Goal: Task Accomplishment & Management: Manage account settings

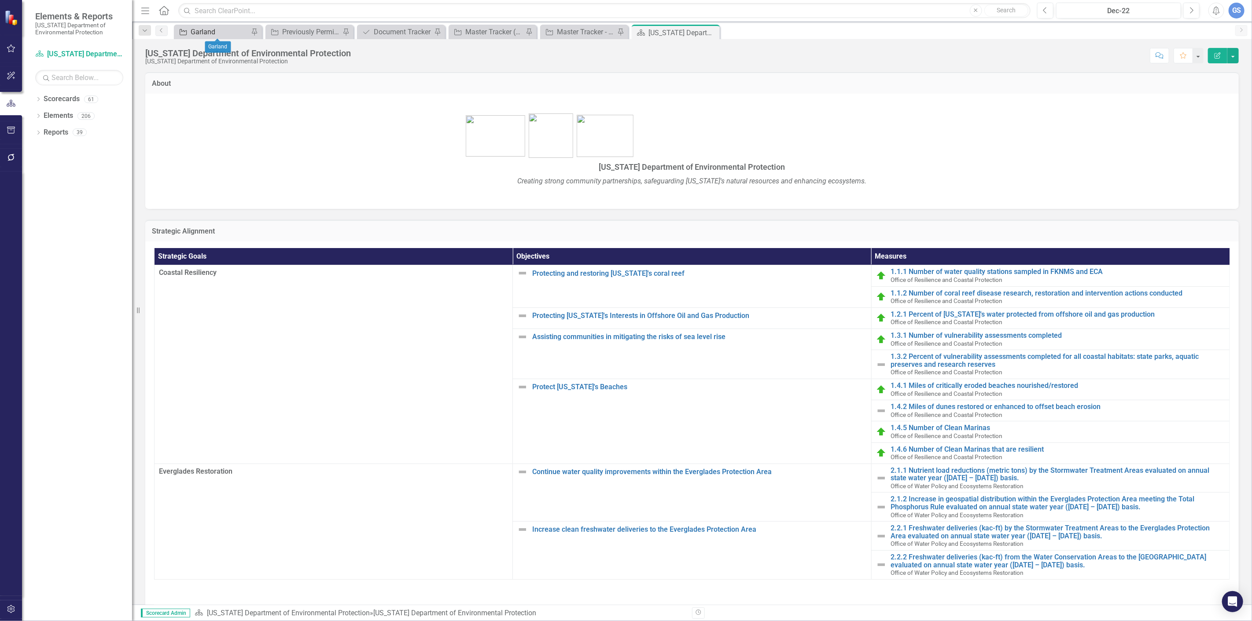
click at [213, 27] on div "Garland" at bounding box center [220, 31] width 58 height 11
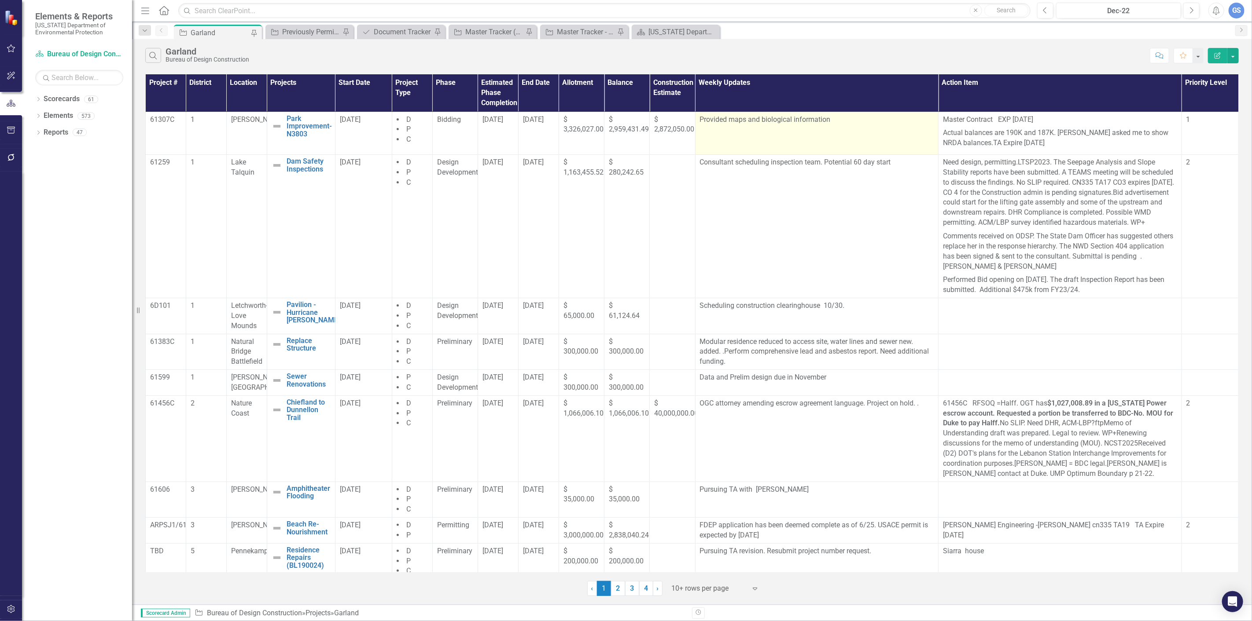
click at [839, 121] on p "Provided maps and biological information" at bounding box center [817, 121] width 234 height 12
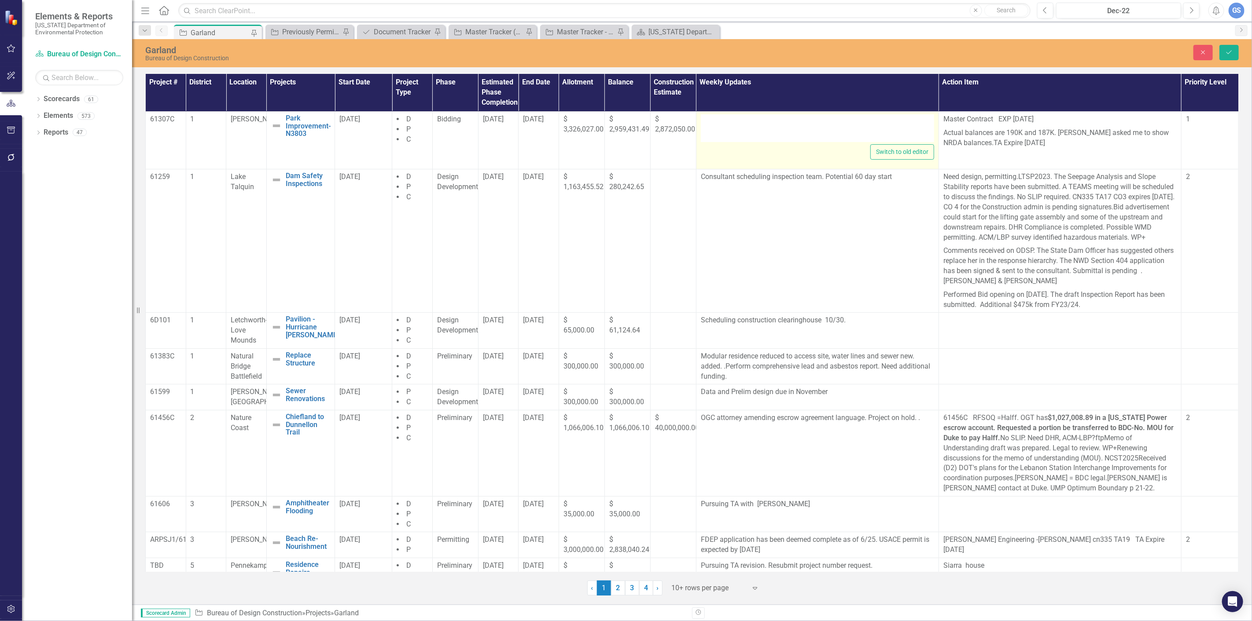
type textarea "<p>Provided maps and biological information</p> <p>&nbsp;</p> <p>&nbsp;</p>"
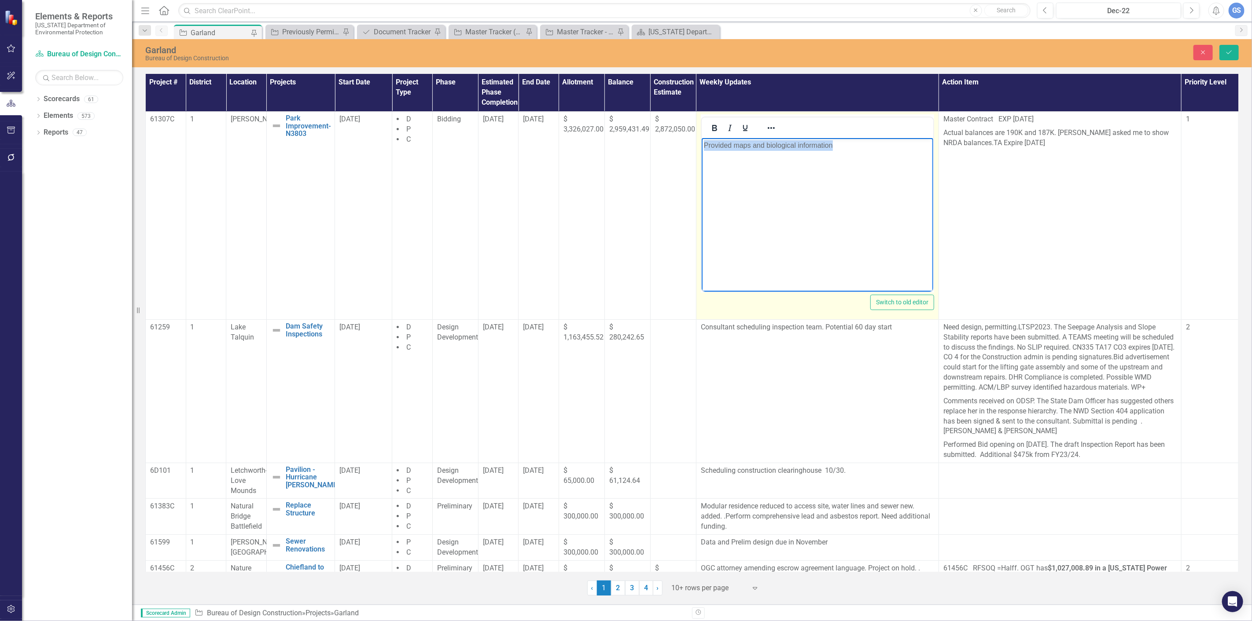
drag, startPoint x: 839, startPoint y: 147, endPoint x: 1397, endPoint y: 283, distance: 574.2
click at [701, 146] on html "Provided maps and biological information" at bounding box center [816, 204] width 231 height 132
click at [710, 144] on p "Rich Text Area. Press ALT-0 for help." at bounding box center [816, 145] width 227 height 11
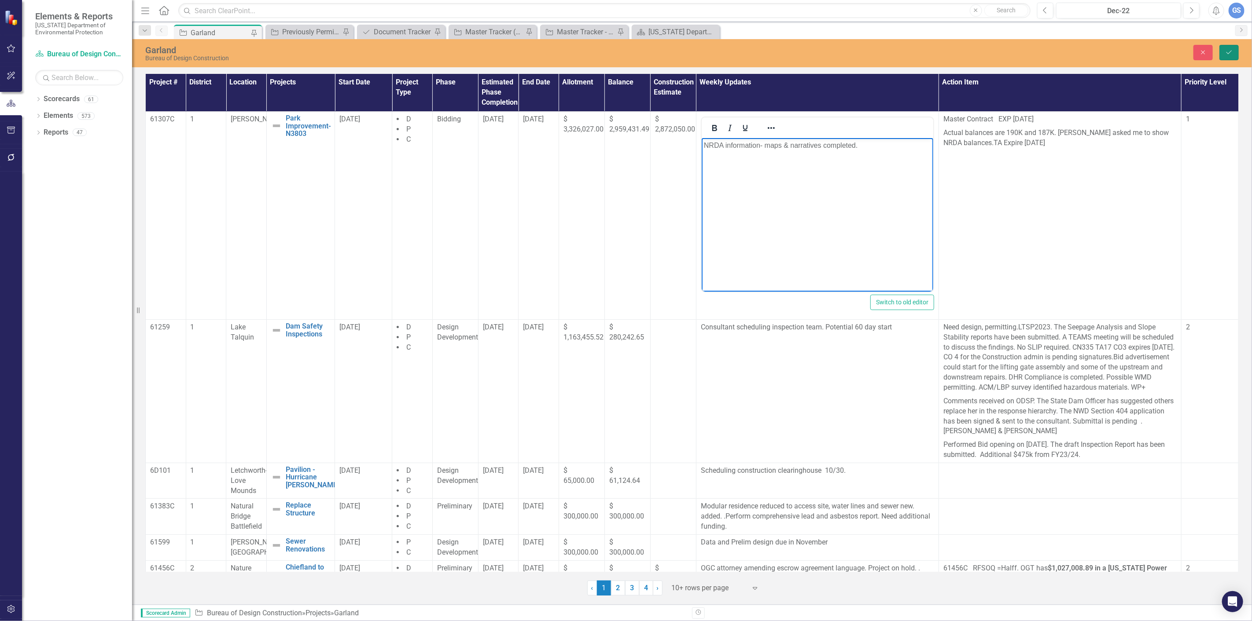
click at [1225, 50] on icon "Save" at bounding box center [1229, 52] width 8 height 6
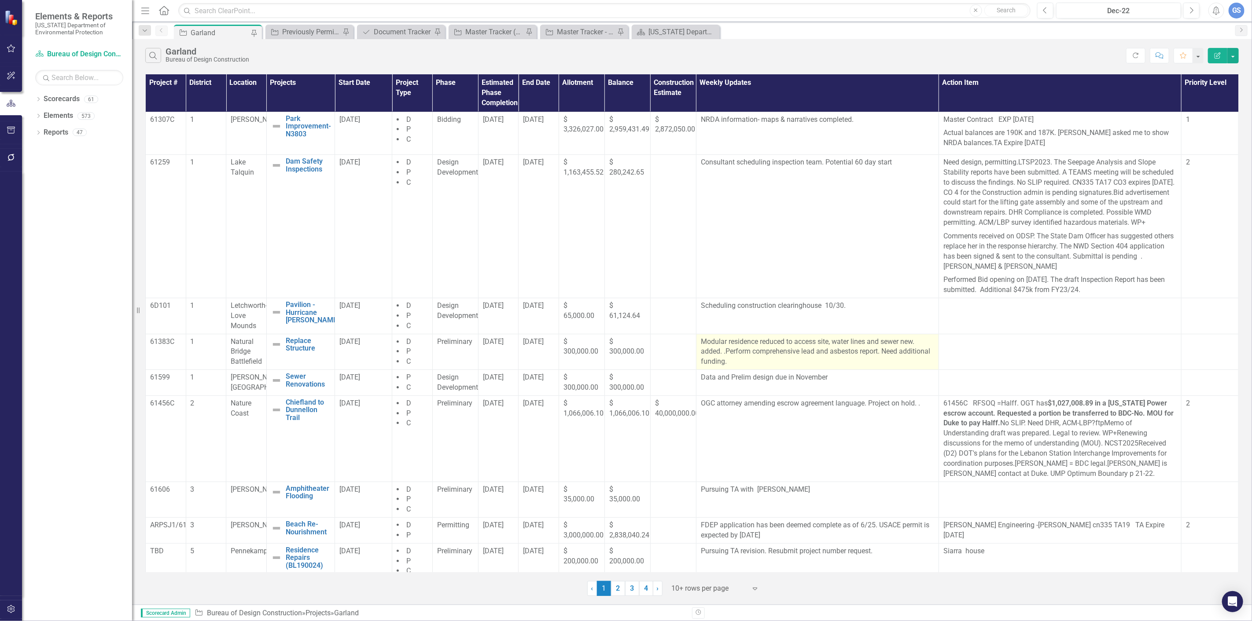
click at [758, 367] on p "Modular residence reduced to access site, water lines and sewer new. added. .Pe…" at bounding box center [817, 352] width 233 height 30
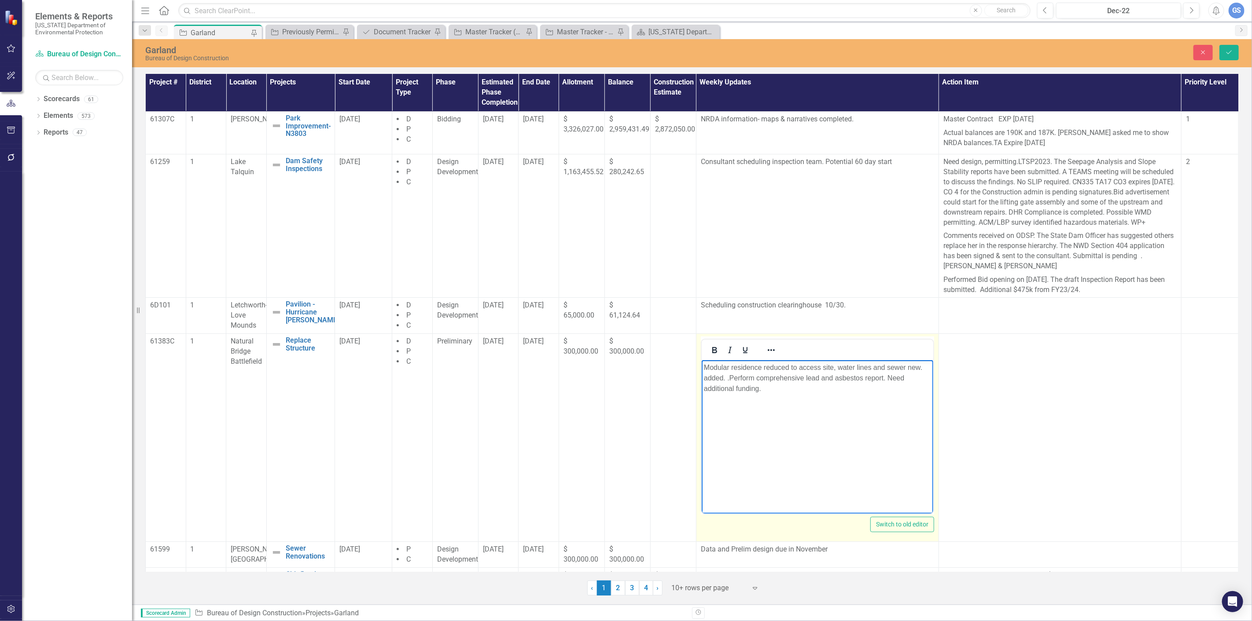
click at [761, 390] on p "Modular residence reduced to access site, water lines and sewer new. added. .Pe…" at bounding box center [816, 378] width 227 height 32
click at [770, 387] on p "Modular residence reduced to access site, water lines and sewer new. added. .Pe…" at bounding box center [816, 378] width 227 height 32
click at [763, 387] on p "Modular residence reduced to access site, water lines and sewer new. added. .Pe…" at bounding box center [816, 378] width 227 height 32
click at [708, 371] on p "Rich Text Area. Press ALT-0 for help." at bounding box center [816, 367] width 227 height 11
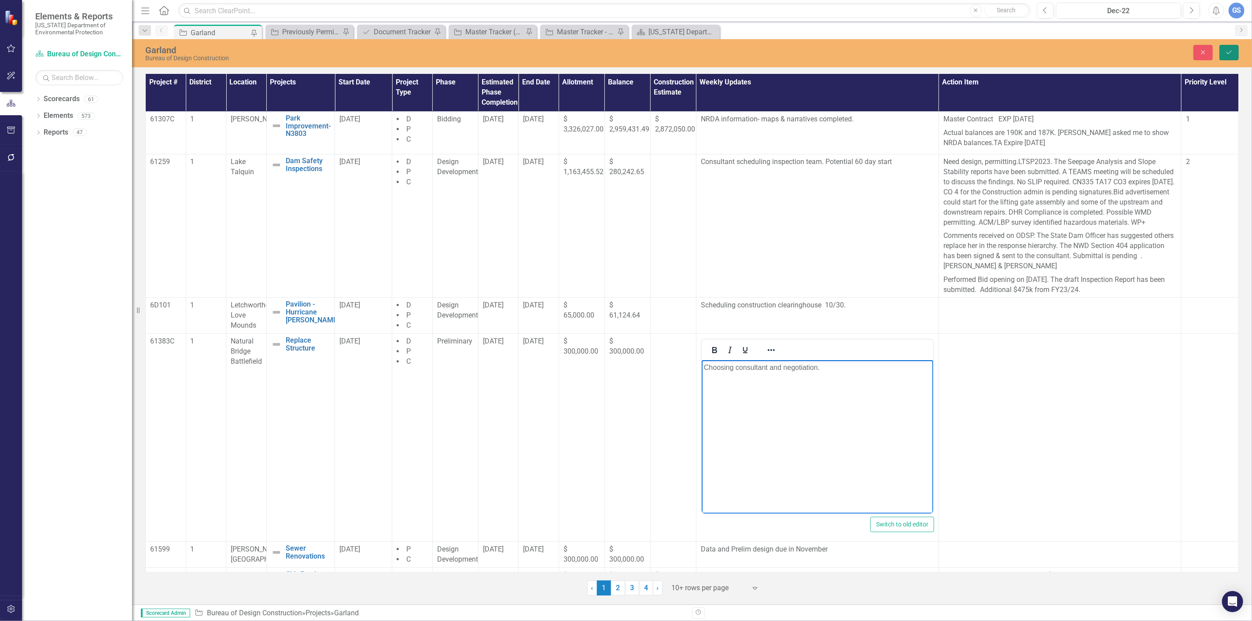
click at [1228, 50] on icon "Save" at bounding box center [1229, 52] width 8 height 6
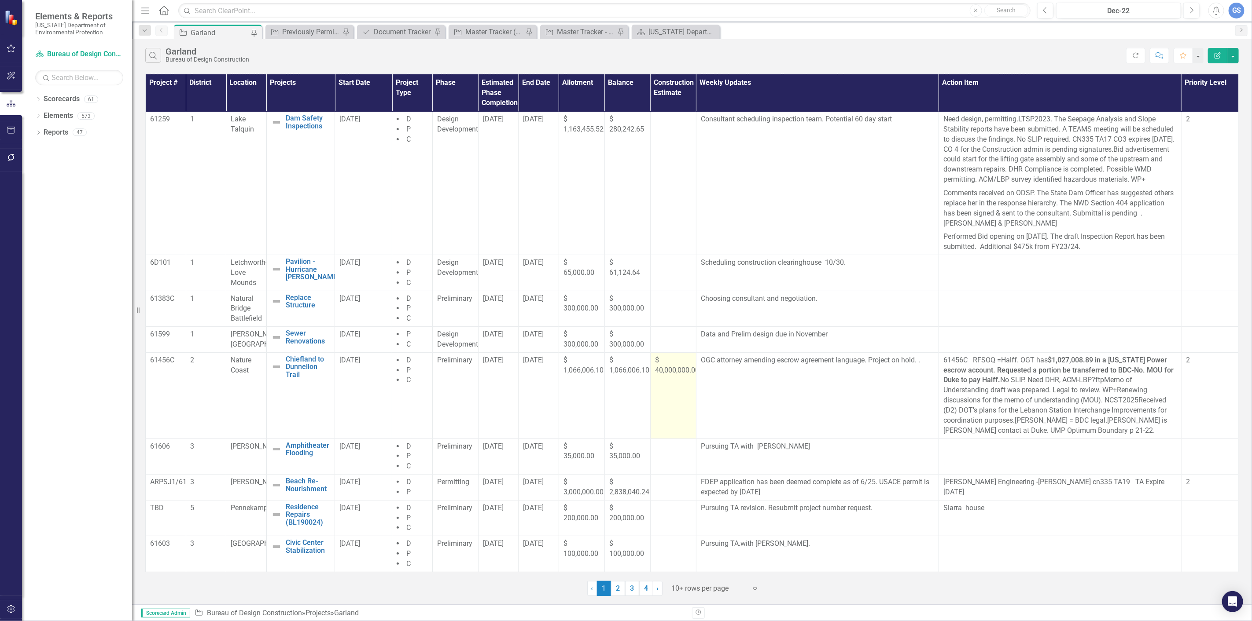
scroll to position [54, 0]
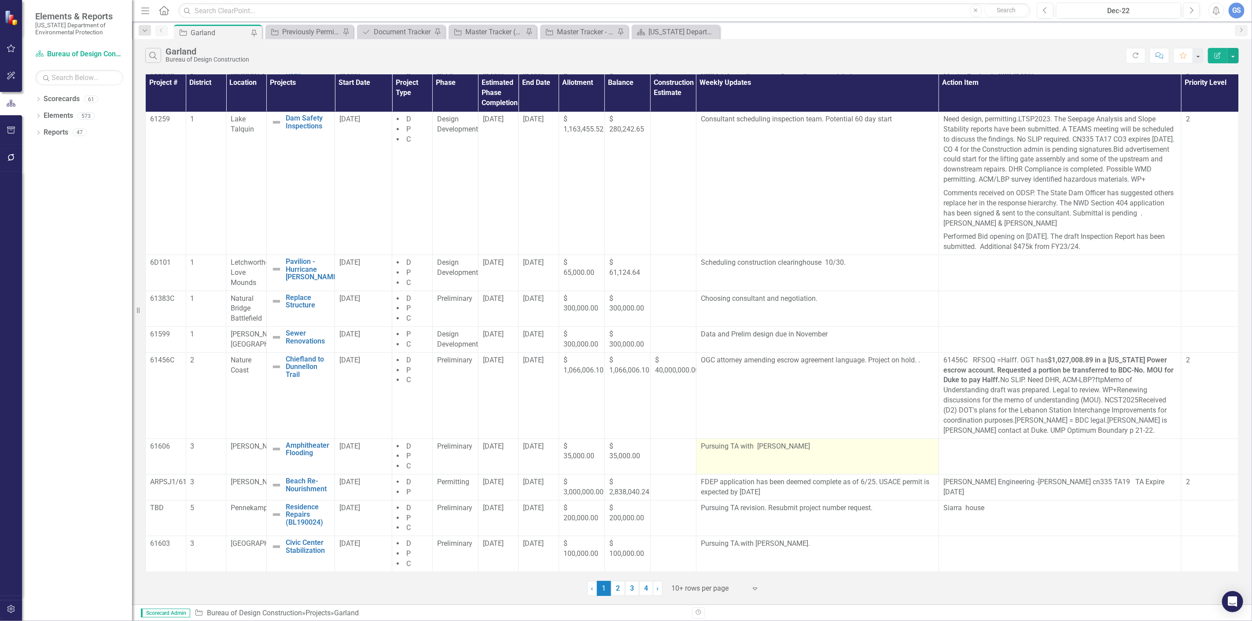
click at [785, 447] on p "Pursuing TA with Benesch" at bounding box center [817, 447] width 233 height 10
click at [785, 450] on p "Pursuing TA with Benesch" at bounding box center [817, 447] width 233 height 10
click at [785, 447] on p "Pursuing TA with Benesch" at bounding box center [817, 447] width 233 height 10
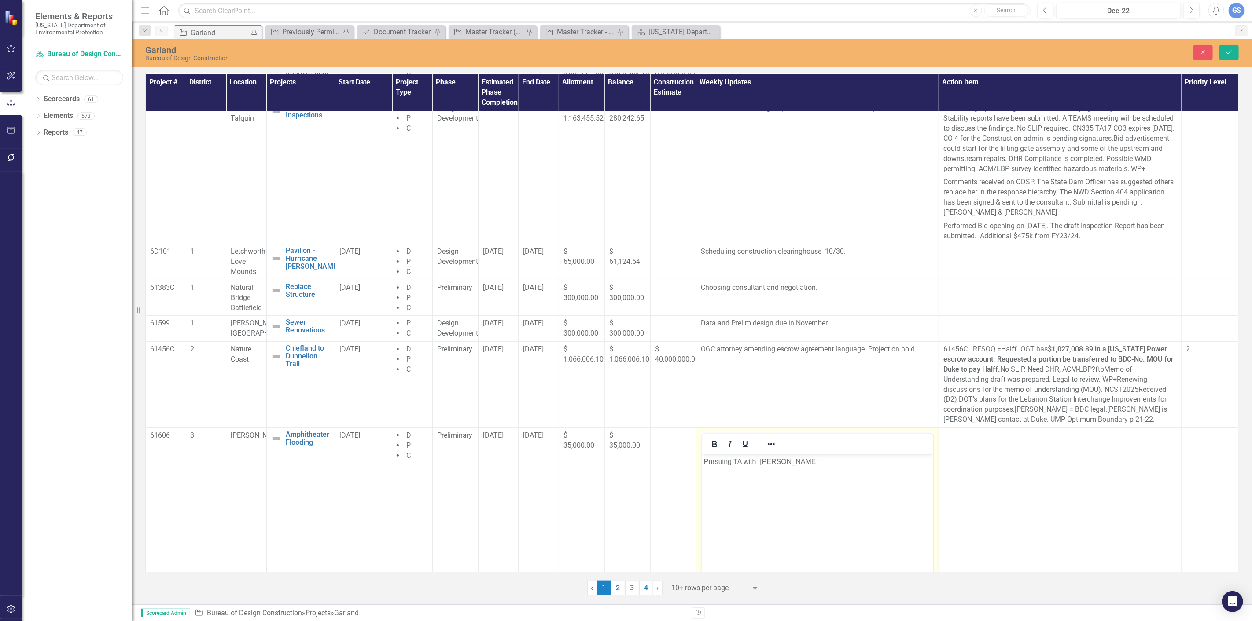
scroll to position [0, 0]
click at [791, 464] on p "Pursuing TA with Benesch" at bounding box center [816, 461] width 227 height 11
click at [1229, 50] on button "Save" at bounding box center [1228, 52] width 19 height 15
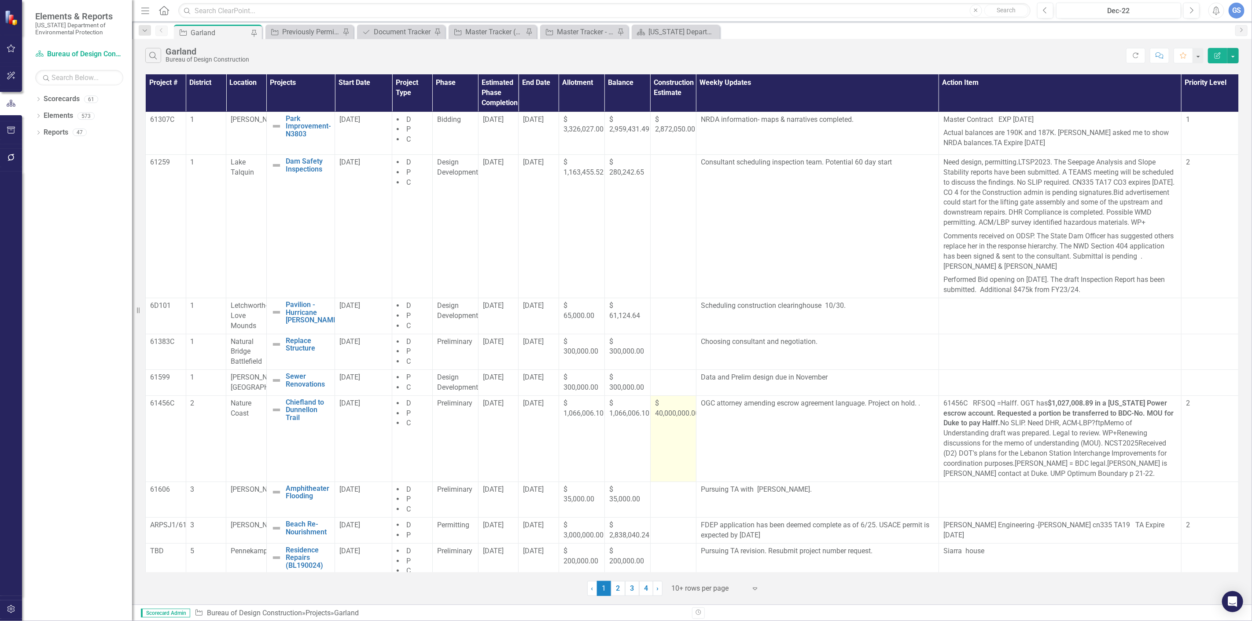
scroll to position [54, 0]
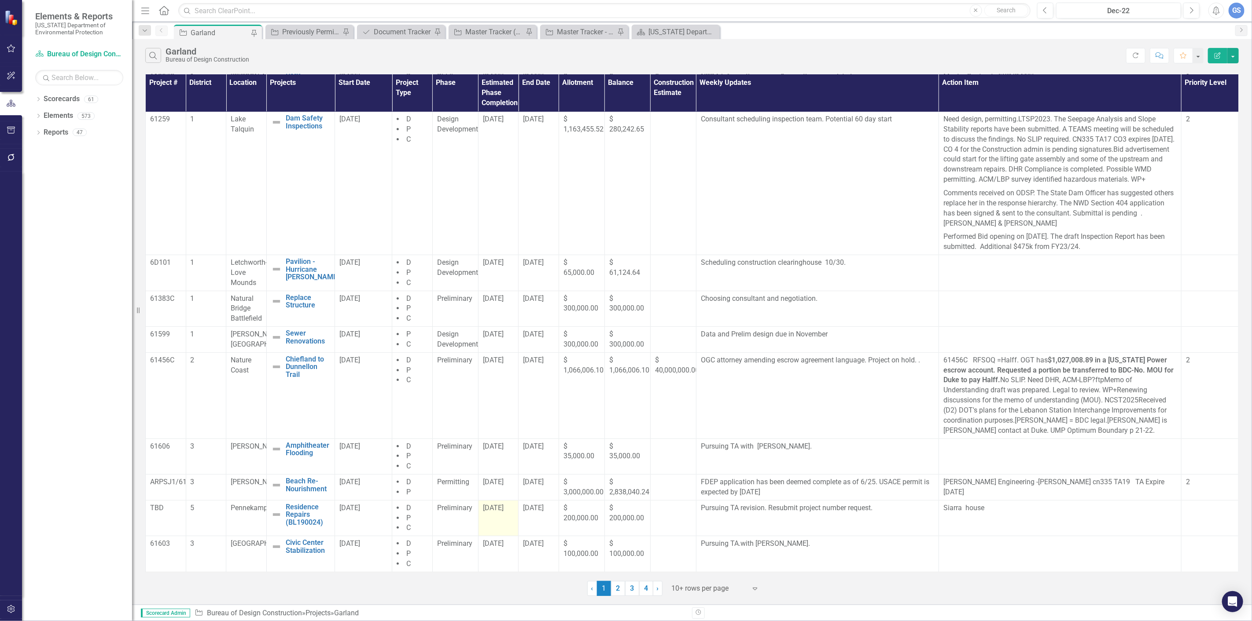
click at [498, 512] on span "10/15/25" at bounding box center [493, 508] width 21 height 8
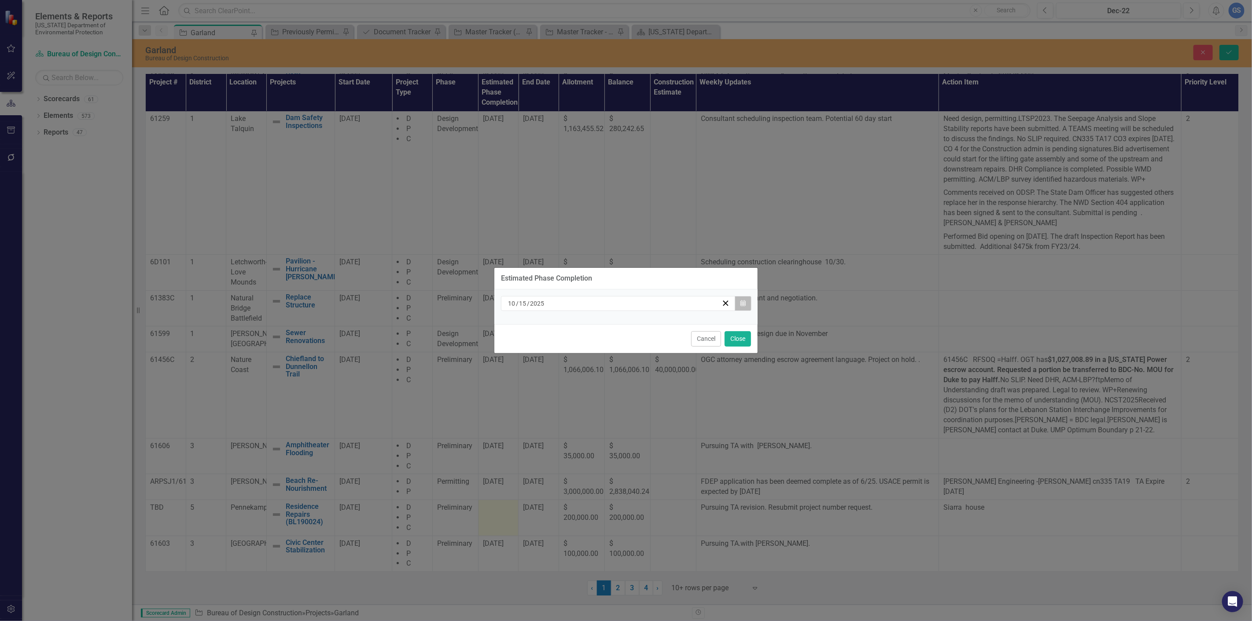
click at [745, 301] on icon "Calendar" at bounding box center [742, 304] width 5 height 6
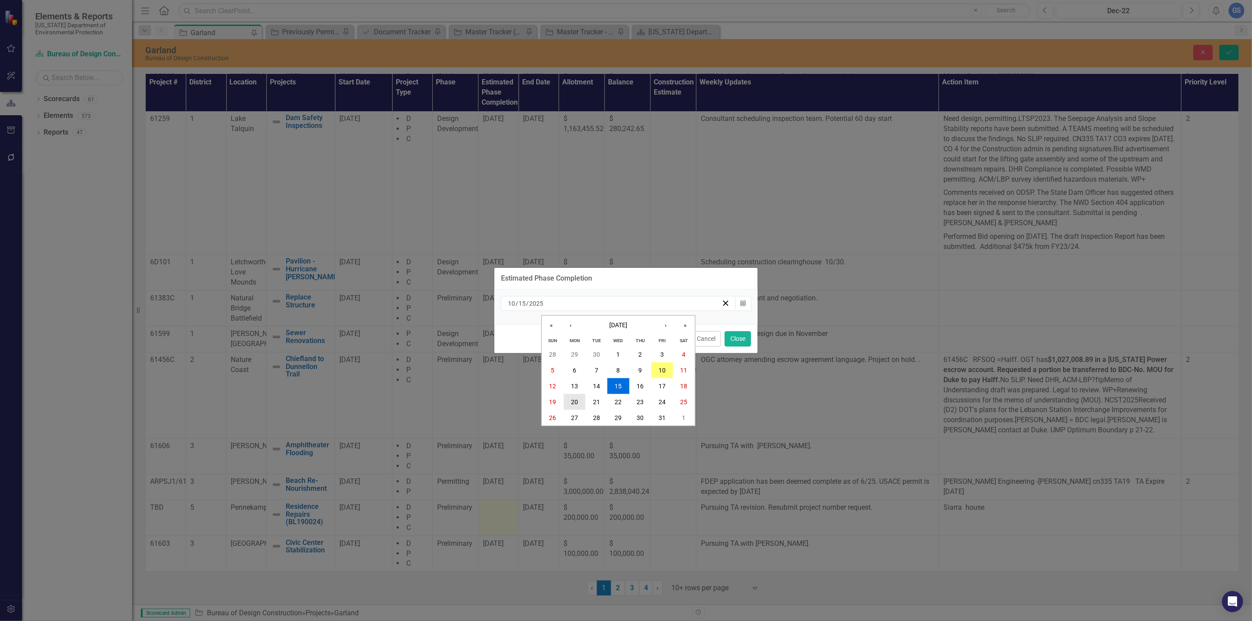
click at [571, 399] on abbr "20" at bounding box center [574, 402] width 7 height 7
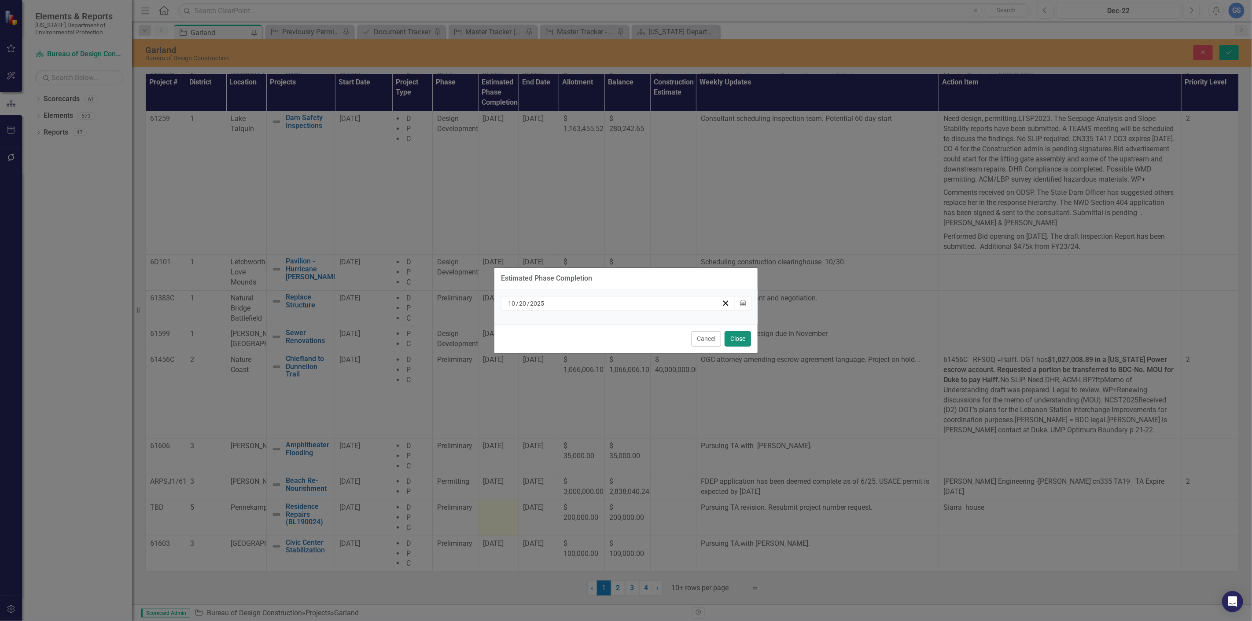
click at [739, 336] on button "Close" at bounding box center [737, 338] width 26 height 15
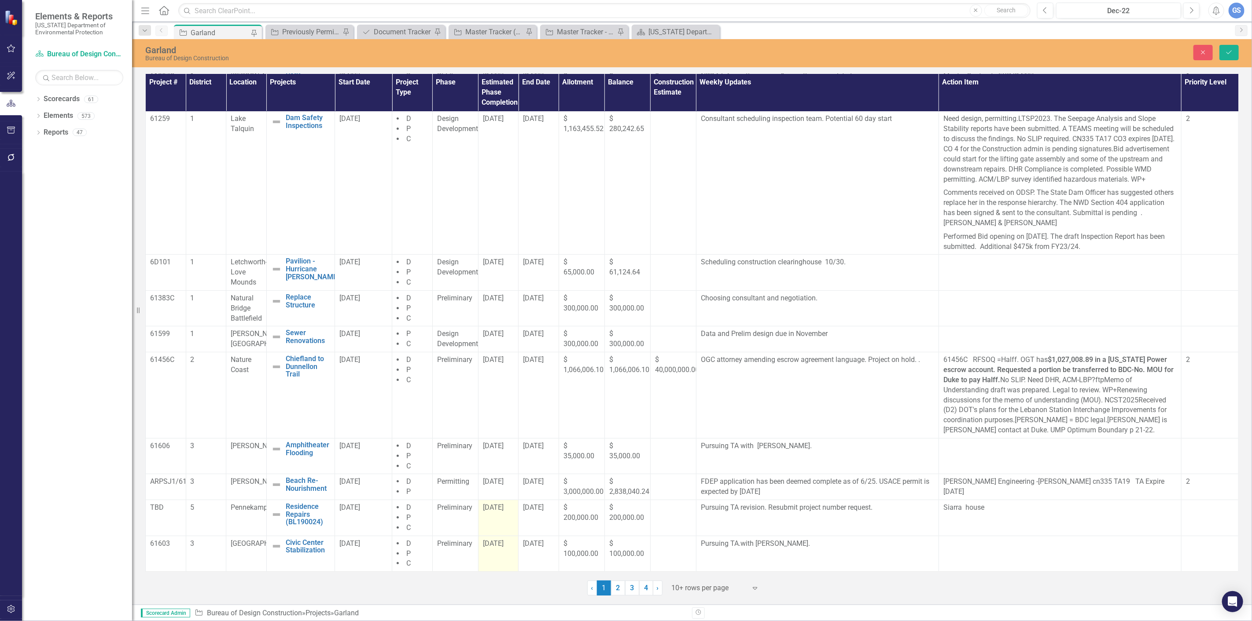
click at [496, 546] on span "10/15/25" at bounding box center [493, 544] width 21 height 8
click at [496, 545] on span "10/15/25" at bounding box center [493, 544] width 21 height 8
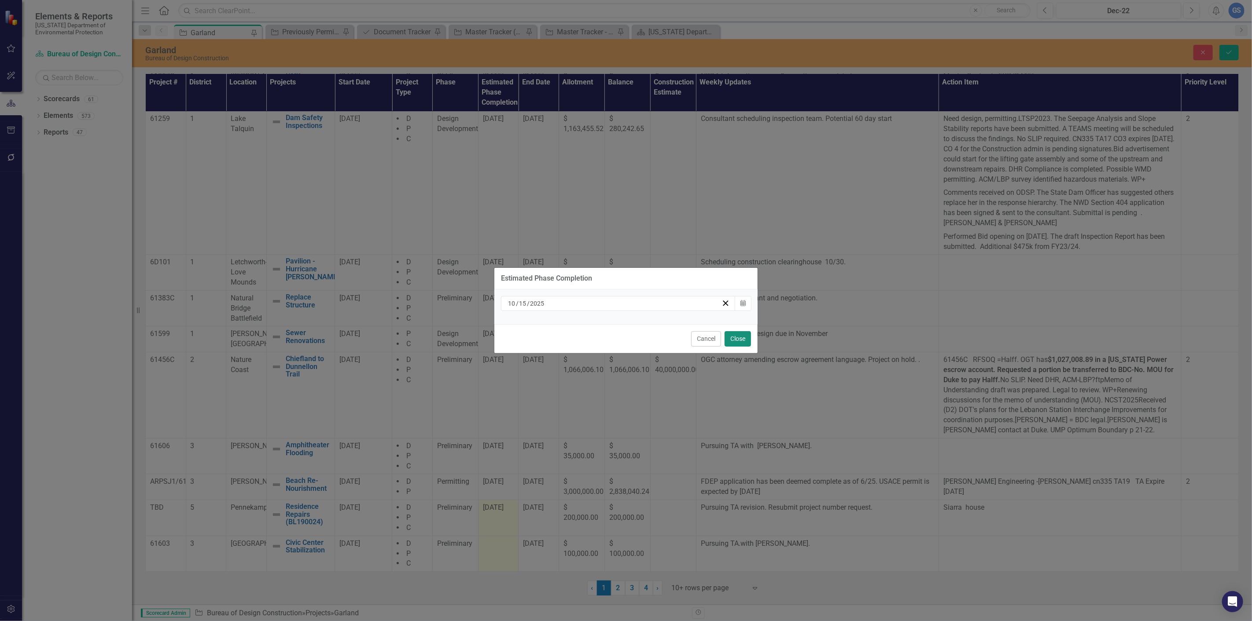
click at [739, 336] on button "Close" at bounding box center [737, 338] width 26 height 15
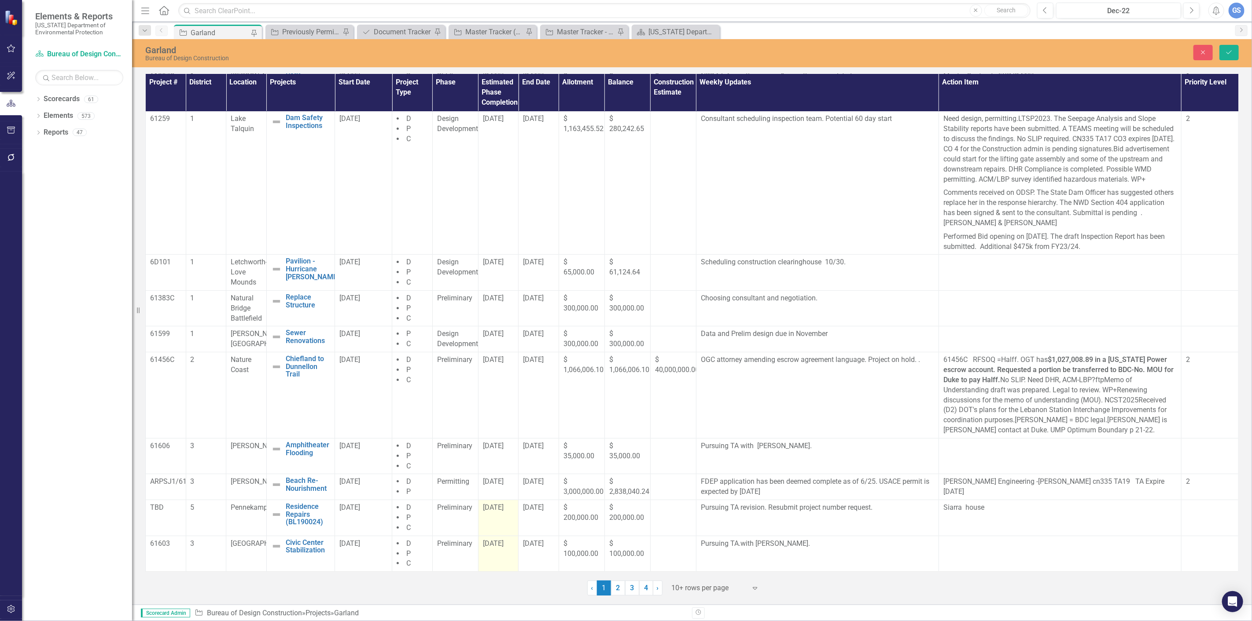
click at [494, 548] on span "10/15/25" at bounding box center [493, 544] width 21 height 8
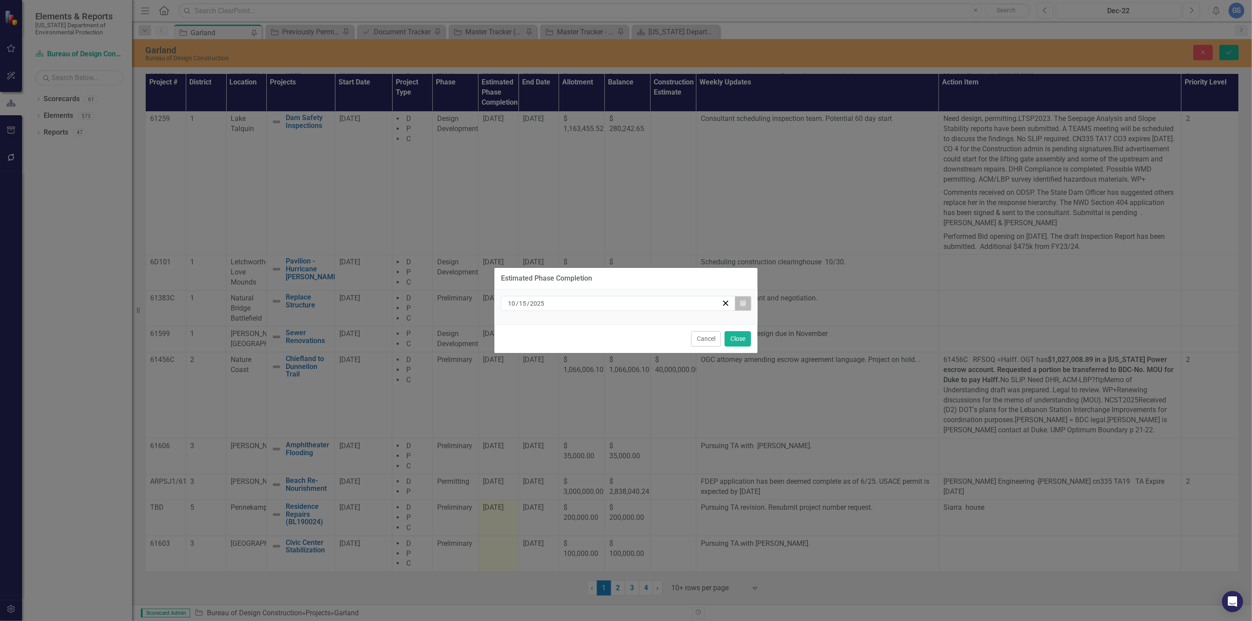
click at [744, 301] on icon "button" at bounding box center [742, 303] width 5 height 6
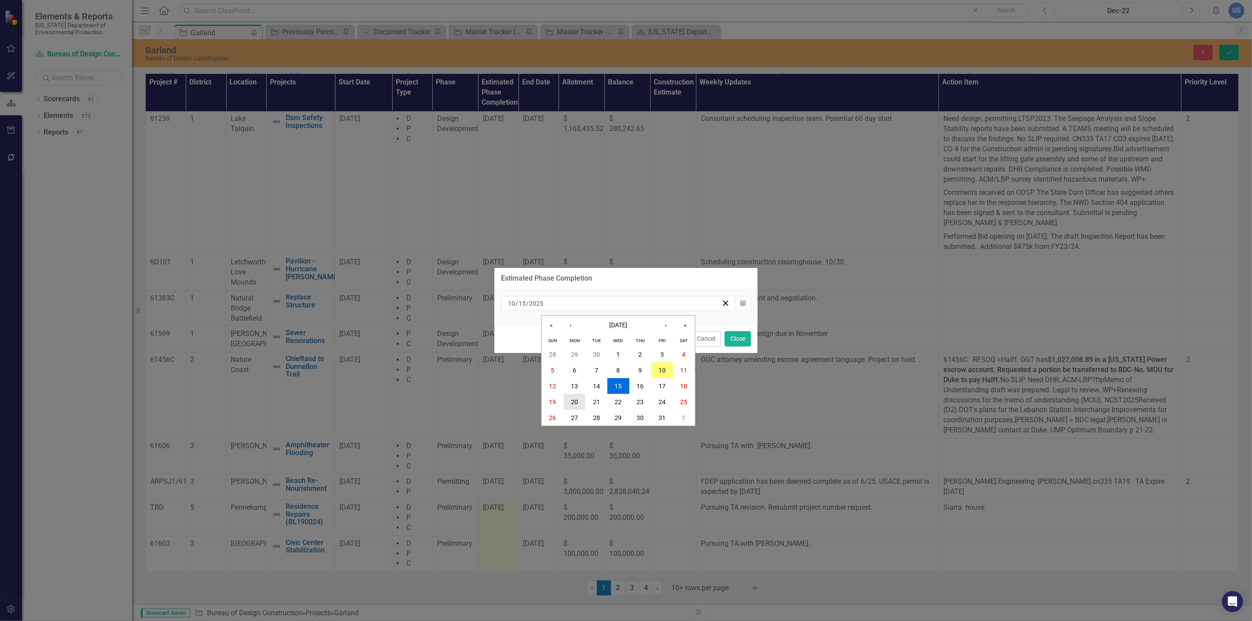
click at [574, 399] on abbr "20" at bounding box center [574, 402] width 7 height 7
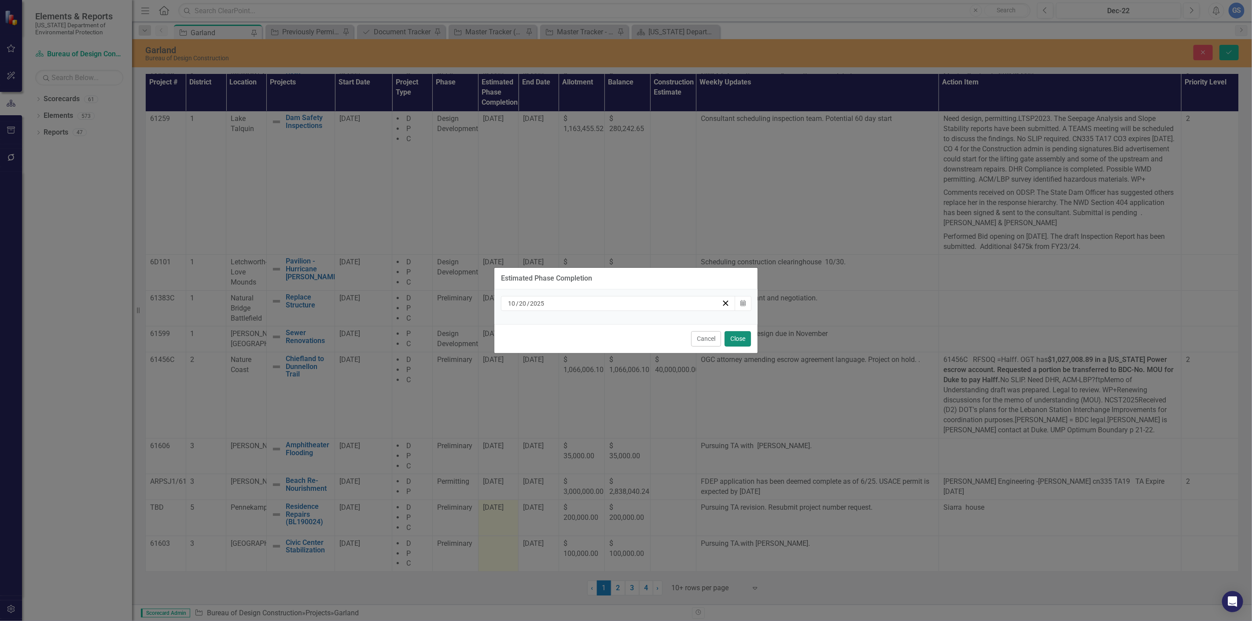
click at [738, 334] on button "Close" at bounding box center [737, 338] width 26 height 15
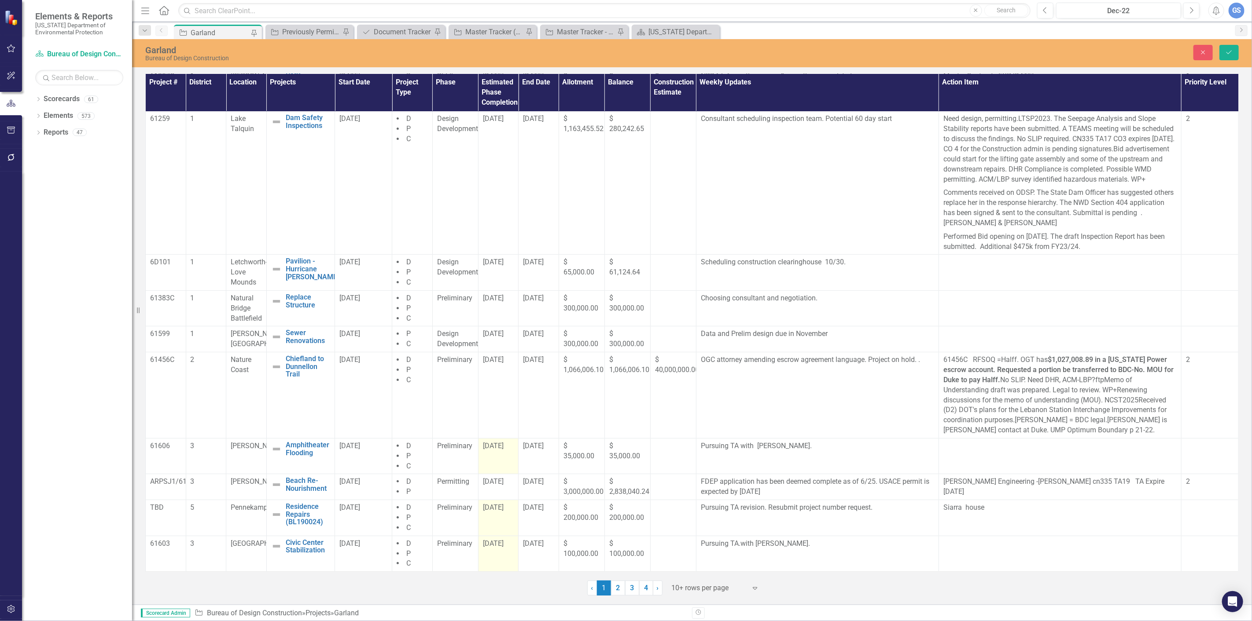
click at [491, 453] on td "10/15/25" at bounding box center [498, 456] width 40 height 36
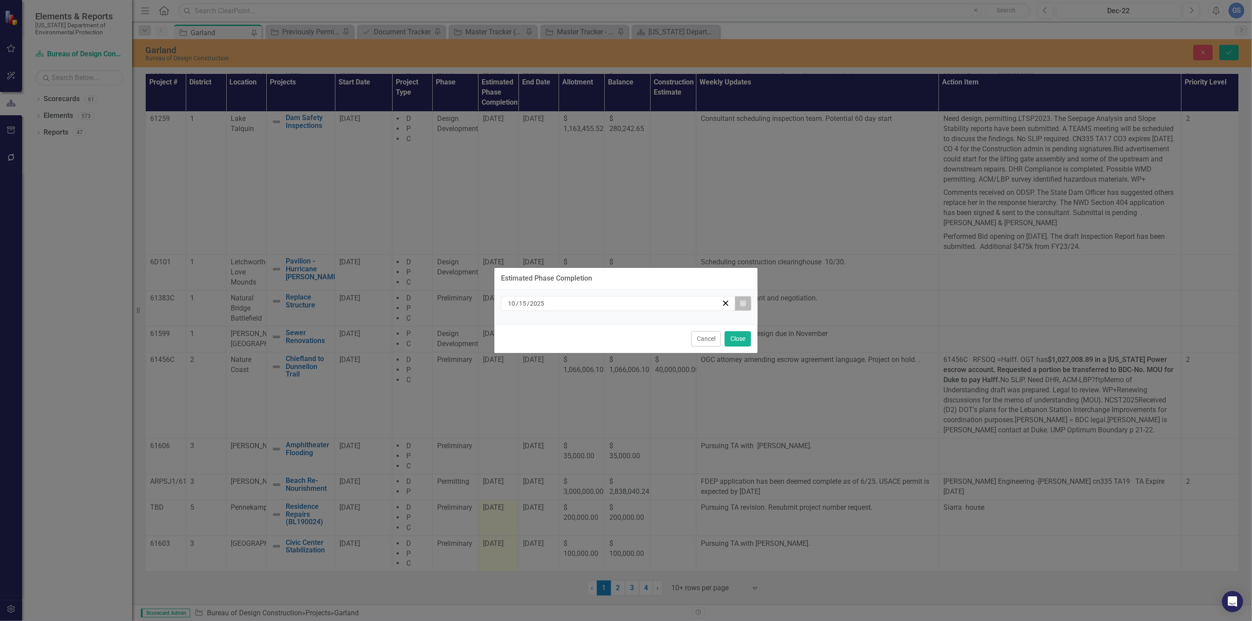
click at [740, 301] on icon "Calendar" at bounding box center [742, 304] width 5 height 6
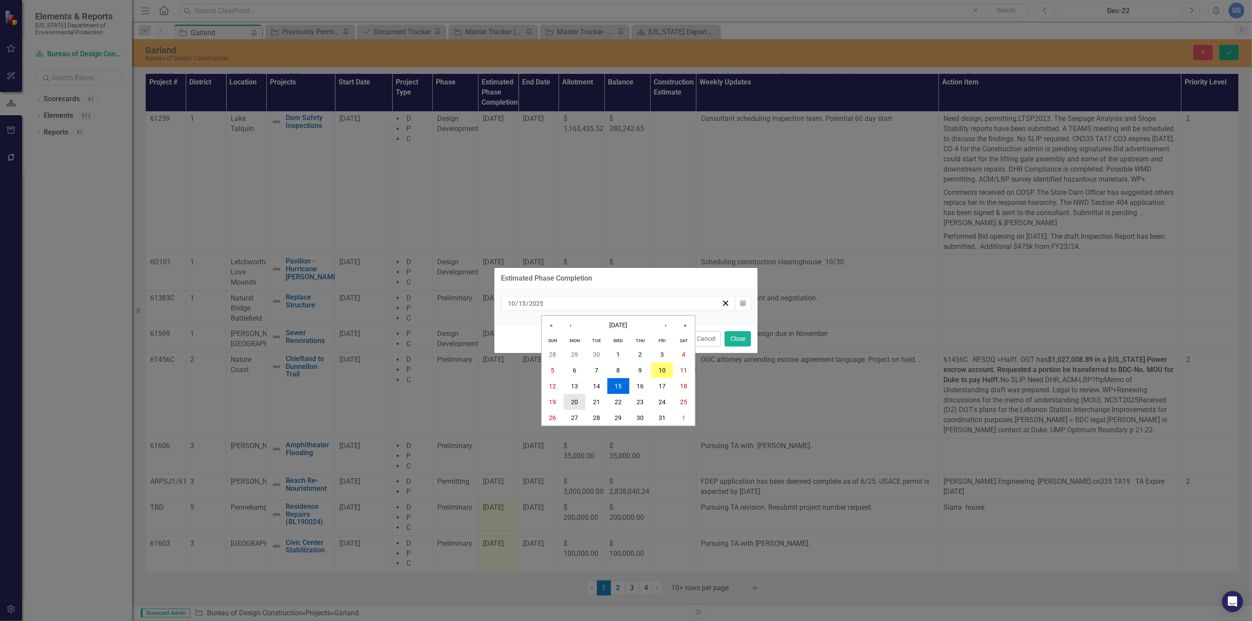
click at [571, 399] on abbr "20" at bounding box center [574, 402] width 7 height 7
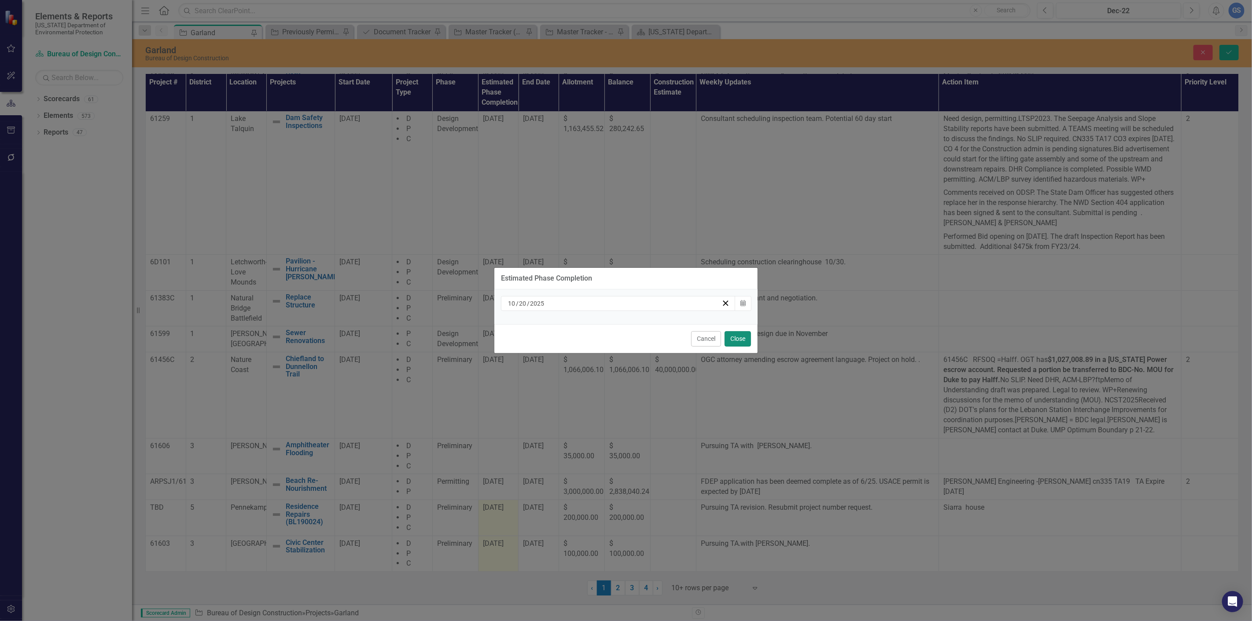
click at [734, 333] on button "Close" at bounding box center [737, 338] width 26 height 15
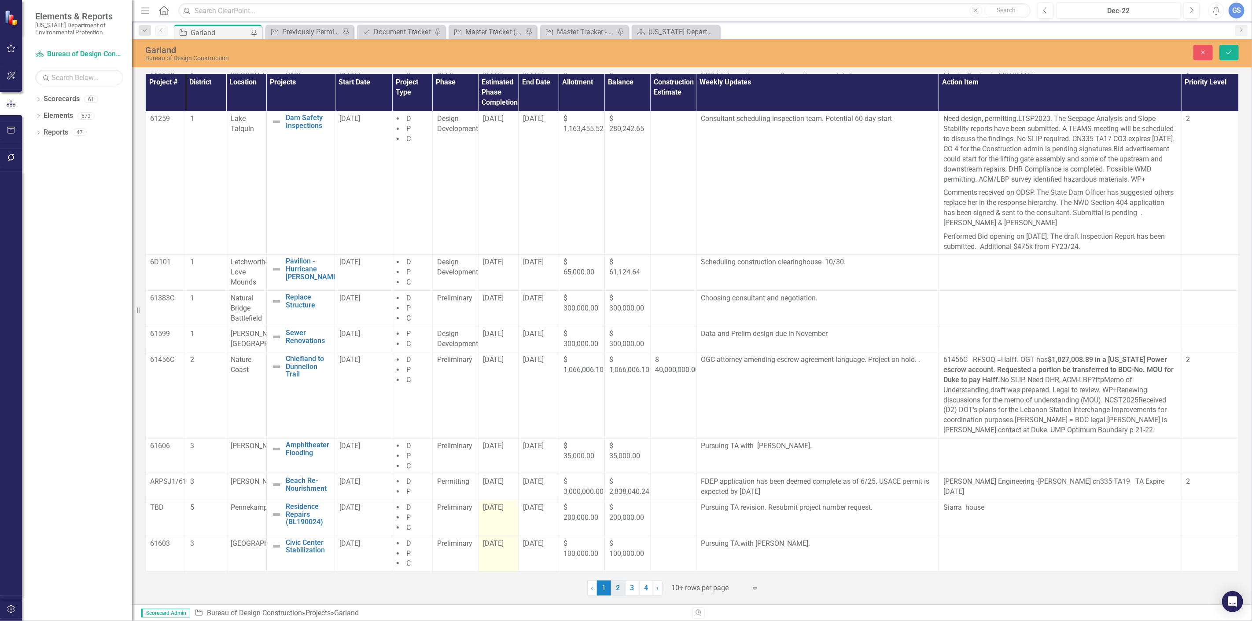
click at [617, 585] on link "2" at bounding box center [618, 588] width 14 height 15
click at [1229, 47] on button "Save" at bounding box center [1228, 52] width 19 height 15
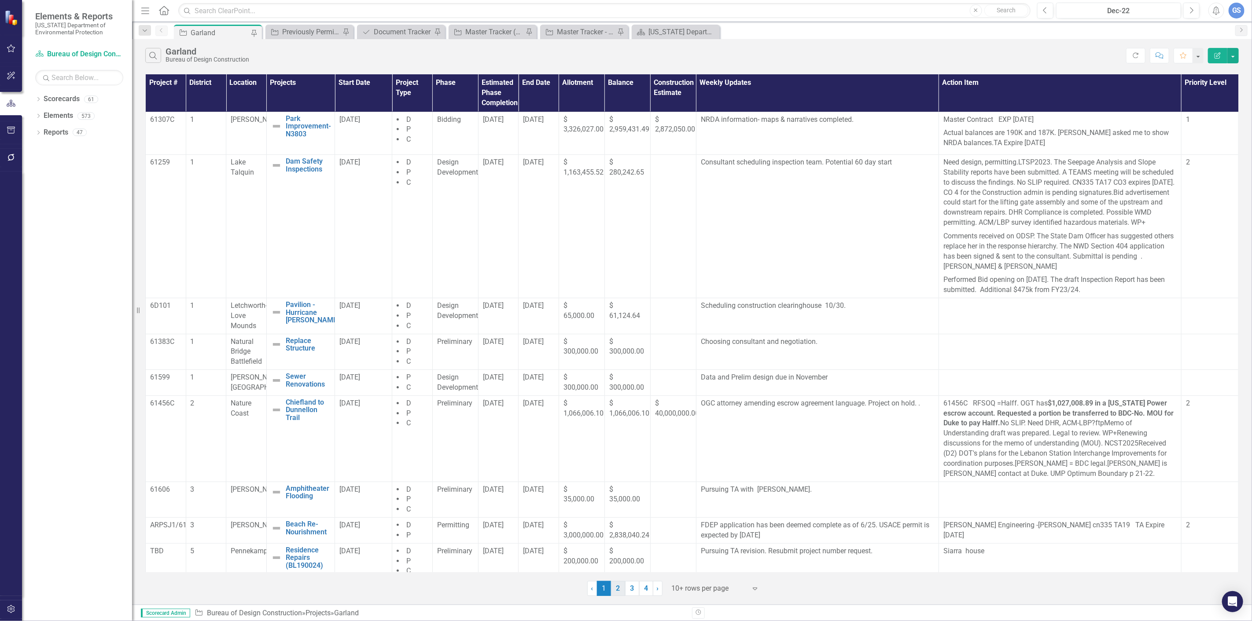
click at [615, 587] on link "2" at bounding box center [618, 588] width 14 height 15
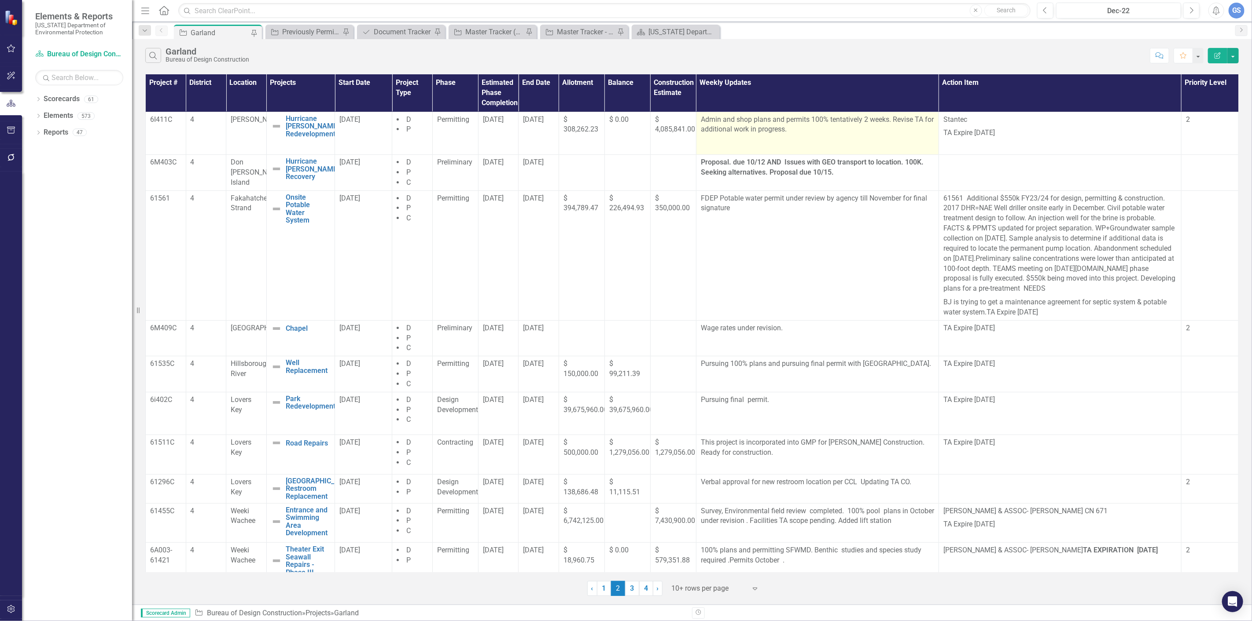
click at [886, 119] on p "Admin and shop plans and permits 100% tentatively 2 weeks. Revise TA for additi…" at bounding box center [817, 125] width 233 height 20
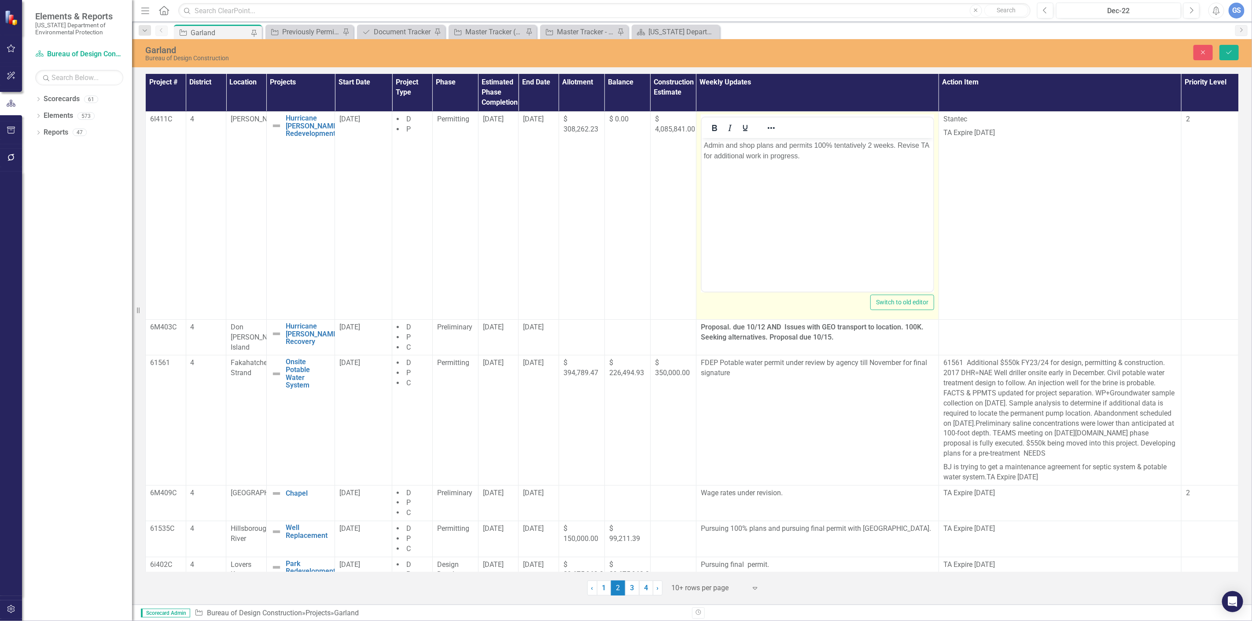
scroll to position [0, 0]
click at [892, 145] on p "Admin and shop plans and permits 100% tentatively 2 weeks. Revise TA for additi…" at bounding box center [816, 150] width 227 height 21
click at [1225, 51] on icon "Save" at bounding box center [1229, 52] width 8 height 6
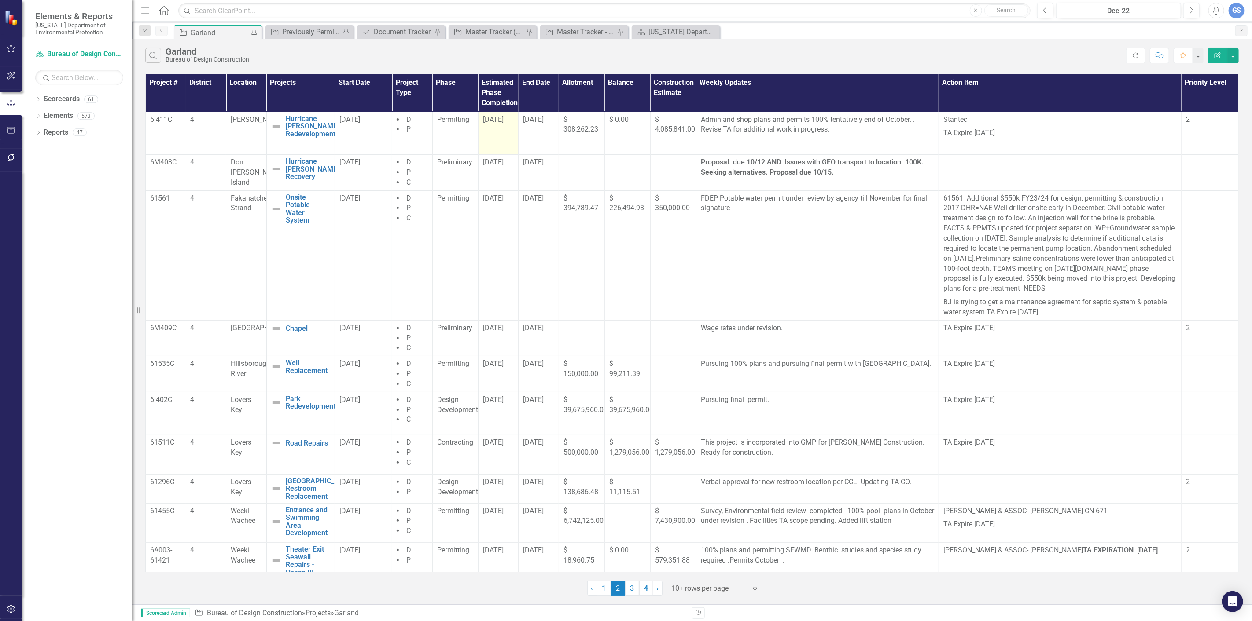
click at [496, 122] on span "10/15/25" at bounding box center [493, 119] width 21 height 8
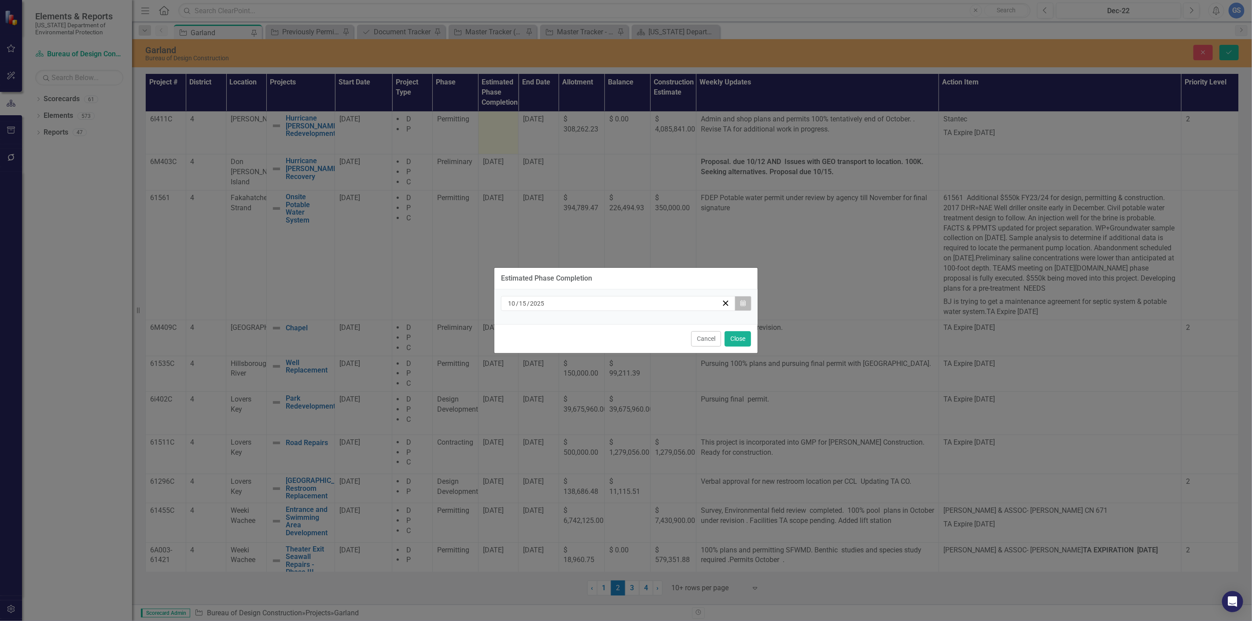
click at [742, 301] on icon "Calendar" at bounding box center [742, 304] width 5 height 6
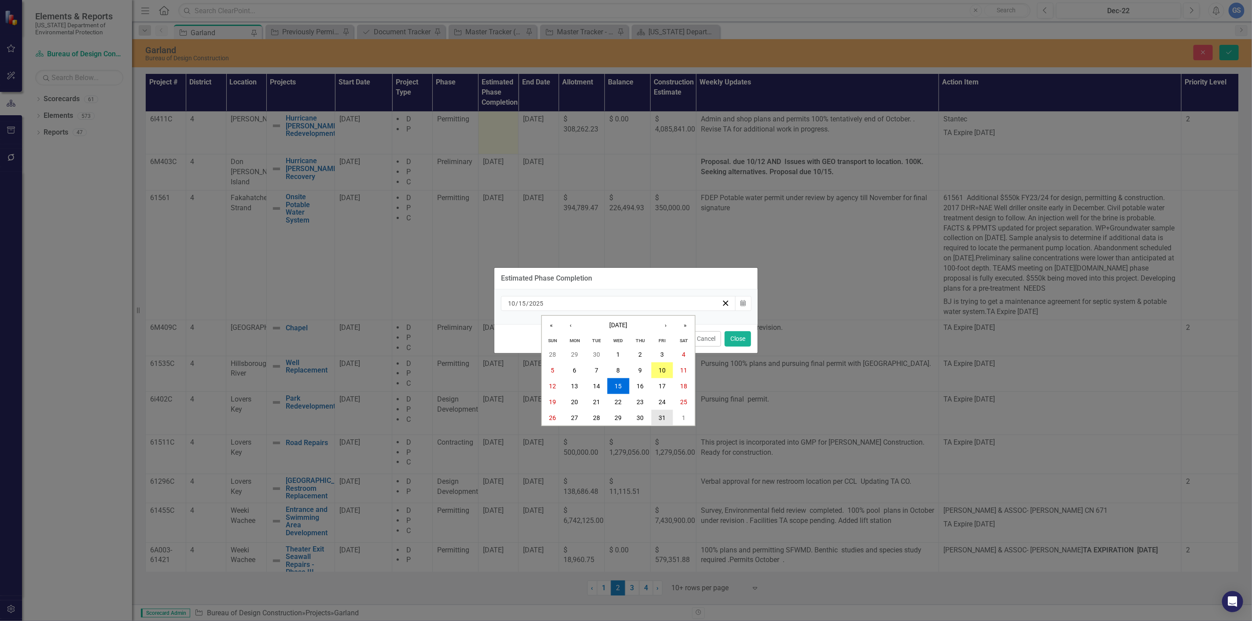
click at [663, 416] on abbr "31" at bounding box center [661, 418] width 7 height 7
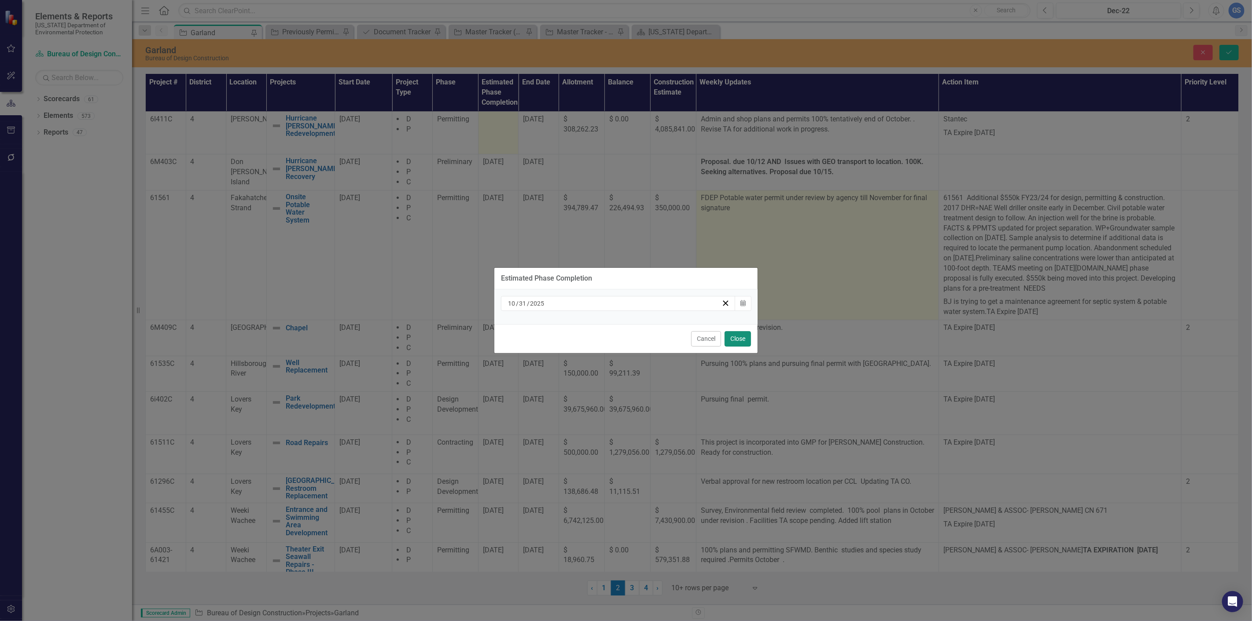
drag, startPoint x: 737, startPoint y: 337, endPoint x: 843, endPoint y: 280, distance: 120.3
click at [738, 336] on button "Close" at bounding box center [737, 338] width 26 height 15
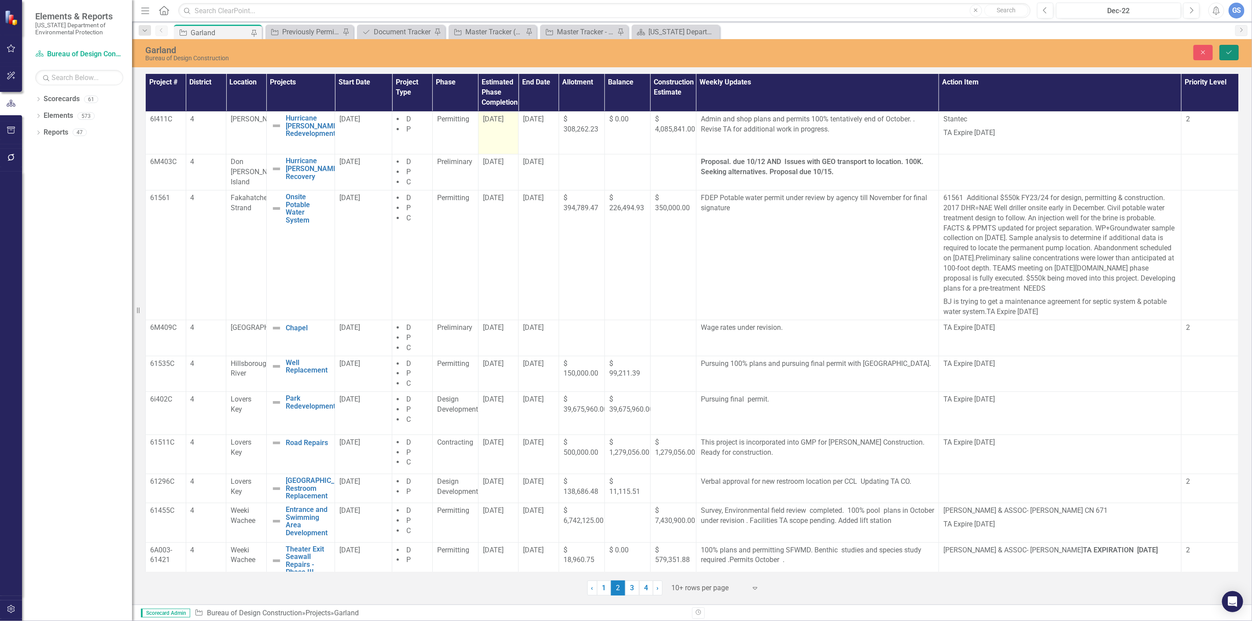
click at [1229, 50] on icon "Save" at bounding box center [1229, 52] width 8 height 6
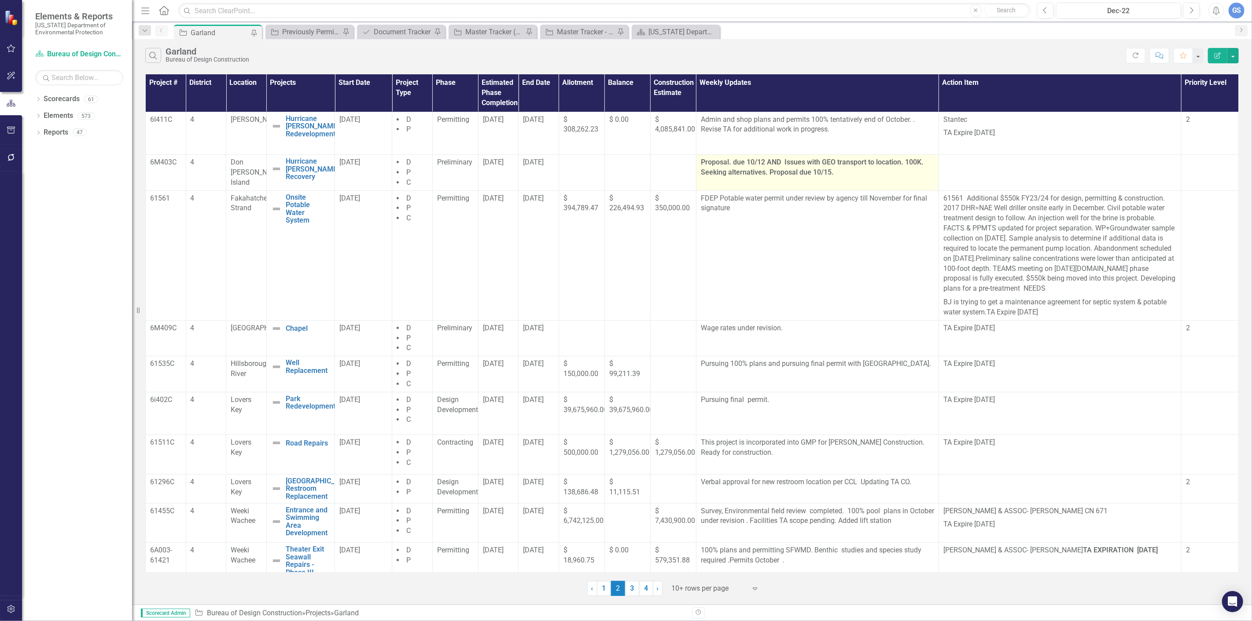
click at [760, 160] on strong "Proposal. due 10/12 AND Issues with GEO transport to location. 100K. Seeking al…" at bounding box center [812, 167] width 223 height 18
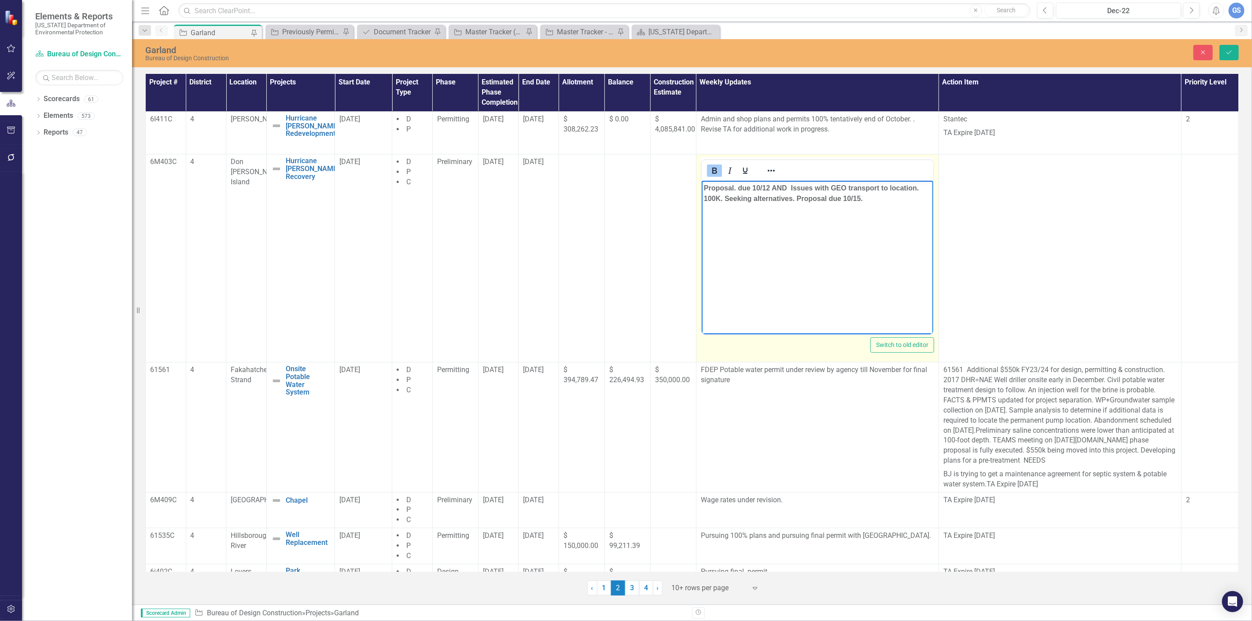
click at [767, 188] on strong "Proposal. due 10/12 AND Issues with GEO transport to location. 100K. Seeking al…" at bounding box center [810, 193] width 215 height 18
click at [771, 186] on strong "Proposal. due 10/12 AND Issues with GEO transport to location. 100K. Seeking al…" at bounding box center [810, 193] width 215 height 18
click at [1226, 49] on icon "Save" at bounding box center [1229, 52] width 8 height 6
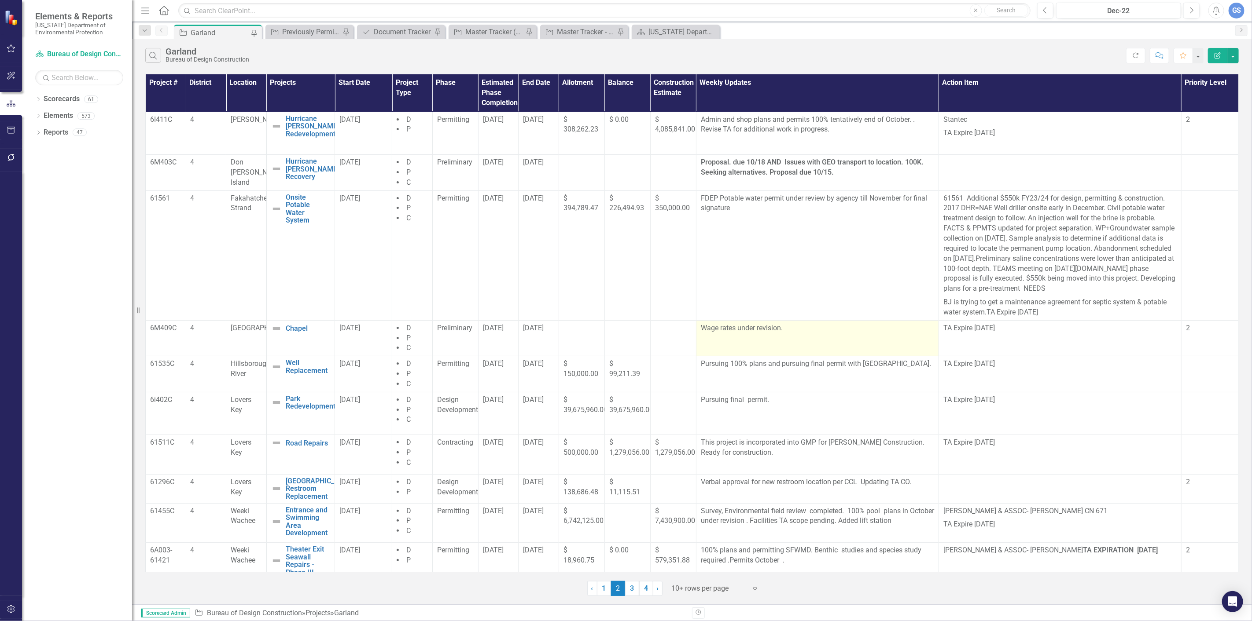
click at [780, 327] on p "Wage rates under revision." at bounding box center [817, 328] width 233 height 10
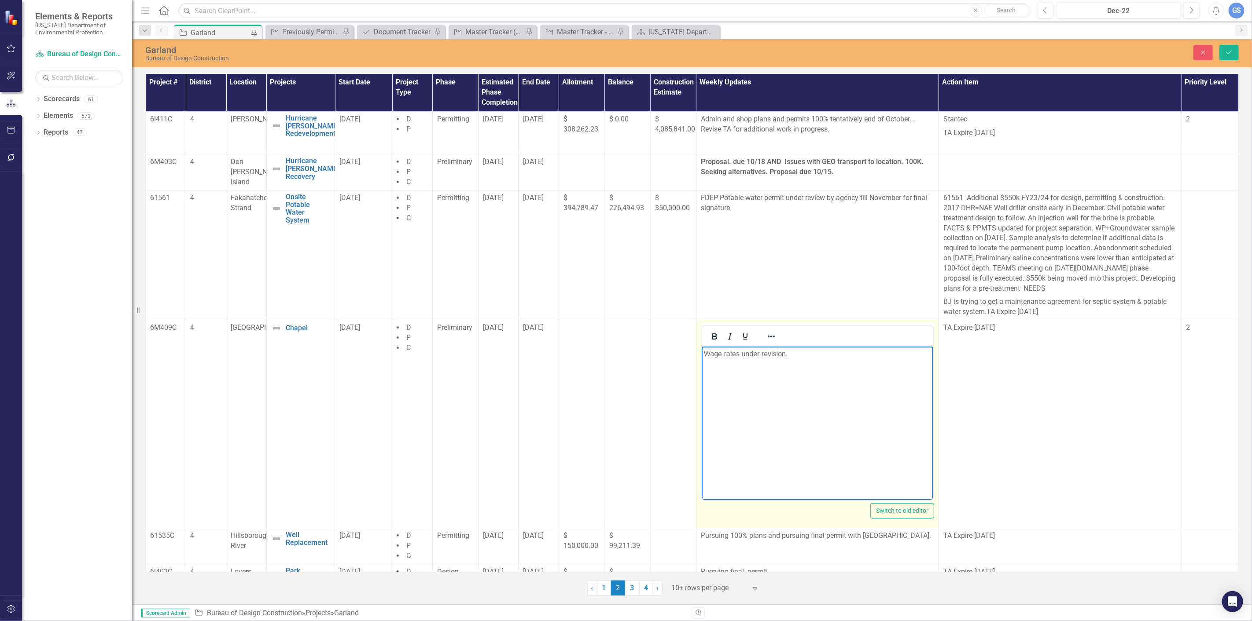
click at [790, 353] on p "Wage rates under revision." at bounding box center [816, 354] width 227 height 11
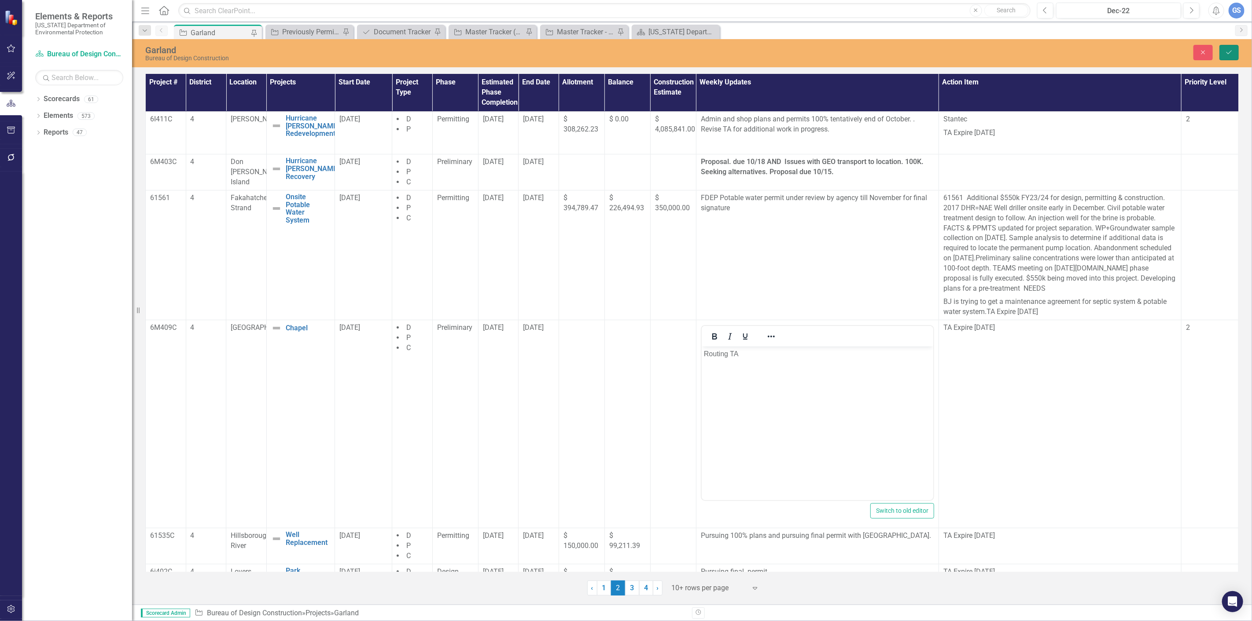
click at [1227, 54] on icon "Save" at bounding box center [1229, 52] width 8 height 6
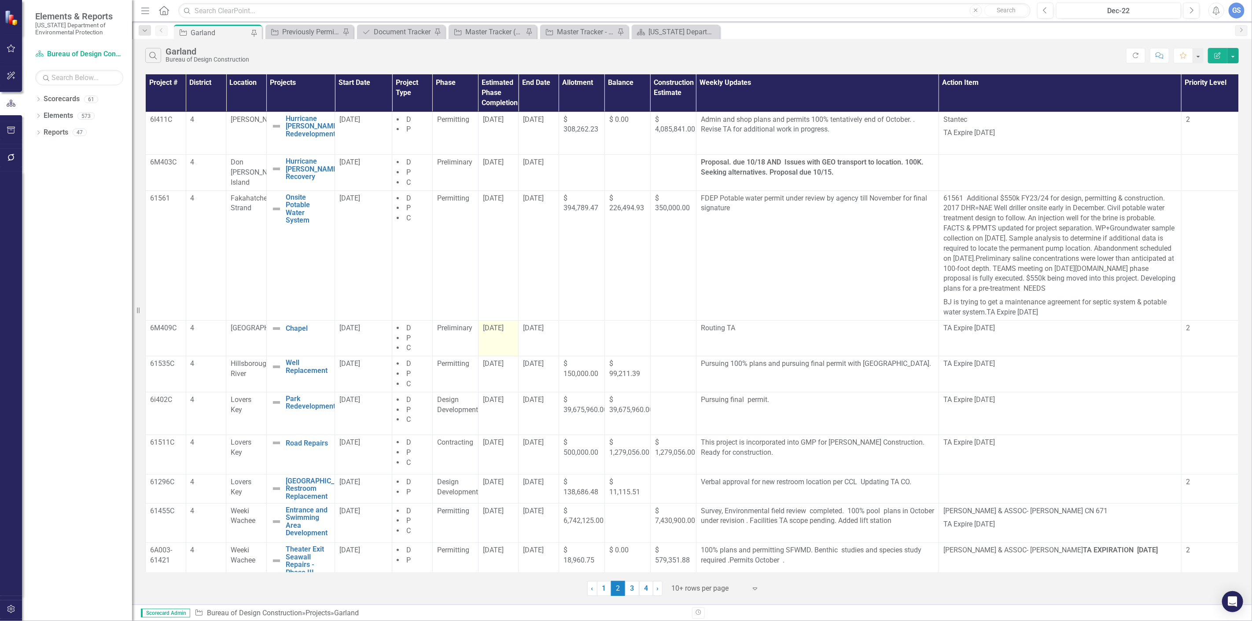
click at [499, 331] on span "10/10/25" at bounding box center [493, 328] width 21 height 8
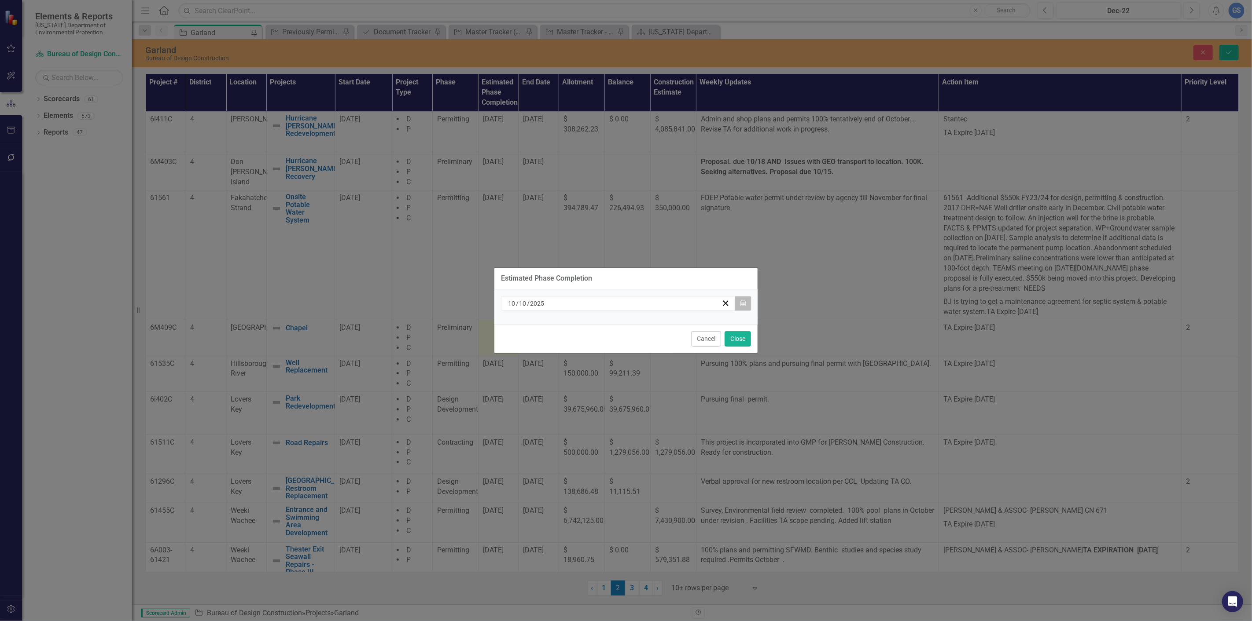
click at [740, 301] on icon "button" at bounding box center [742, 303] width 5 height 6
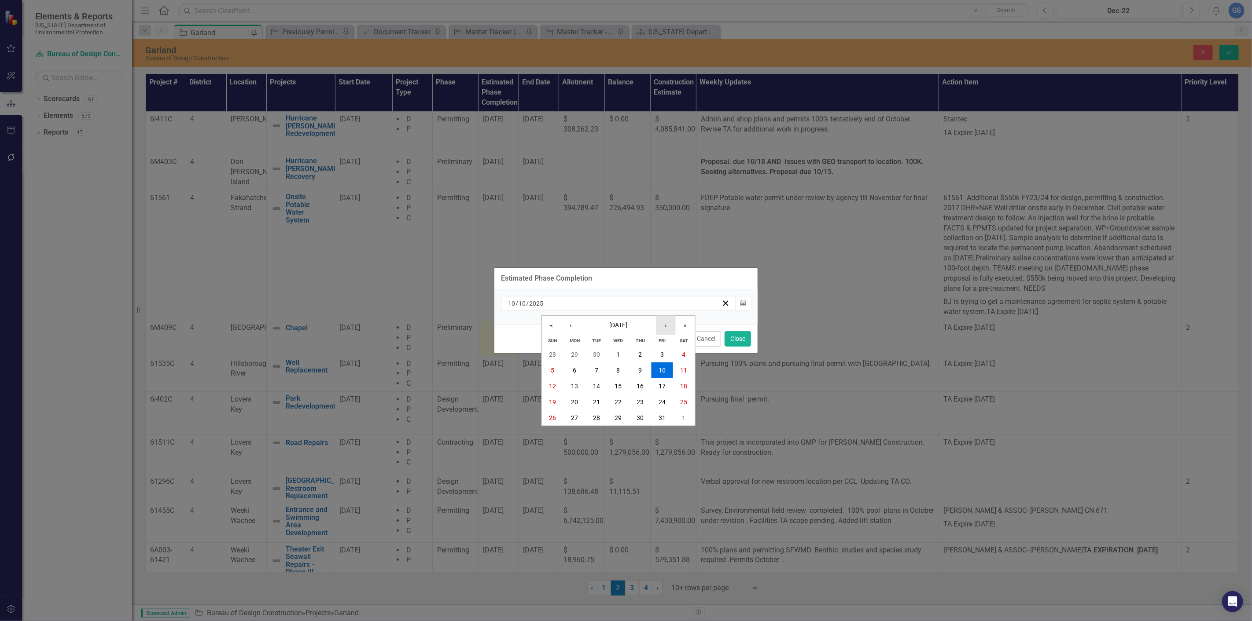
click at [665, 321] on button "›" at bounding box center [665, 325] width 19 height 19
click at [574, 368] on abbr "3" at bounding box center [575, 370] width 4 height 7
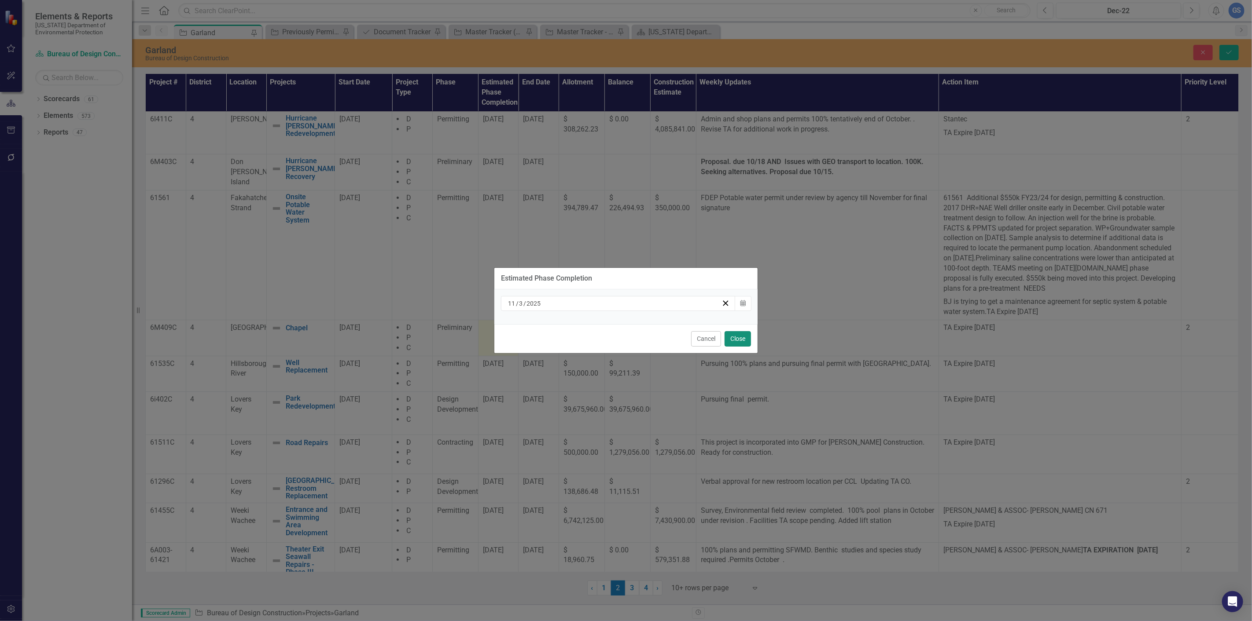
click at [734, 337] on button "Close" at bounding box center [737, 338] width 26 height 15
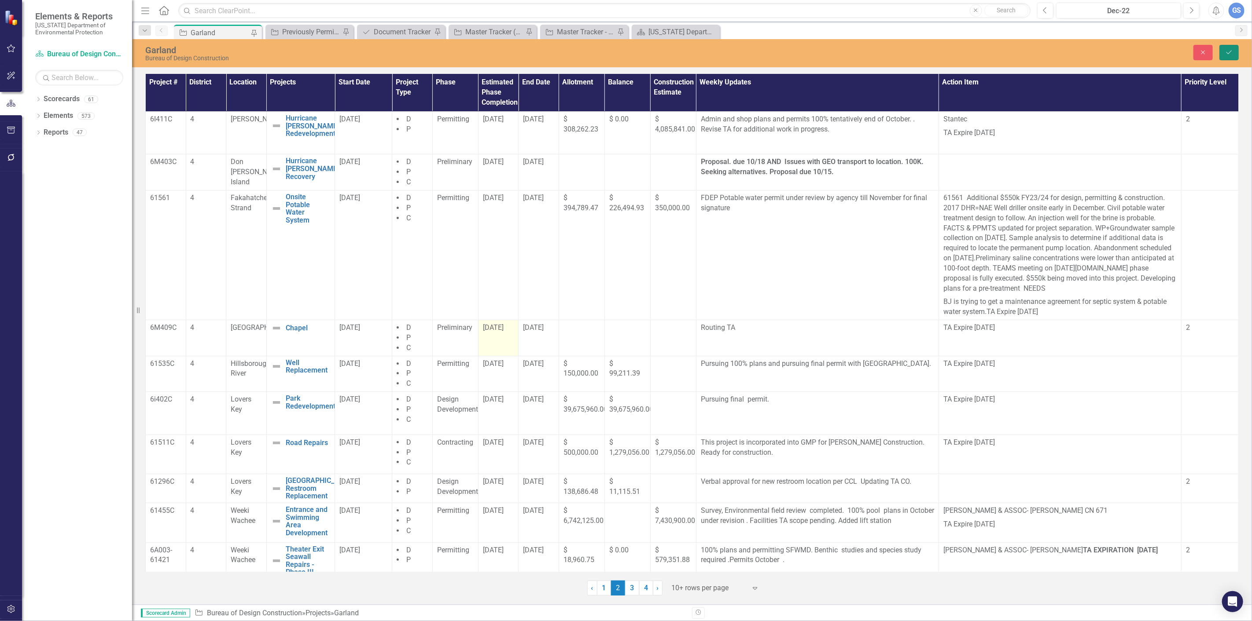
click at [1233, 50] on button "Save" at bounding box center [1228, 52] width 19 height 15
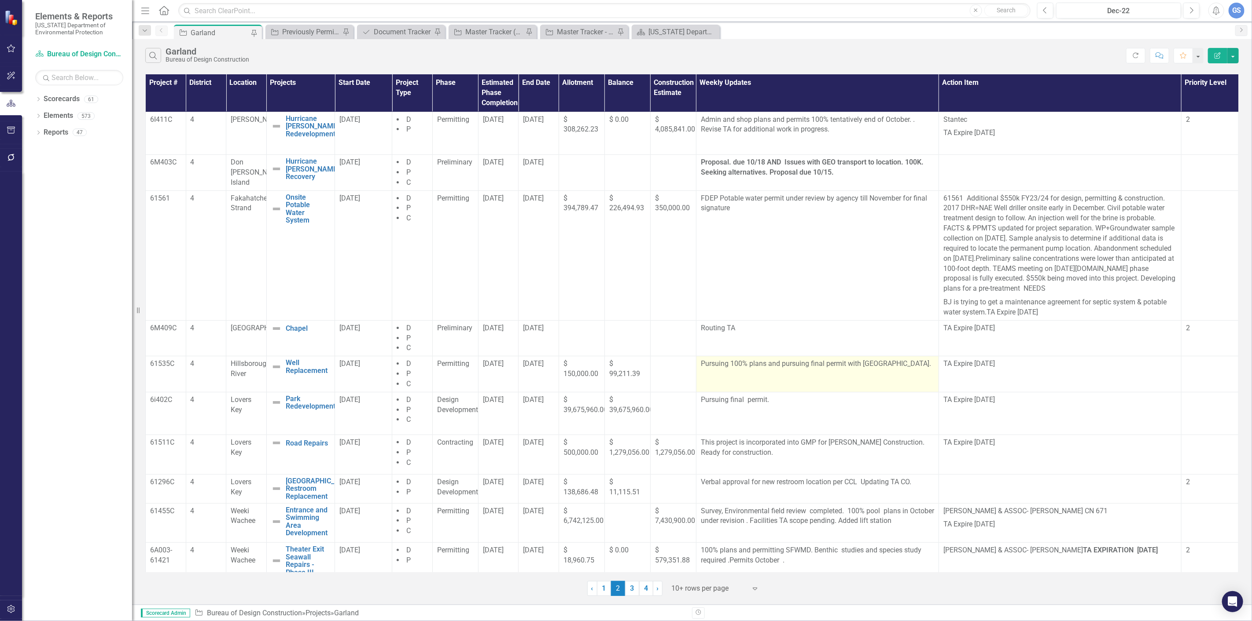
click at [703, 371] on p at bounding box center [817, 377] width 233 height 12
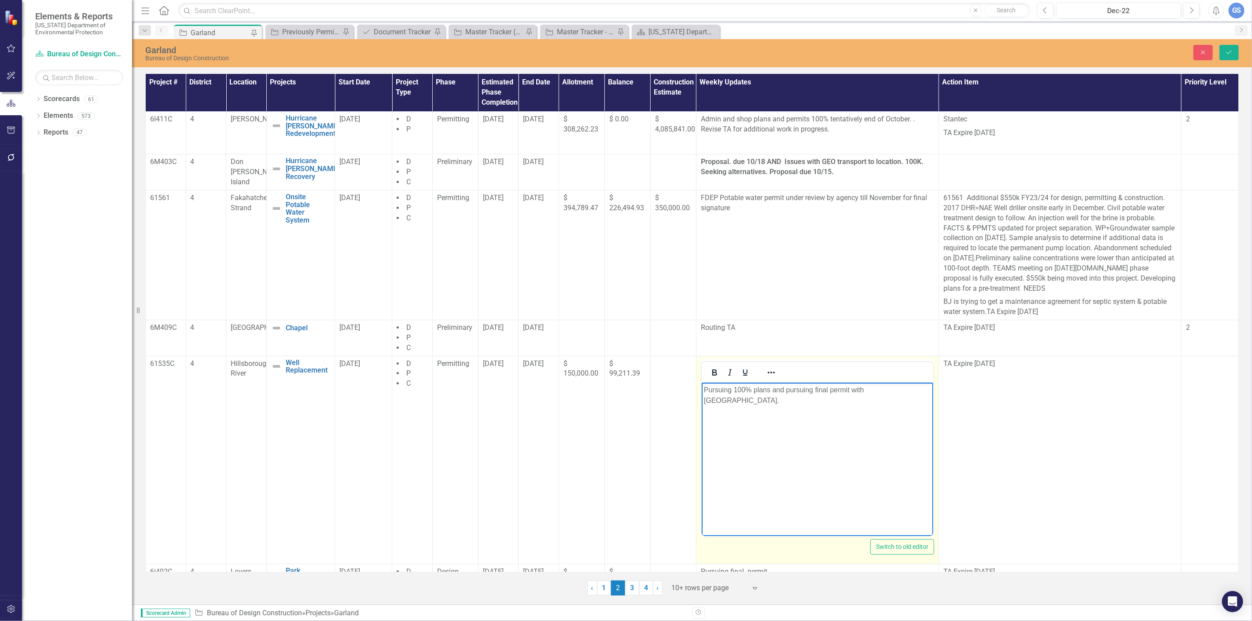
click at [727, 402] on p "Pursuing 100% plans and pursuing final permit with [GEOGRAPHIC_DATA]." at bounding box center [816, 395] width 227 height 21
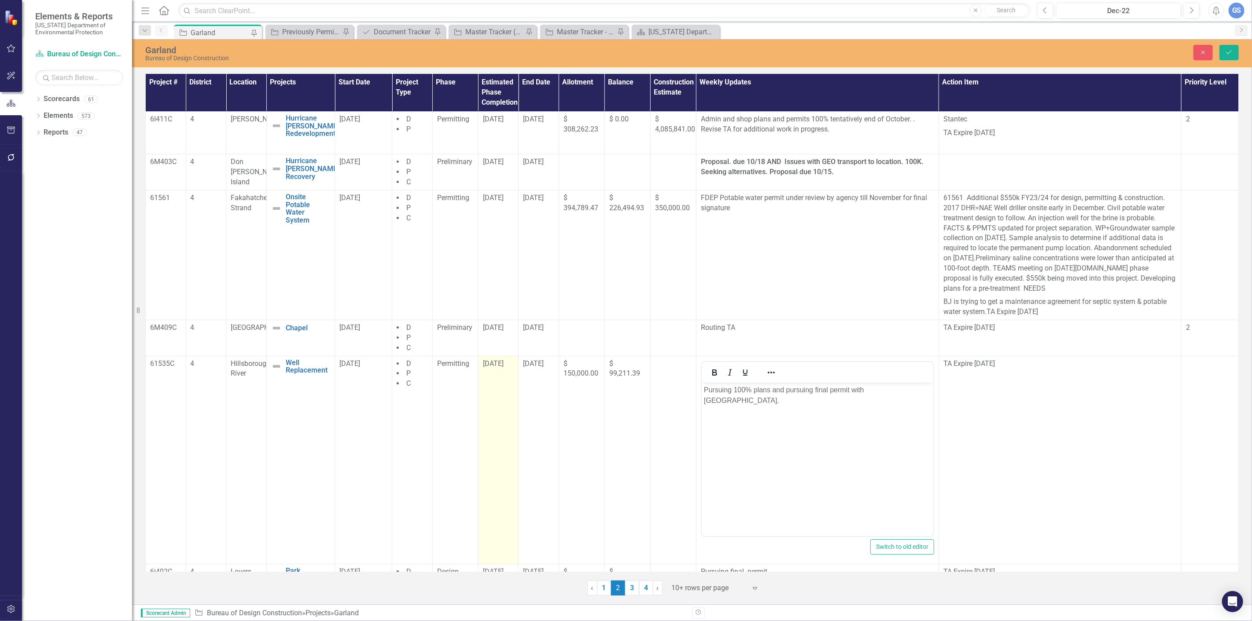
click at [499, 367] on span "10/10/25" at bounding box center [493, 364] width 21 height 8
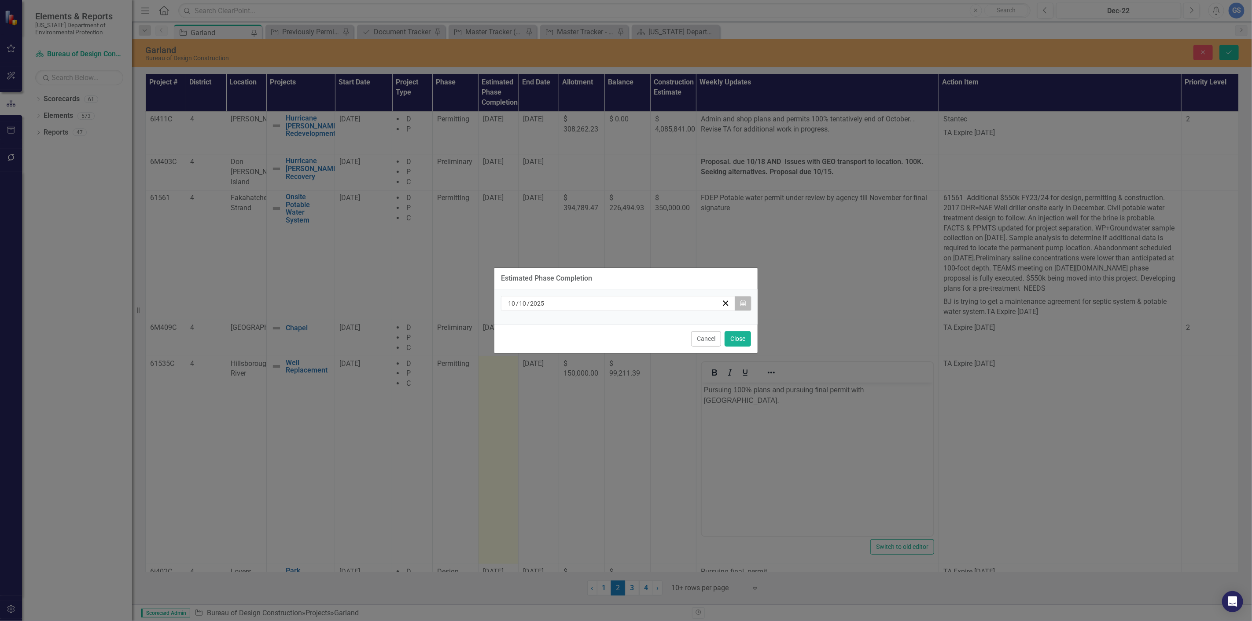
click at [743, 300] on button "Calendar" at bounding box center [742, 303] width 17 height 15
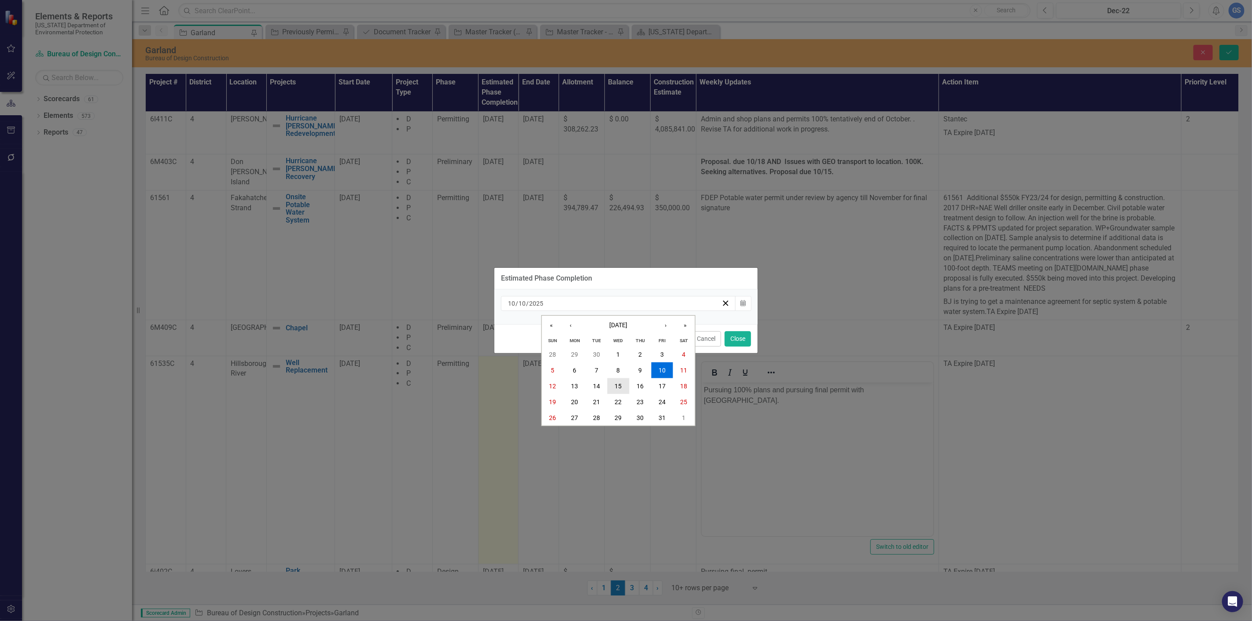
click at [620, 384] on abbr "15" at bounding box center [618, 386] width 7 height 7
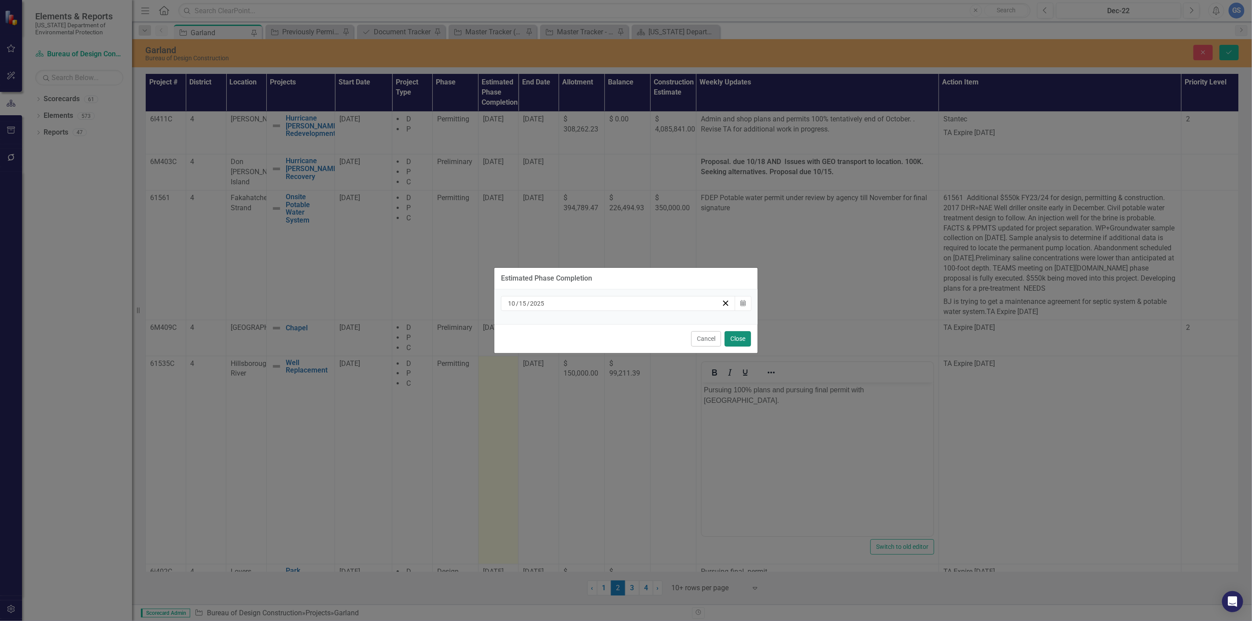
click at [736, 336] on button "Close" at bounding box center [737, 338] width 26 height 15
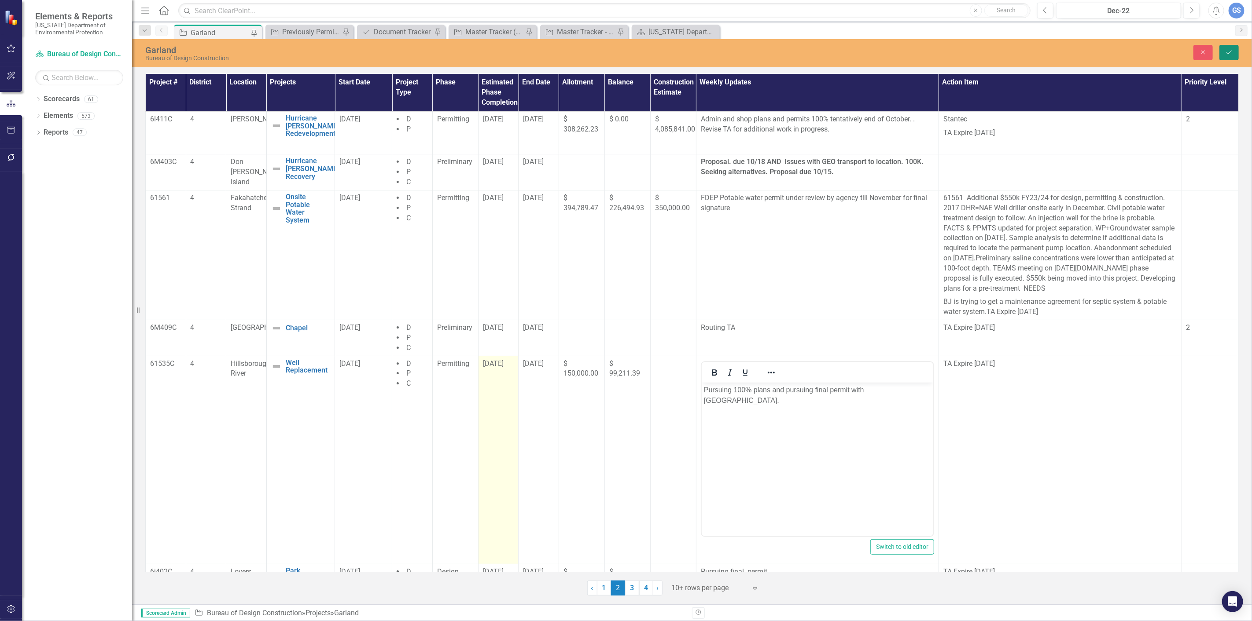
click at [1225, 53] on icon "Save" at bounding box center [1229, 52] width 8 height 6
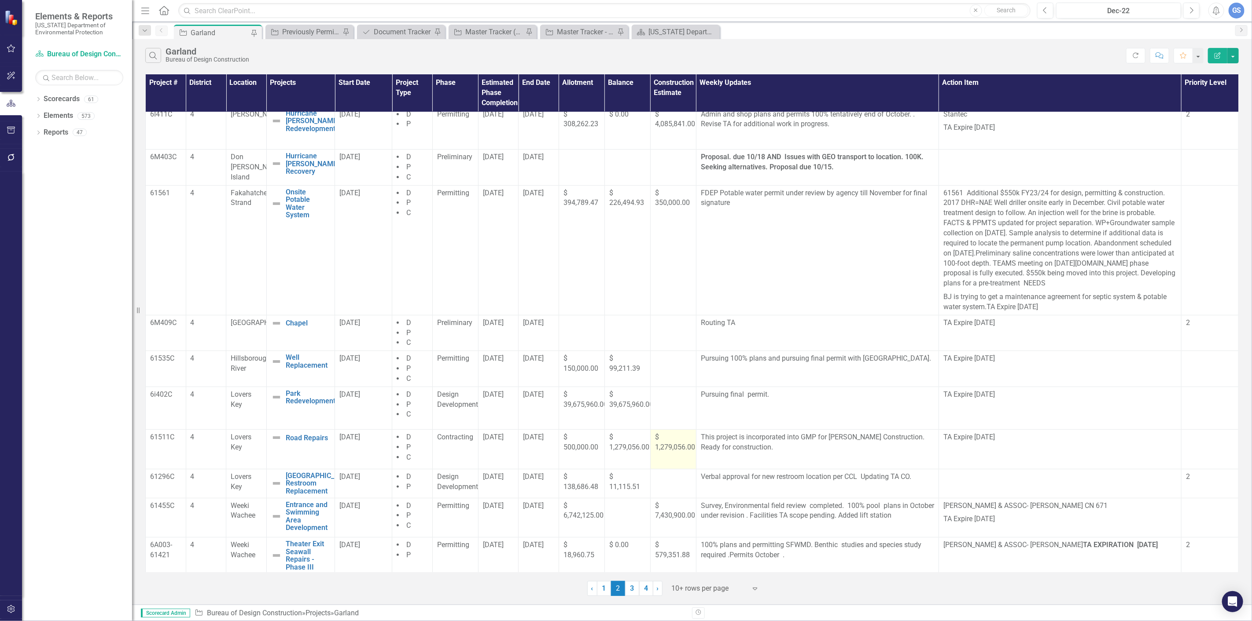
scroll to position [11, 0]
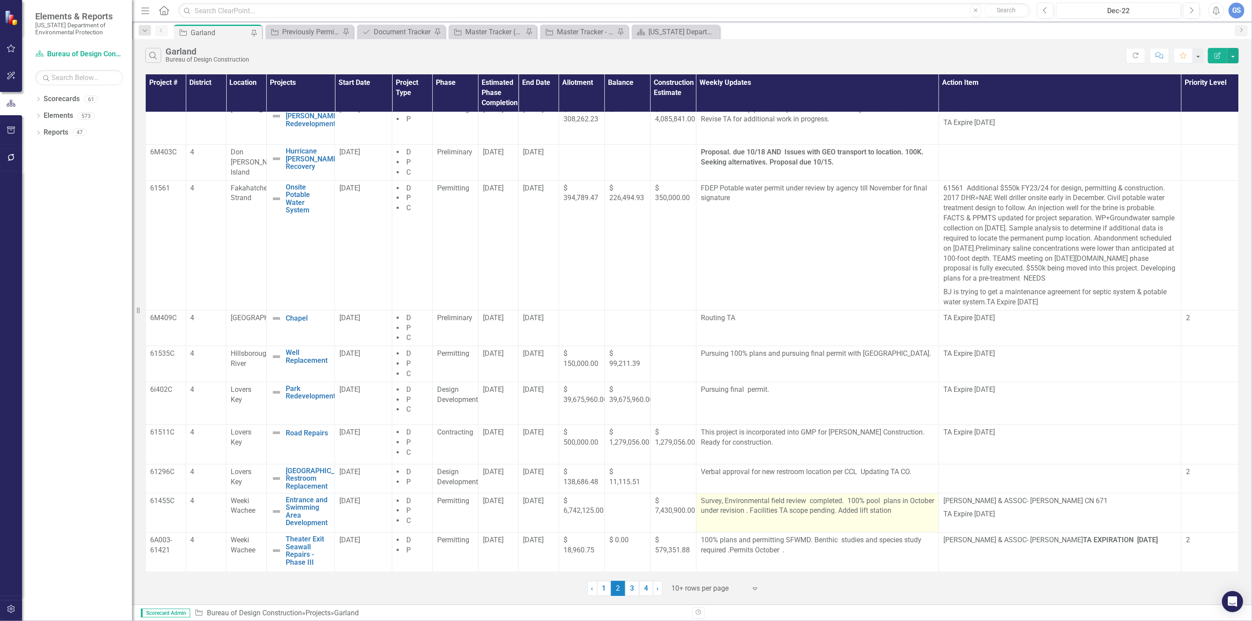
click at [768, 511] on p "Survey, Environmental field review completed. 100% pool plans in October under …" at bounding box center [817, 507] width 233 height 22
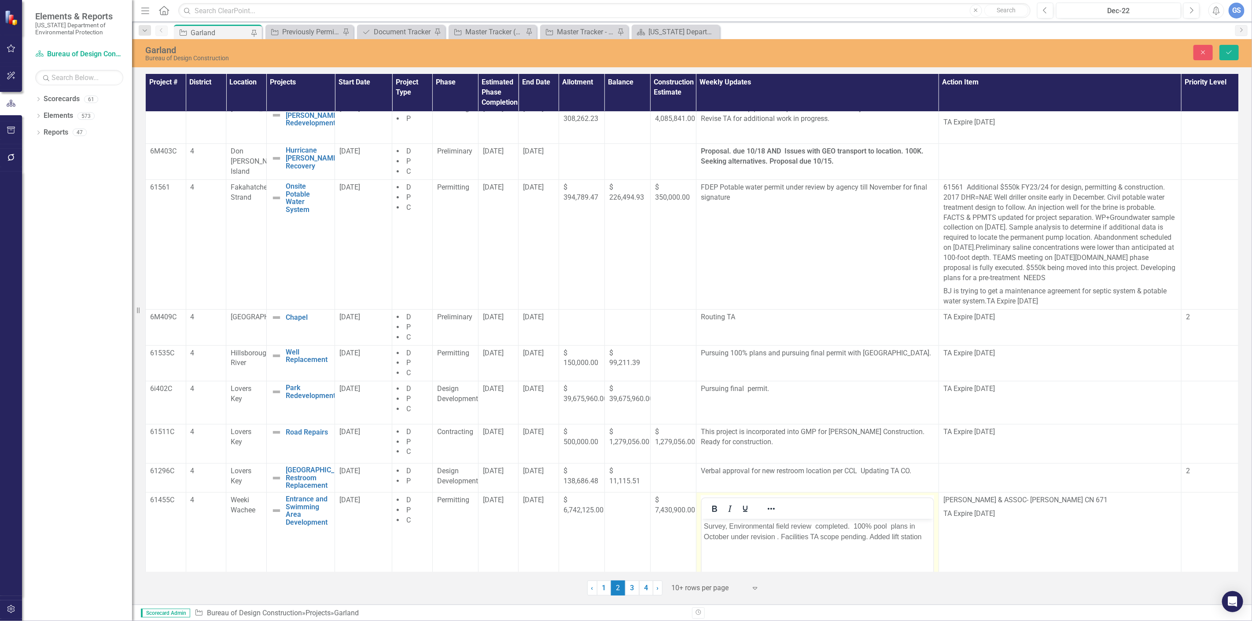
scroll to position [0, 0]
click at [775, 535] on p "Survey, Environmental field review completed. 100% pool plans in October under …" at bounding box center [816, 531] width 227 height 21
click at [775, 536] on p "Survey, Environmental field review completed. 100% pool plans in October under …" at bounding box center [816, 531] width 227 height 21
click at [1228, 50] on icon "Save" at bounding box center [1229, 52] width 8 height 6
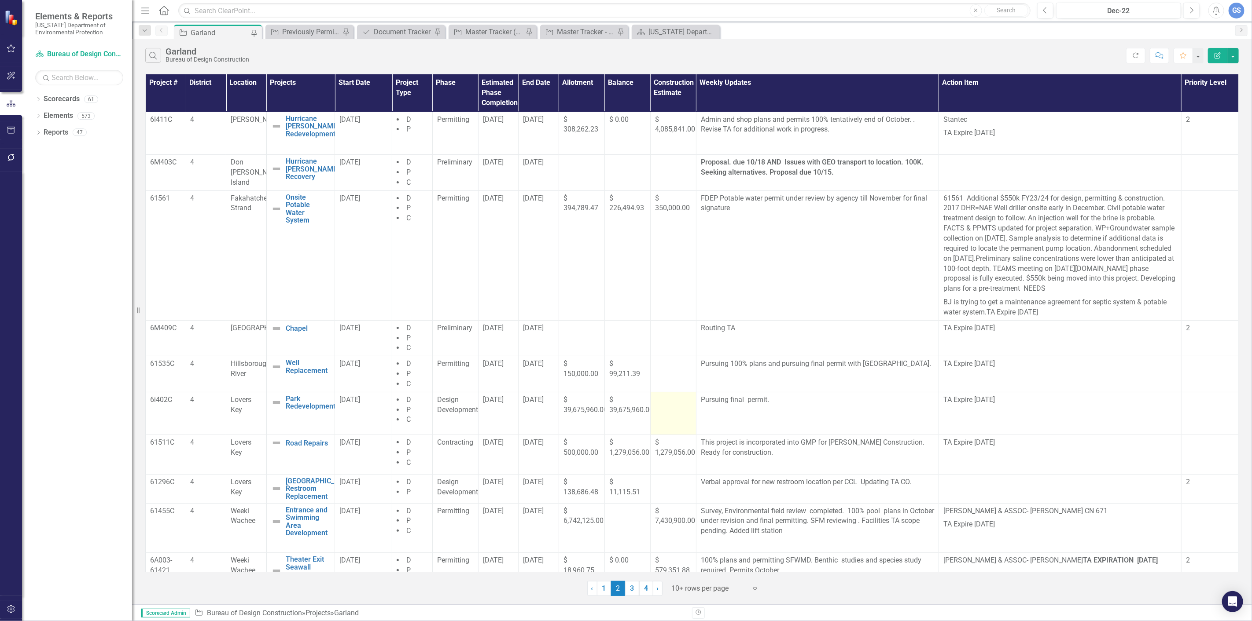
scroll to position [20, 0]
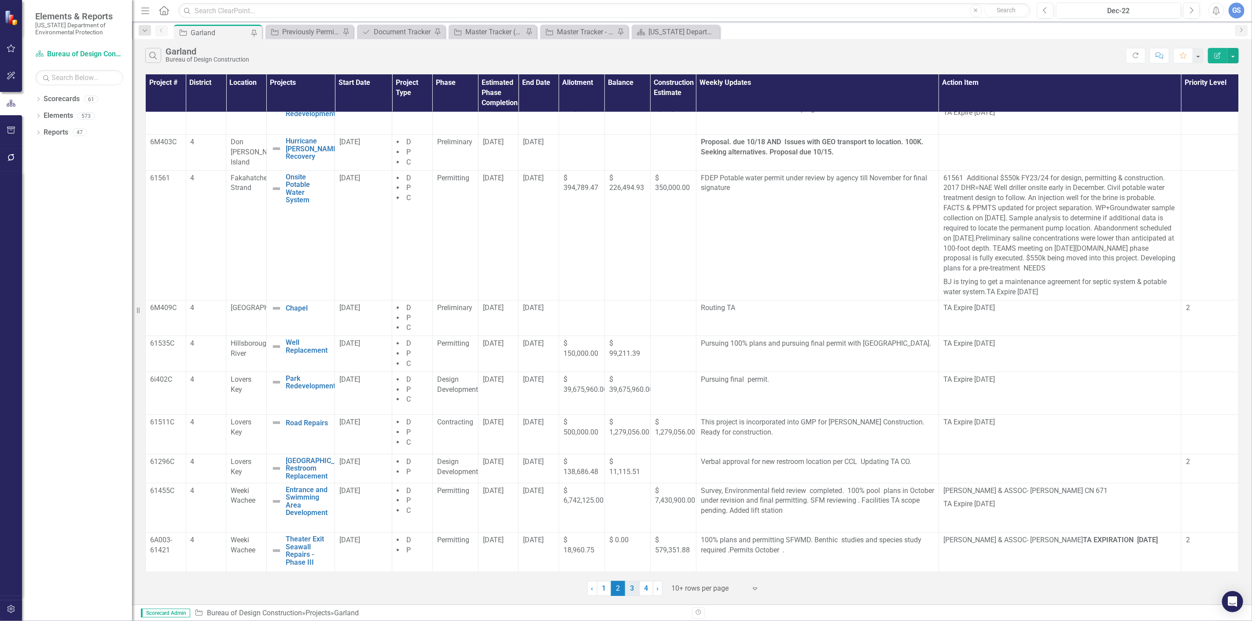
click at [630, 587] on link "3" at bounding box center [632, 588] width 14 height 15
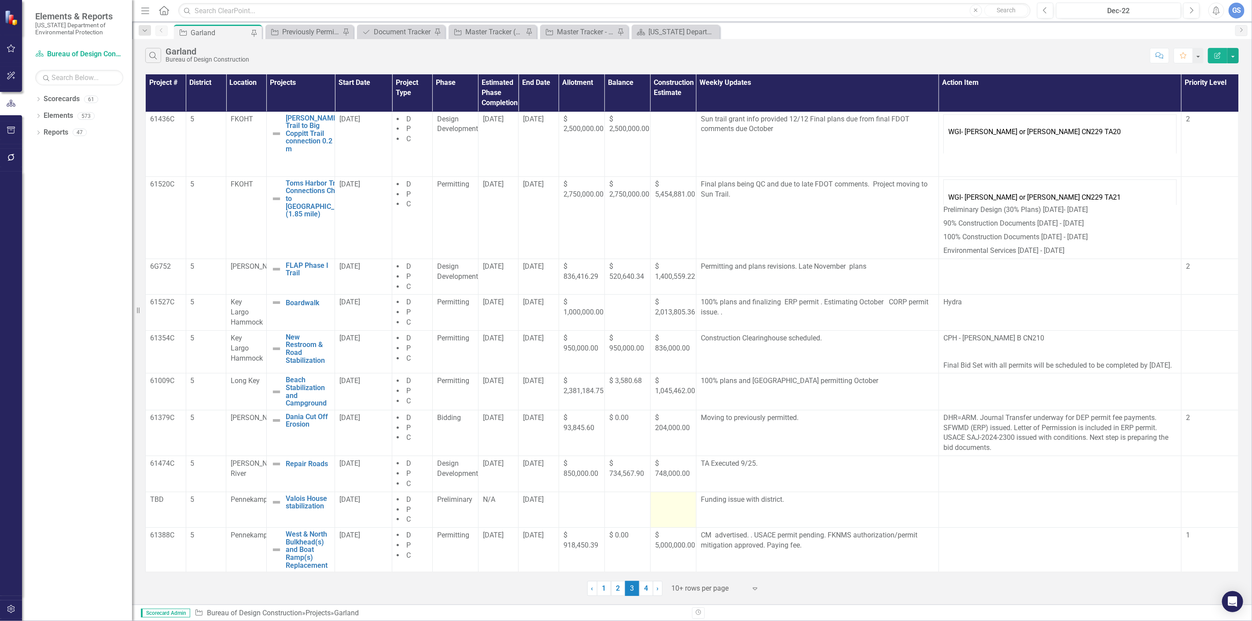
scroll to position [11, 0]
click at [783, 499] on p "Funding issue with district." at bounding box center [817, 500] width 233 height 10
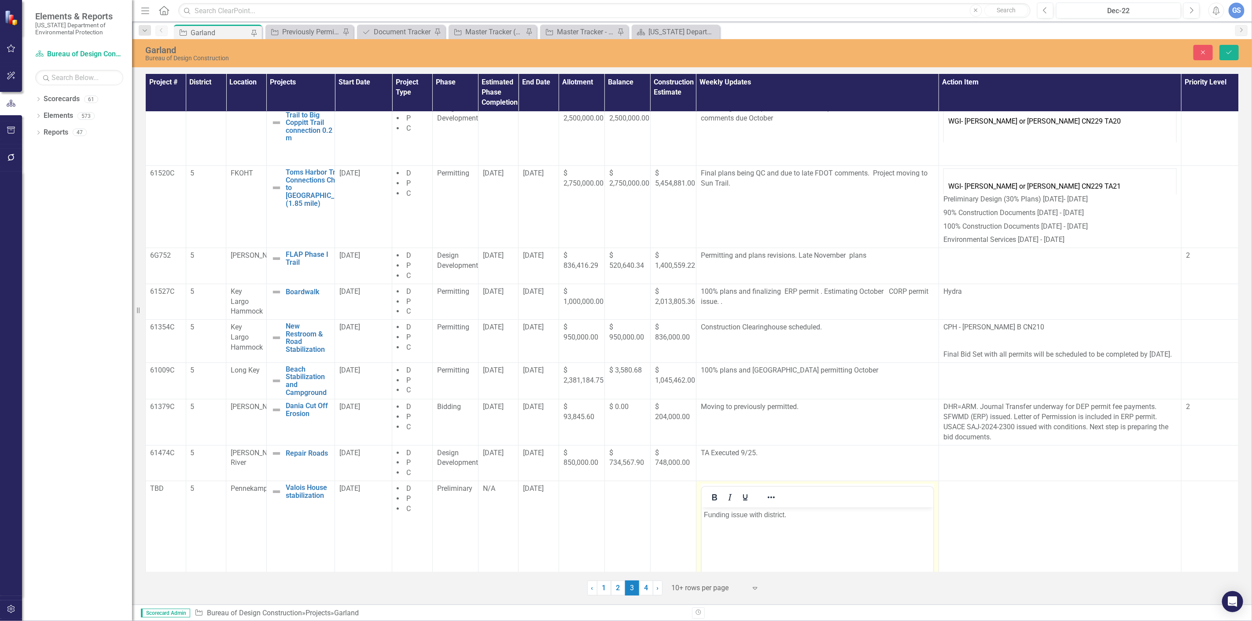
scroll to position [0, 0]
click at [789, 516] on p "Funding issue with district." at bounding box center [816, 515] width 227 height 11
click at [792, 514] on p "Funding issue with district." at bounding box center [816, 515] width 227 height 11
click at [1226, 49] on icon "Save" at bounding box center [1229, 52] width 8 height 6
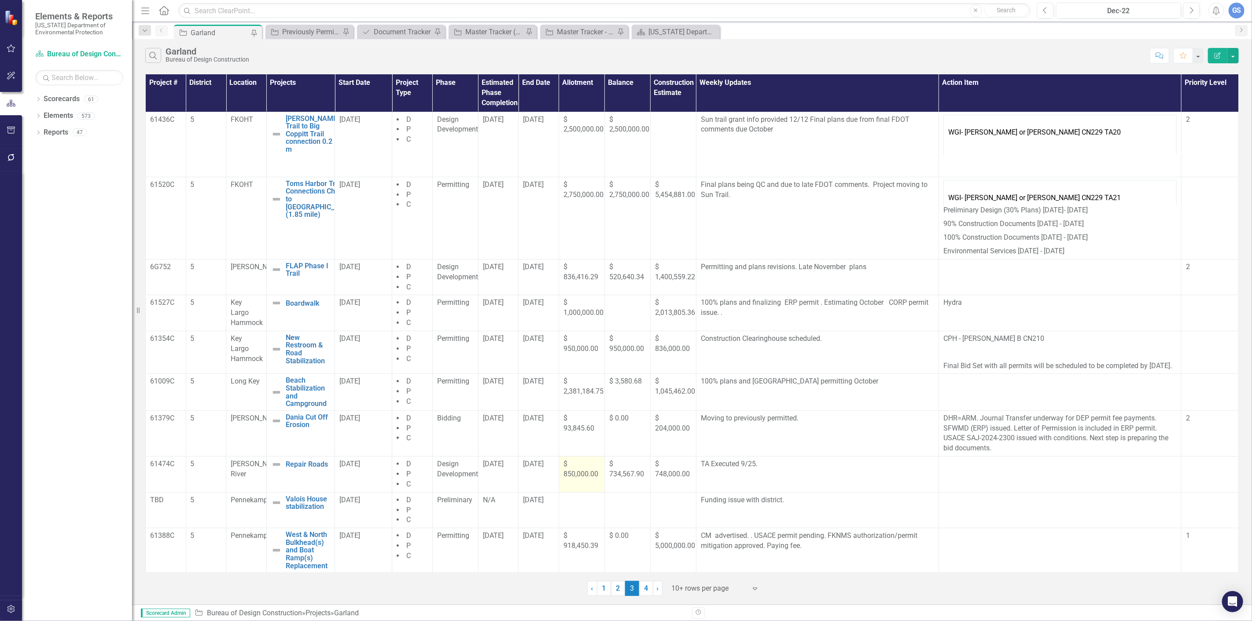
scroll to position [11, 0]
click at [643, 584] on link "4" at bounding box center [646, 588] width 14 height 15
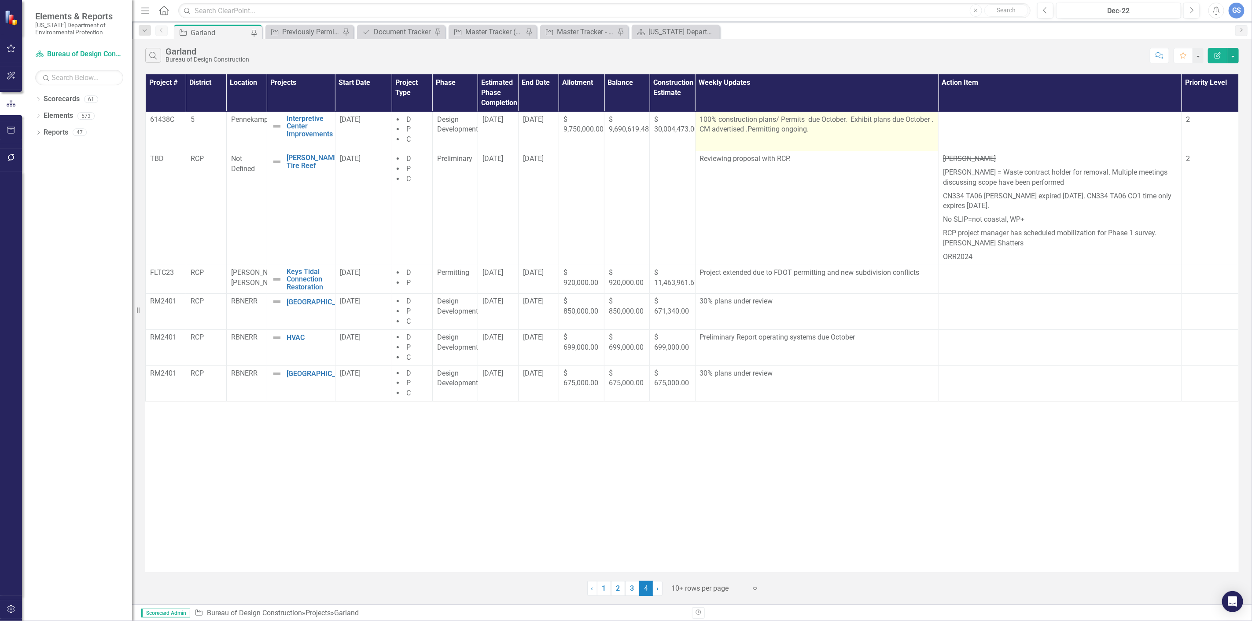
click at [907, 119] on p "100% construction plans/ Permits due October. Exhibit plans due October . CM ad…" at bounding box center [817, 126] width 234 height 22
click at [906, 120] on p "100% construction plans/ Permits due October. Exhibit plans due October . CM ad…" at bounding box center [817, 126] width 234 height 22
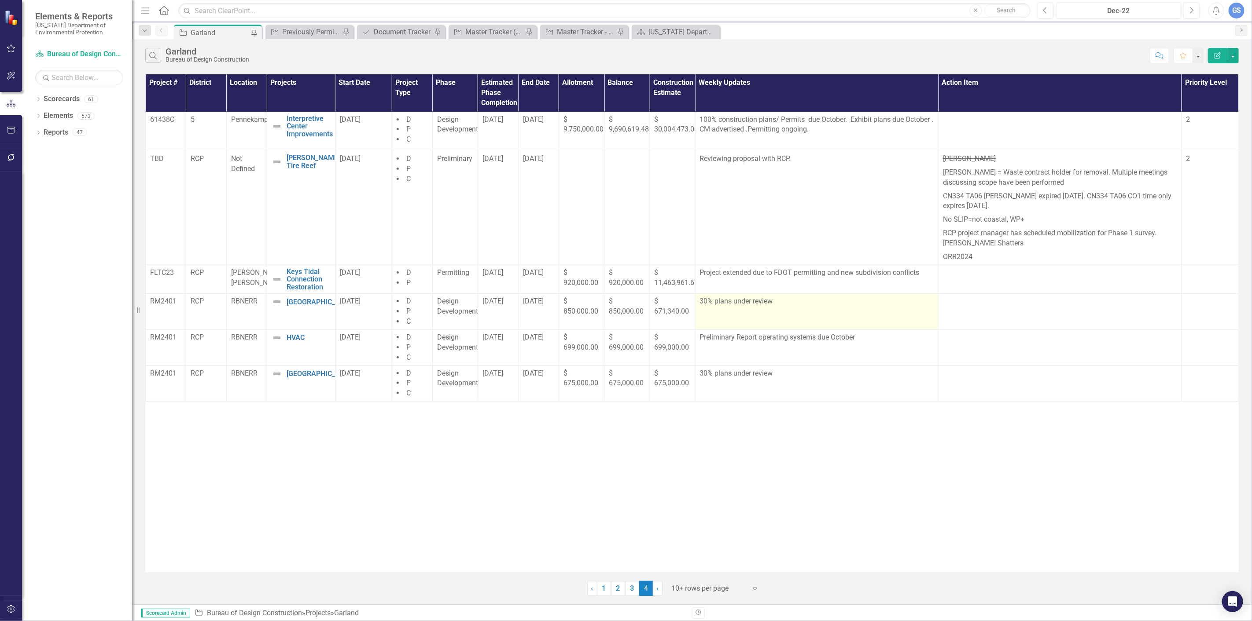
click at [775, 301] on p "30% plans under review" at bounding box center [817, 302] width 234 height 10
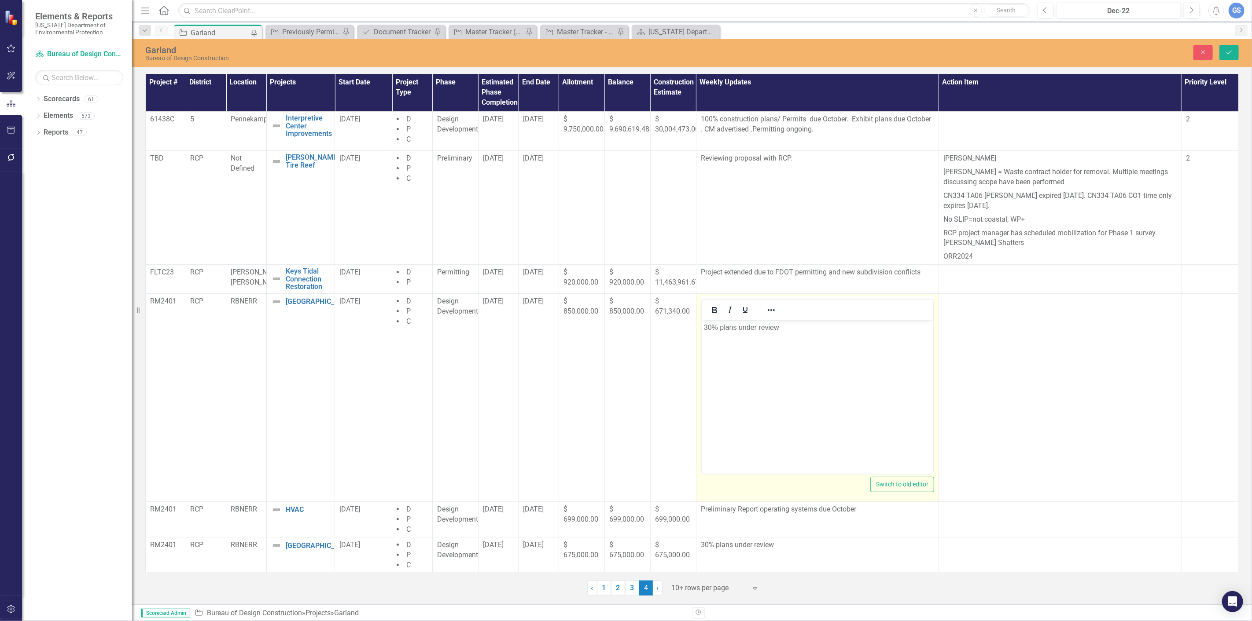
click at [782, 327] on p "30% plans under review" at bounding box center [816, 327] width 227 height 11
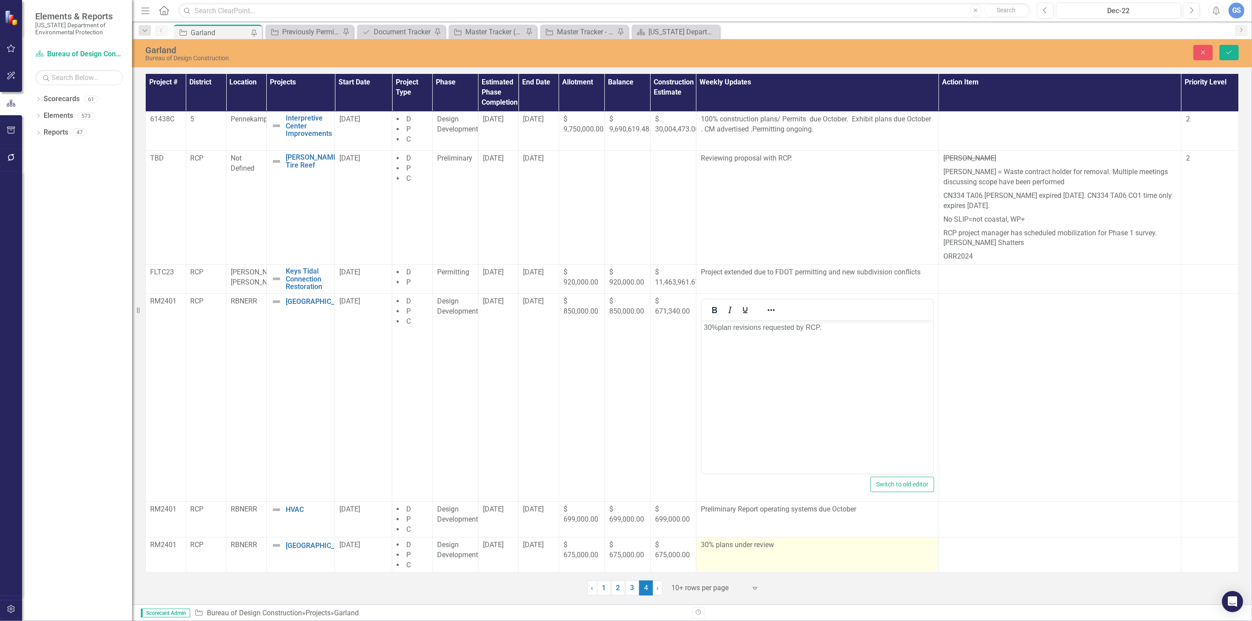
click at [765, 548] on p "30% plans under review" at bounding box center [817, 545] width 233 height 10
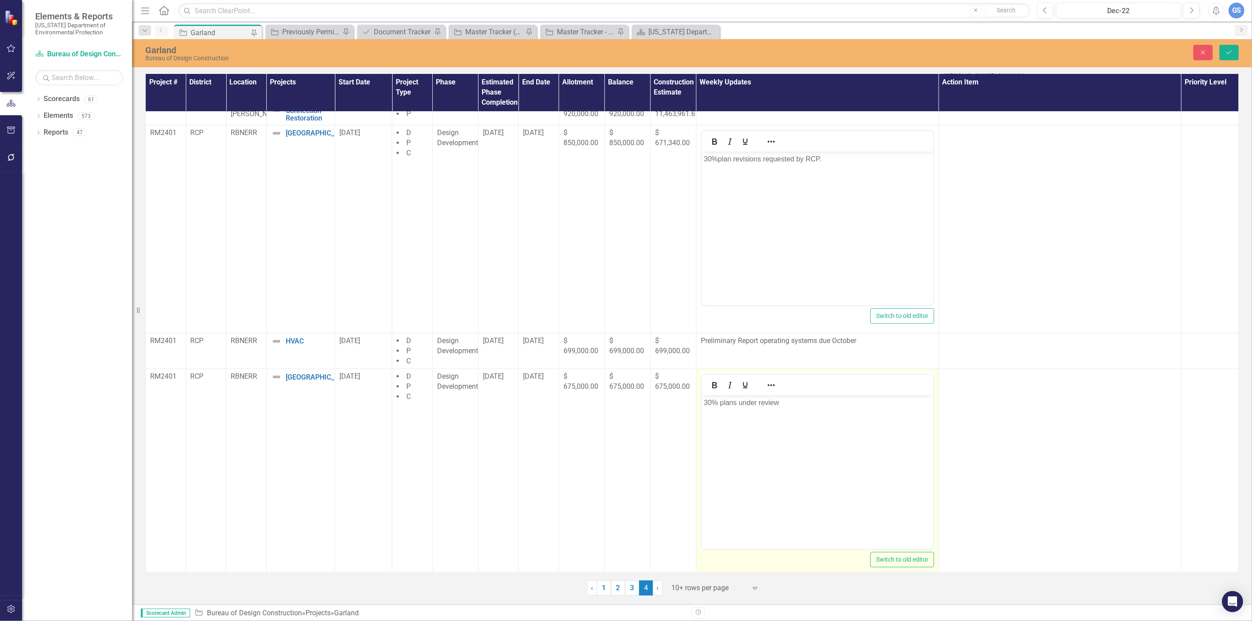
scroll to position [174, 0]
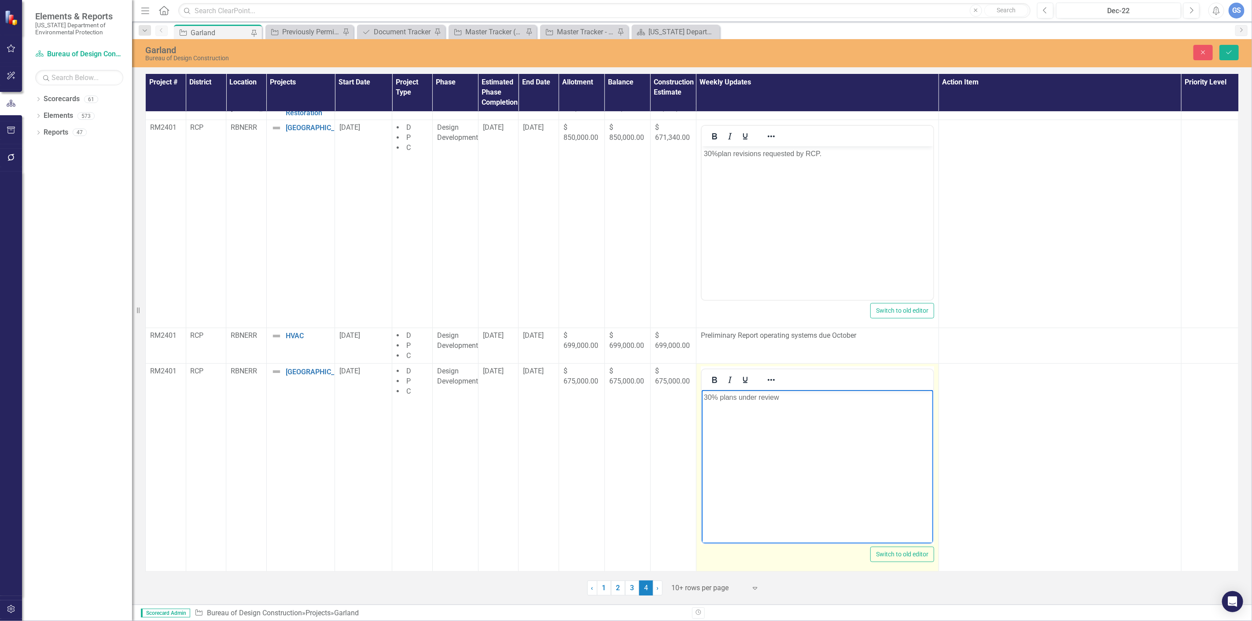
click at [787, 399] on p "30% plans under review" at bounding box center [816, 398] width 227 height 11
click at [788, 397] on p "30% plans revisions requesed by RCP." at bounding box center [816, 398] width 227 height 11
click at [501, 339] on span "10/10/25" at bounding box center [493, 335] width 21 height 8
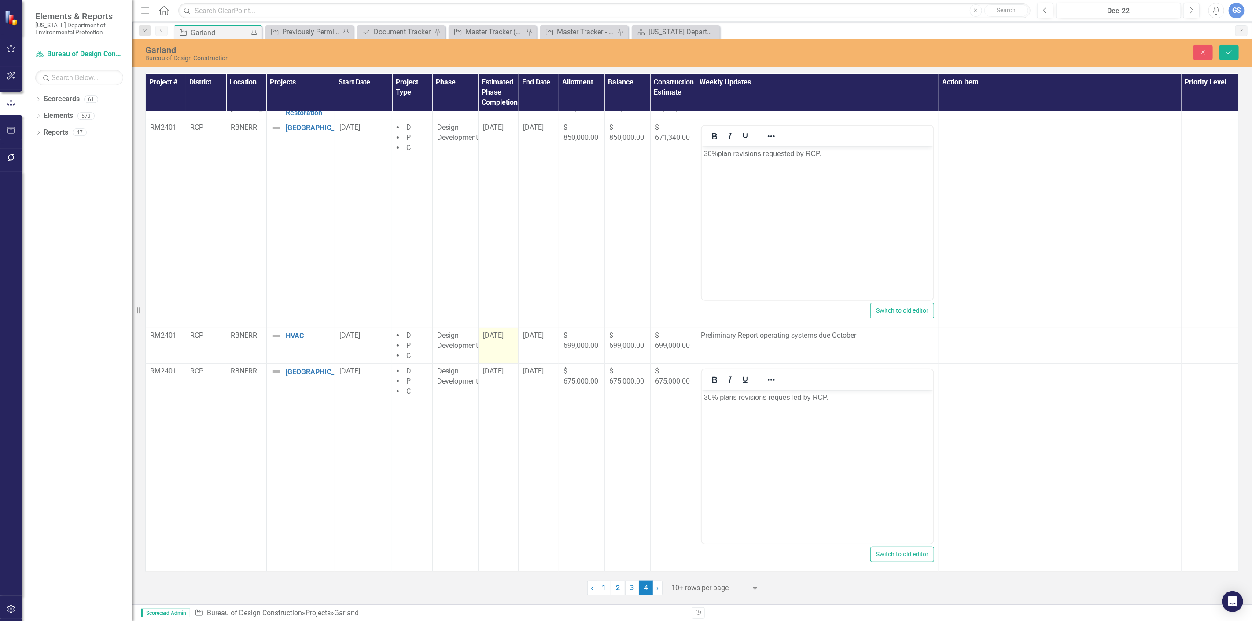
click at [501, 339] on span "10/10/25" at bounding box center [493, 335] width 21 height 8
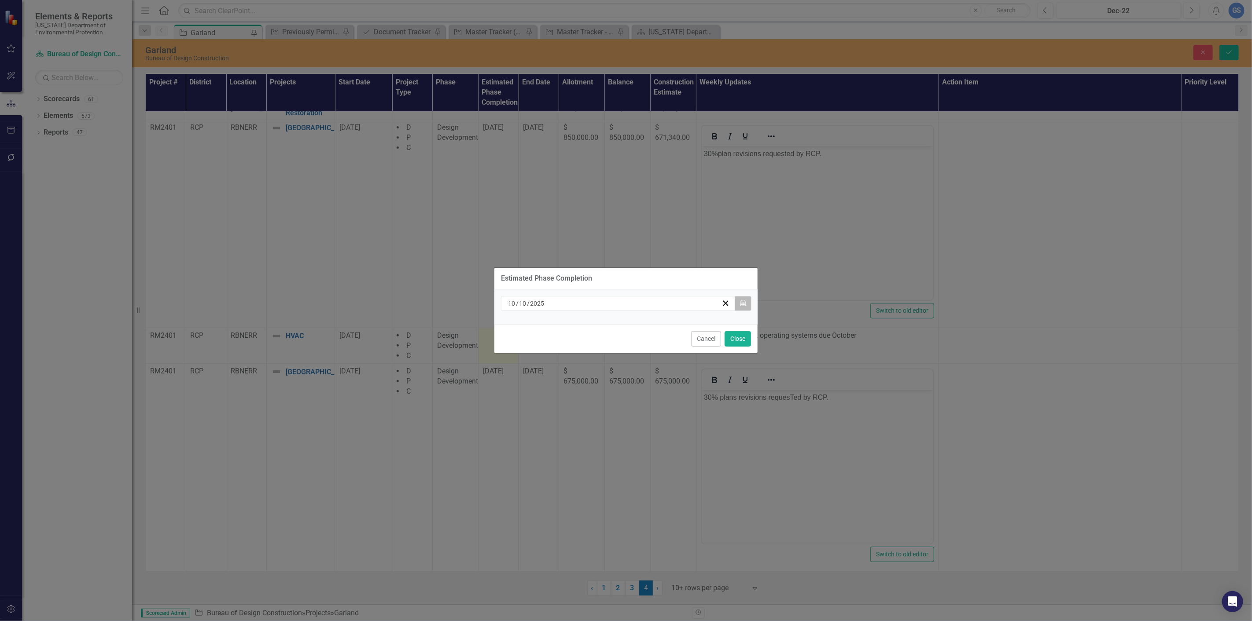
click at [743, 298] on button "Calendar" at bounding box center [742, 303] width 17 height 15
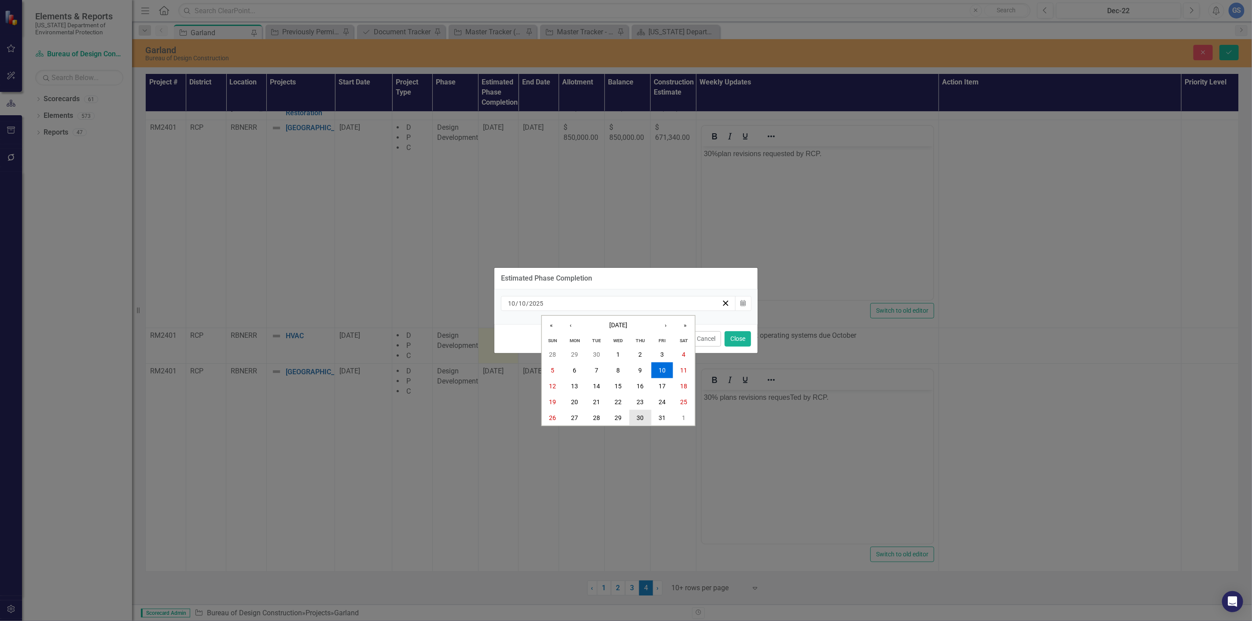
click at [635, 415] on button "30" at bounding box center [640, 418] width 22 height 16
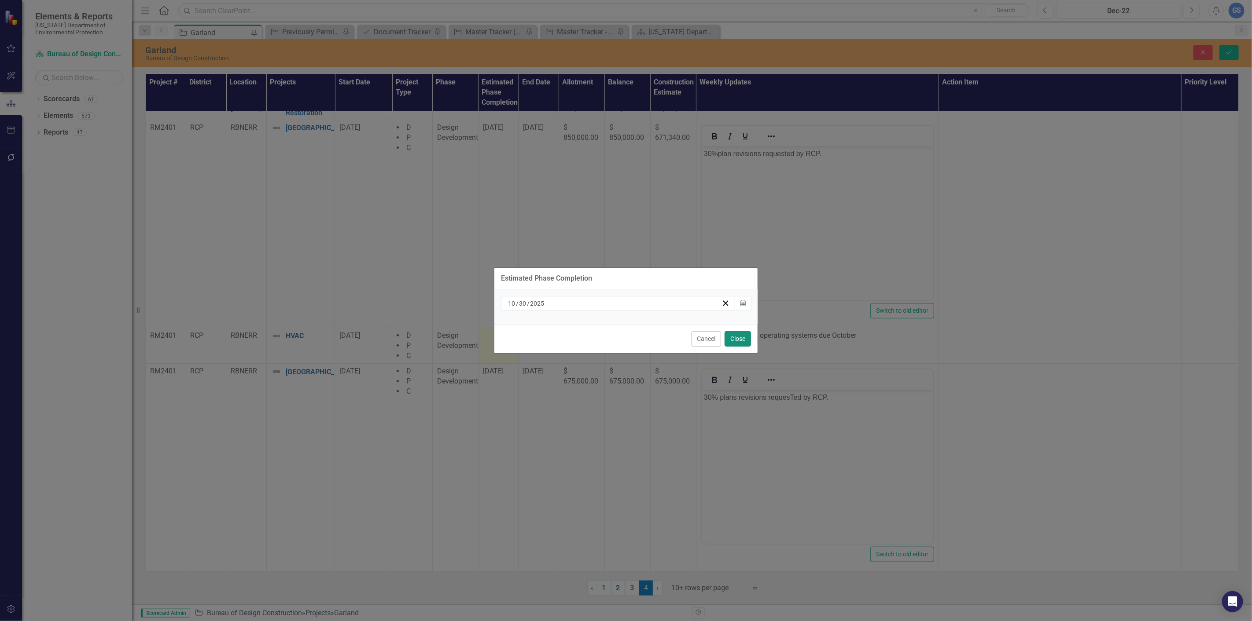
click at [742, 335] on button "Close" at bounding box center [737, 338] width 26 height 15
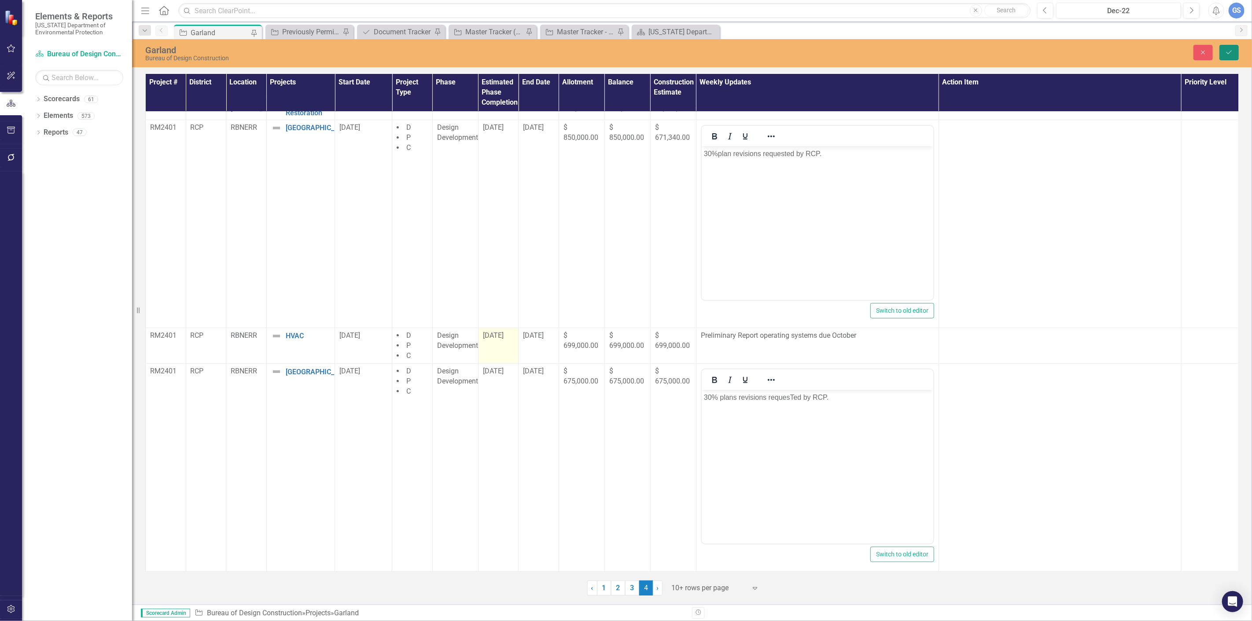
click at [1229, 51] on icon "Save" at bounding box center [1229, 52] width 8 height 6
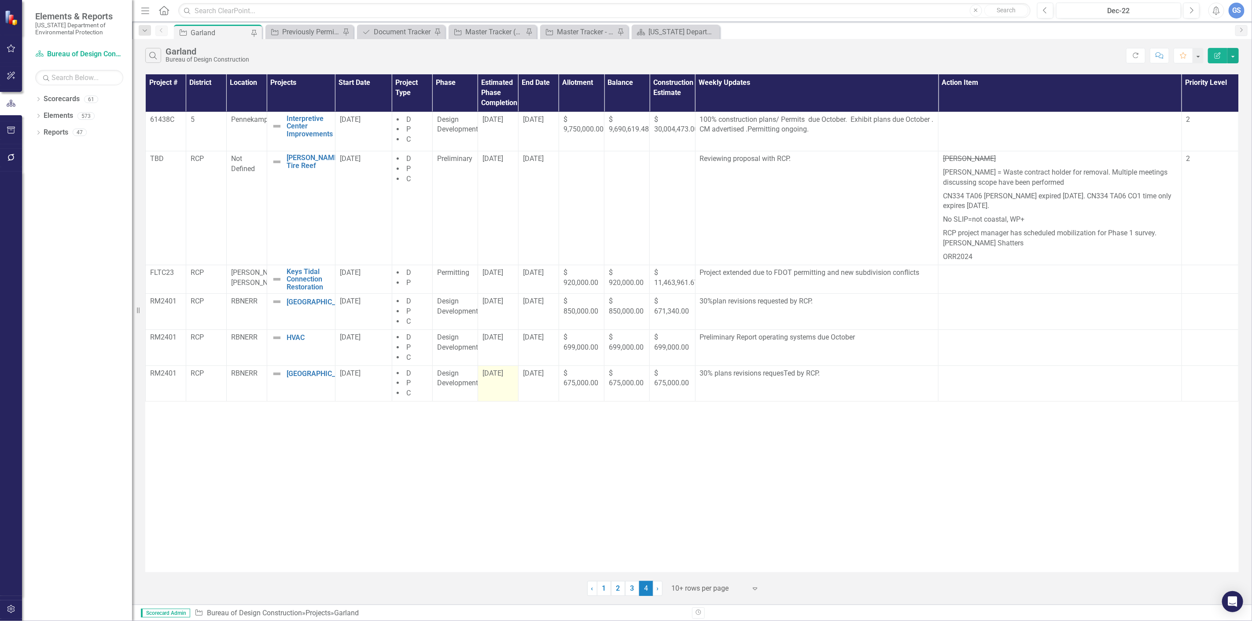
click at [499, 377] on span "10/10/25" at bounding box center [492, 373] width 21 height 8
click at [499, 376] on span "10/10/25" at bounding box center [492, 373] width 21 height 8
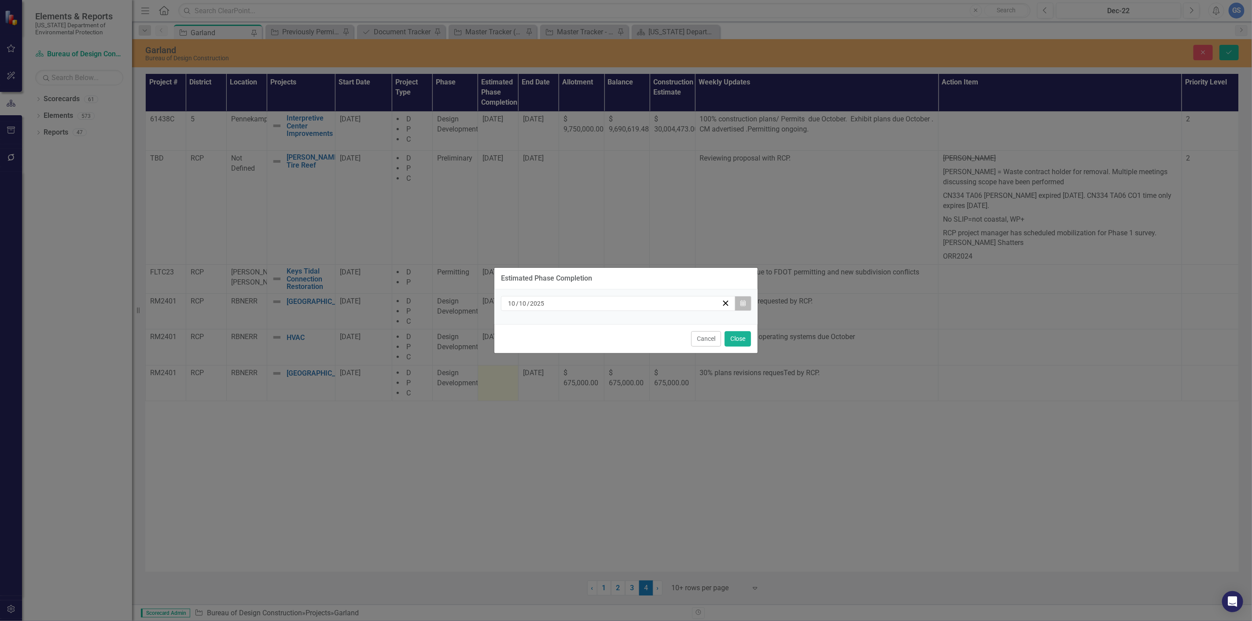
click at [741, 301] on icon "button" at bounding box center [742, 303] width 5 height 6
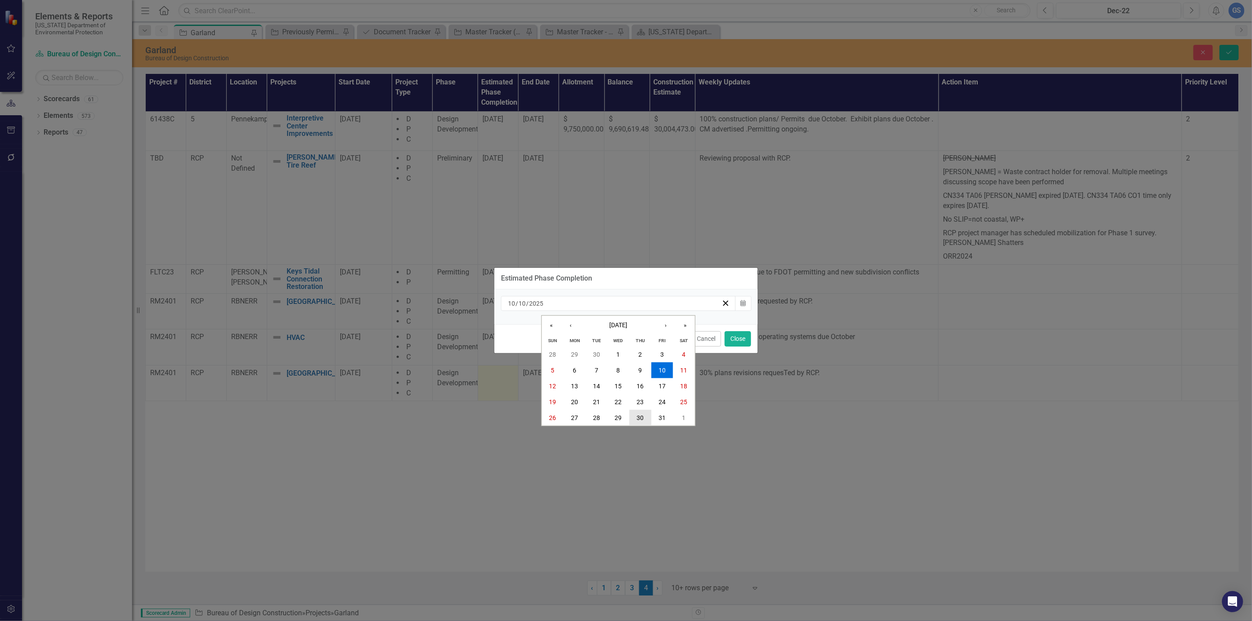
click at [637, 415] on abbr "30" at bounding box center [639, 418] width 7 height 7
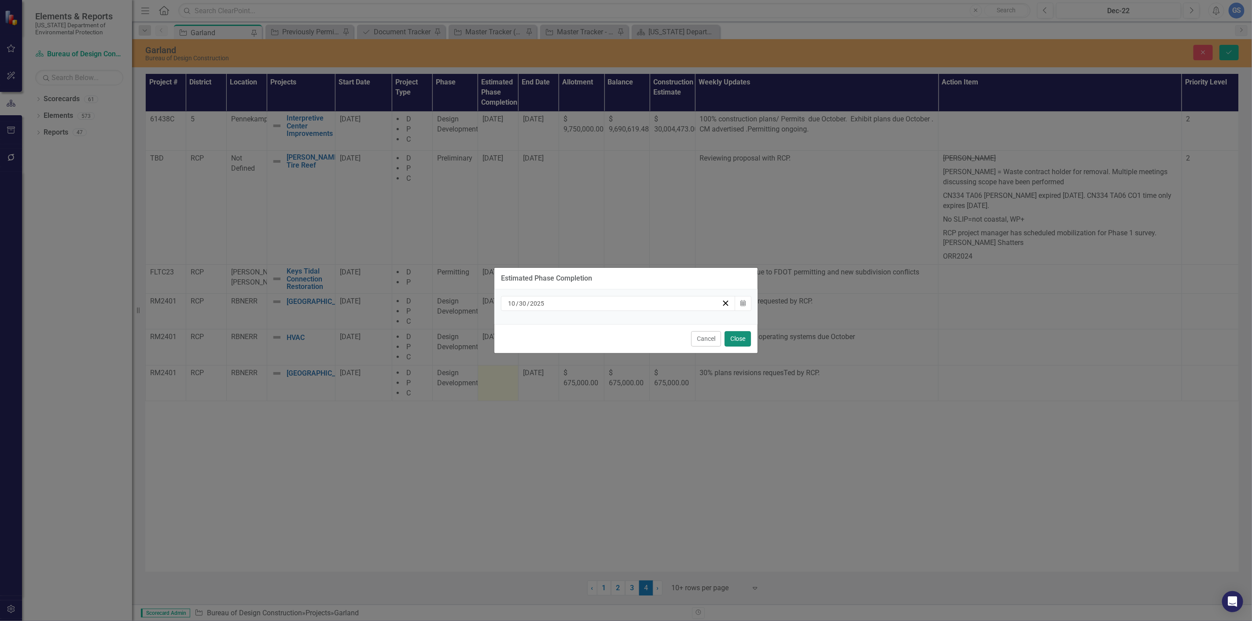
click at [738, 335] on button "Close" at bounding box center [737, 338] width 26 height 15
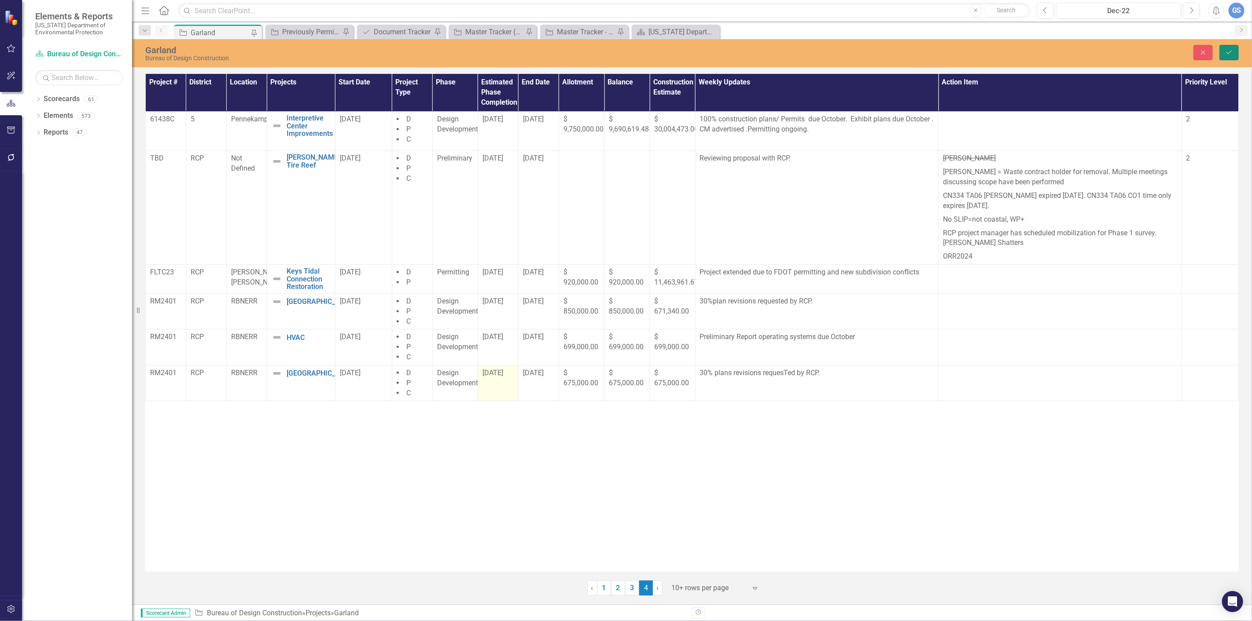
click at [1226, 51] on icon "Save" at bounding box center [1229, 52] width 8 height 6
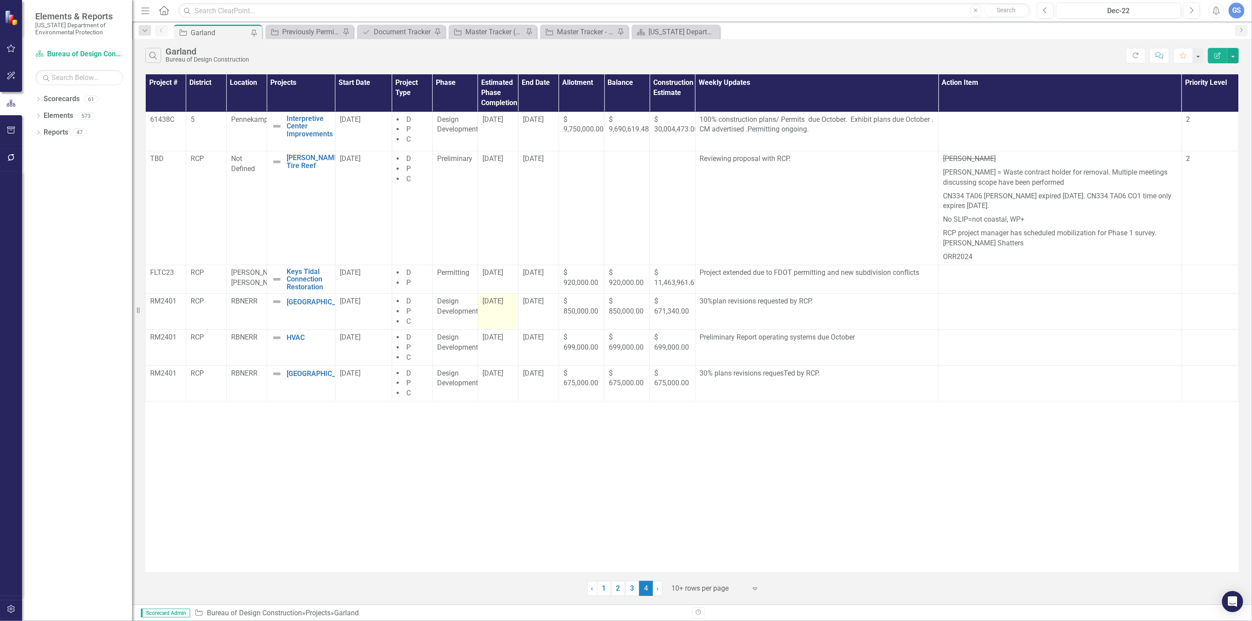
click at [496, 305] on span "[DATE]" at bounding box center [492, 301] width 21 height 8
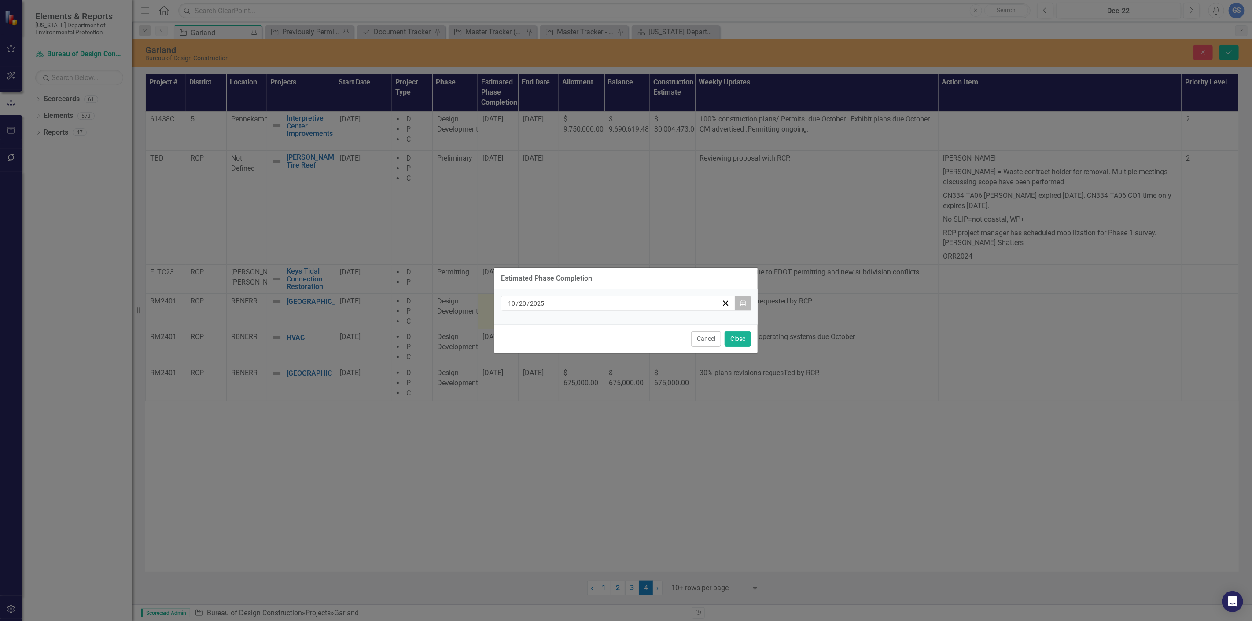
click at [744, 302] on icon "button" at bounding box center [742, 303] width 5 height 6
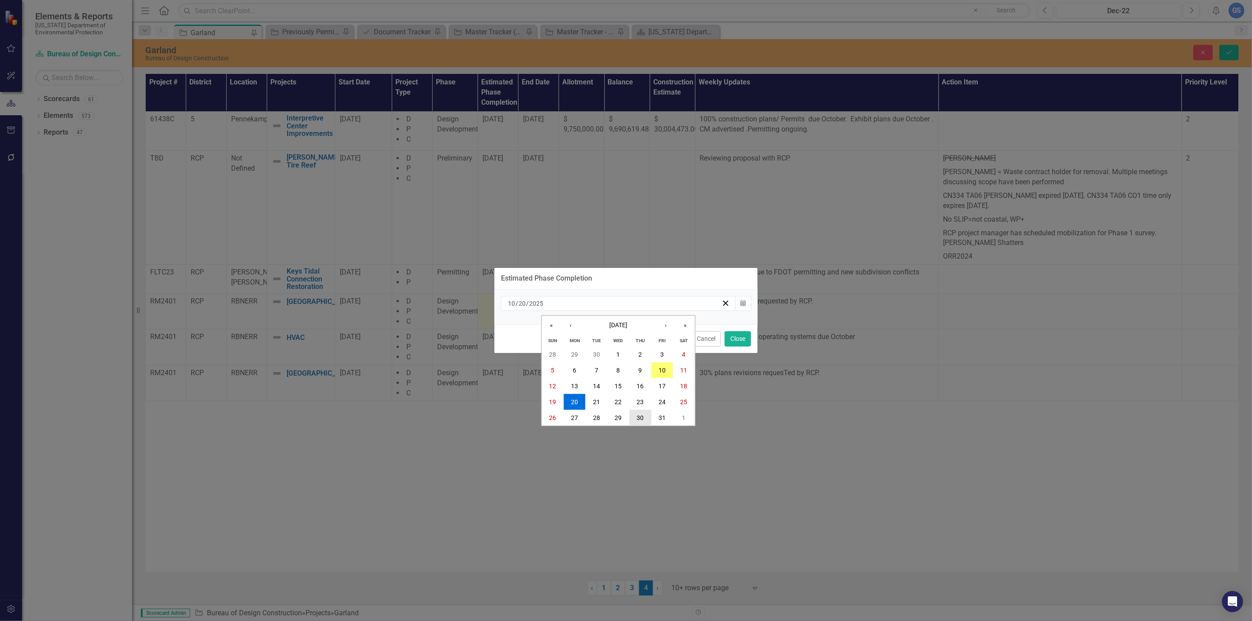
click at [639, 417] on abbr "30" at bounding box center [639, 418] width 7 height 7
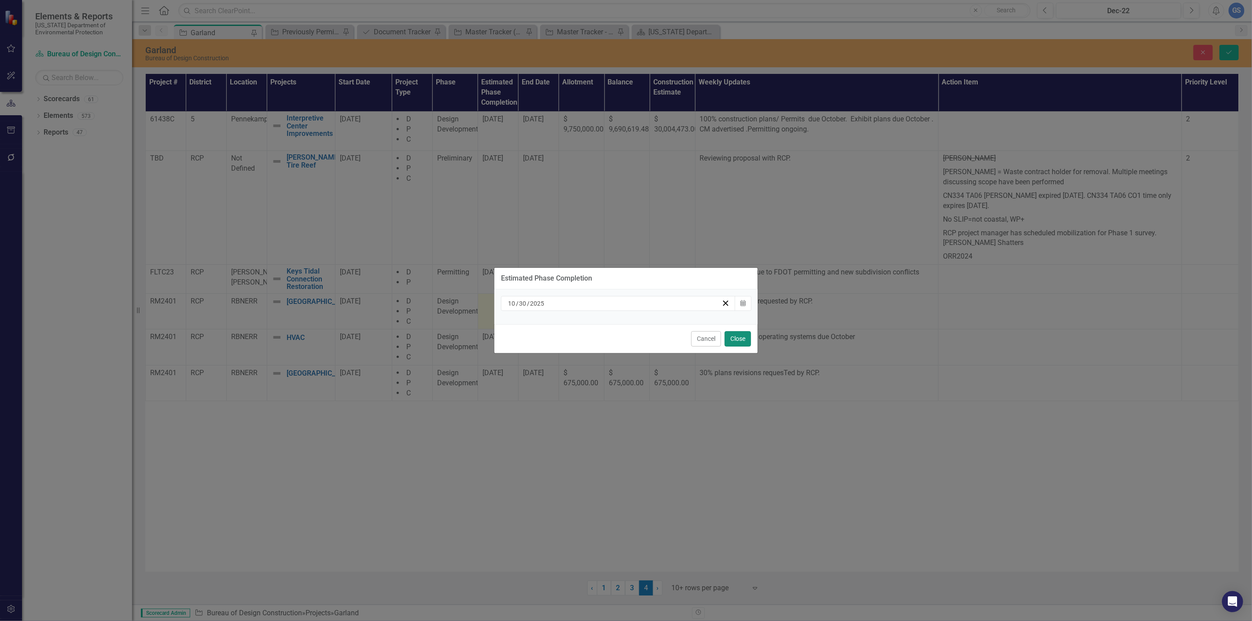
click at [738, 332] on button "Close" at bounding box center [737, 338] width 26 height 15
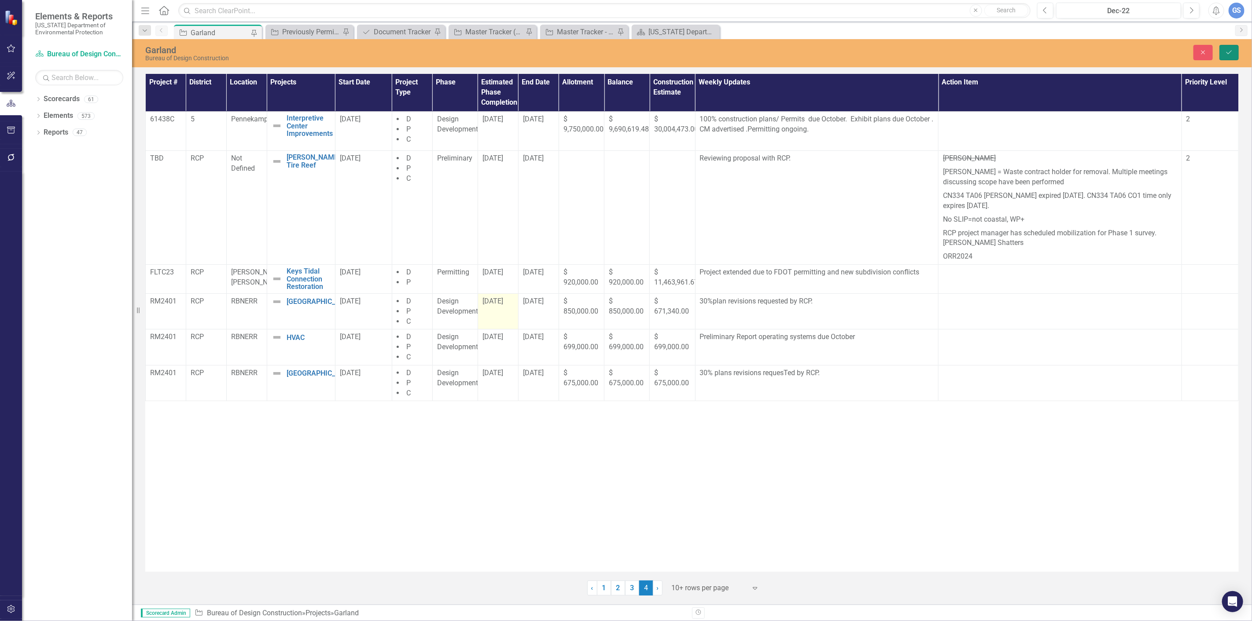
click at [1229, 49] on icon "Save" at bounding box center [1229, 52] width 8 height 6
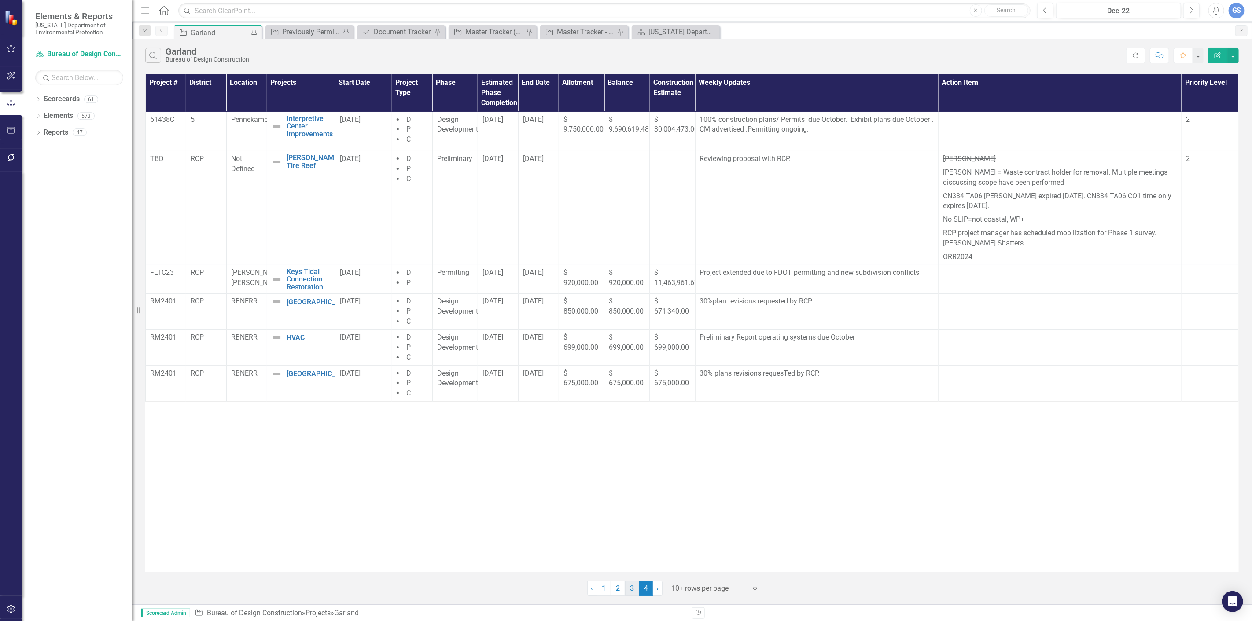
click at [630, 586] on link "3" at bounding box center [632, 588] width 14 height 15
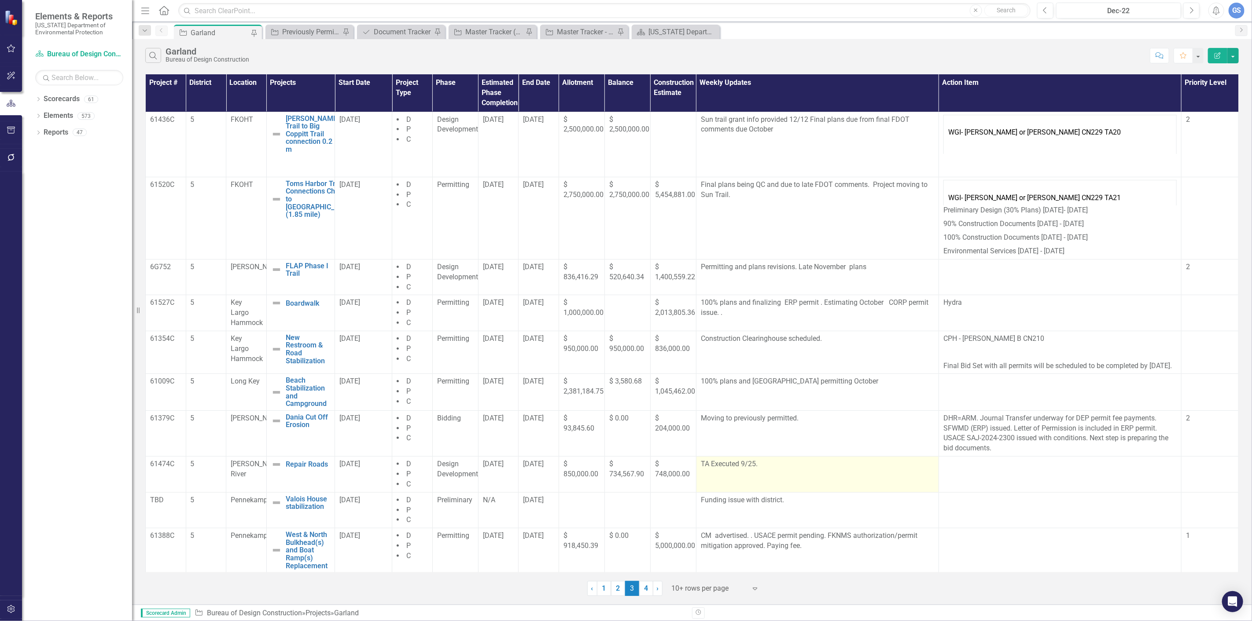
click at [755, 470] on p "TA Executed 9/25." at bounding box center [817, 464] width 233 height 10
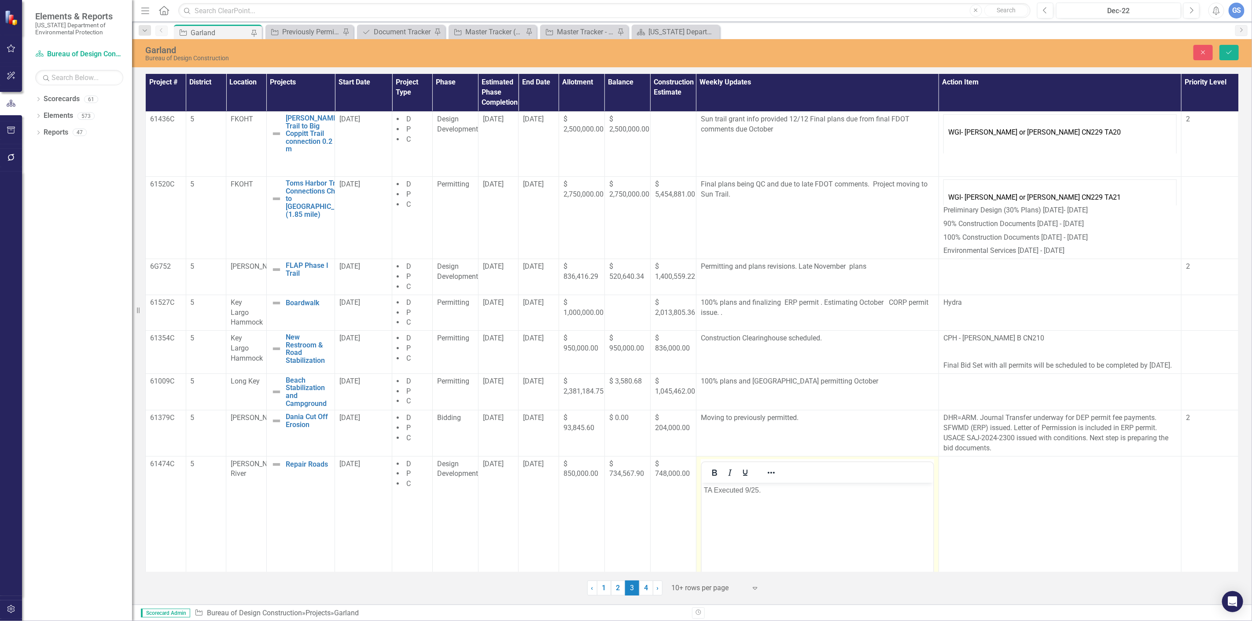
scroll to position [0, 0]
click at [760, 492] on p "TA Executed 9/25." at bounding box center [816, 490] width 227 height 11
click at [497, 468] on span "10/15/25" at bounding box center [493, 464] width 21 height 8
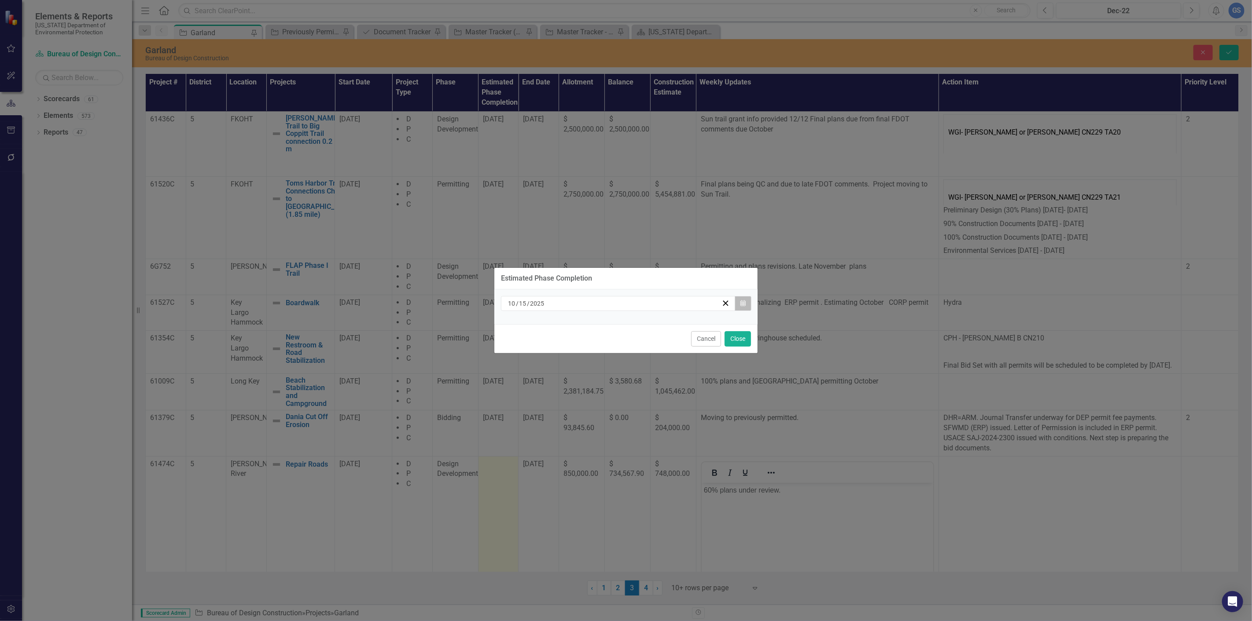
click at [746, 301] on button "Calendar" at bounding box center [742, 303] width 17 height 15
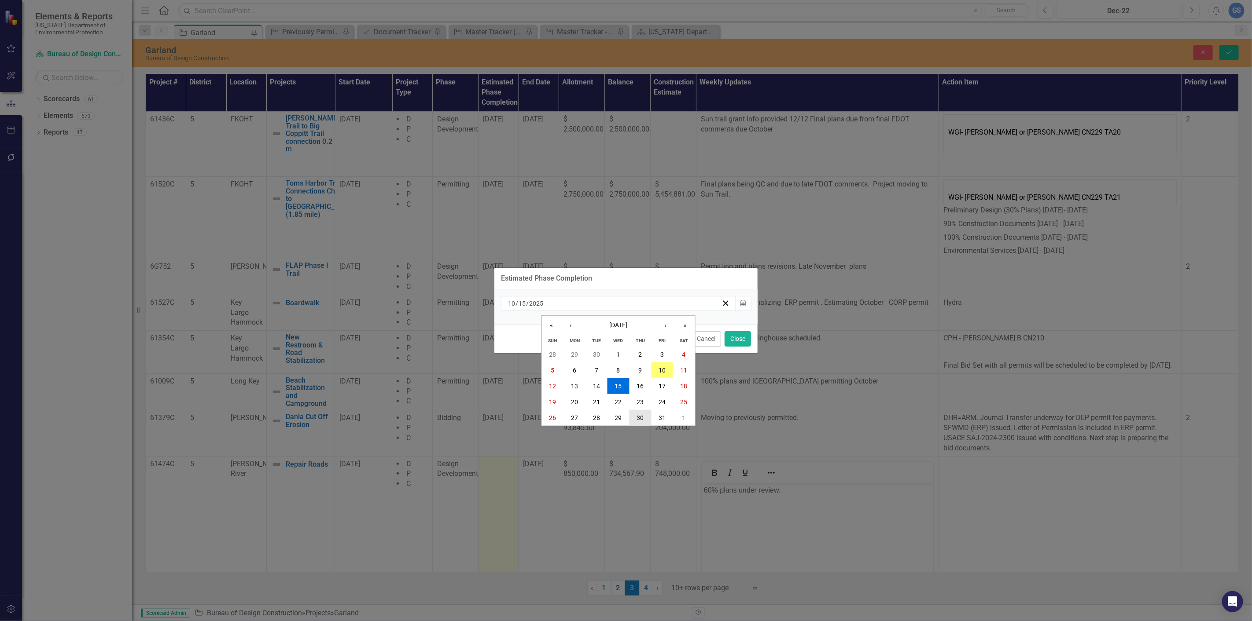
click at [637, 415] on abbr "30" at bounding box center [639, 418] width 7 height 7
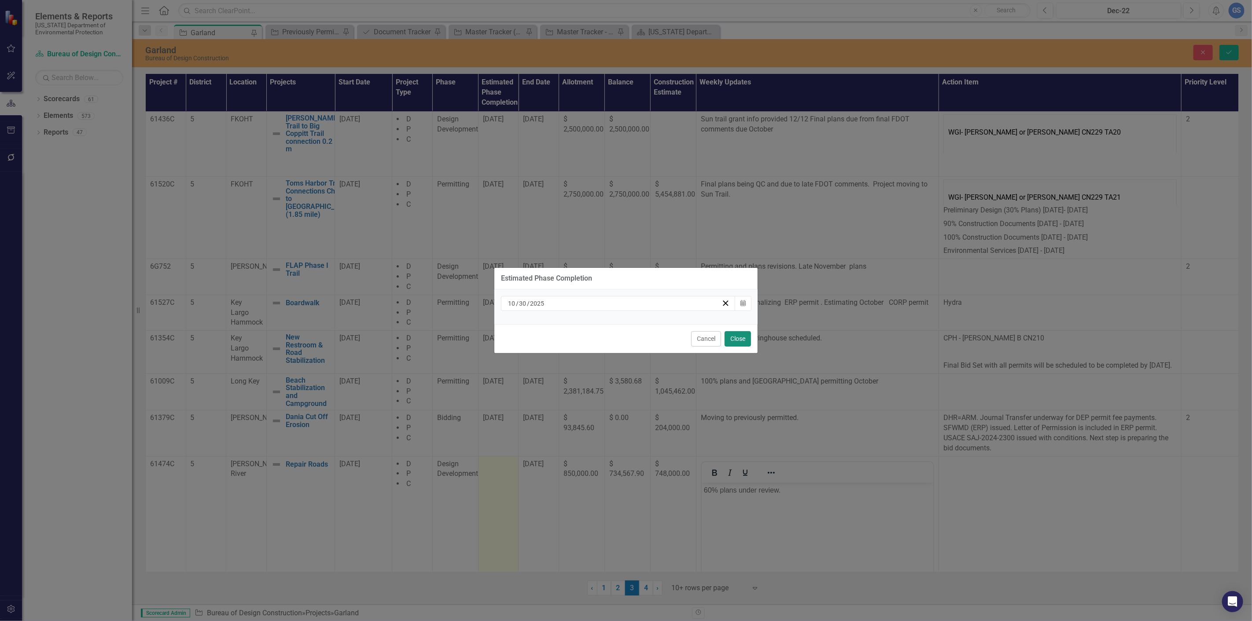
click at [738, 335] on button "Close" at bounding box center [737, 338] width 26 height 15
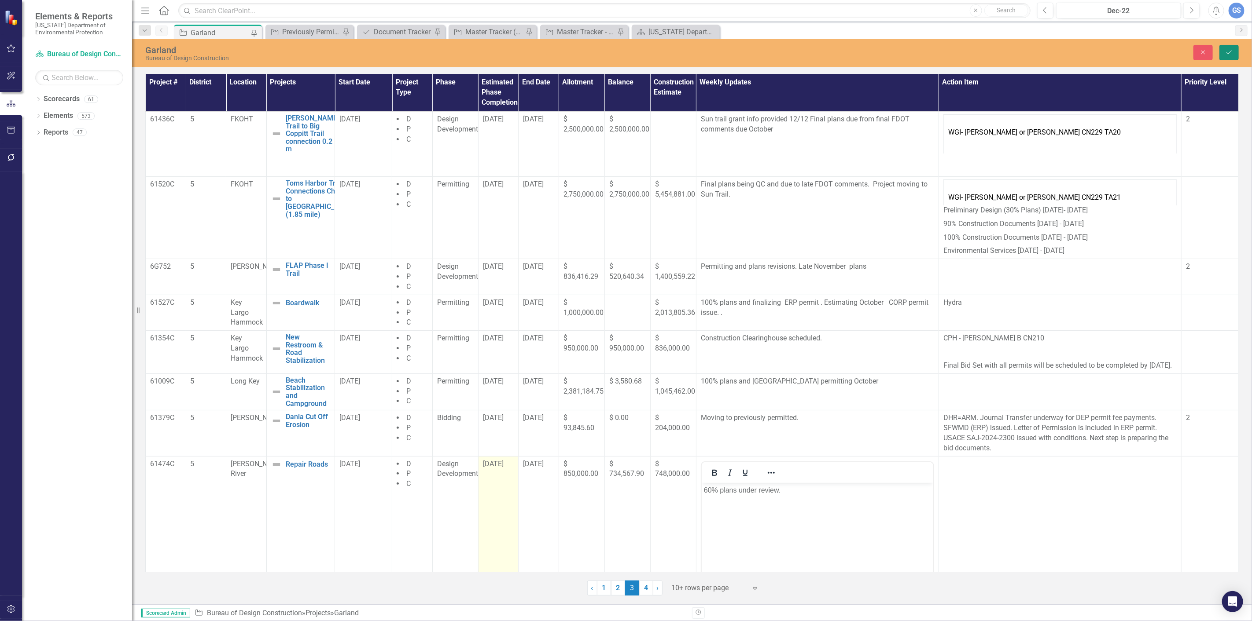
click at [1228, 55] on button "Save" at bounding box center [1228, 52] width 19 height 15
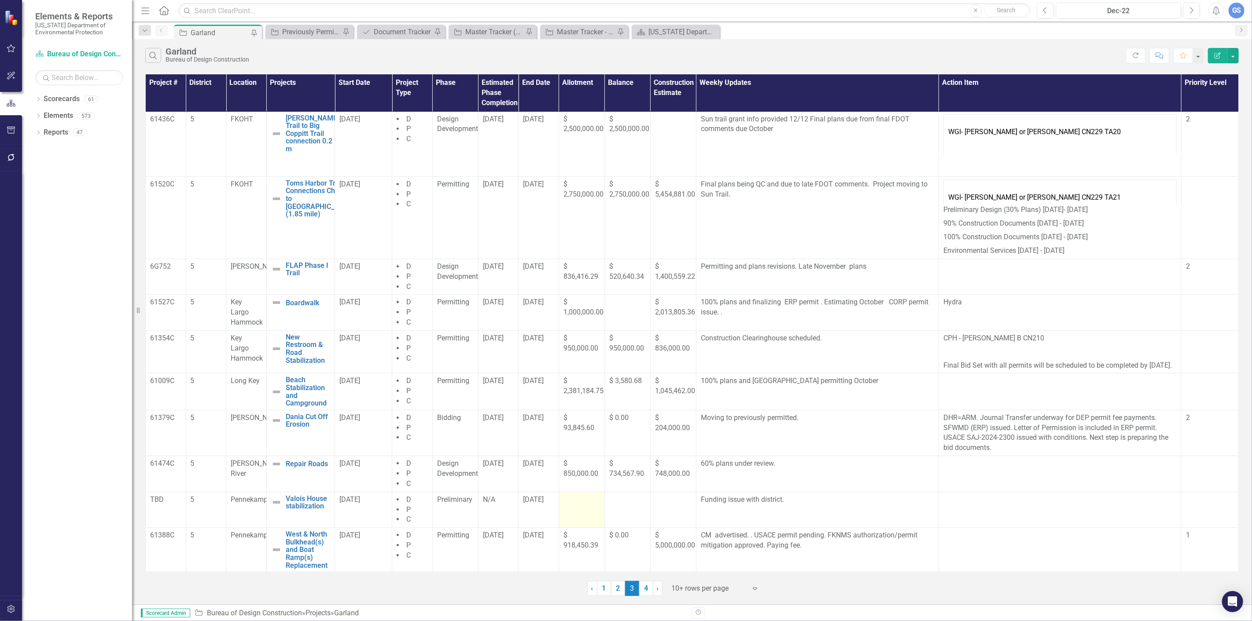
scroll to position [11, 0]
click at [714, 537] on p "CM advertised. . USACE permit pending. FKNMS authorization/permit mitigation ap…" at bounding box center [817, 541] width 233 height 20
drag, startPoint x: 748, startPoint y: 535, endPoint x: 698, endPoint y: 535, distance: 49.7
click at [701, 535] on p "CM advertised. . USACE permit pending. FKNMS authorization/permit mitigation ap…" at bounding box center [817, 541] width 233 height 20
click at [719, 536] on p "CM advertised. . USACE permit pending. FKNMS authorization/permit mitigation ap…" at bounding box center [817, 541] width 233 height 20
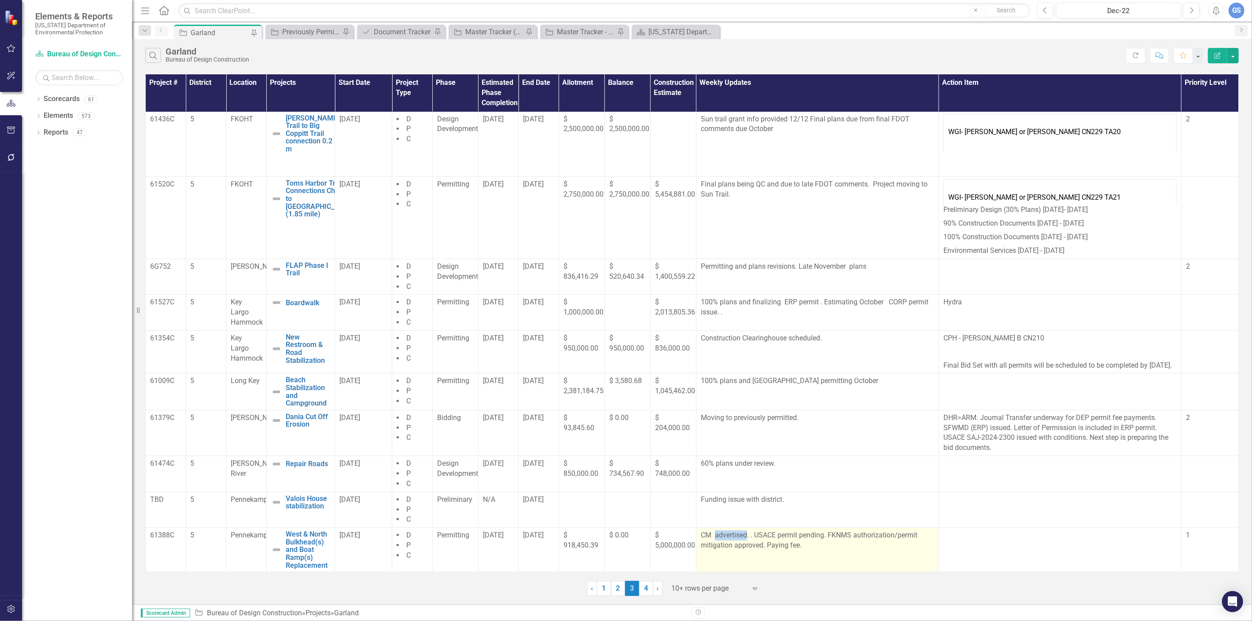
click at [719, 536] on p "CM advertised. . USACE permit pending. FKNMS authorization/permit mitigation ap…" at bounding box center [817, 541] width 233 height 20
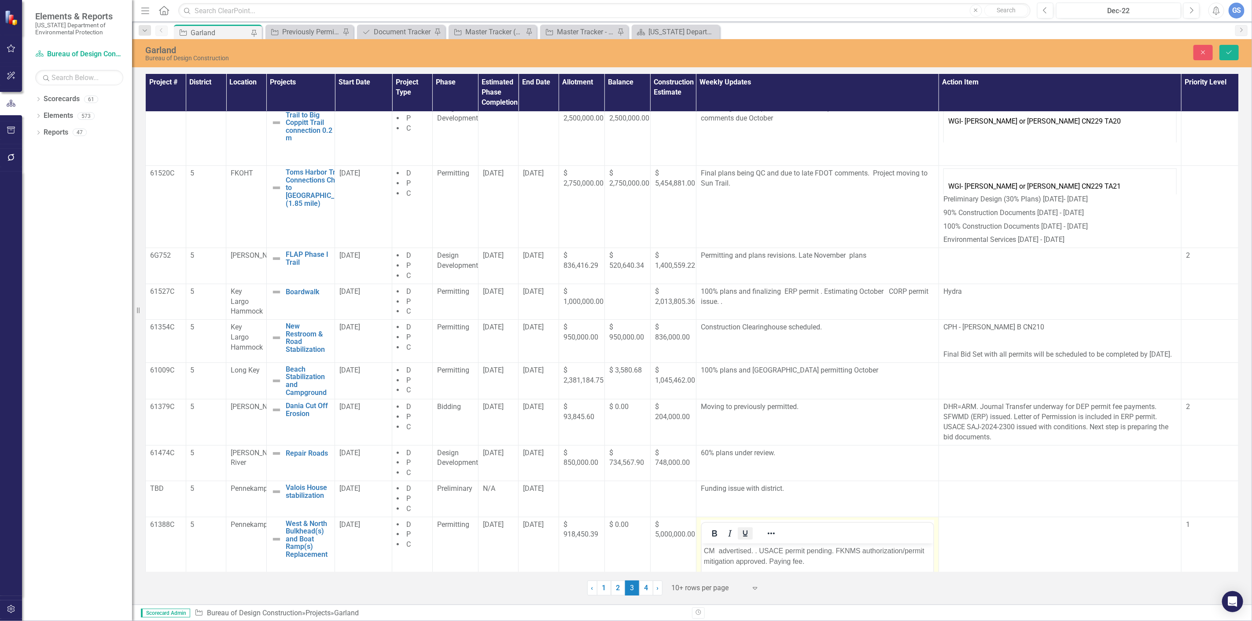
scroll to position [0, 0]
drag, startPoint x: 752, startPoint y: 550, endPoint x: 696, endPoint y: 551, distance: 56.3
click at [701, 551] on html "CM advertised. . USACE permit pending. FKNMS authorization/permit mitigation ap…" at bounding box center [816, 609] width 231 height 132
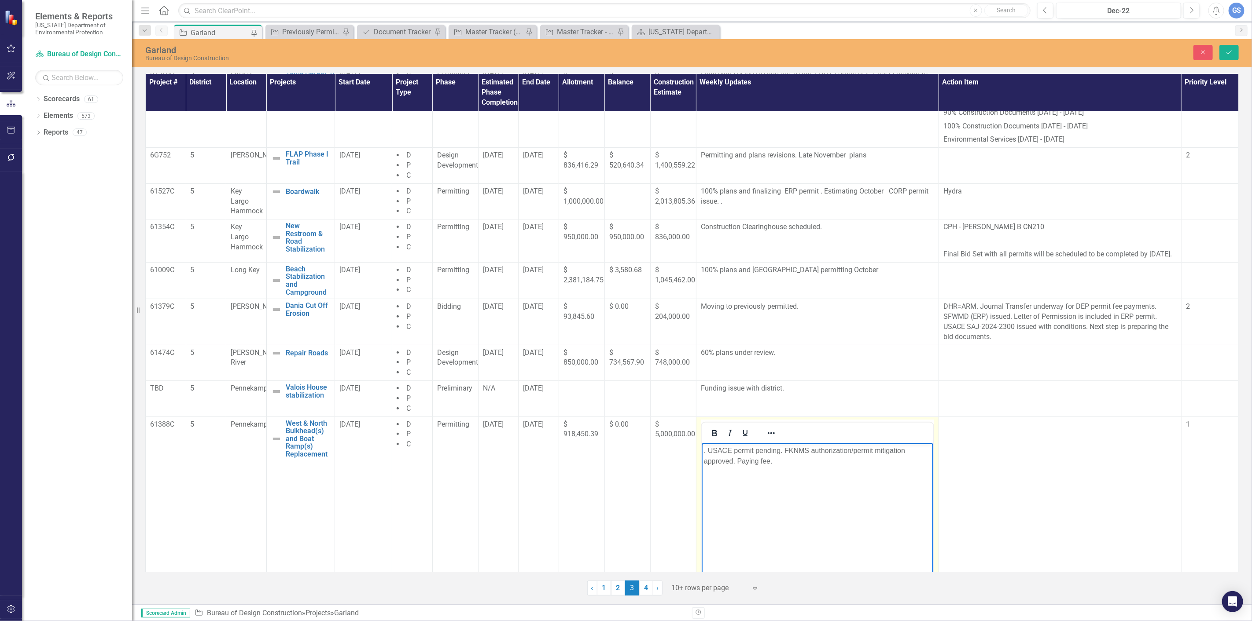
scroll to position [175, 0]
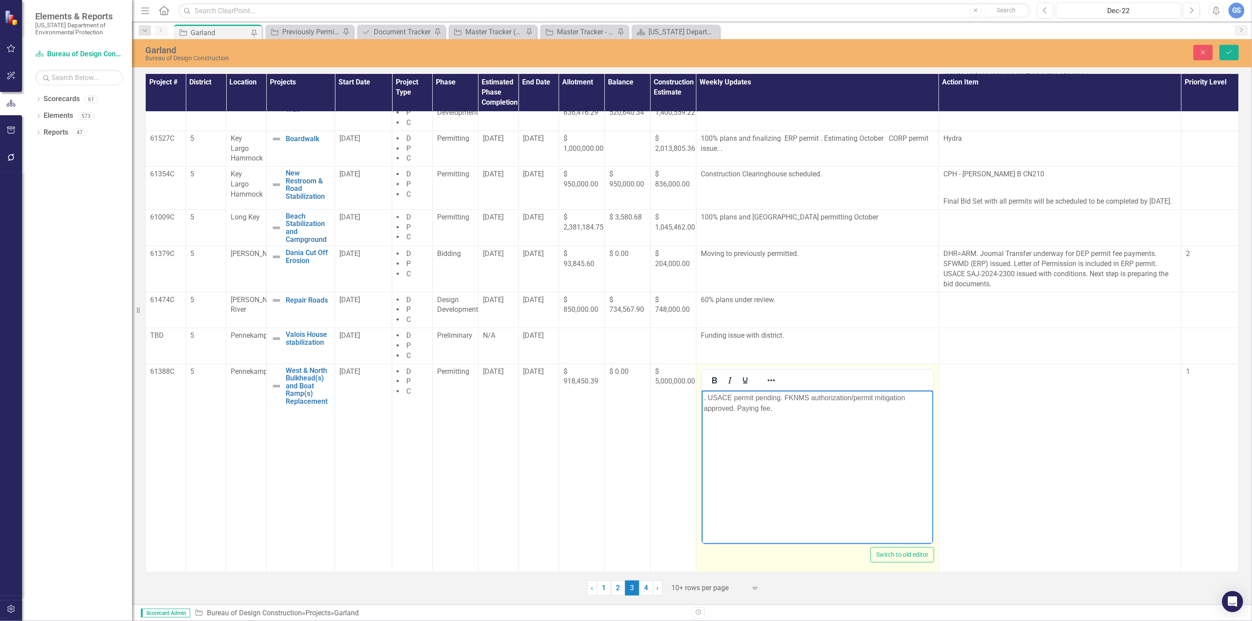
click at [773, 409] on p ". USACE permit pending. FKNMS authorization/permit mitigation approved. Paying …" at bounding box center [816, 403] width 227 height 21
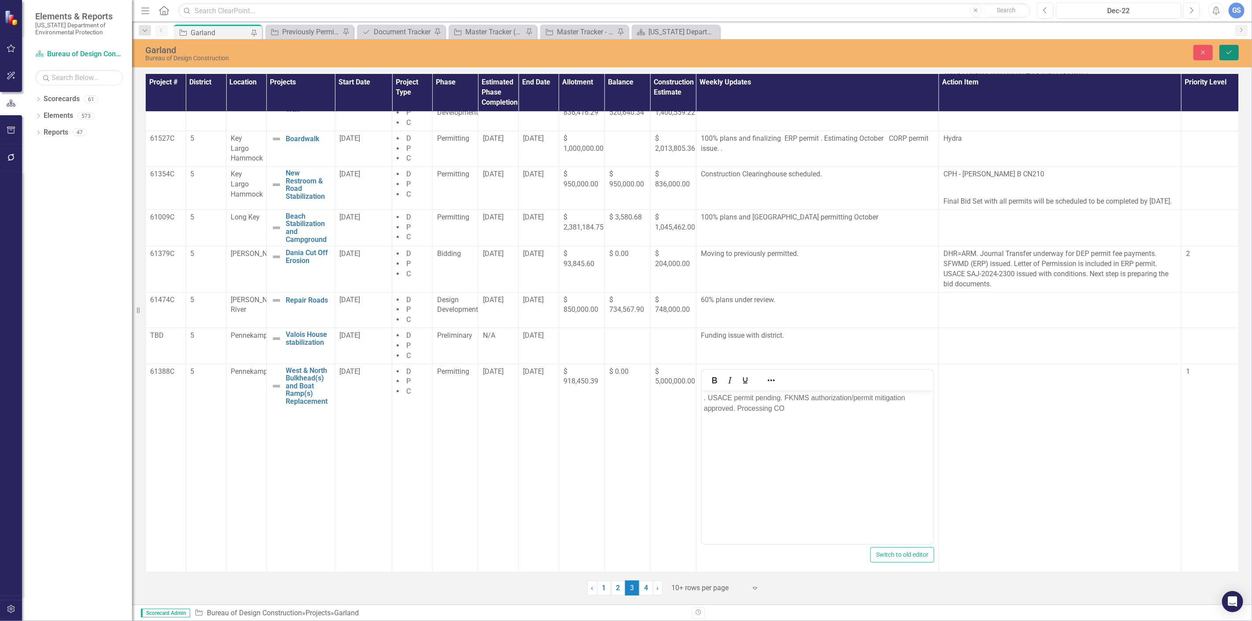
click at [1226, 53] on icon "Save" at bounding box center [1229, 52] width 8 height 6
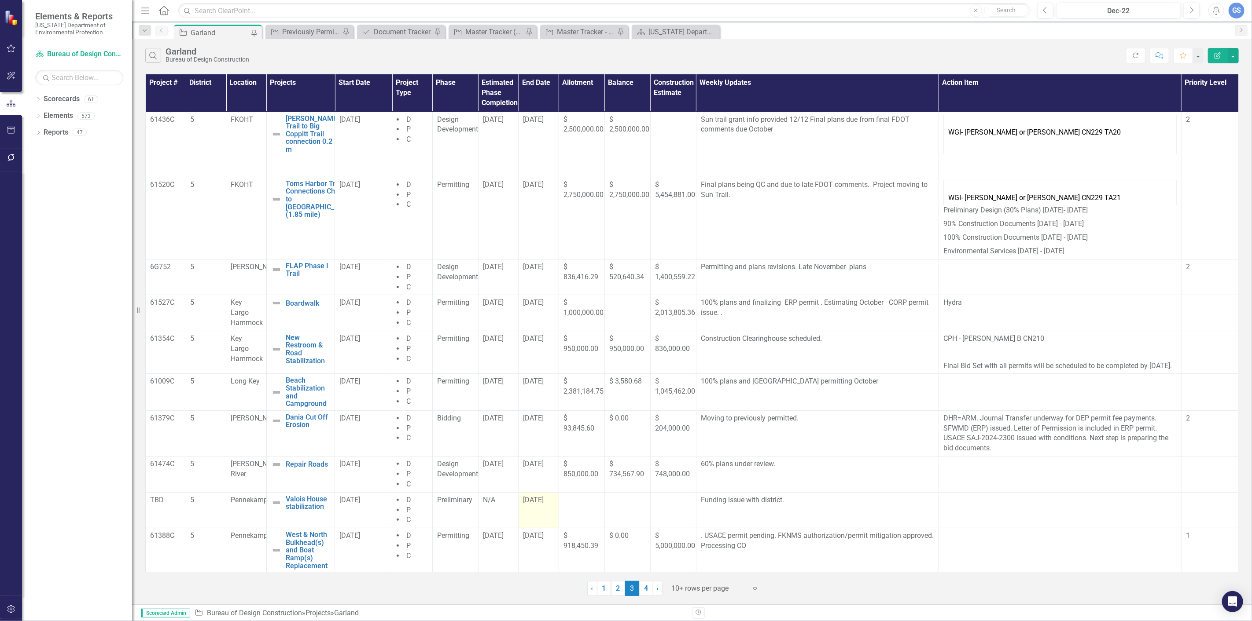
click at [532, 504] on span "8/31/25" at bounding box center [533, 500] width 21 height 8
click at [531, 504] on span "8/31/25" at bounding box center [533, 500] width 21 height 8
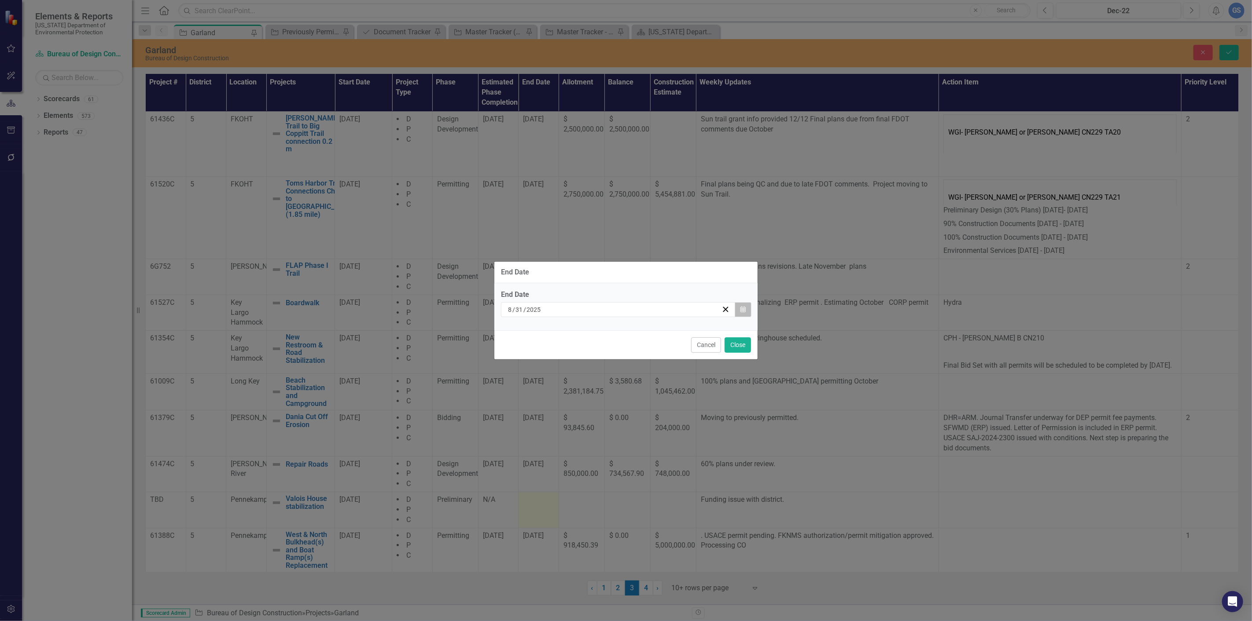
click at [744, 308] on icon "Calendar" at bounding box center [742, 310] width 5 height 6
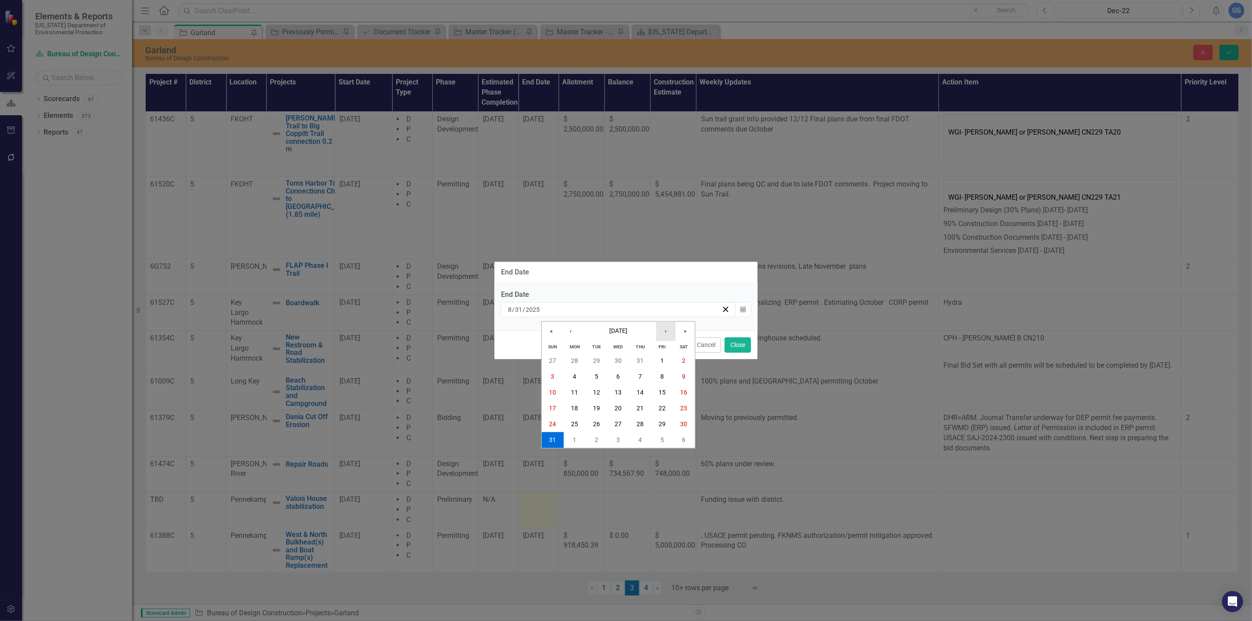
click at [663, 329] on button "›" at bounding box center [665, 331] width 19 height 19
click at [569, 328] on button "‹" at bounding box center [570, 331] width 19 height 19
click at [640, 421] on abbr "30" at bounding box center [639, 424] width 7 height 7
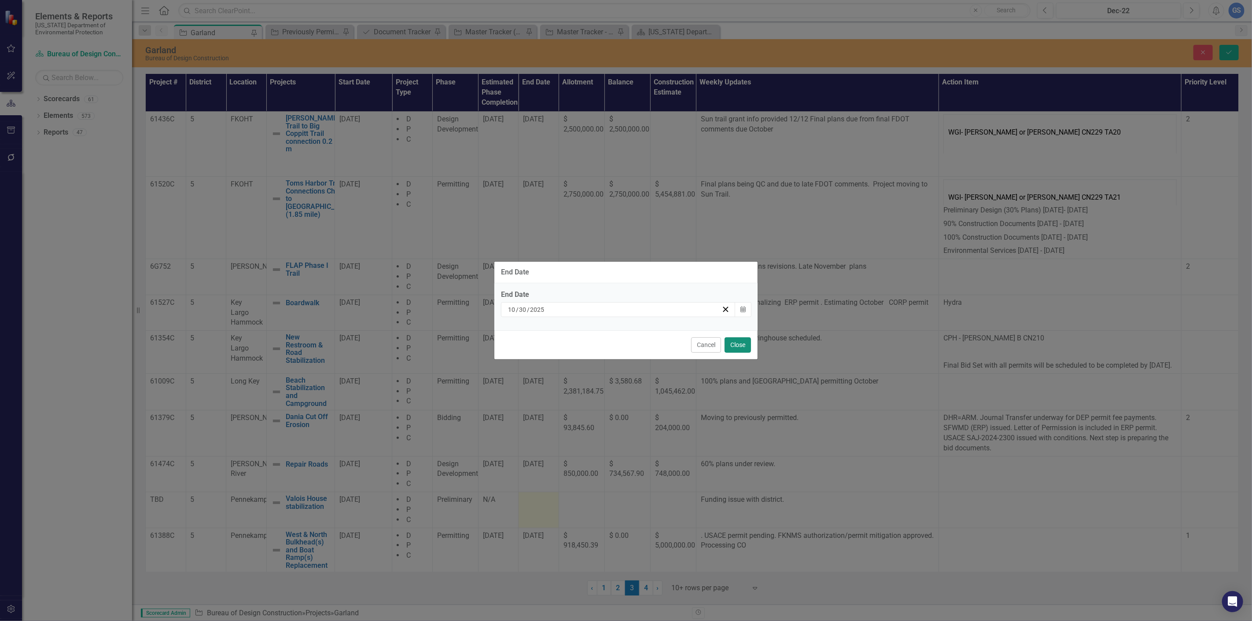
click at [736, 345] on button "Close" at bounding box center [737, 345] width 26 height 15
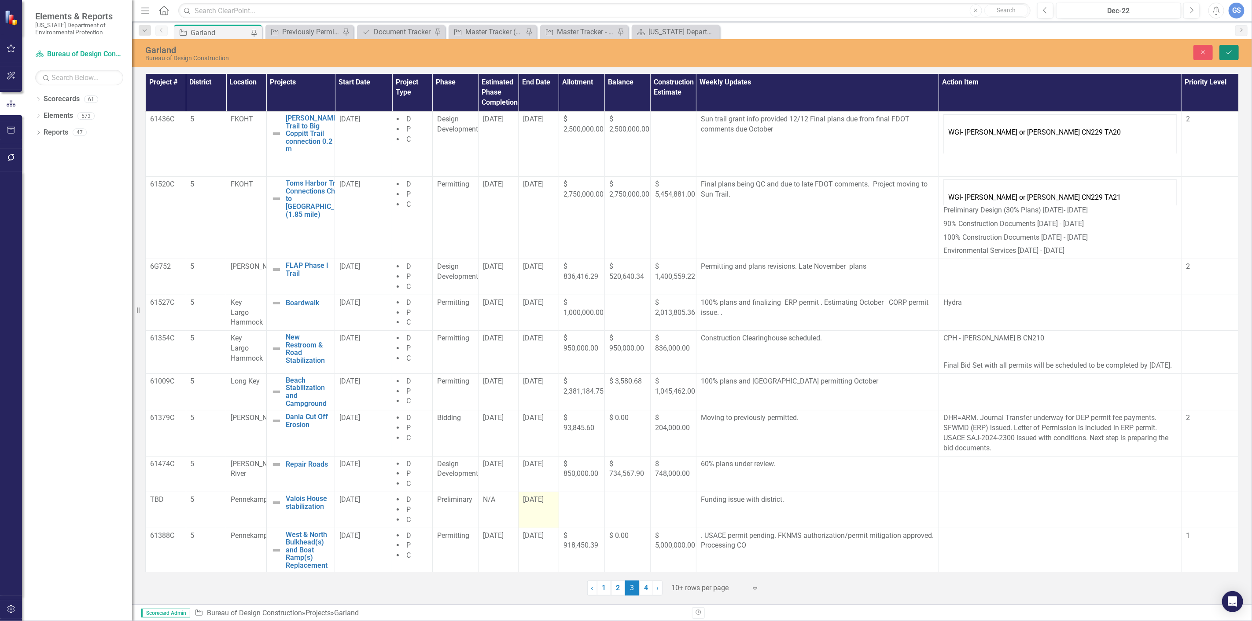
click at [1231, 54] on icon "Save" at bounding box center [1229, 52] width 8 height 6
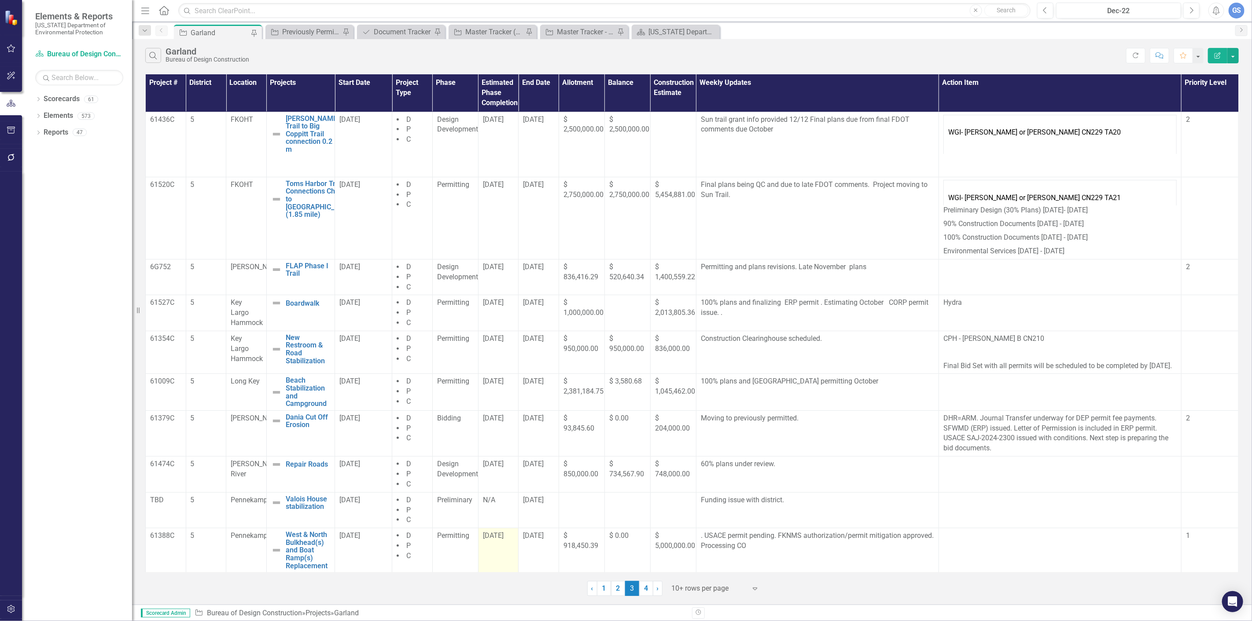
click at [498, 554] on td "10/15/25" at bounding box center [498, 551] width 40 height 44
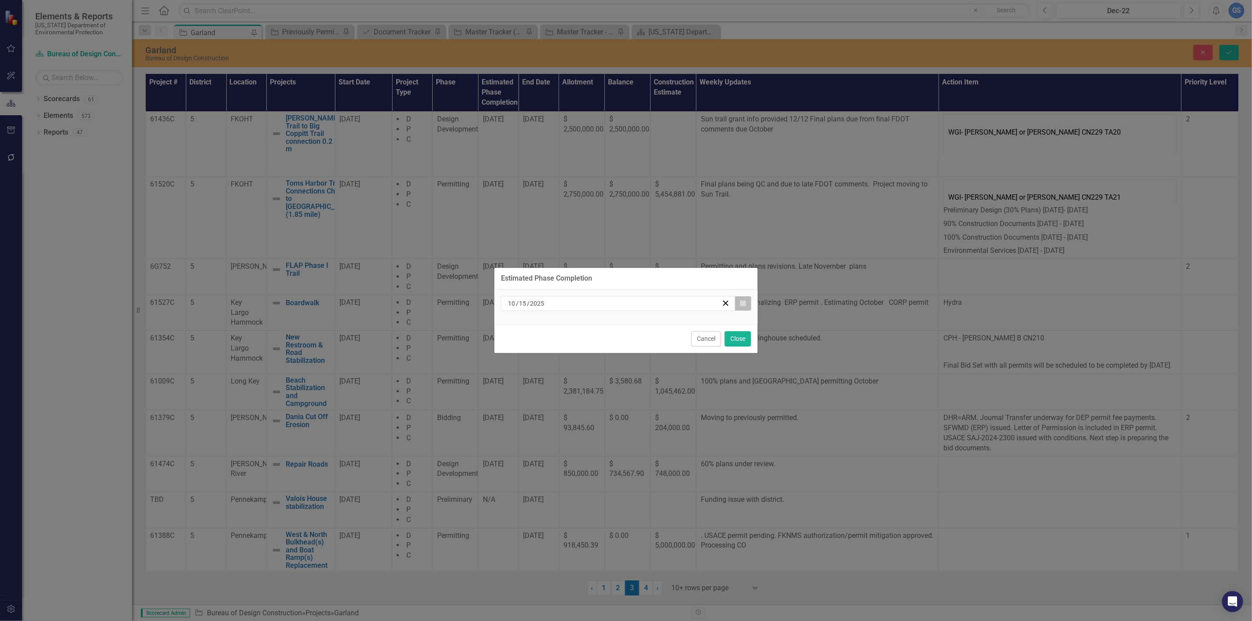
click at [742, 298] on button "Calendar" at bounding box center [742, 303] width 17 height 15
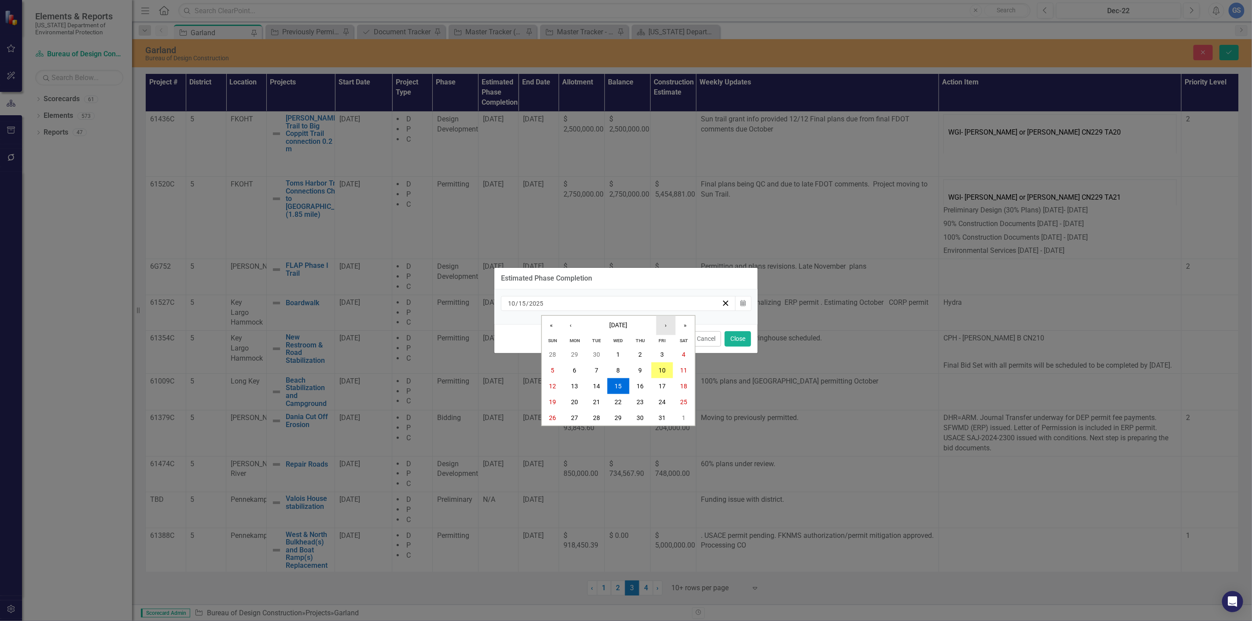
click at [665, 322] on button "›" at bounding box center [665, 325] width 19 height 19
click at [619, 367] on abbr "5" at bounding box center [619, 370] width 4 height 7
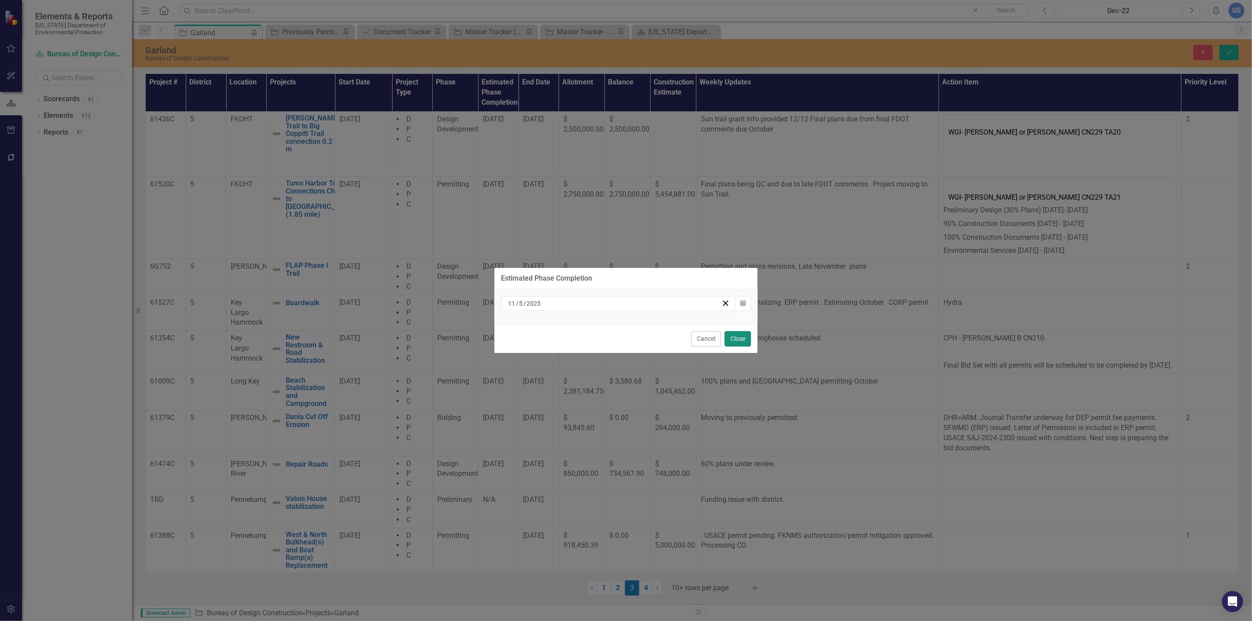
click at [731, 337] on button "Close" at bounding box center [737, 338] width 26 height 15
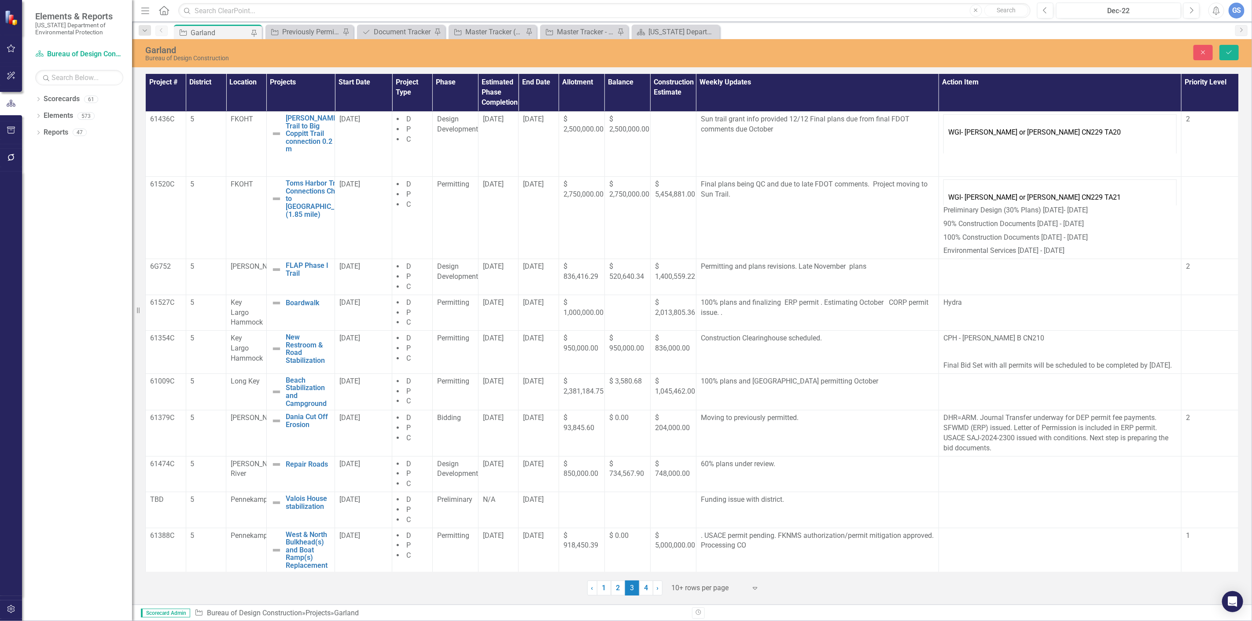
click at [1226, 48] on button "Save" at bounding box center [1228, 52] width 19 height 15
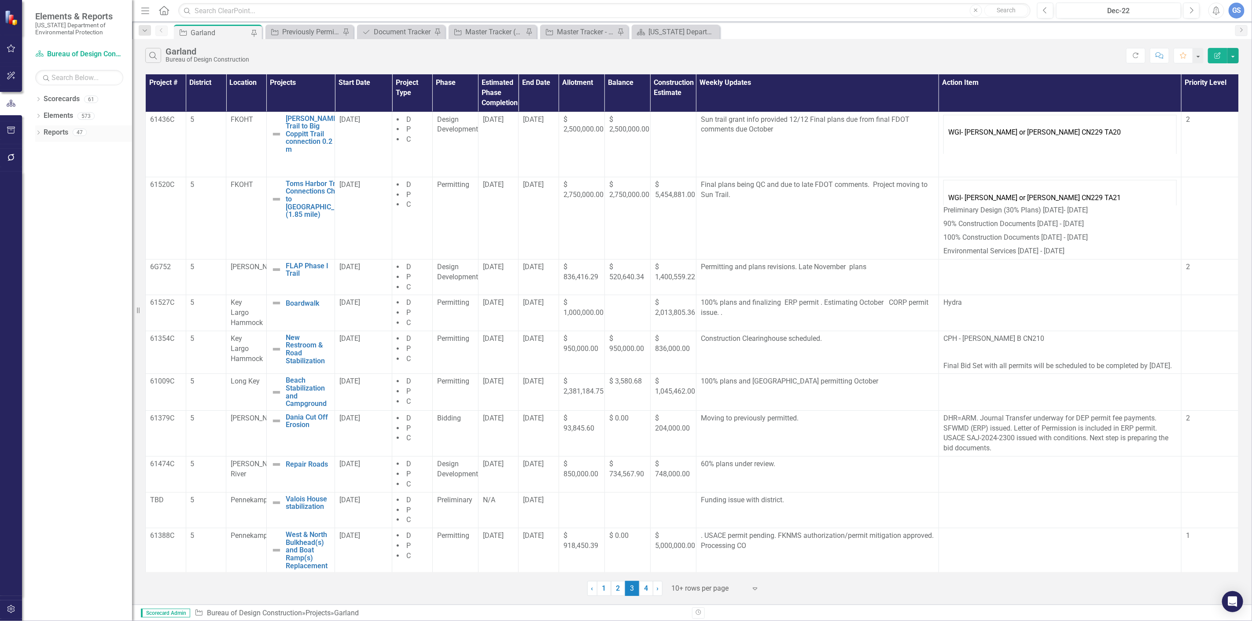
click at [54, 128] on link "Reports" at bounding box center [56, 133] width 25 height 10
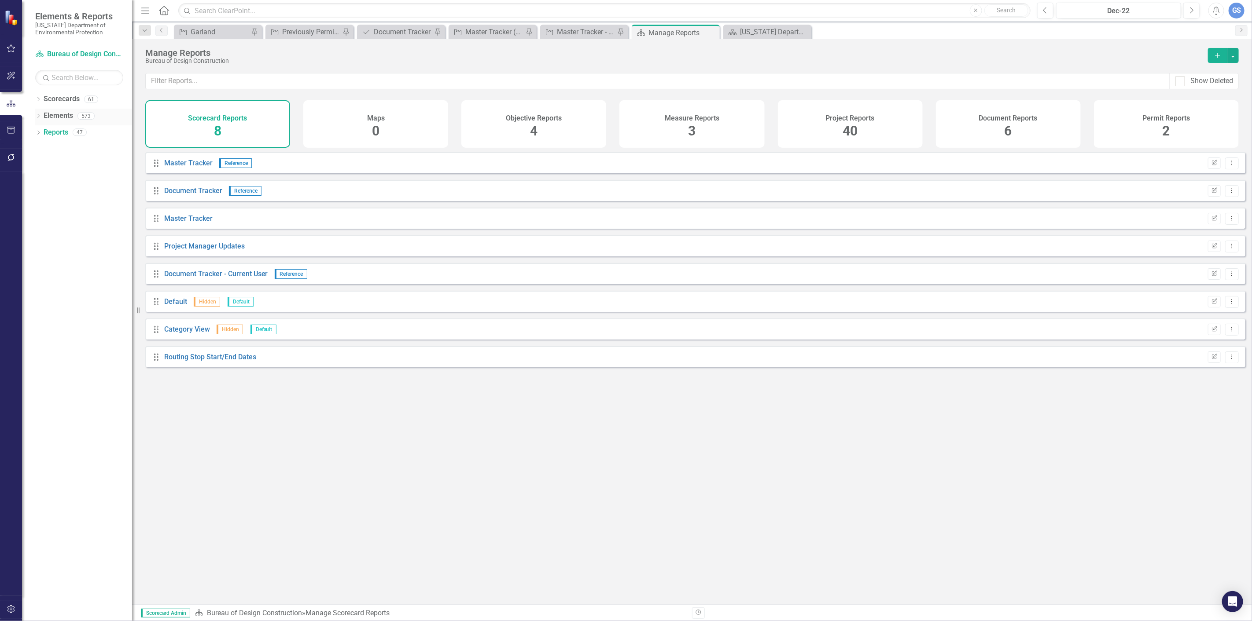
click at [37, 114] on icon at bounding box center [38, 116] width 2 height 4
click at [38, 114] on icon "Dropdown" at bounding box center [37, 116] width 5 height 6
click at [38, 131] on icon at bounding box center [38, 133] width 2 height 4
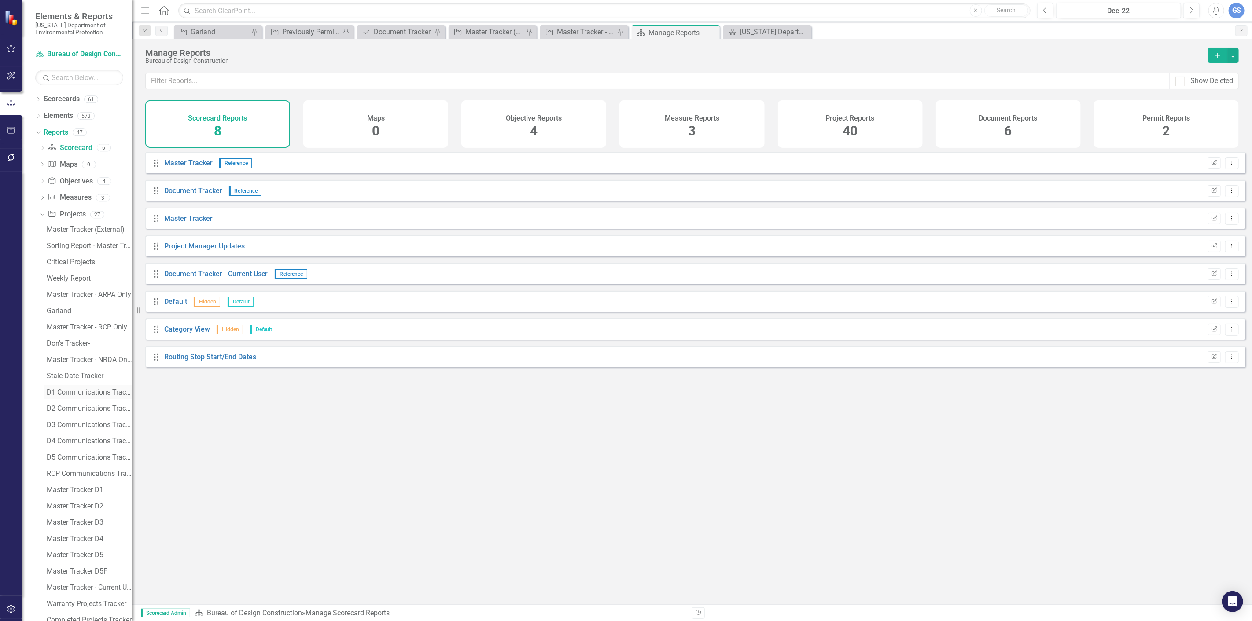
click at [76, 389] on div "D1 Communications Tracker" at bounding box center [89, 393] width 85 height 8
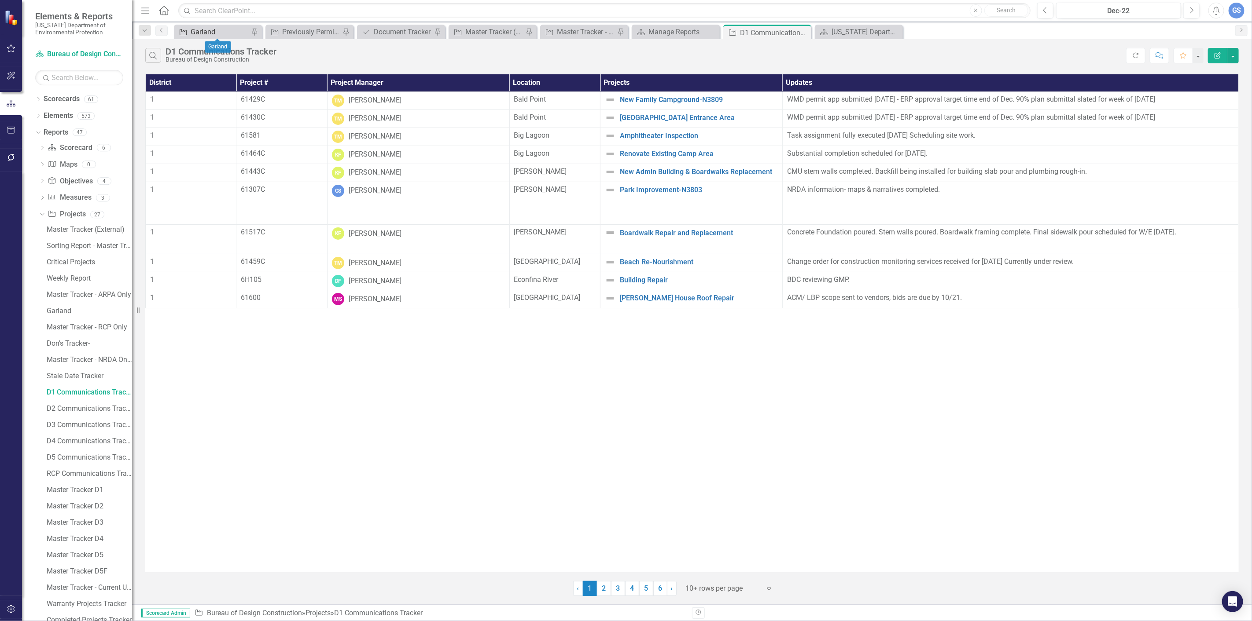
click at [196, 30] on div "Garland" at bounding box center [220, 31] width 58 height 11
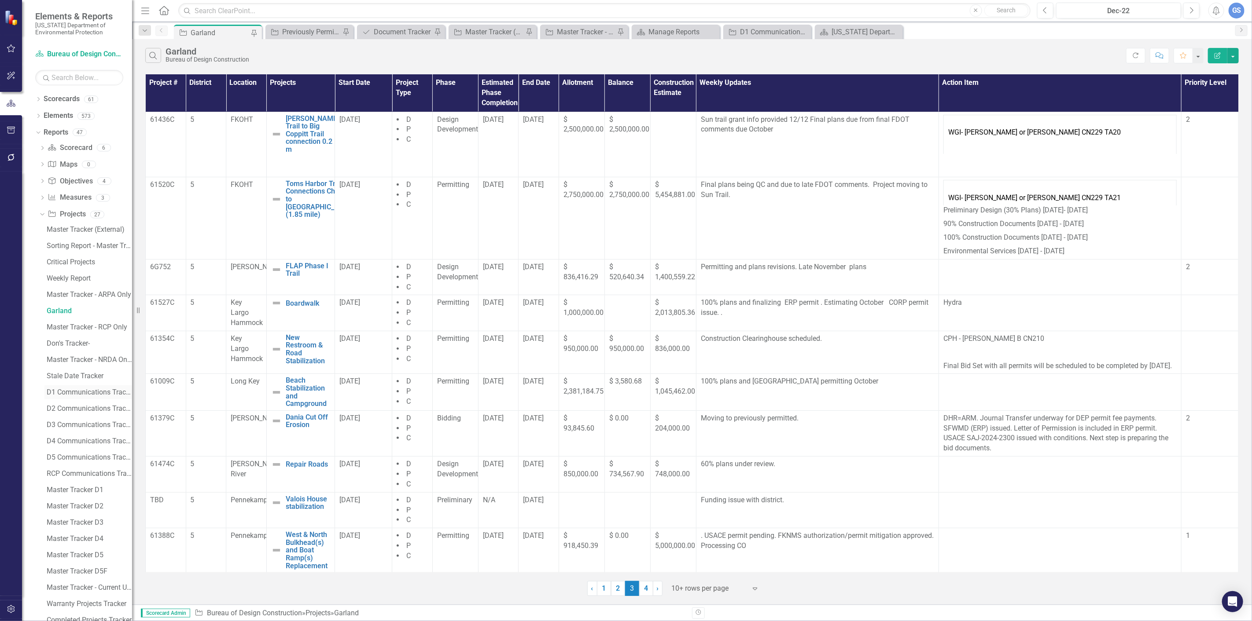
click at [64, 390] on div "D1 Communications Tracker" at bounding box center [89, 393] width 85 height 8
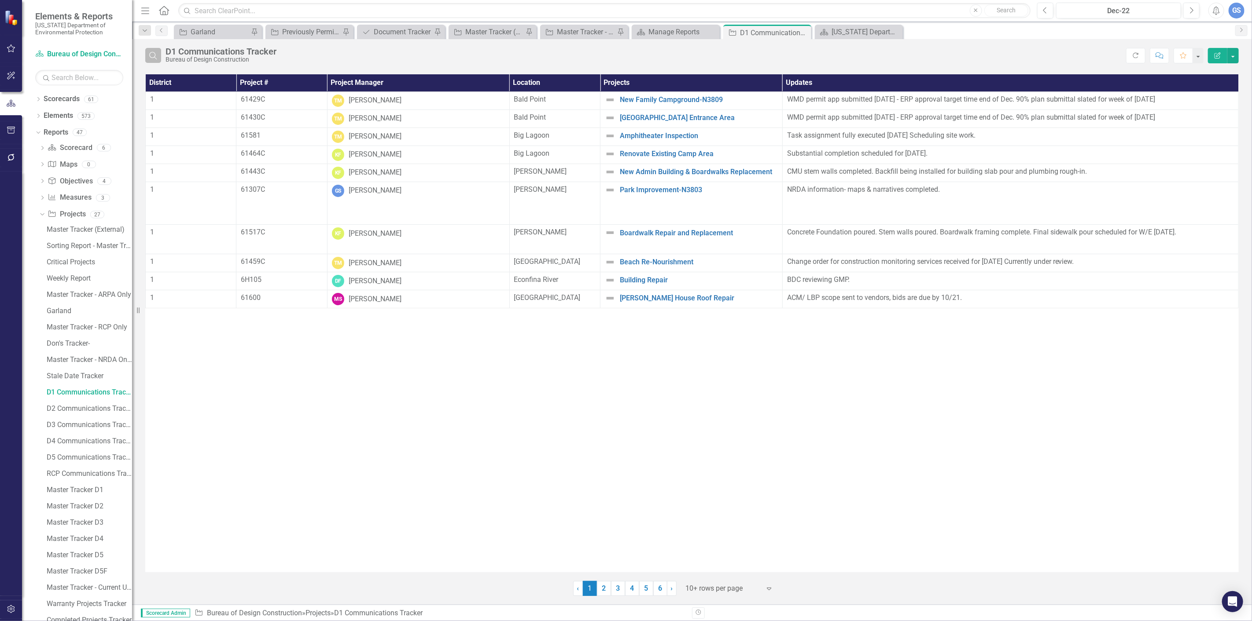
click at [155, 51] on icon "Search" at bounding box center [153, 55] width 10 height 8
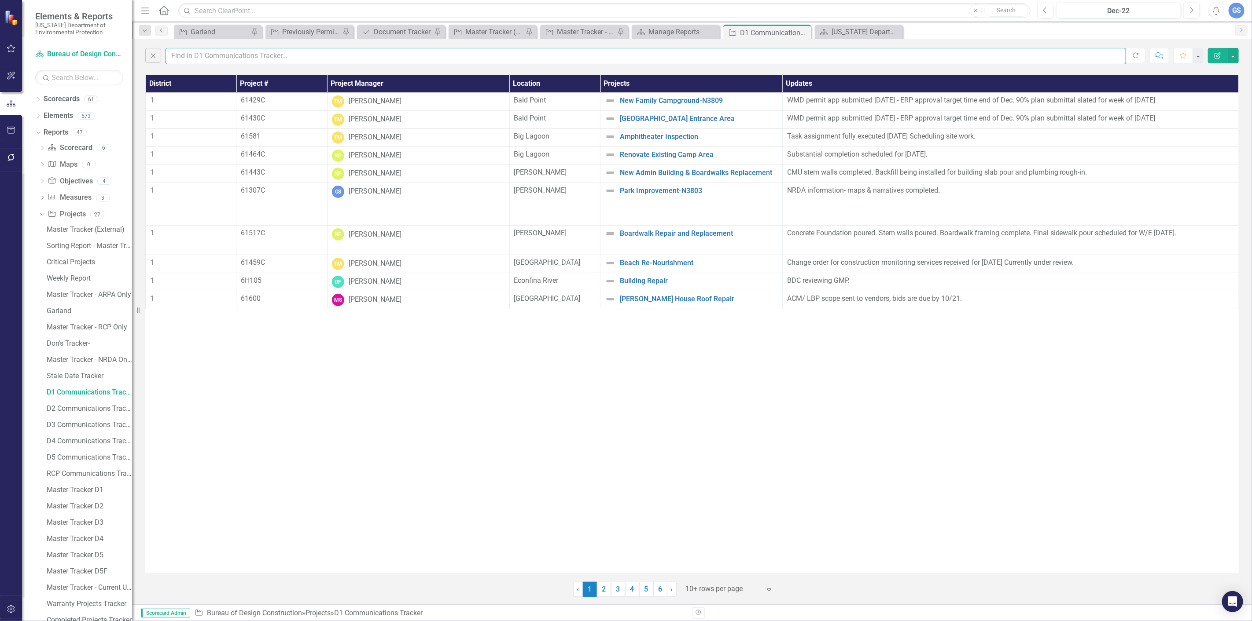
click at [193, 56] on input "text" at bounding box center [645, 56] width 960 height 16
type input "garland"
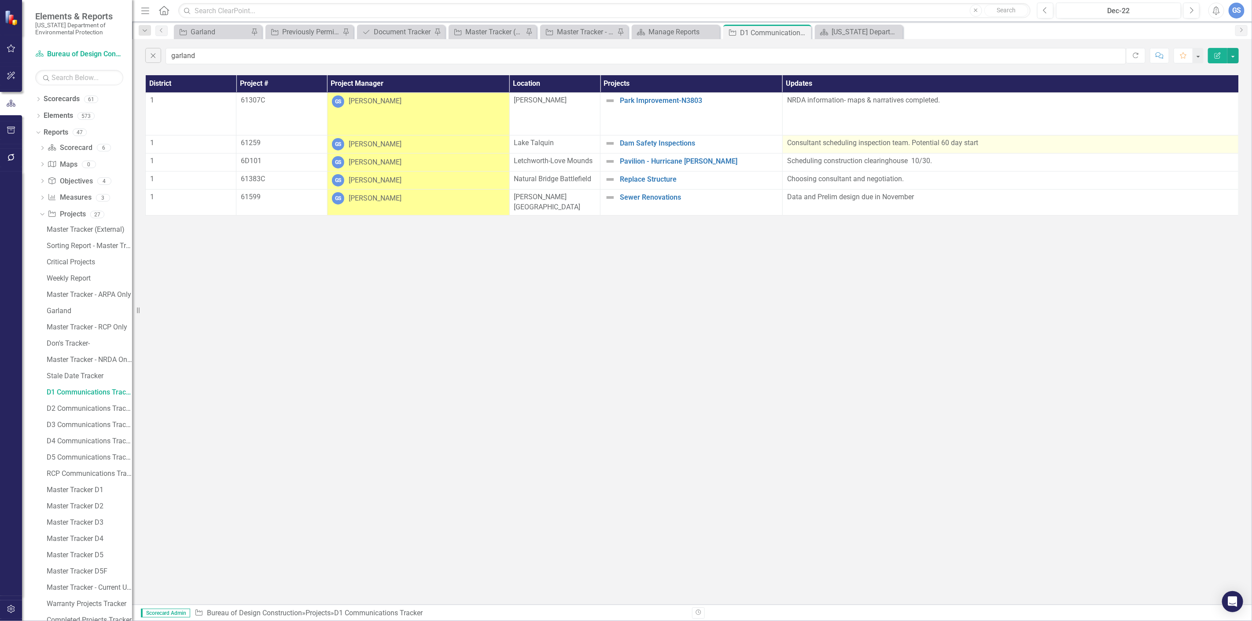
click at [948, 142] on p "Consultant scheduling inspection team. Potential 60 day start" at bounding box center [1010, 143] width 447 height 10
click at [951, 142] on p "Consultant scheduling inspection team. Potential 60 day start" at bounding box center [1010, 143] width 447 height 10
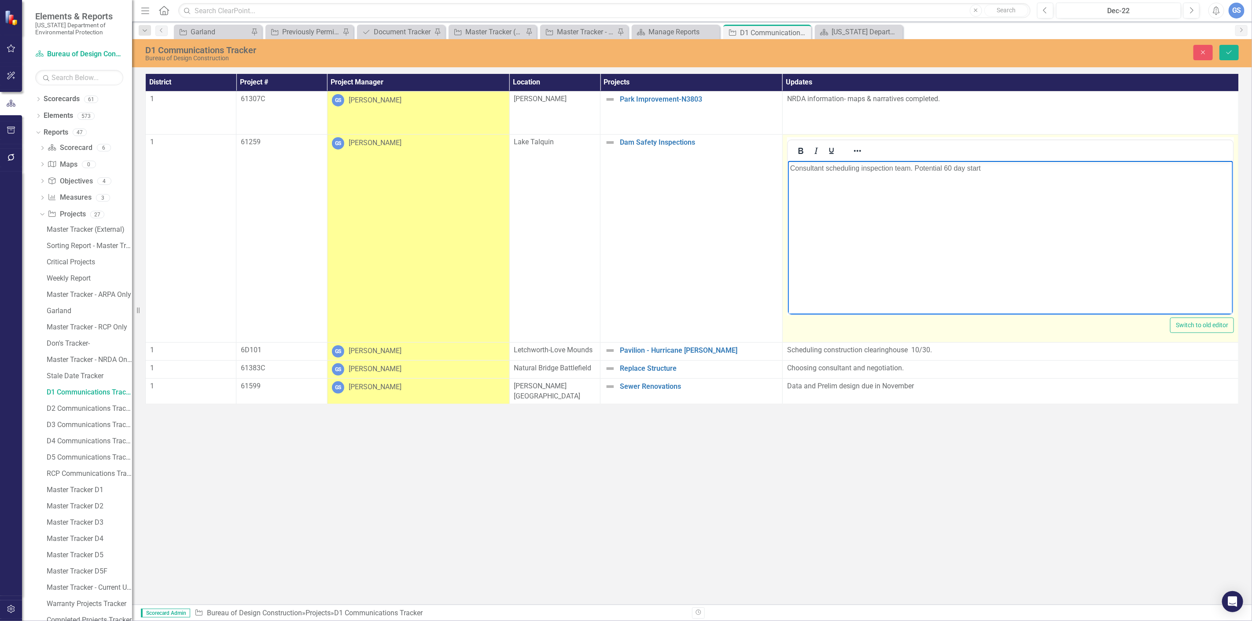
click at [951, 166] on p "Consultant scheduling inspection team. Potential 60 day start" at bounding box center [1009, 168] width 441 height 11
click at [951, 210] on body "Consultant scheduling inspection team. Potential 60-100 day start" at bounding box center [1009, 227] width 445 height 132
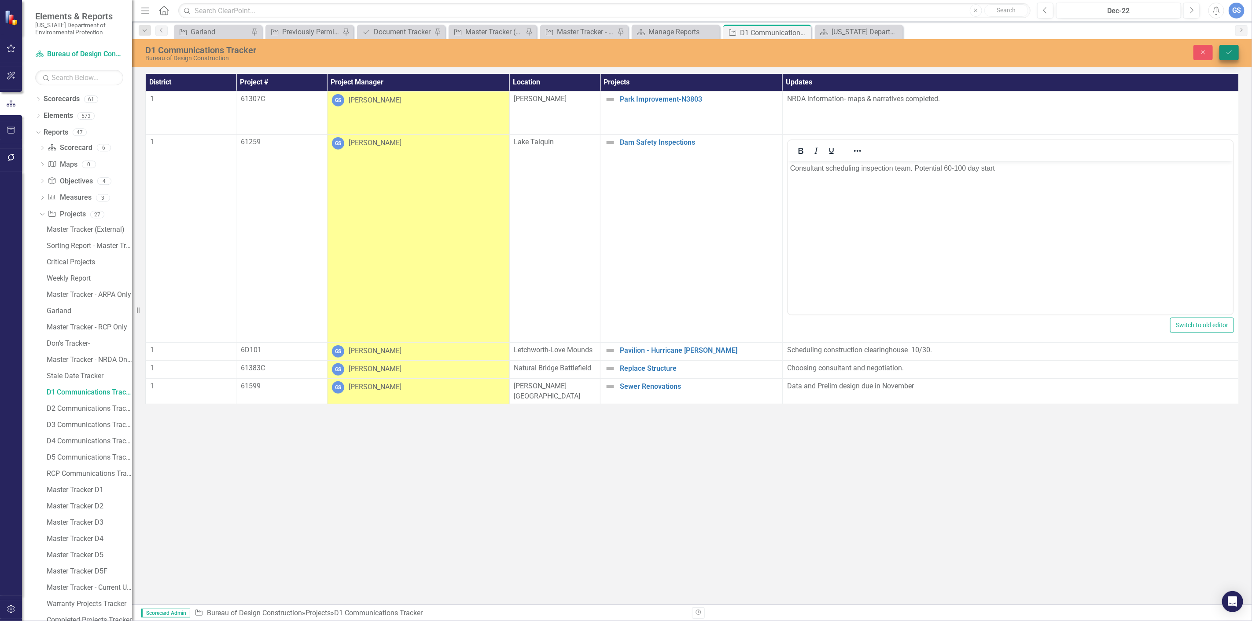
click at [1229, 51] on icon "Save" at bounding box center [1229, 52] width 8 height 6
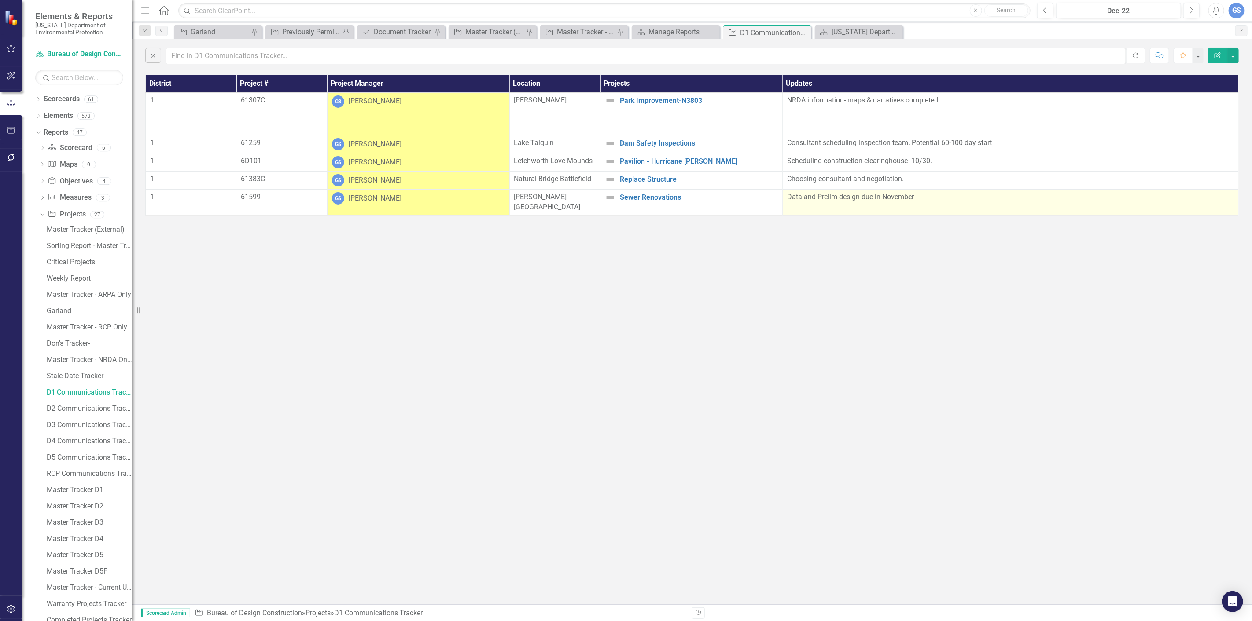
click at [873, 198] on p "Data and Prelim design due in November" at bounding box center [1010, 197] width 447 height 10
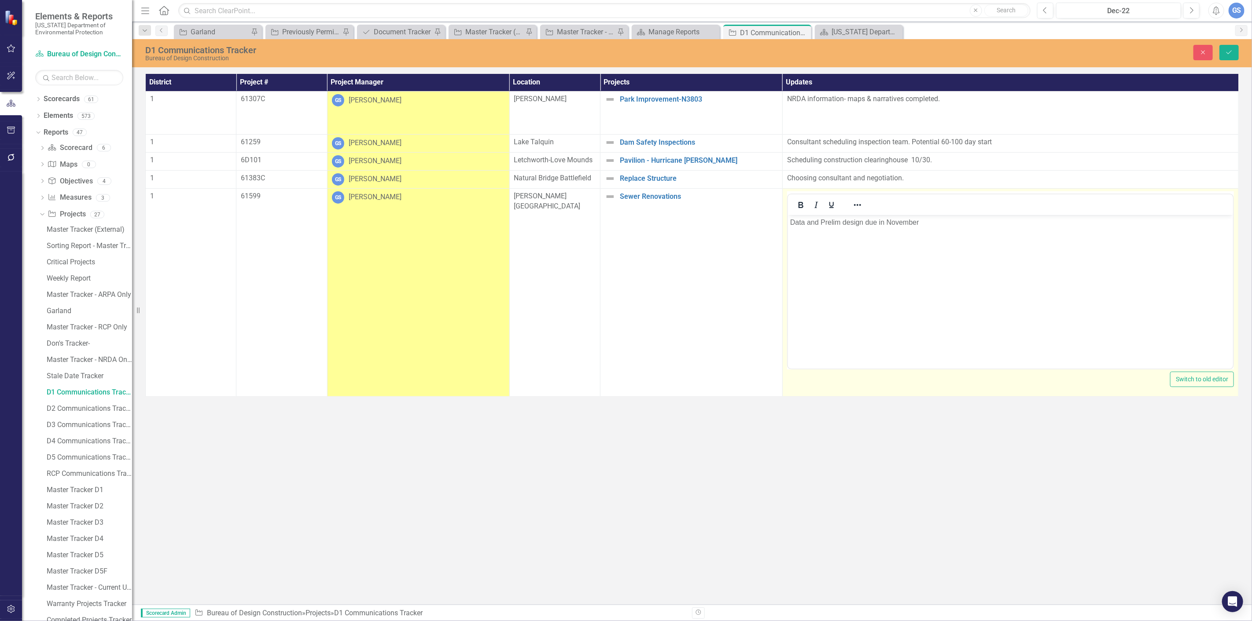
click at [878, 222] on p "Data and Prelim design due in November" at bounding box center [1009, 222] width 441 height 11
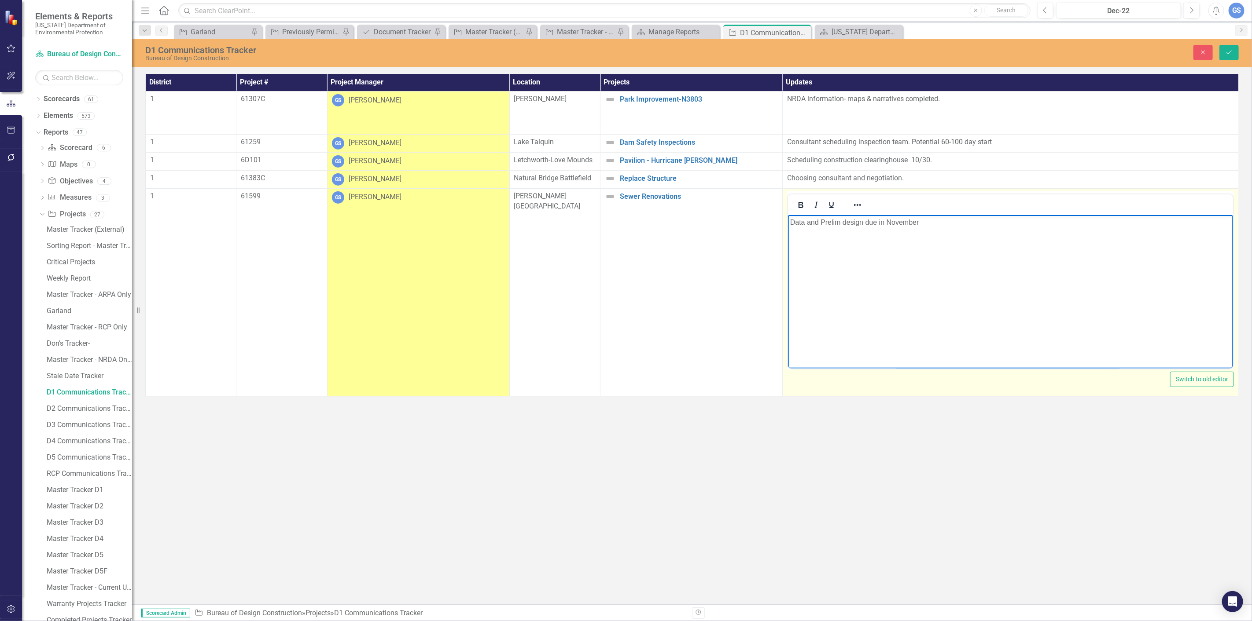
click at [870, 252] on body "Data and Prelim design due in November" at bounding box center [1009, 281] width 445 height 132
click at [840, 220] on p "Data and Prelim design due in November" at bounding box center [1009, 222] width 441 height 11
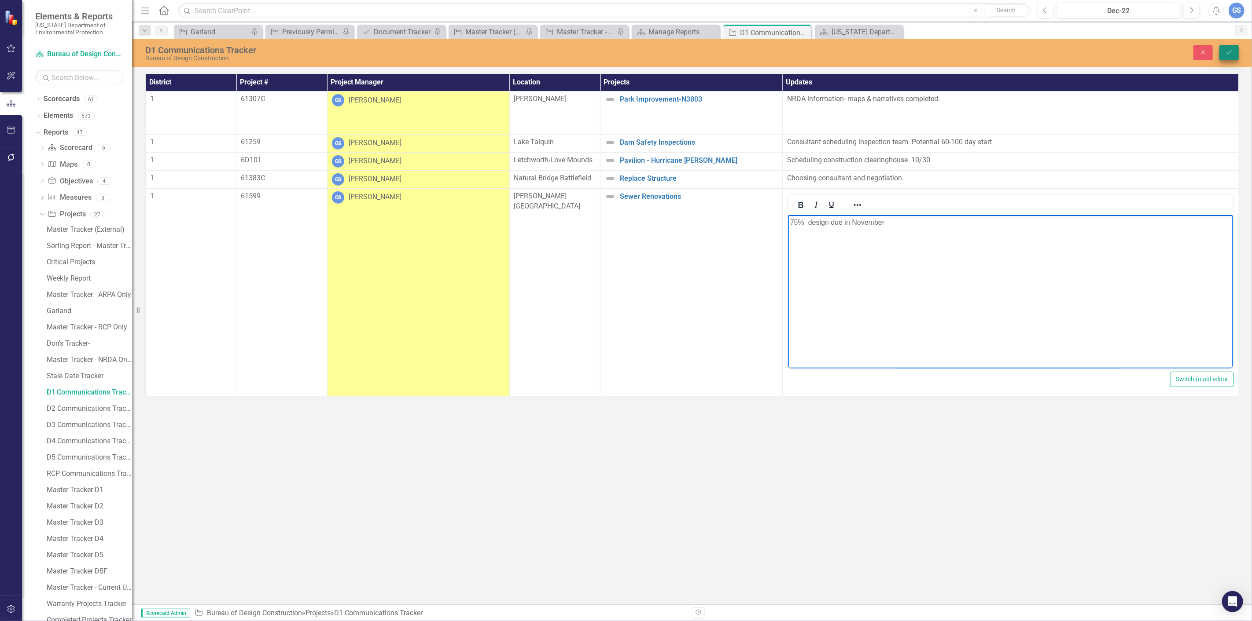
click at [1228, 50] on icon "Save" at bounding box center [1229, 52] width 8 height 6
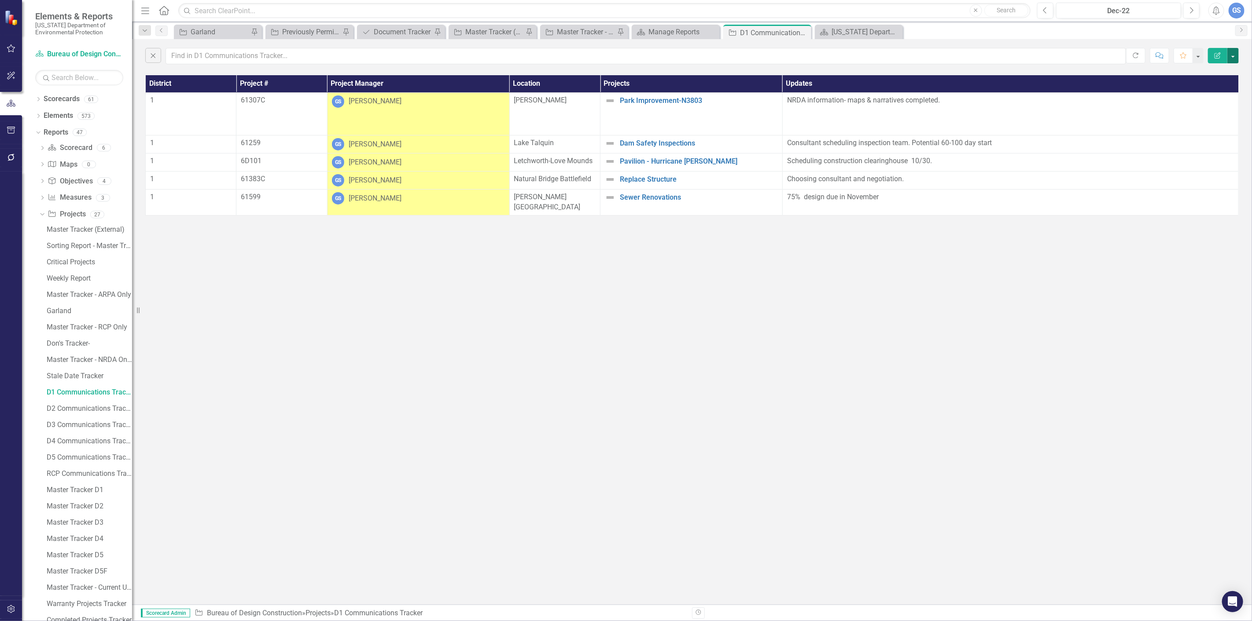
click at [1233, 55] on button "button" at bounding box center [1232, 55] width 11 height 15
click at [1202, 89] on link "PDF Export to PDF" at bounding box center [1203, 89] width 70 height 16
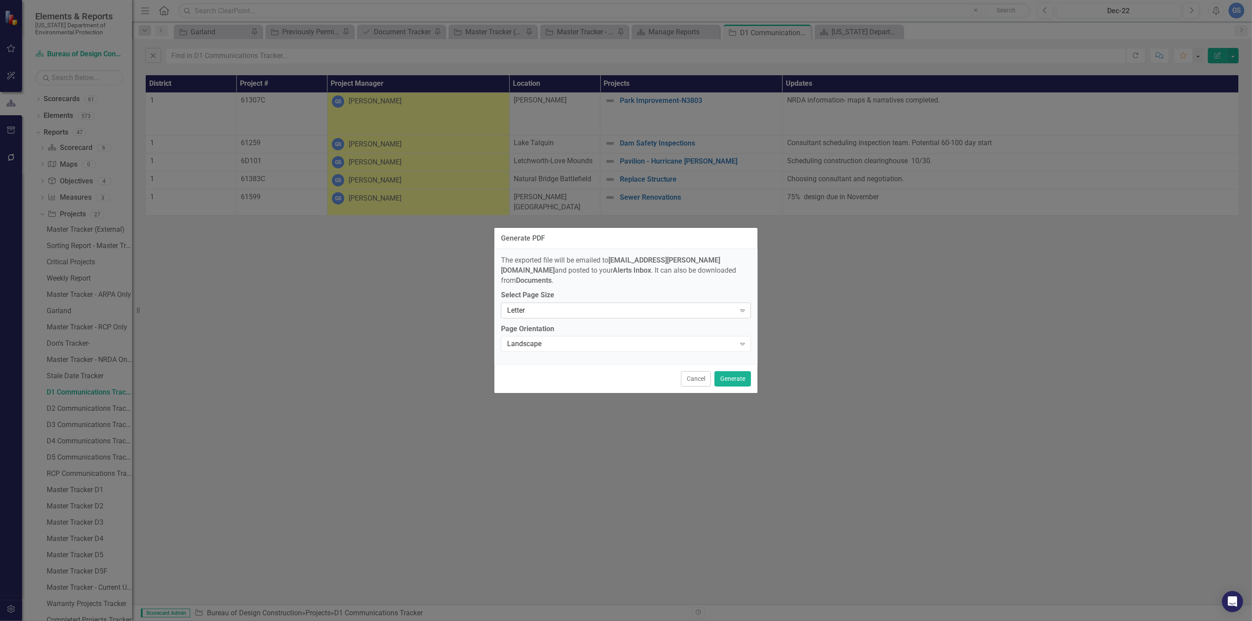
click at [739, 307] on icon "Expand" at bounding box center [742, 310] width 9 height 7
click at [520, 333] on div "Legal" at bounding box center [628, 335] width 236 height 10
click at [743, 341] on icon "Expand" at bounding box center [742, 344] width 9 height 7
click at [524, 366] on div "Portrait" at bounding box center [628, 368] width 236 height 10
click at [730, 371] on button "Generate" at bounding box center [732, 378] width 37 height 15
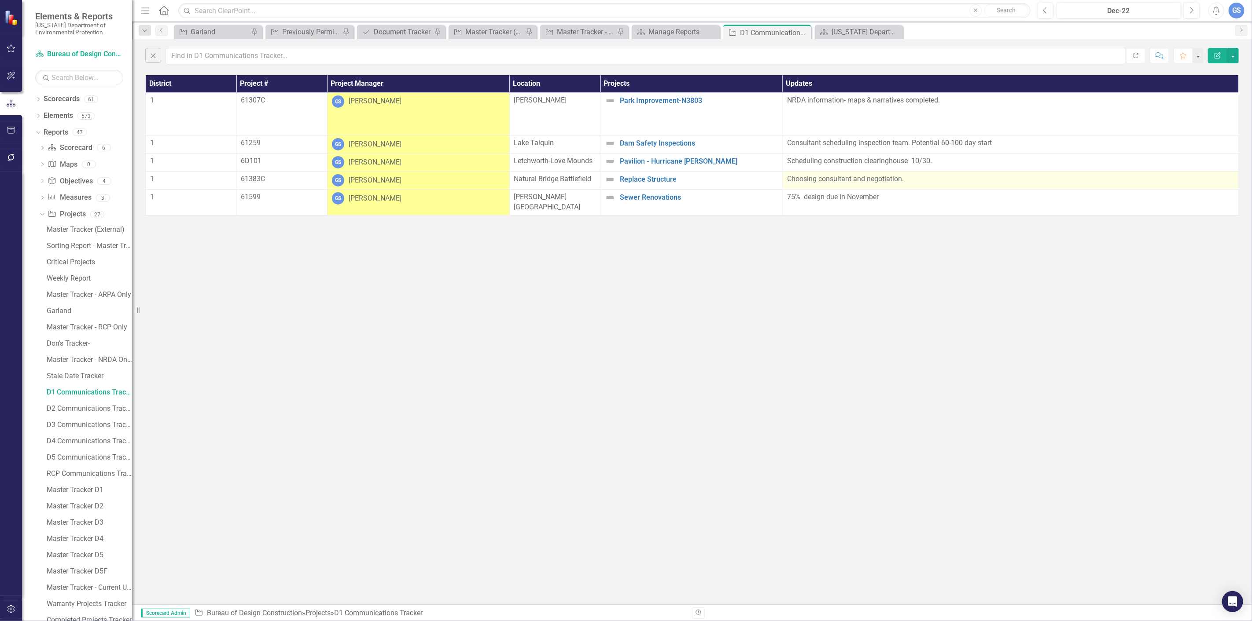
click at [907, 178] on p "Choosing consultant and negotiation." at bounding box center [1010, 179] width 447 height 10
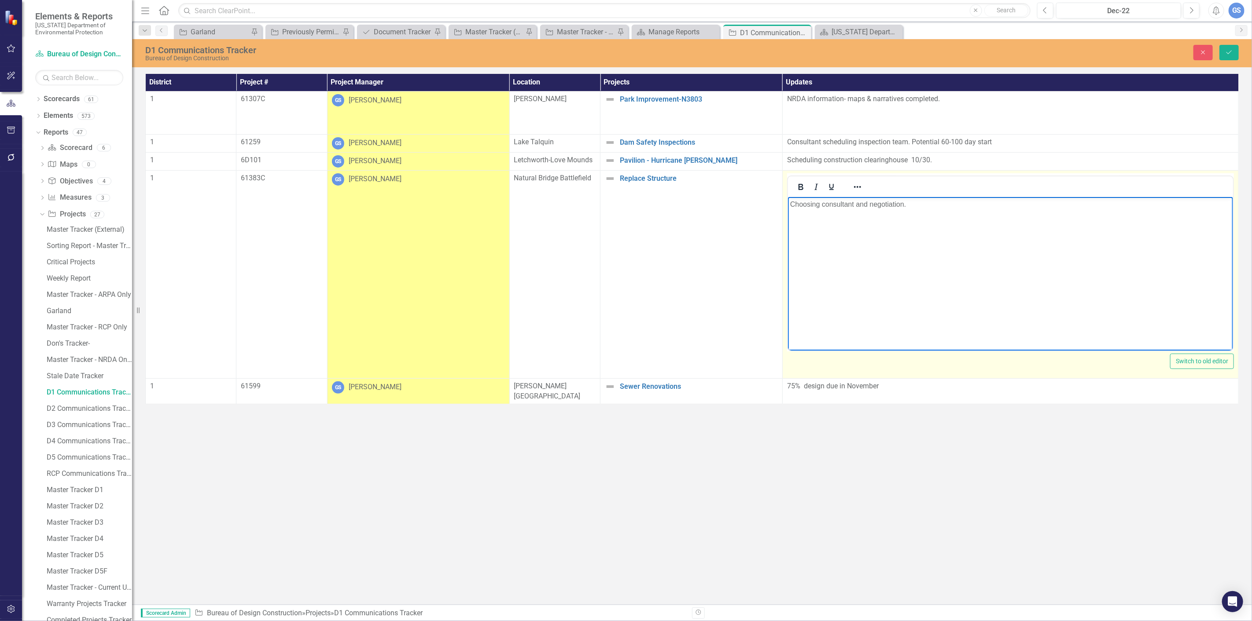
click at [906, 205] on p "Choosing consultant and negotiation." at bounding box center [1009, 204] width 441 height 11
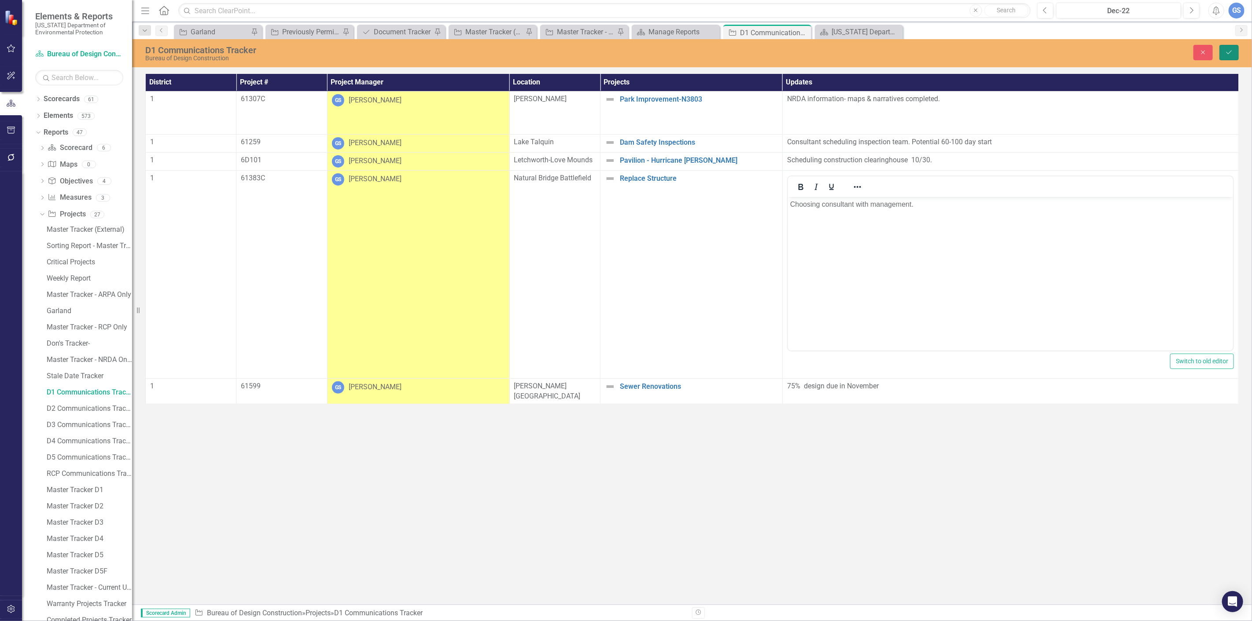
click at [1225, 47] on button "Save" at bounding box center [1228, 52] width 19 height 15
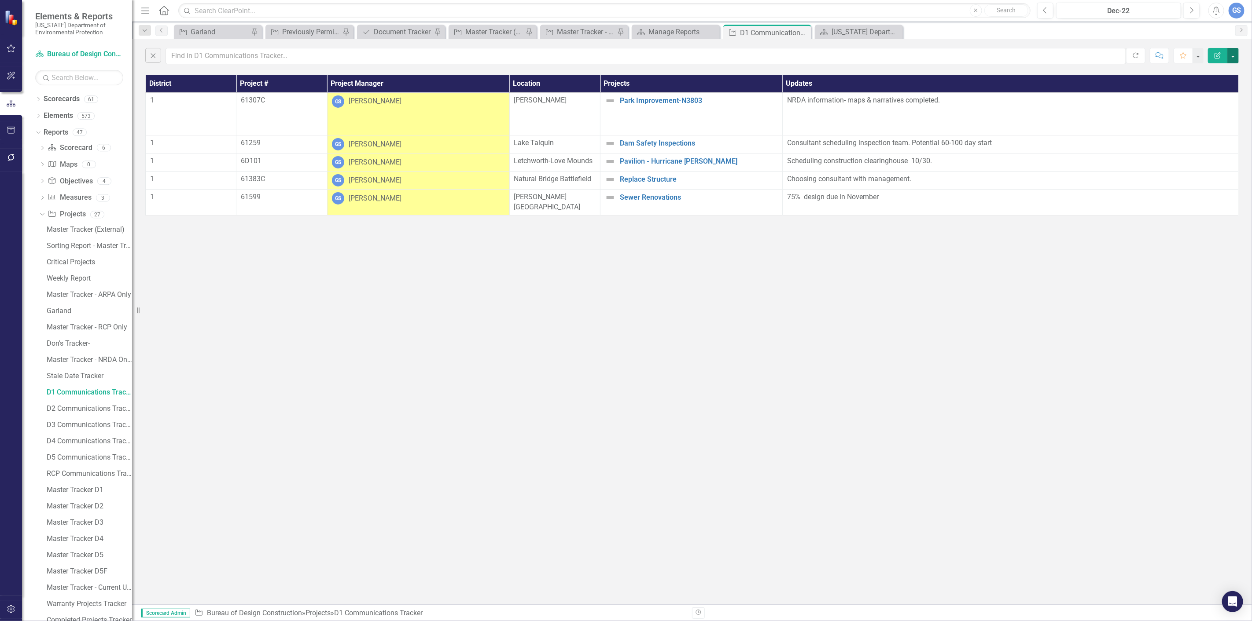
click at [1234, 50] on button "button" at bounding box center [1232, 55] width 11 height 15
click at [1206, 89] on link "PDF Export to PDF" at bounding box center [1203, 89] width 70 height 16
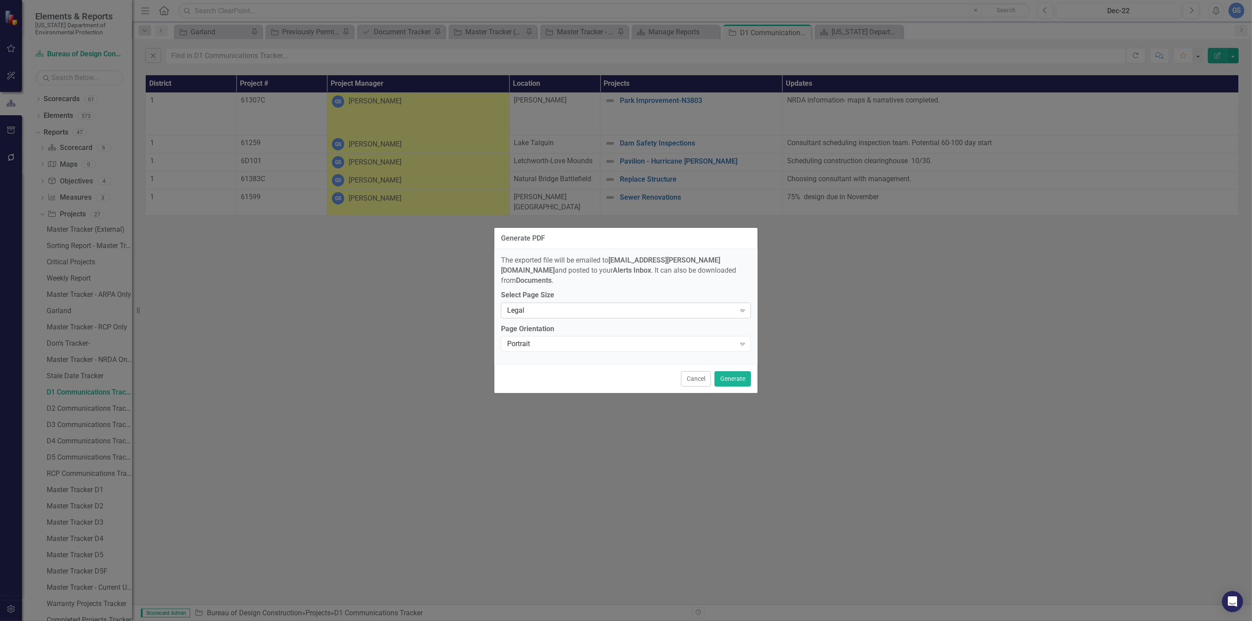
click at [743, 307] on icon "Expand" at bounding box center [742, 310] width 9 height 7
click at [530, 319] on div "Letter" at bounding box center [628, 321] width 236 height 10
click at [731, 371] on button "Generate" at bounding box center [732, 378] width 37 height 15
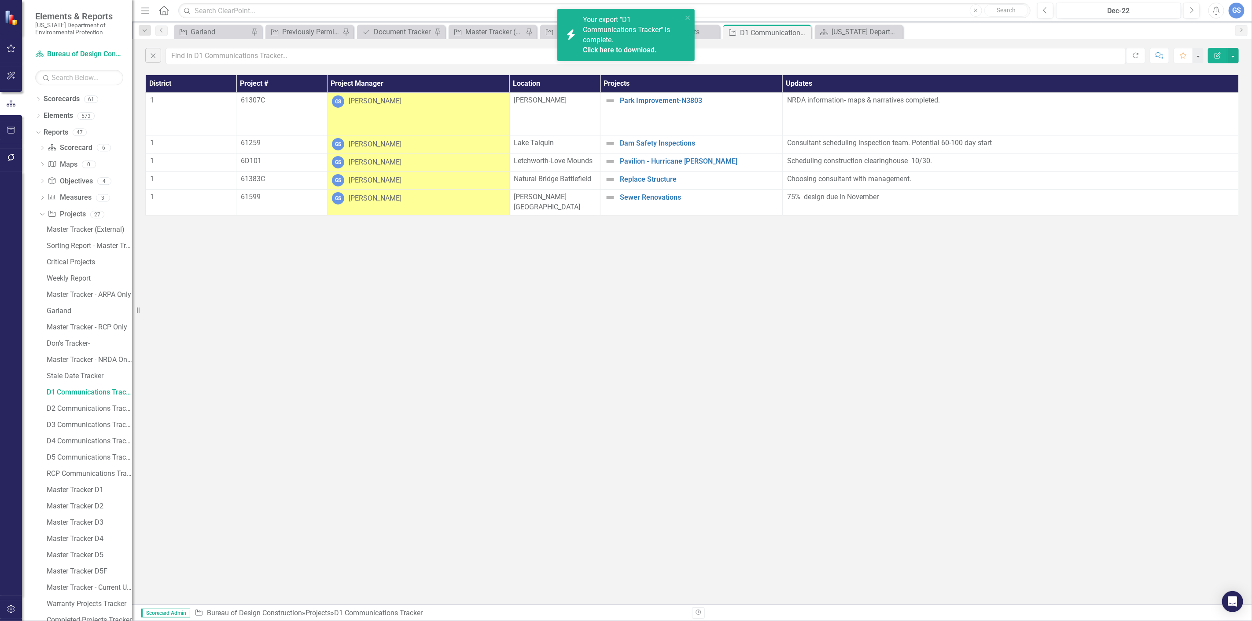
click at [617, 47] on link "Click here to download." at bounding box center [620, 50] width 74 height 8
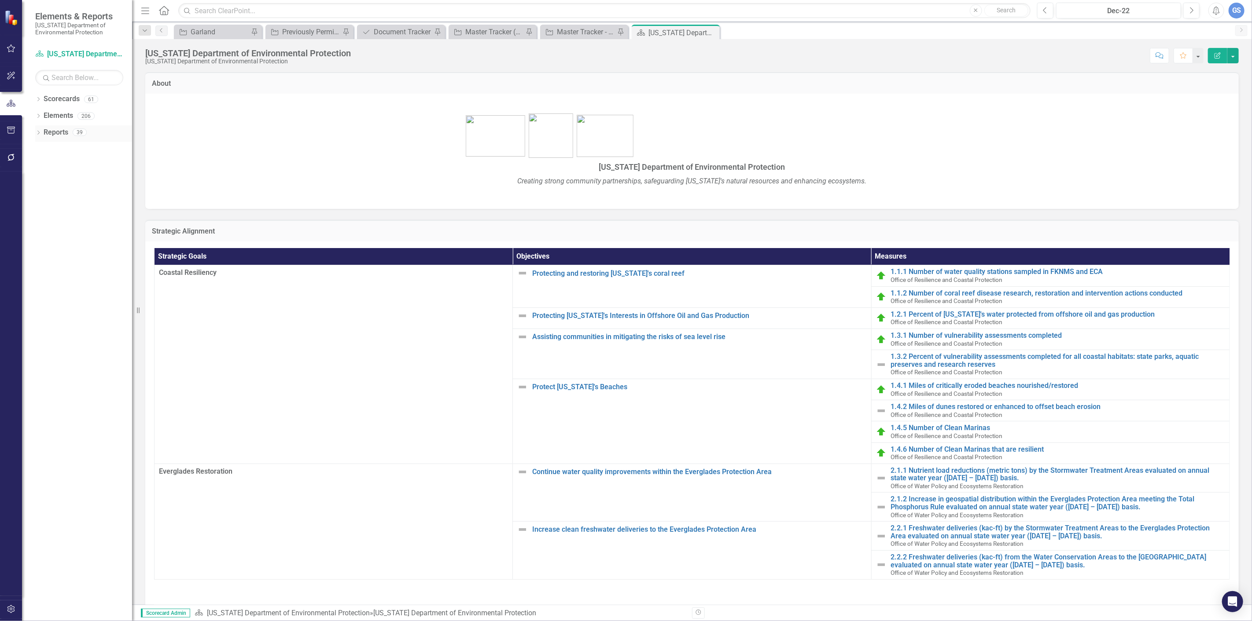
click at [37, 130] on div "Dropdown" at bounding box center [38, 133] width 6 height 7
click at [61, 259] on link "Project Projects" at bounding box center [67, 262] width 38 height 10
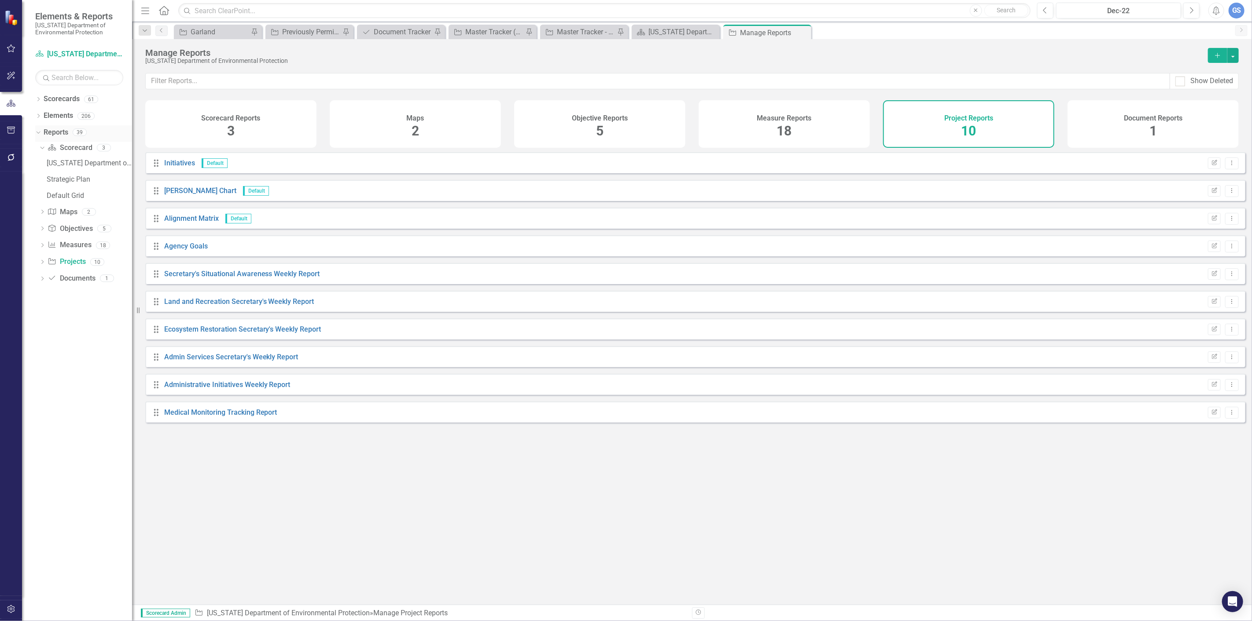
click at [38, 130] on icon "Dropdown" at bounding box center [37, 132] width 5 height 6
click at [38, 130] on div "Dropdown" at bounding box center [38, 133] width 6 height 7
click at [38, 130] on icon "Dropdown" at bounding box center [37, 132] width 5 height 6
click at [38, 128] on div "Dropdown Reports 39" at bounding box center [83, 133] width 97 height 17
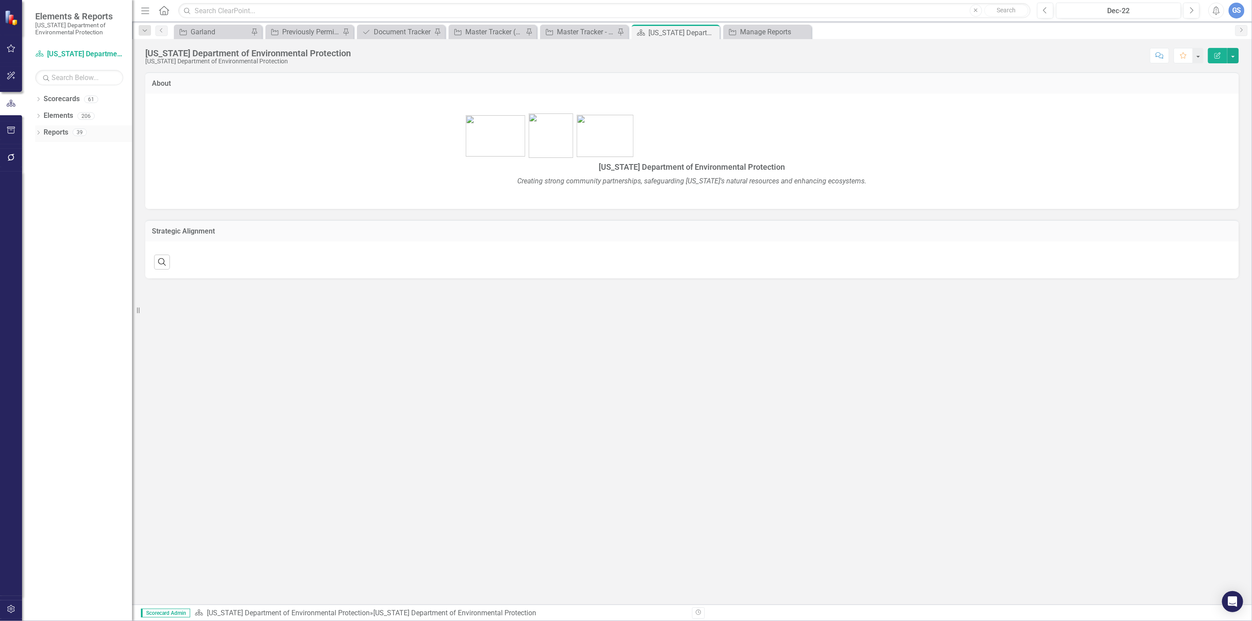
click at [36, 128] on div "Dropdown Reports 39" at bounding box center [83, 133] width 97 height 17
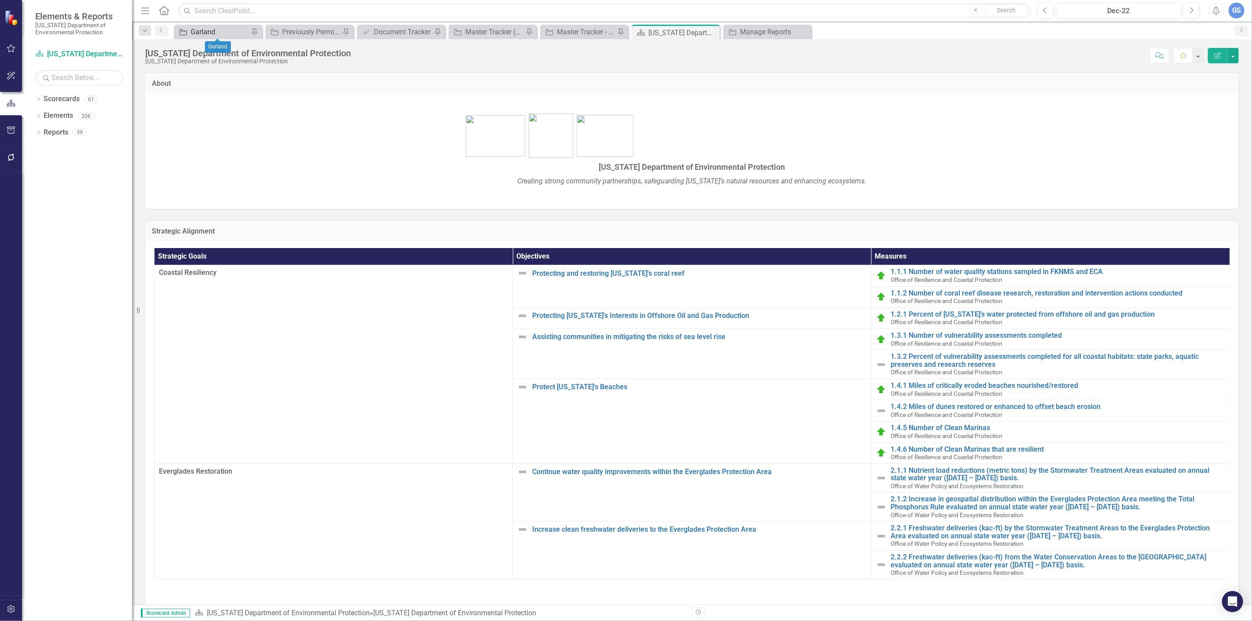
click at [203, 31] on div "Garland" at bounding box center [220, 31] width 58 height 11
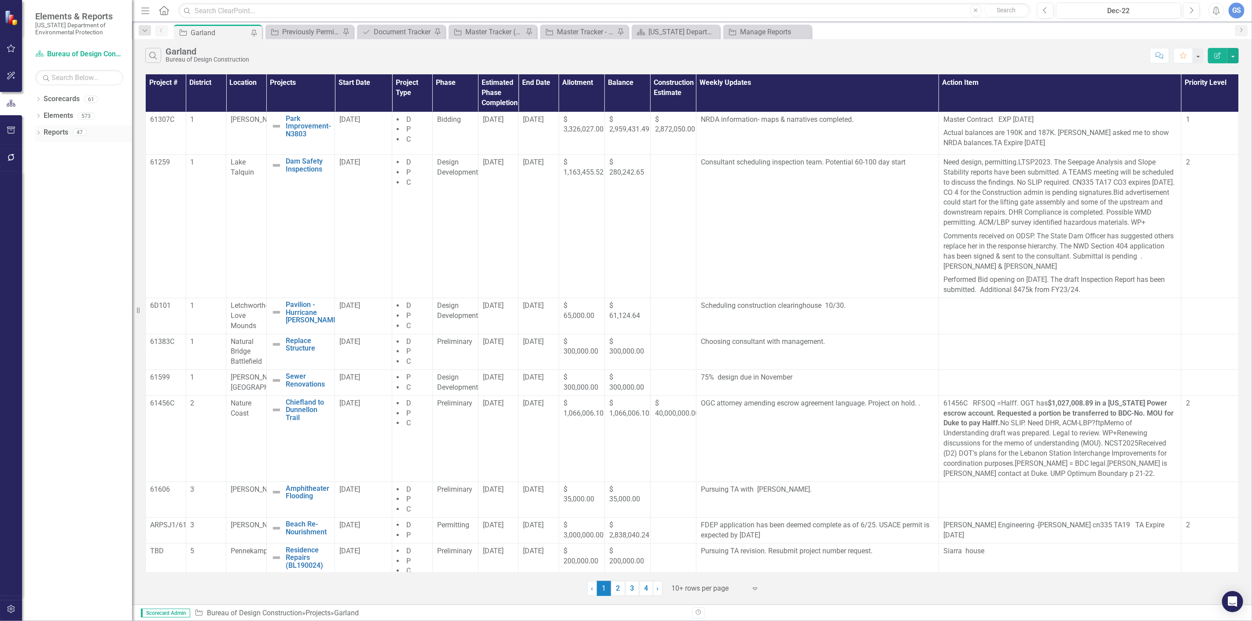
click at [40, 130] on div "Dropdown" at bounding box center [38, 133] width 6 height 7
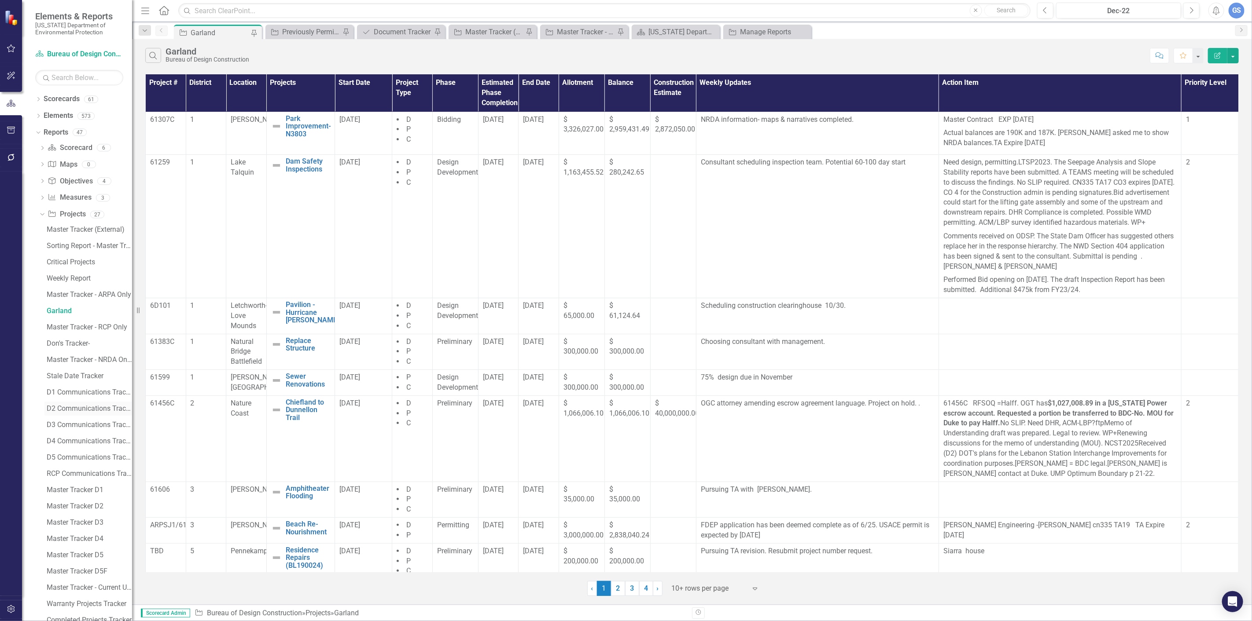
click at [59, 404] on link "D2 Communications Tracker" at bounding box center [88, 409] width 88 height 14
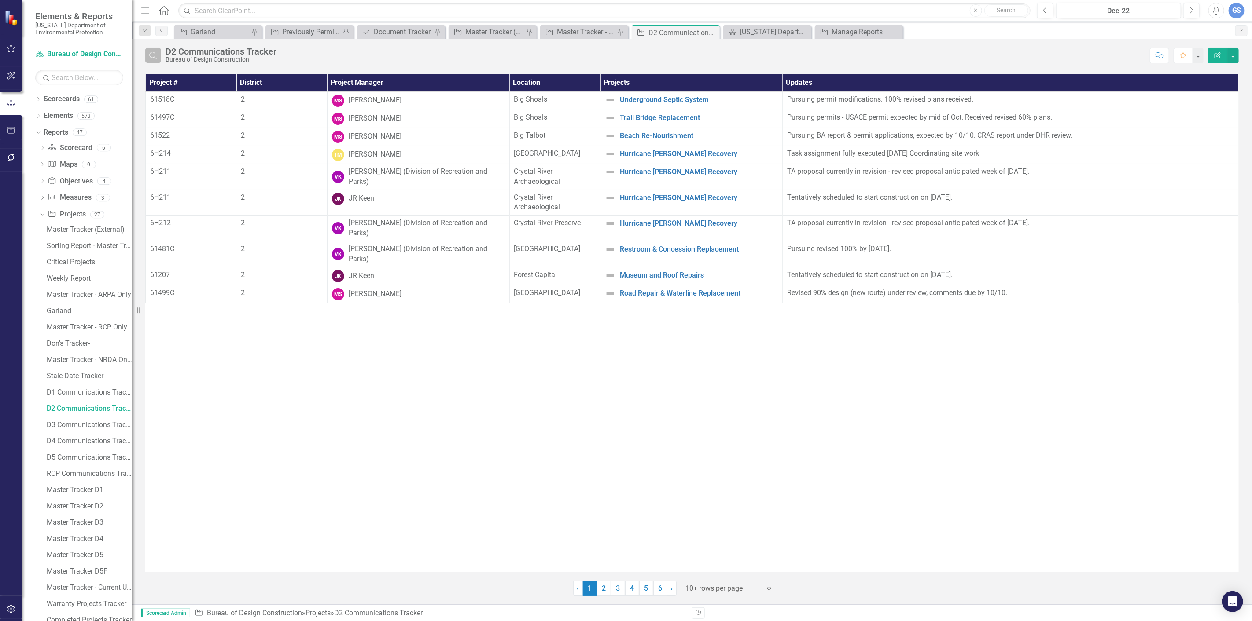
click at [151, 51] on icon "Search" at bounding box center [153, 55] width 10 height 8
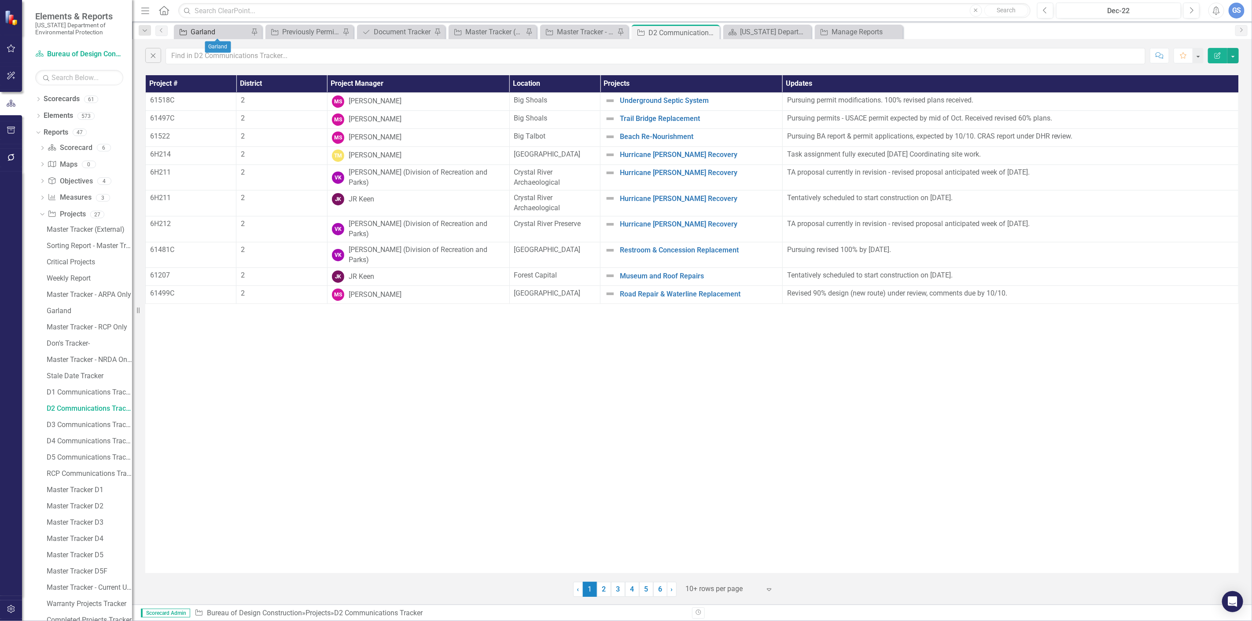
click at [195, 30] on div "Garland" at bounding box center [220, 31] width 58 height 11
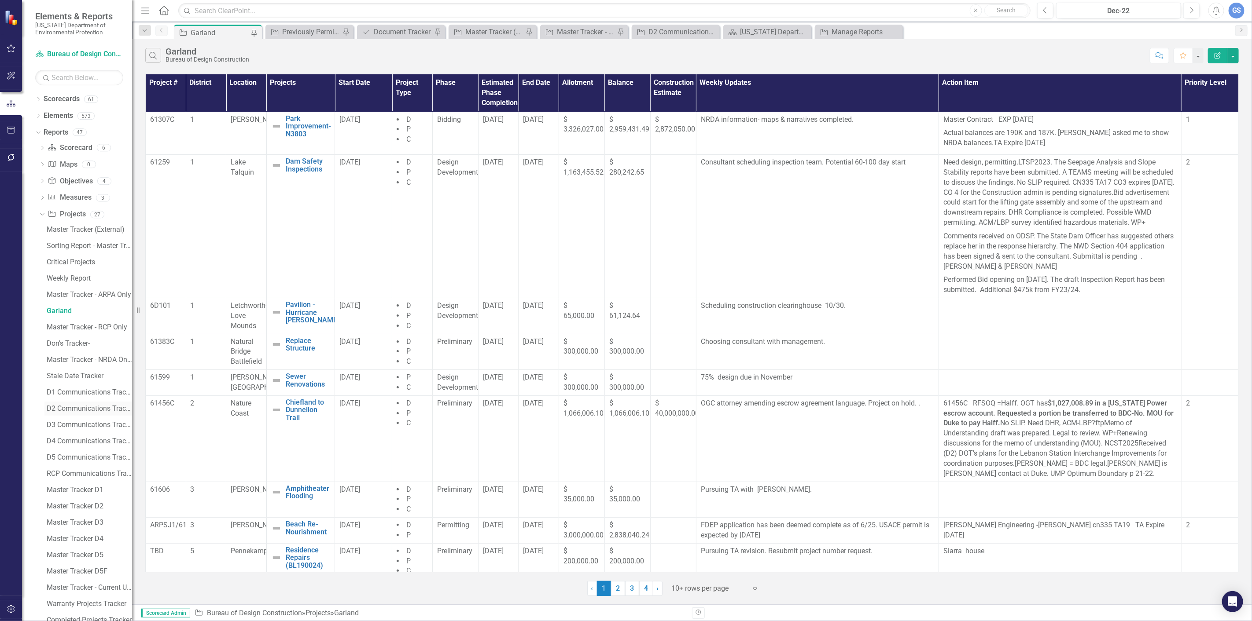
click at [63, 408] on div "D2 Communications Tracker" at bounding box center [89, 409] width 85 height 8
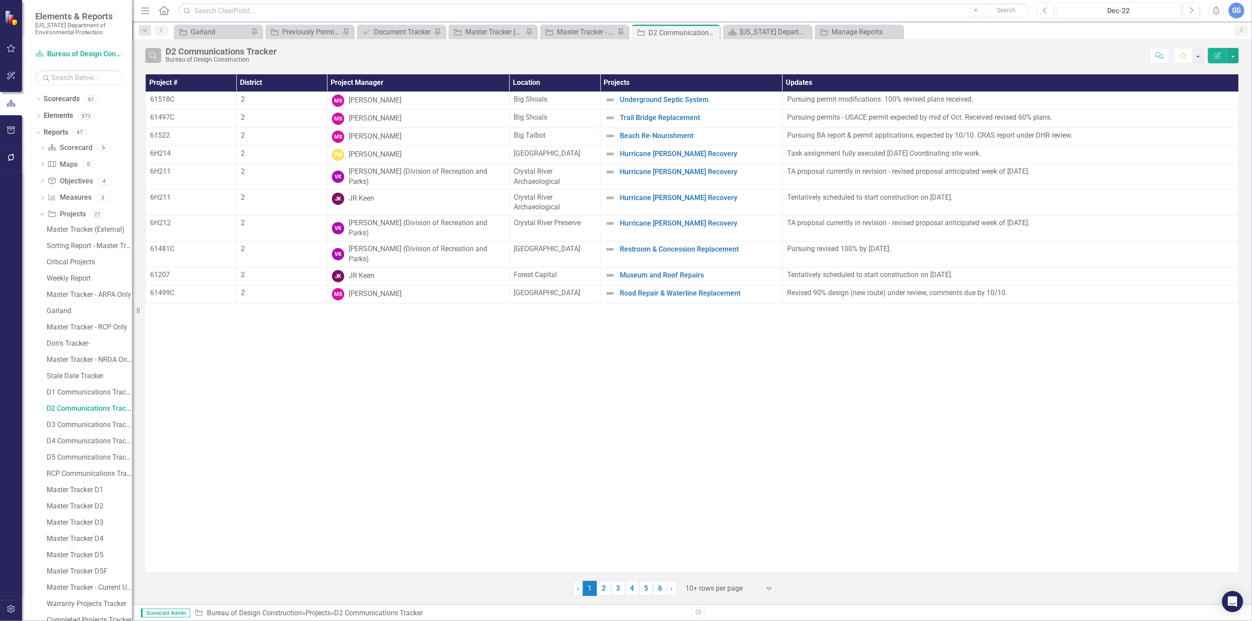
click at [151, 54] on icon "Search" at bounding box center [153, 55] width 10 height 8
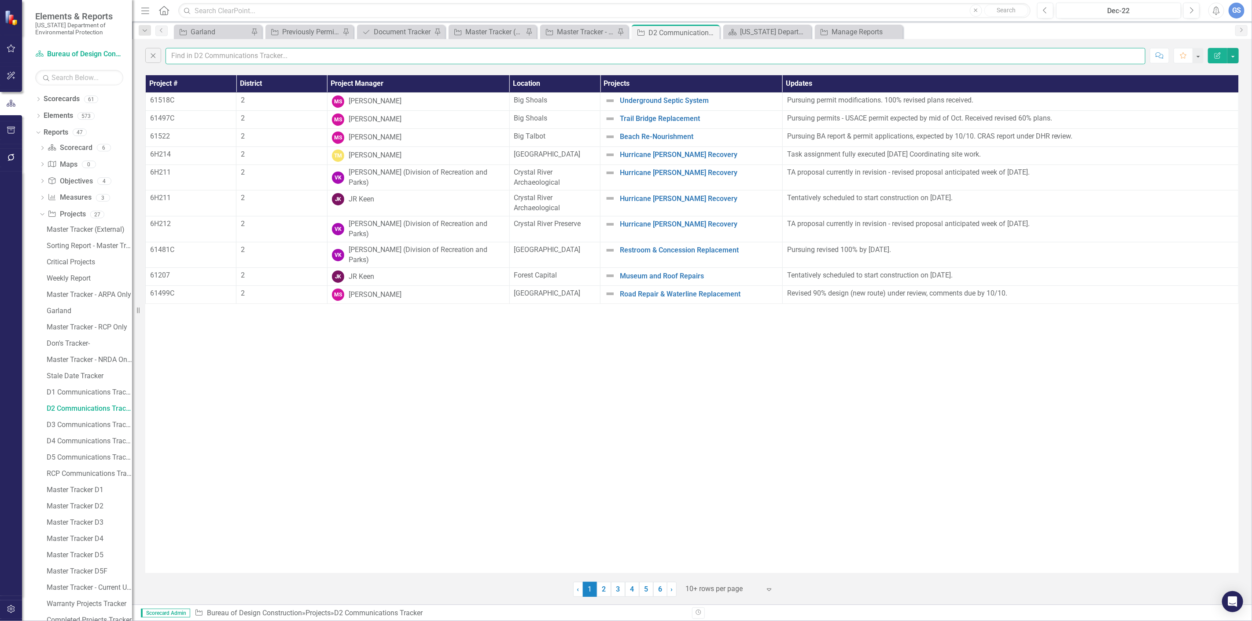
click at [181, 55] on input "text" at bounding box center [655, 56] width 980 height 16
type input "garland"
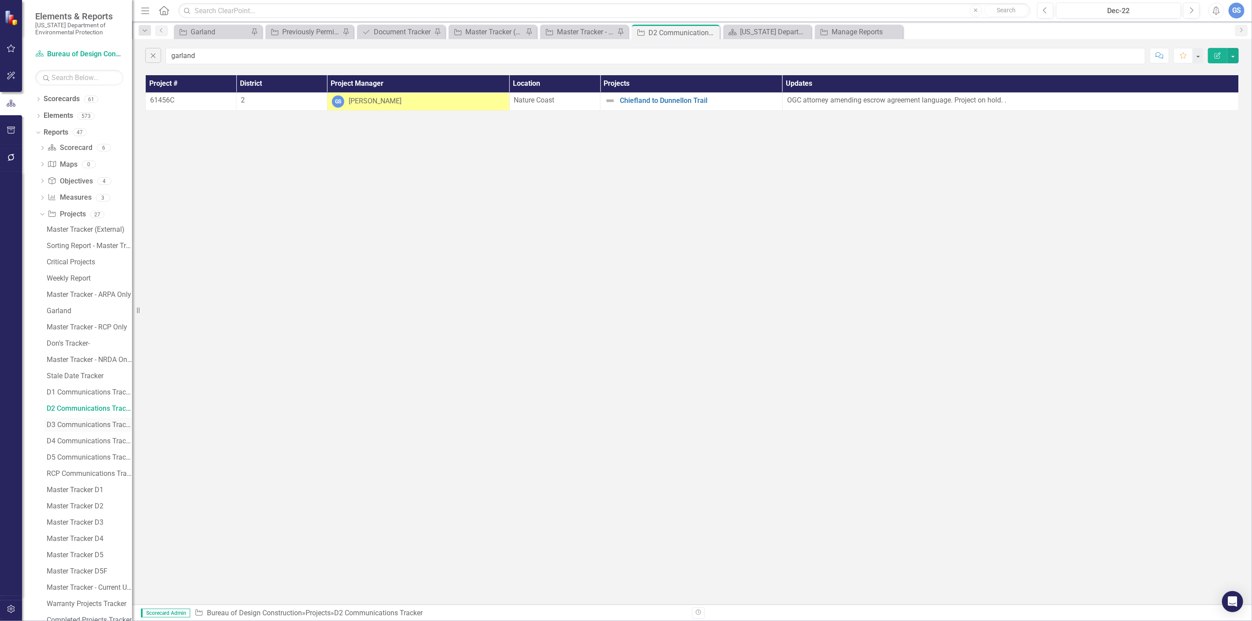
click at [53, 424] on div "D3 Communications Tracker" at bounding box center [89, 425] width 85 height 8
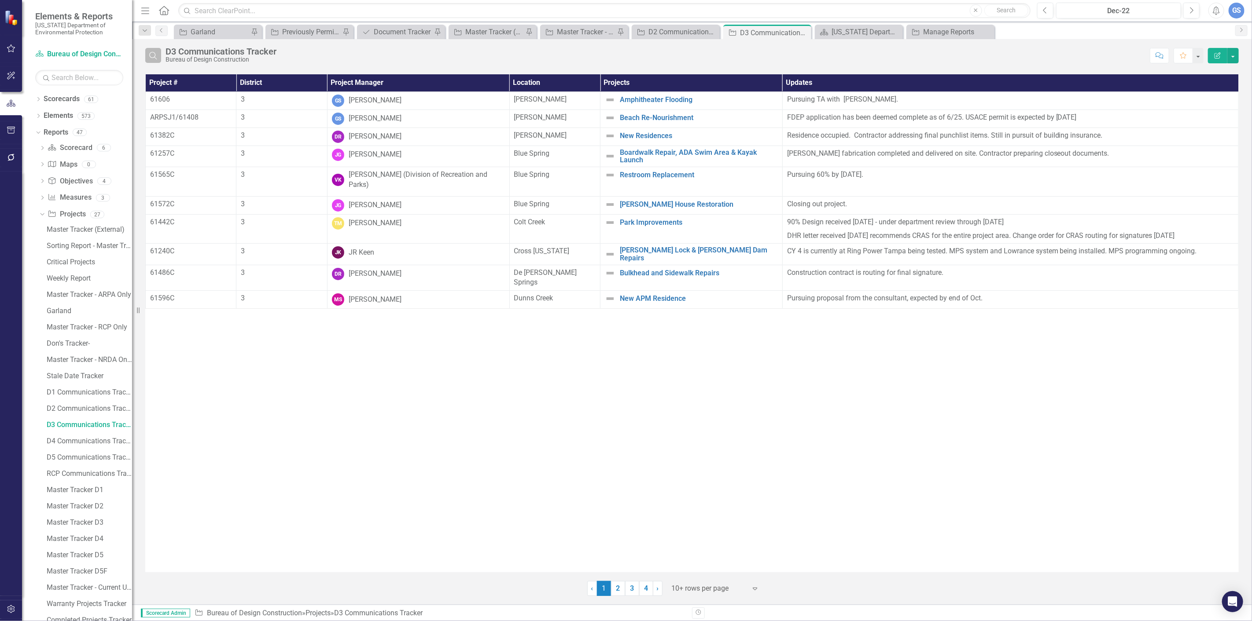
click at [149, 54] on icon "Search" at bounding box center [153, 55] width 10 height 8
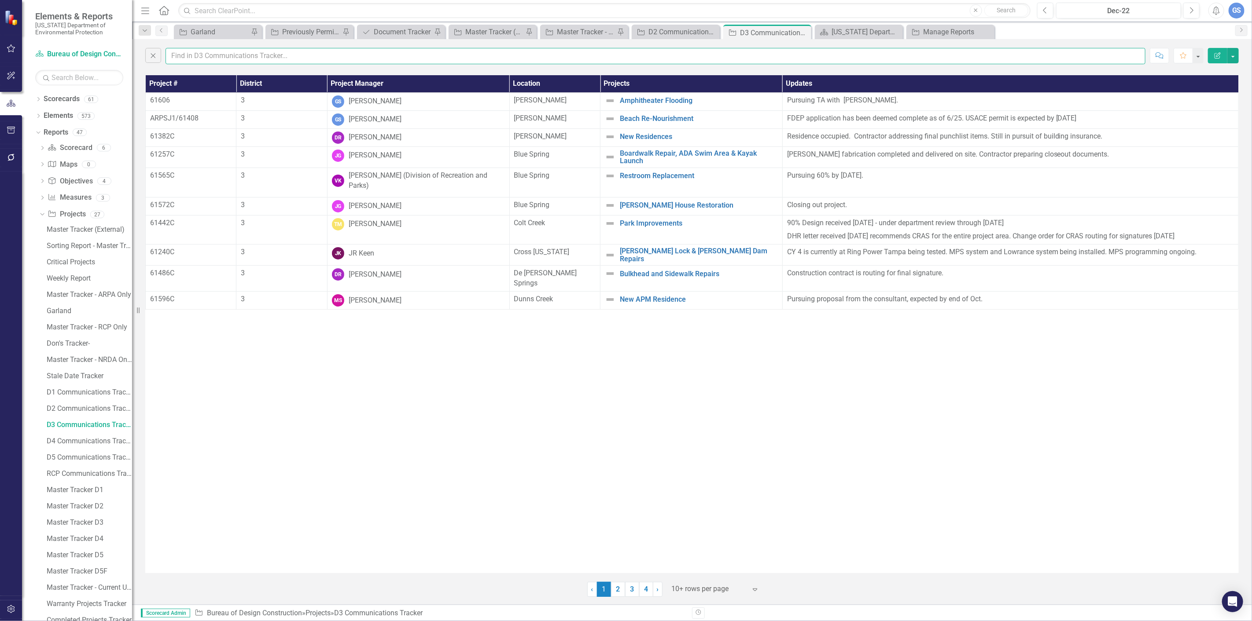
click at [174, 55] on input "text" at bounding box center [655, 56] width 980 height 16
type input "garland"
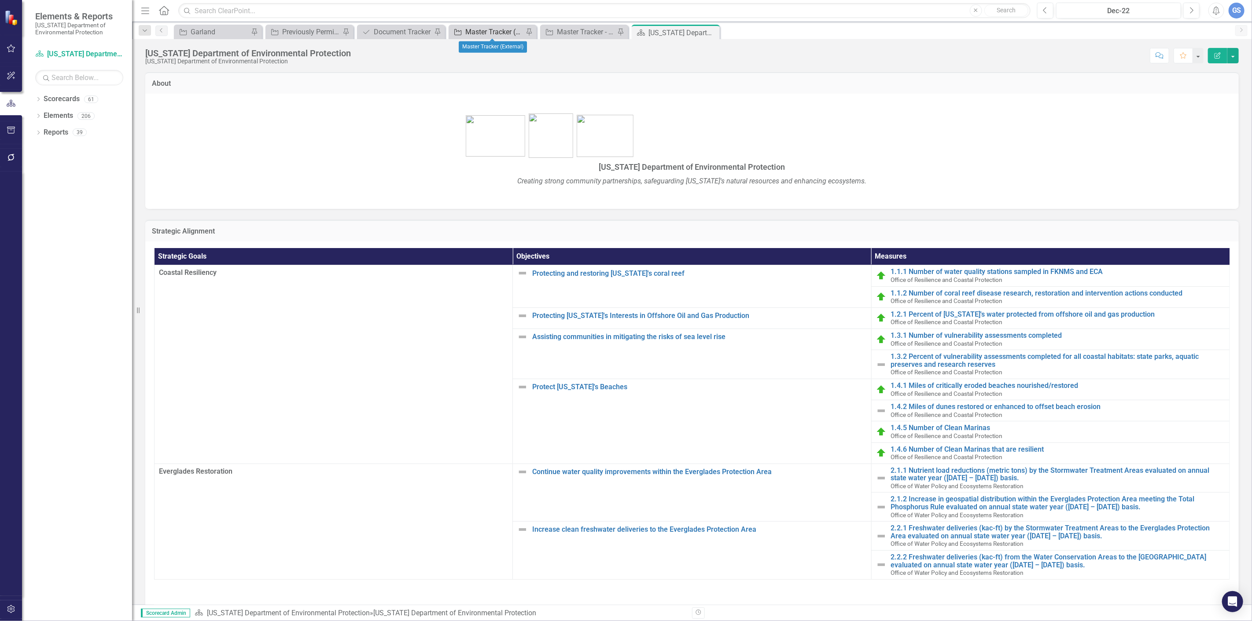
click at [481, 29] on div "Master Tracker (External)" at bounding box center [494, 31] width 58 height 11
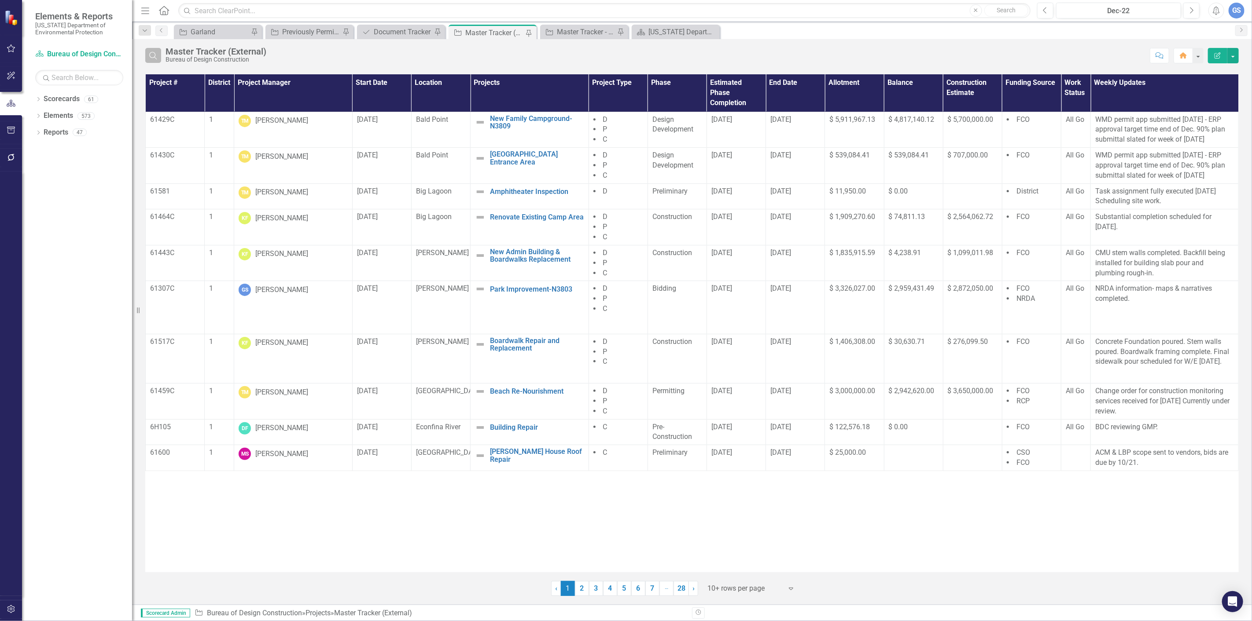
click at [151, 55] on icon "Search" at bounding box center [153, 55] width 10 height 8
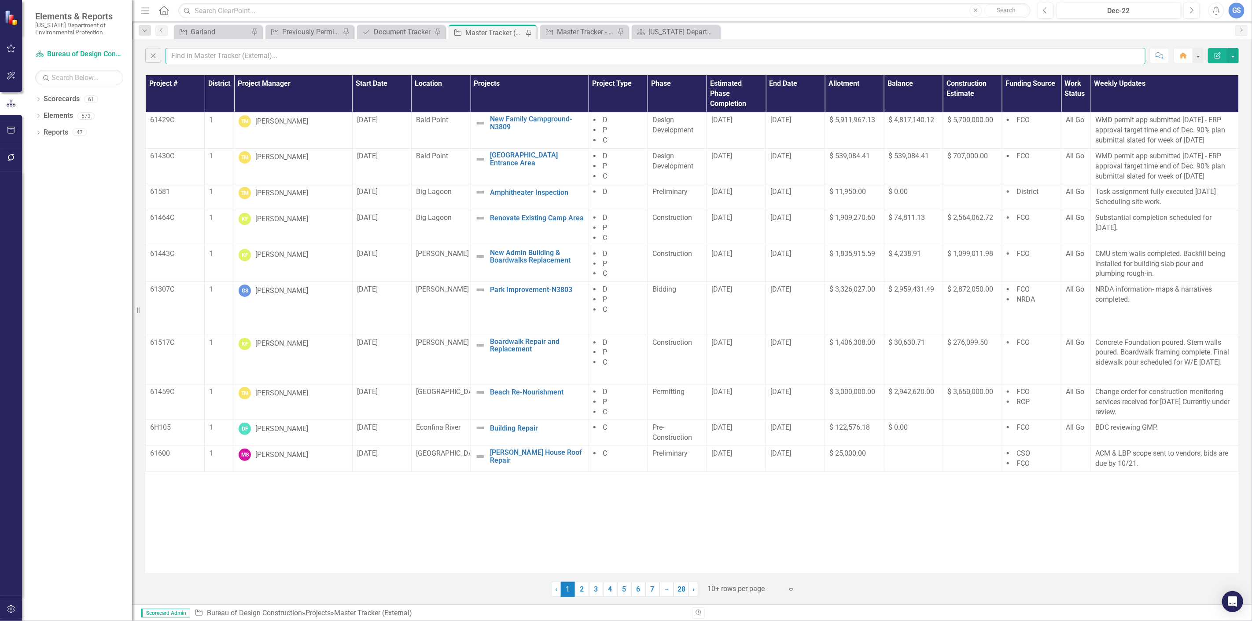
click at [185, 55] on input "text" at bounding box center [655, 56] width 980 height 16
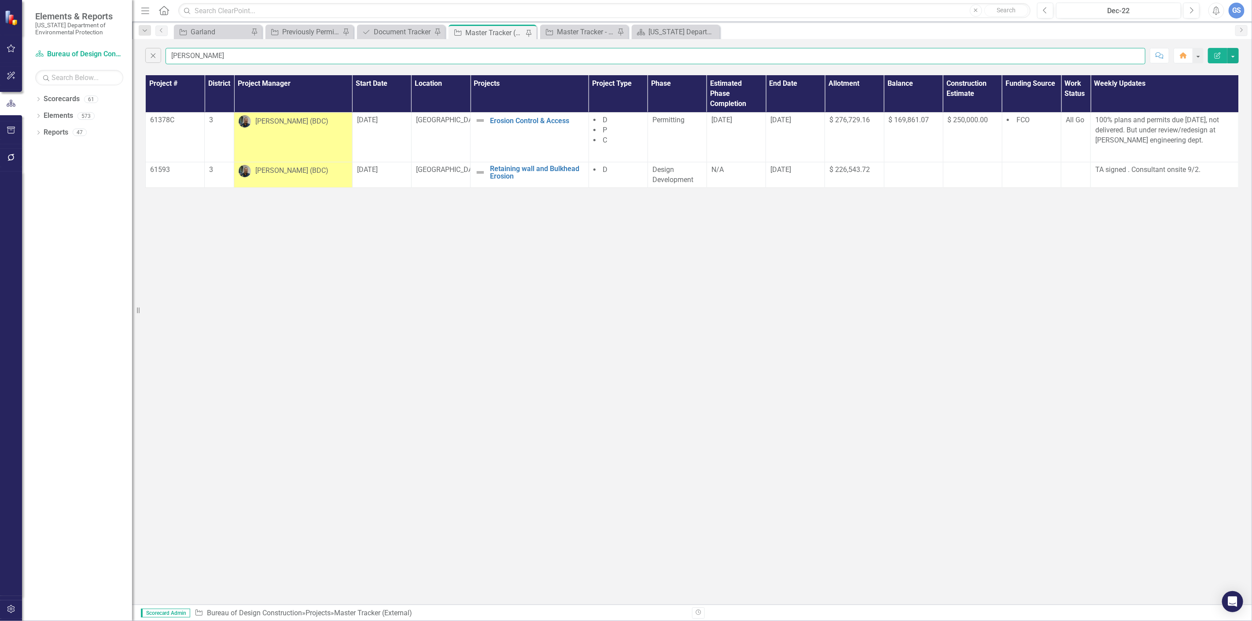
type input "[PERSON_NAME]"
click at [263, 122] on div "[PERSON_NAME] (BDC)" at bounding box center [291, 122] width 73 height 10
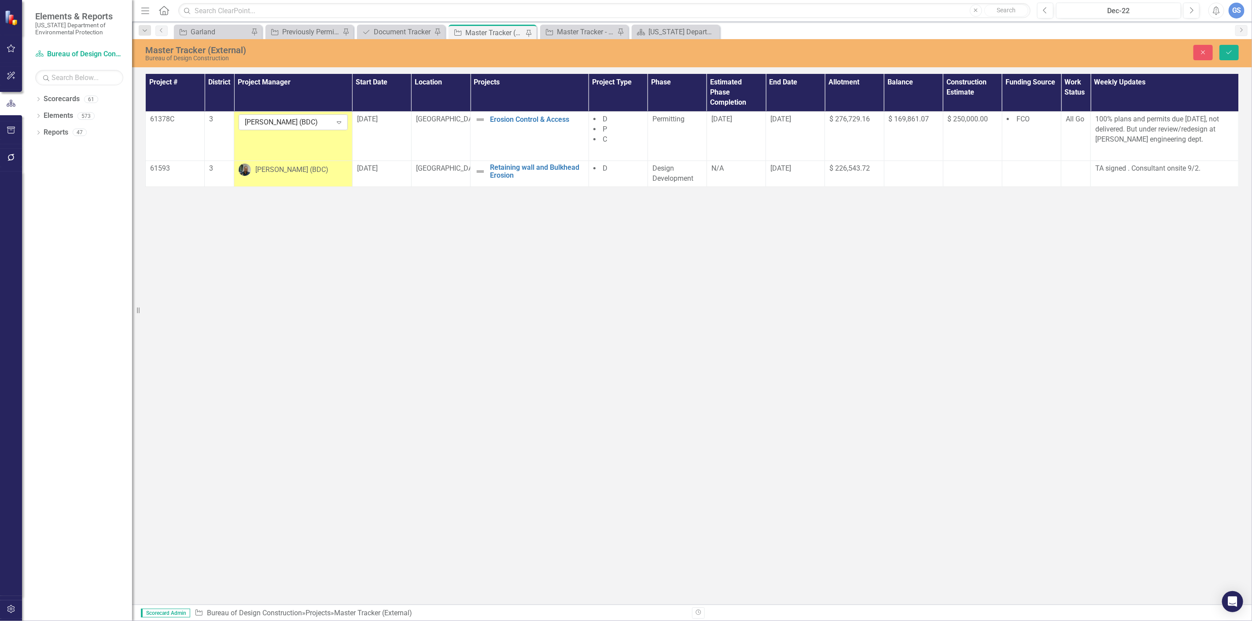
click at [335, 120] on icon "Expand" at bounding box center [338, 122] width 9 height 7
type input "garl"
click at [274, 134] on span "Garl and [PERSON_NAME]" at bounding box center [287, 137] width 80 height 8
click at [261, 169] on div "[PERSON_NAME] (BDC)" at bounding box center [291, 170] width 73 height 10
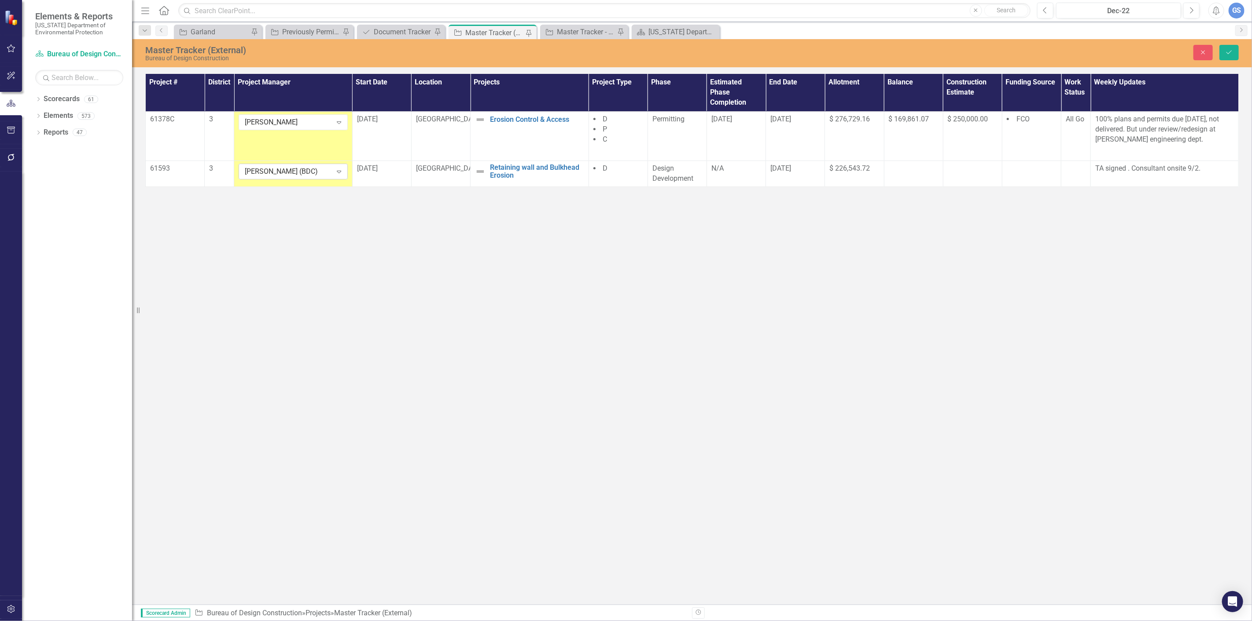
click at [338, 169] on icon "Expand" at bounding box center [338, 171] width 9 height 7
type input "garland"
click at [289, 186] on span "[PERSON_NAME]" at bounding box center [286, 187] width 78 height 8
click at [1223, 49] on button "Save" at bounding box center [1228, 52] width 19 height 15
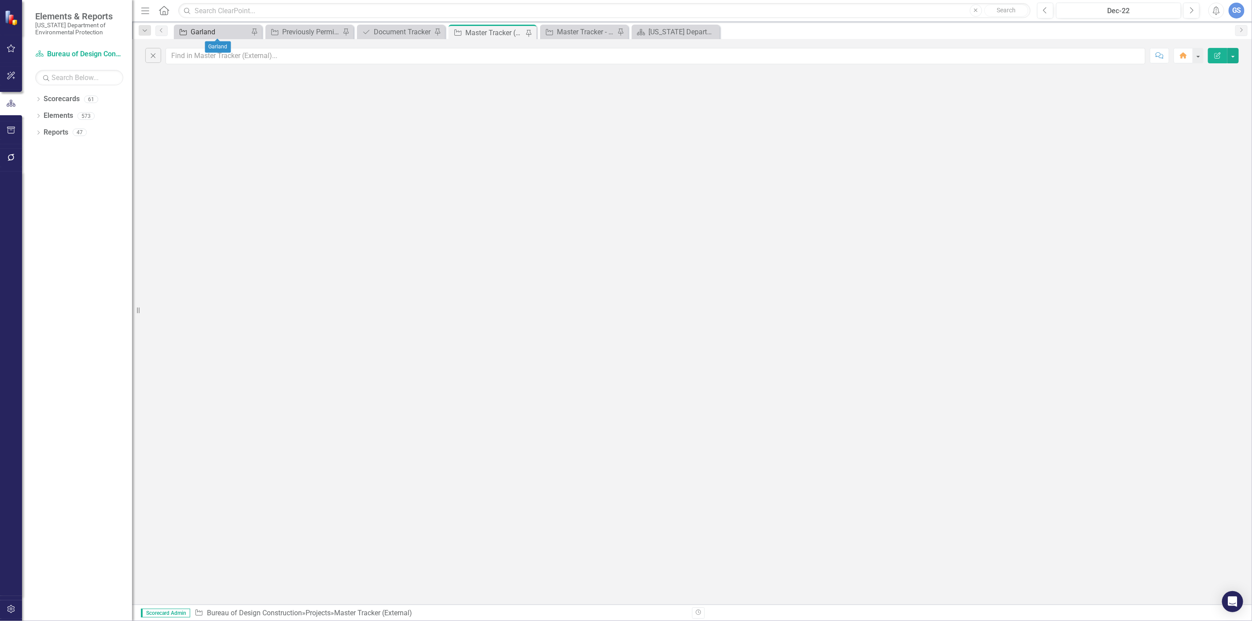
click at [208, 28] on div "Garland" at bounding box center [220, 31] width 58 height 11
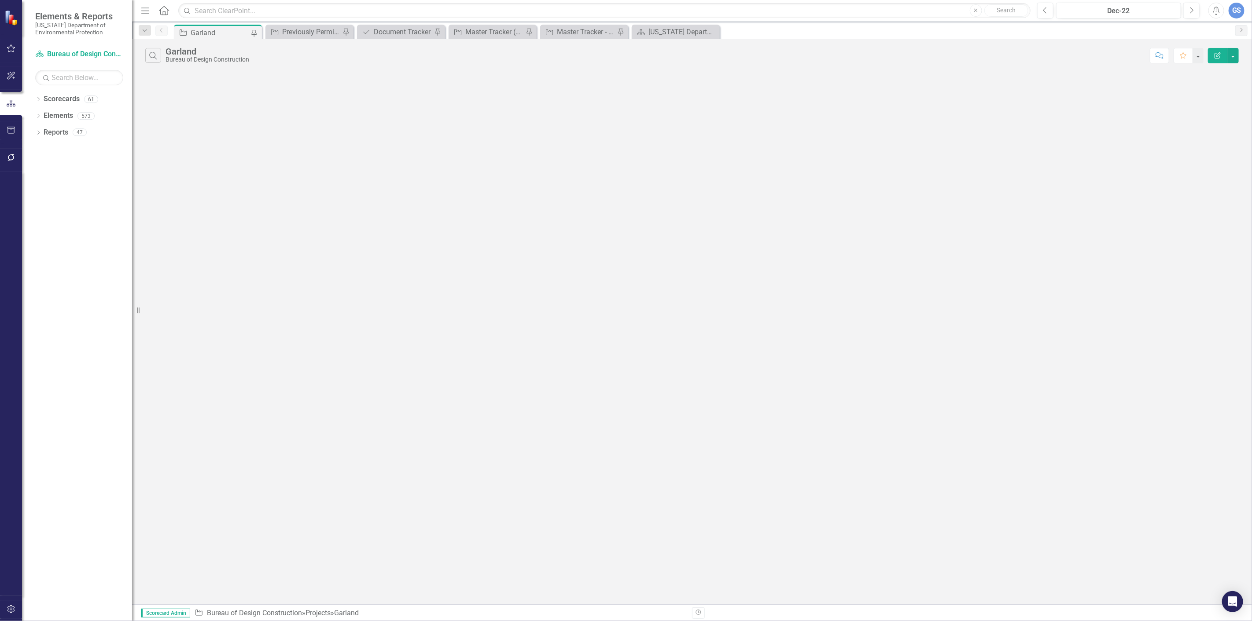
click at [208, 27] on div "Garland" at bounding box center [220, 32] width 58 height 11
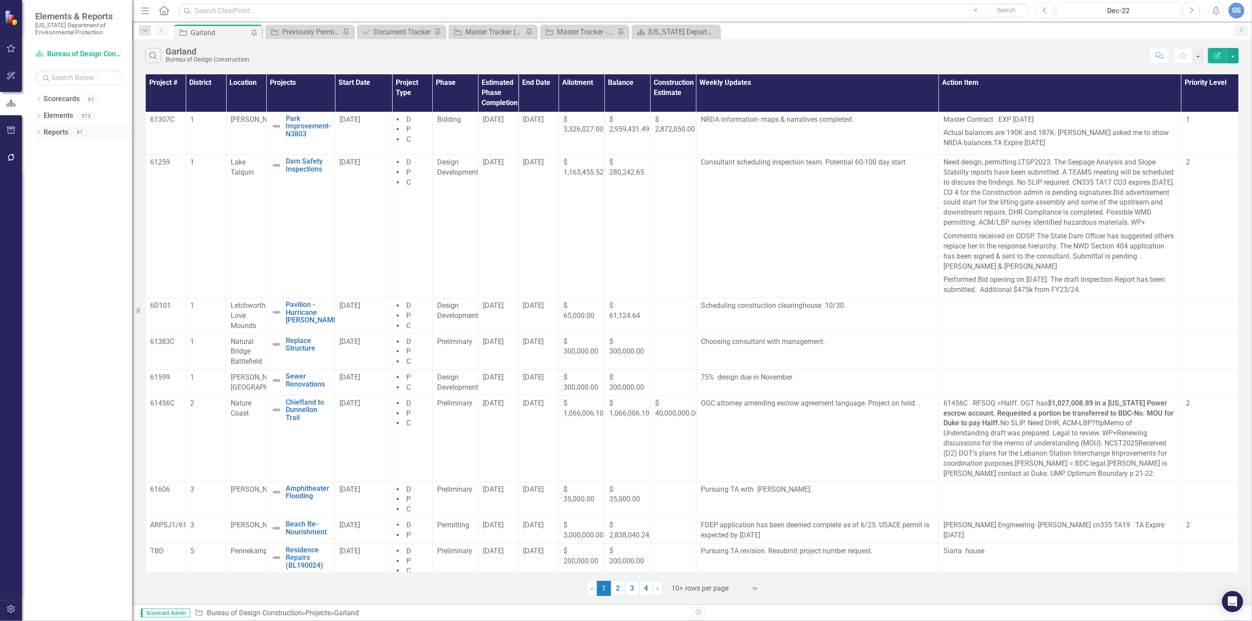
click at [37, 129] on div "Dropdown Reports 47" at bounding box center [83, 133] width 97 height 17
click at [38, 131] on icon "Dropdown" at bounding box center [38, 133] width 6 height 5
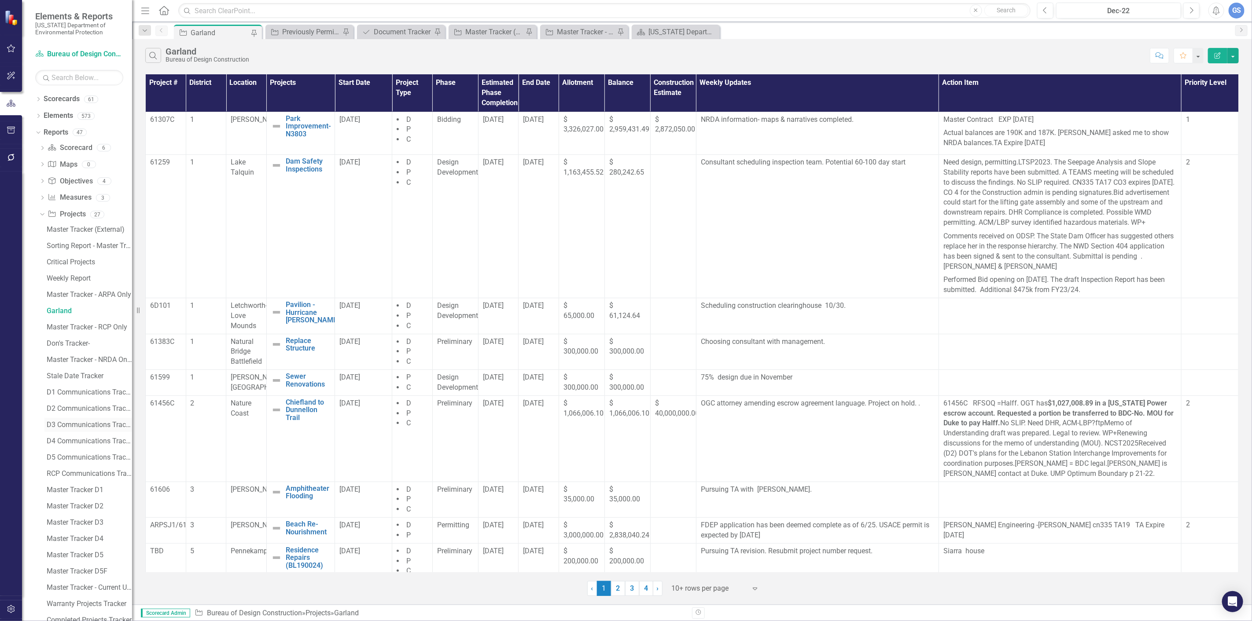
click at [67, 420] on link "D3 Communications Tracker" at bounding box center [88, 425] width 88 height 14
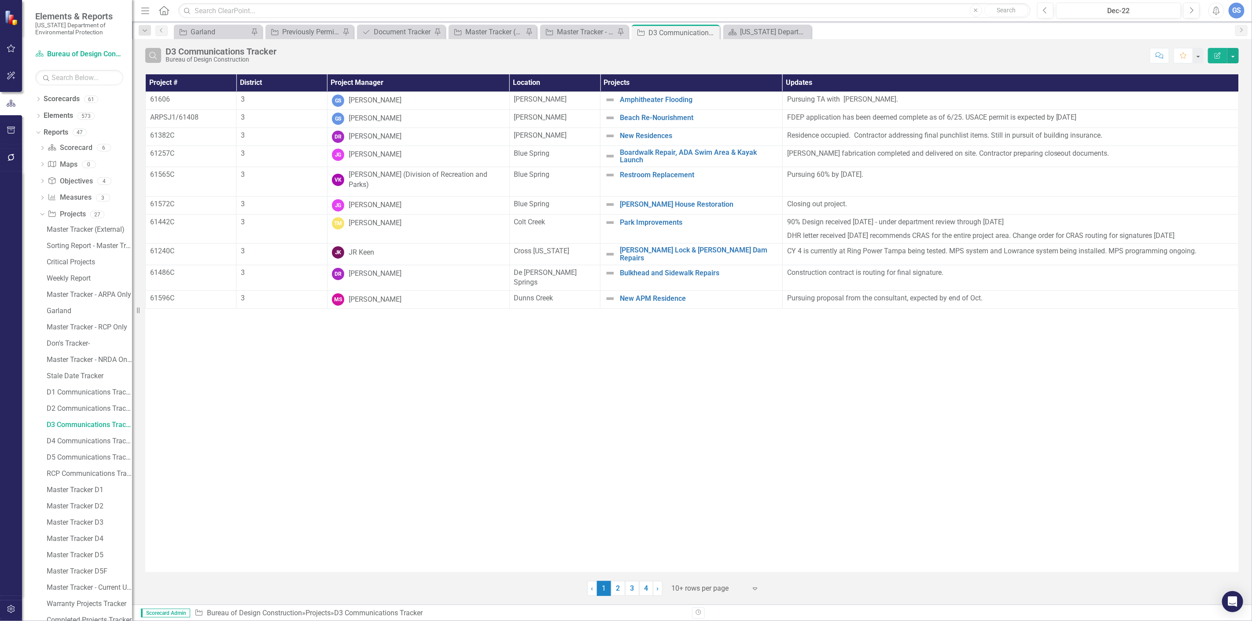
click at [150, 51] on icon "Search" at bounding box center [153, 55] width 10 height 8
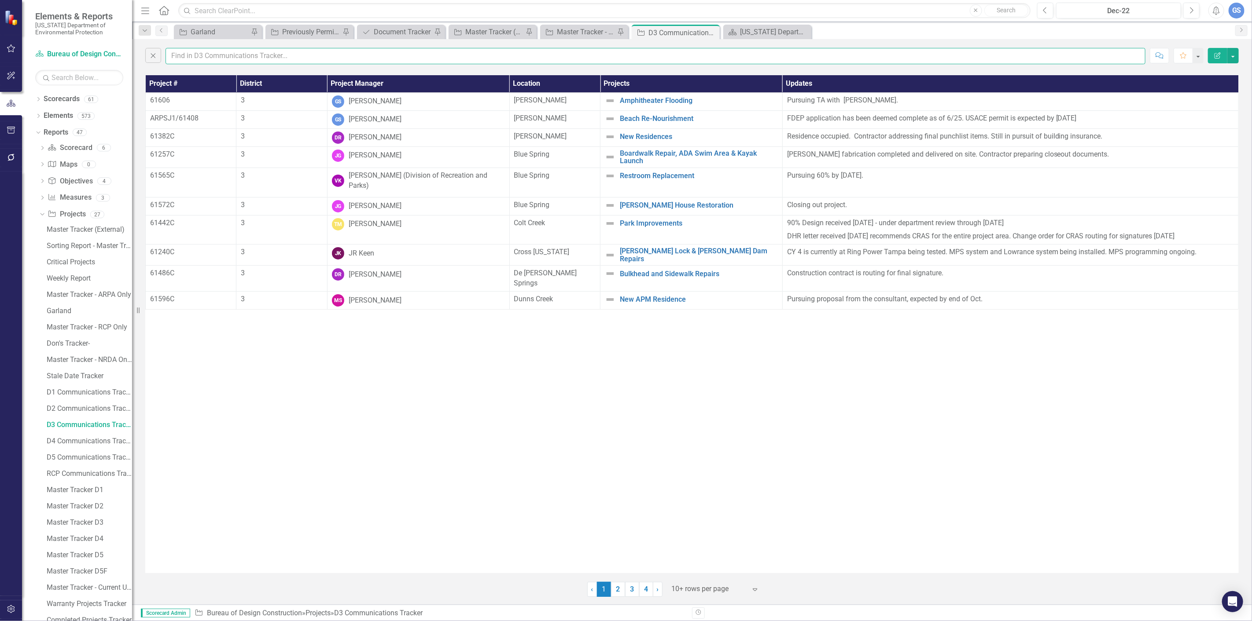
click at [182, 55] on input "text" at bounding box center [655, 56] width 980 height 16
type input "garland"
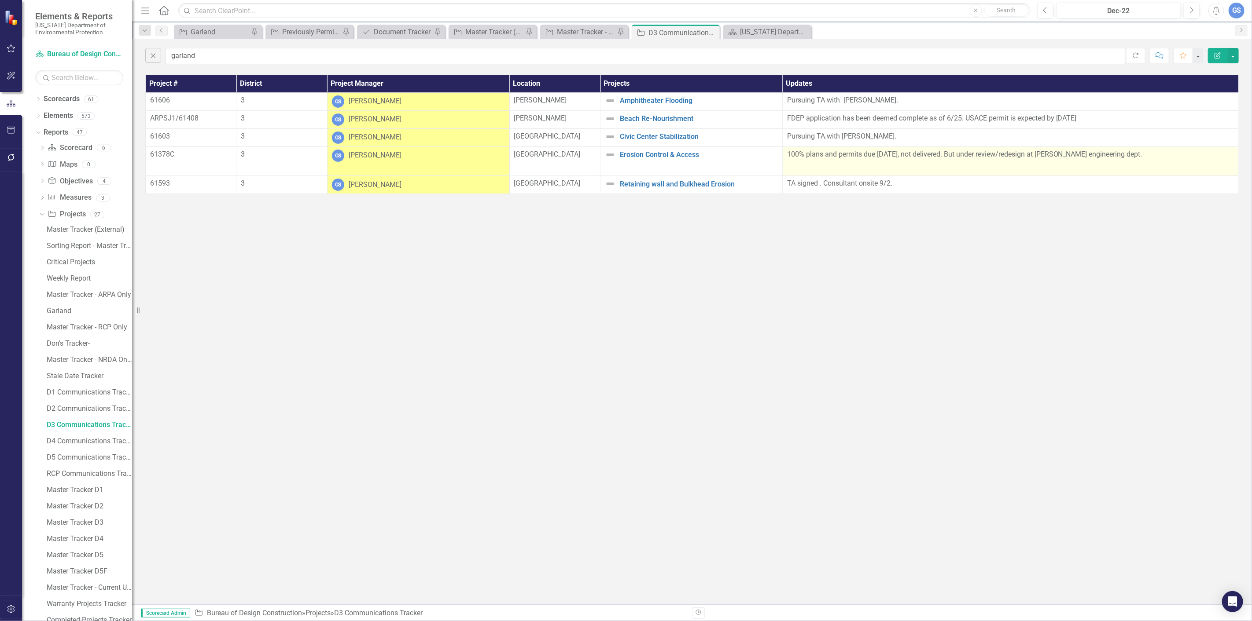
click at [864, 162] on p at bounding box center [1010, 168] width 447 height 12
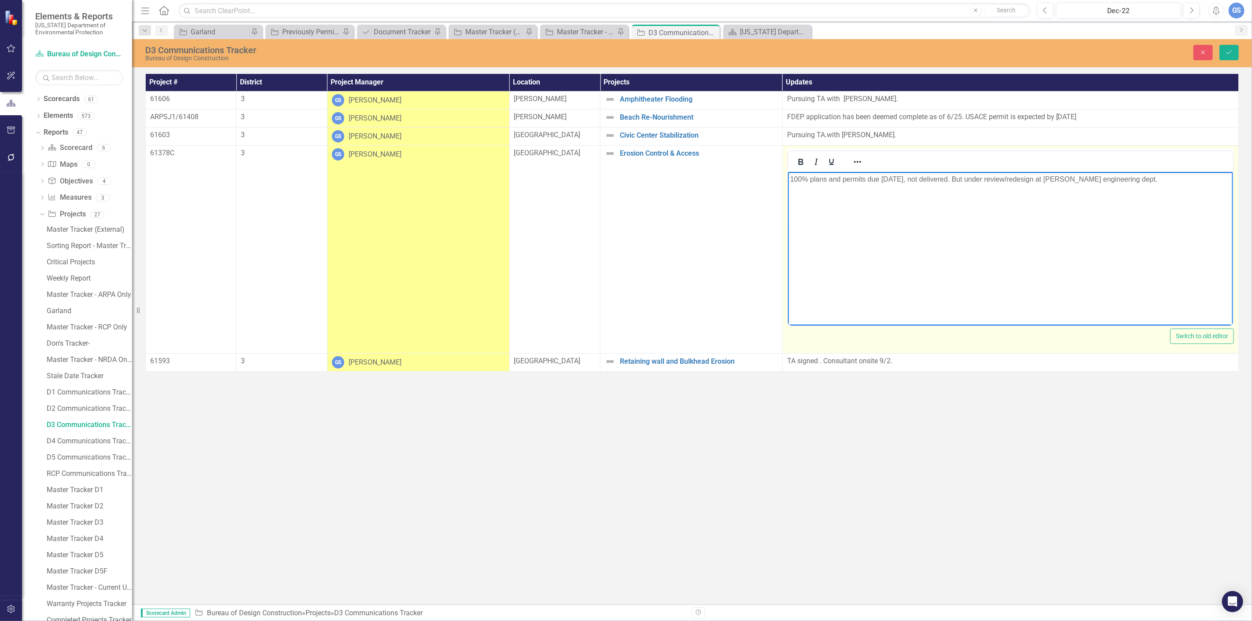
drag, startPoint x: 1169, startPoint y: 179, endPoint x: 790, endPoint y: 182, distance: 379.3
click at [790, 182] on p "100% plans and permits due [DATE], not delivered. But under review/redesign at …" at bounding box center [1009, 179] width 441 height 11
click at [793, 176] on p "Rich Text Area. Press ALT-0 for help." at bounding box center [1009, 179] width 441 height 11
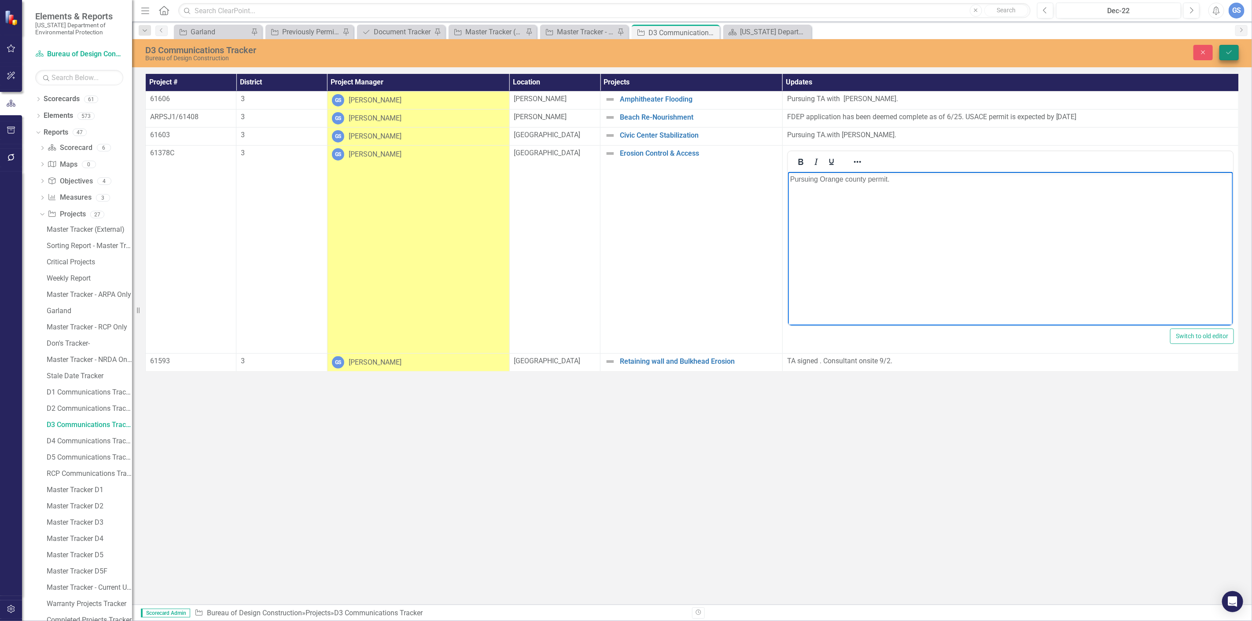
click at [1224, 48] on button "Save" at bounding box center [1228, 52] width 19 height 15
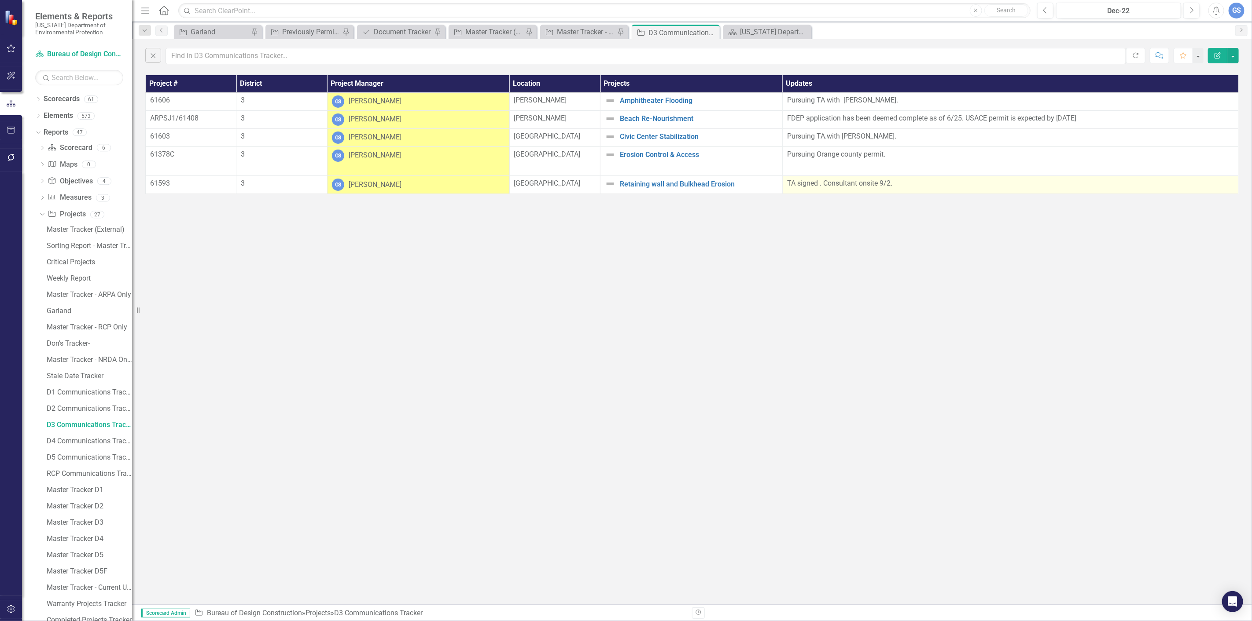
click at [851, 187] on p "TA signed . Consultant onsite 9/2." at bounding box center [1010, 184] width 447 height 10
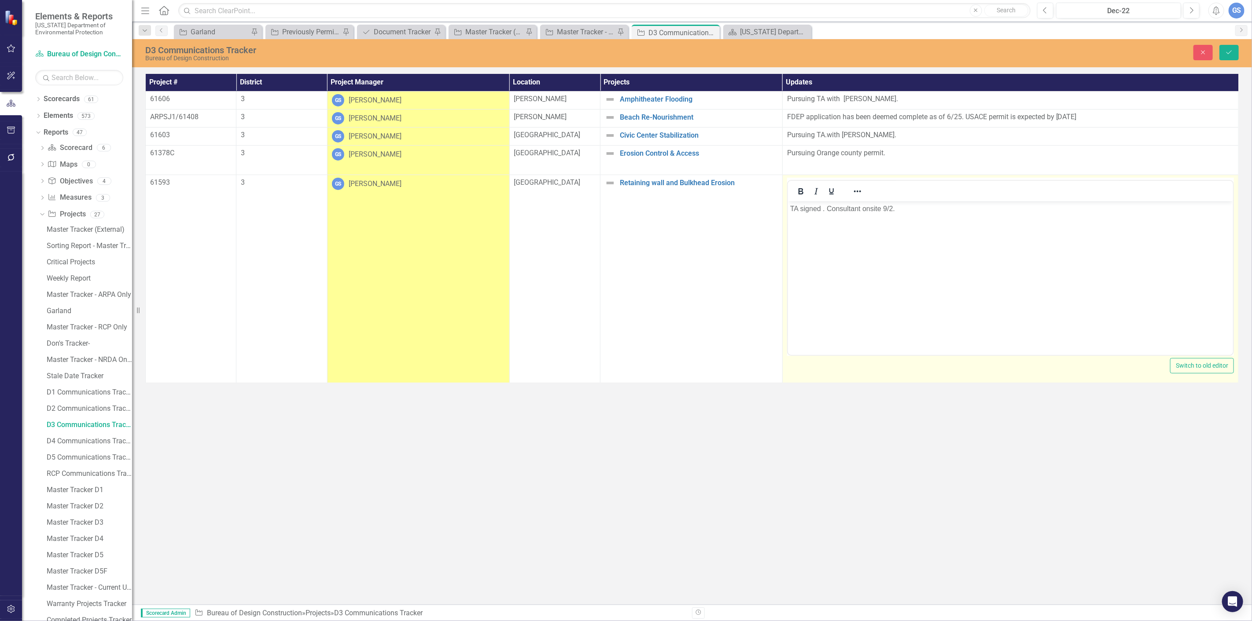
click at [898, 211] on p "TA signed . Consultant onsite 9/2." at bounding box center [1009, 208] width 441 height 11
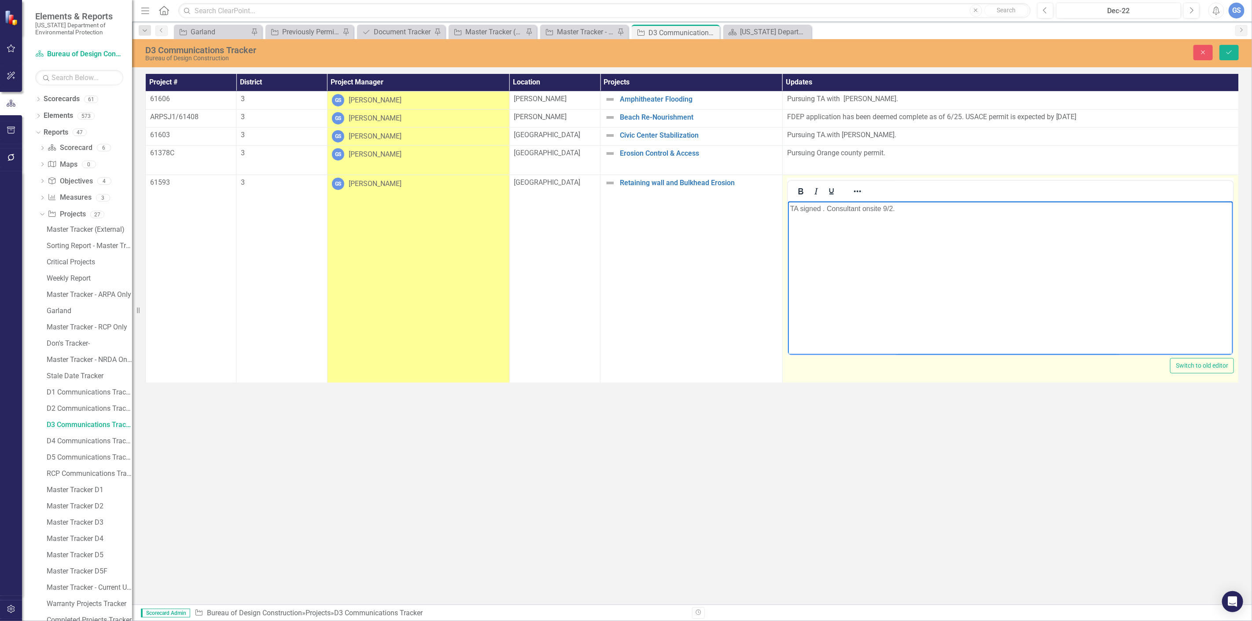
click at [898, 211] on p "TA signed . Consultant onsite 9/2." at bounding box center [1009, 208] width 441 height 11
drag, startPoint x: 891, startPoint y: 207, endPoint x: 787, endPoint y: 205, distance: 103.4
click at [787, 205] on body "TA signed . Consultant onsite 9/2." at bounding box center [1009, 267] width 445 height 132
click at [796, 208] on p "." at bounding box center [1009, 208] width 441 height 11
click at [788, 206] on body "." at bounding box center [1009, 267] width 445 height 132
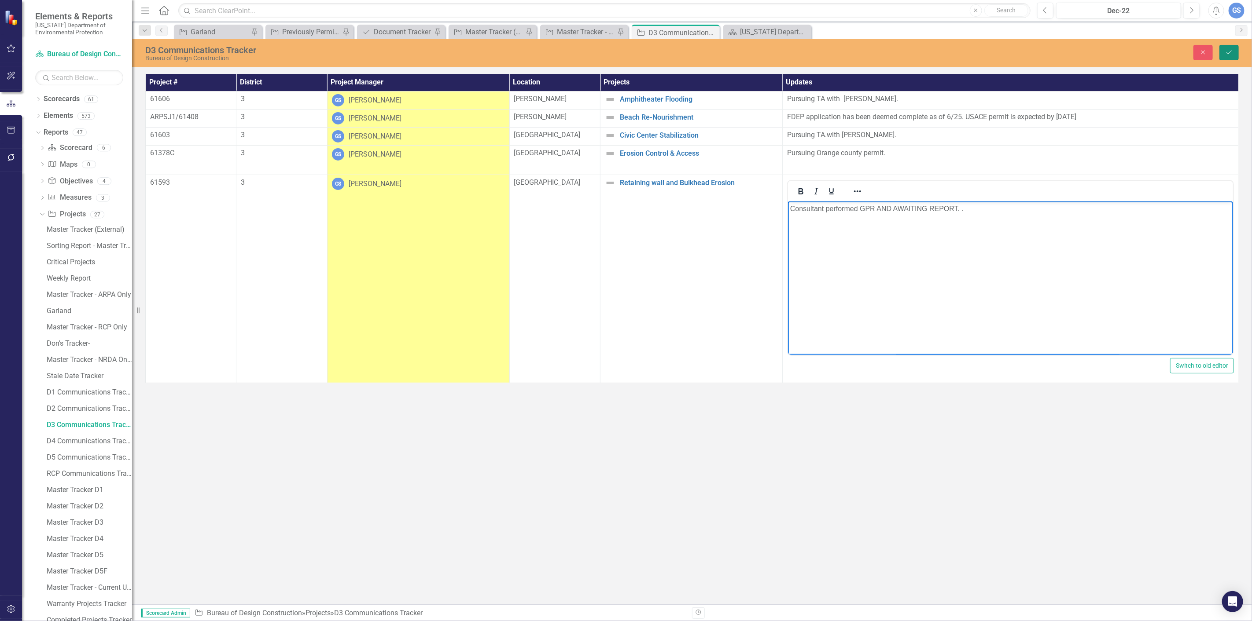
click at [1229, 49] on icon "Save" at bounding box center [1229, 52] width 8 height 6
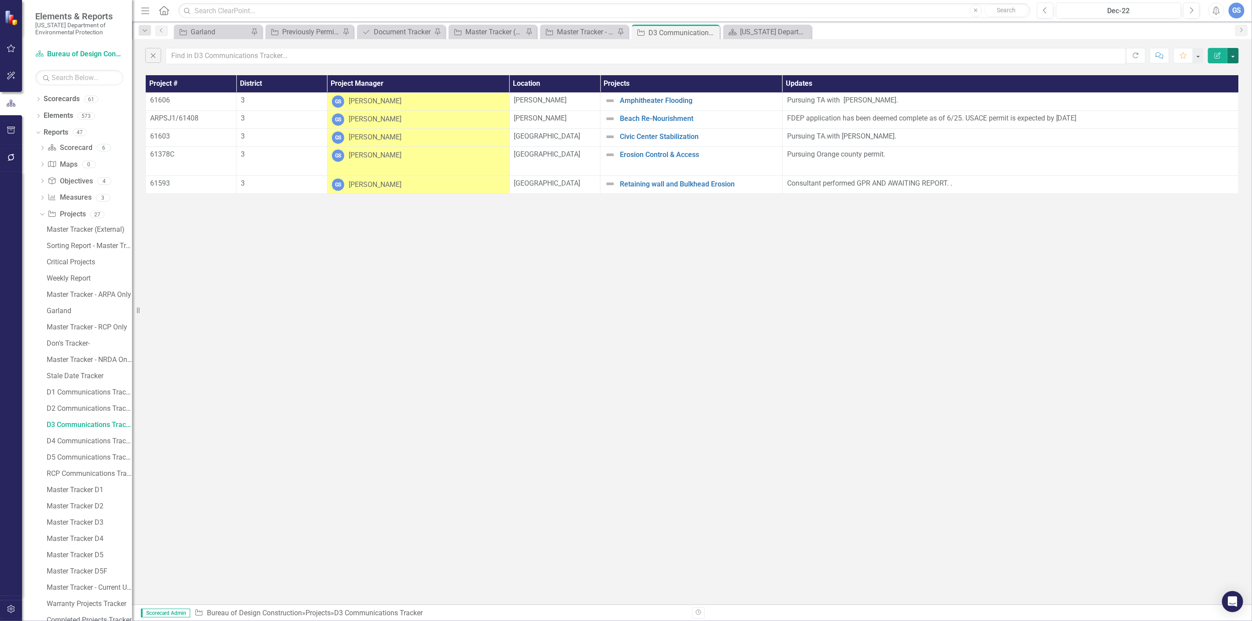
click at [1233, 52] on button "button" at bounding box center [1232, 55] width 11 height 15
click at [1204, 86] on link "PDF Export to PDF" at bounding box center [1203, 89] width 70 height 16
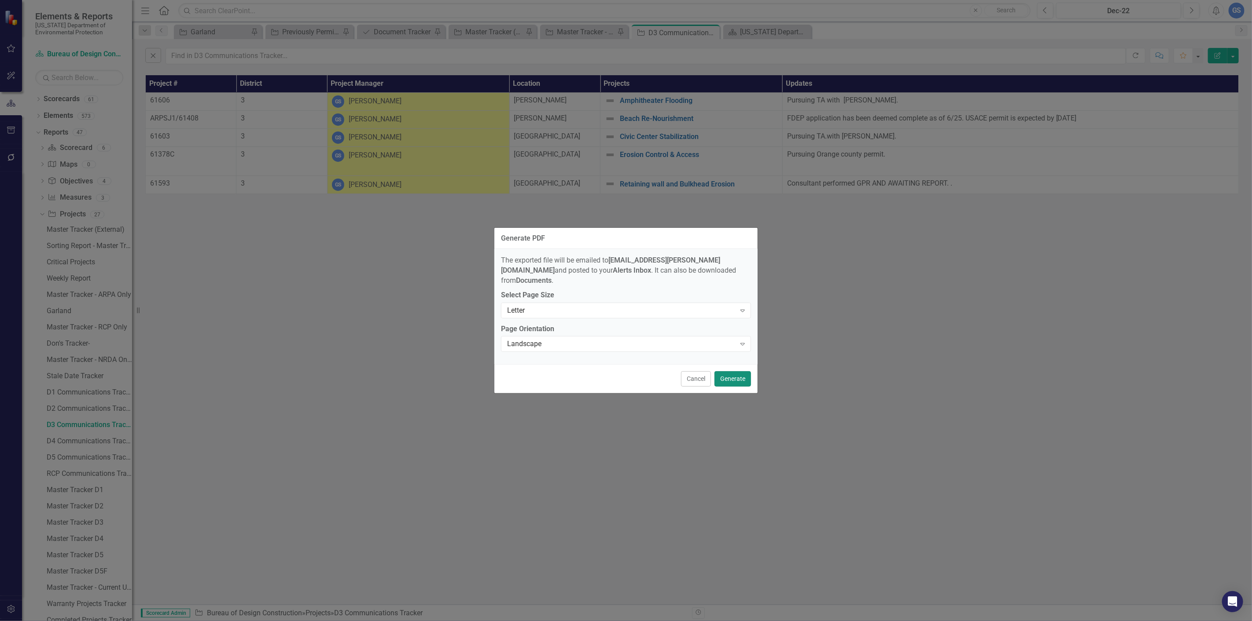
click at [731, 372] on button "Generate" at bounding box center [732, 378] width 37 height 15
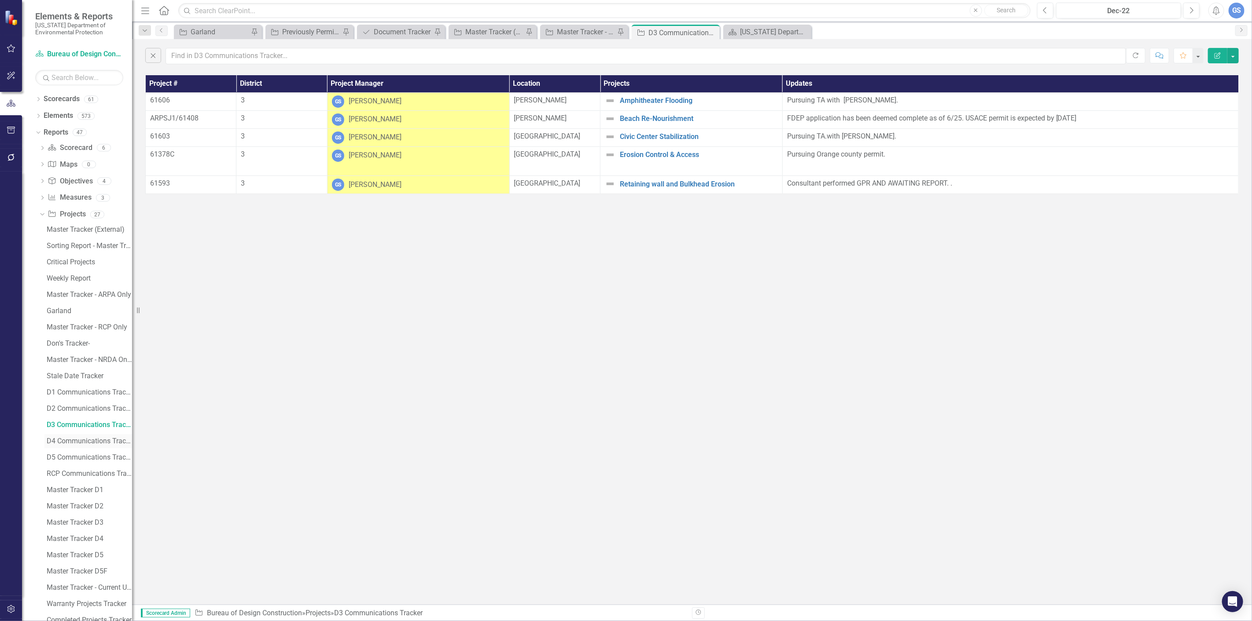
click at [69, 437] on div "D4 Communications Tracker" at bounding box center [89, 441] width 85 height 8
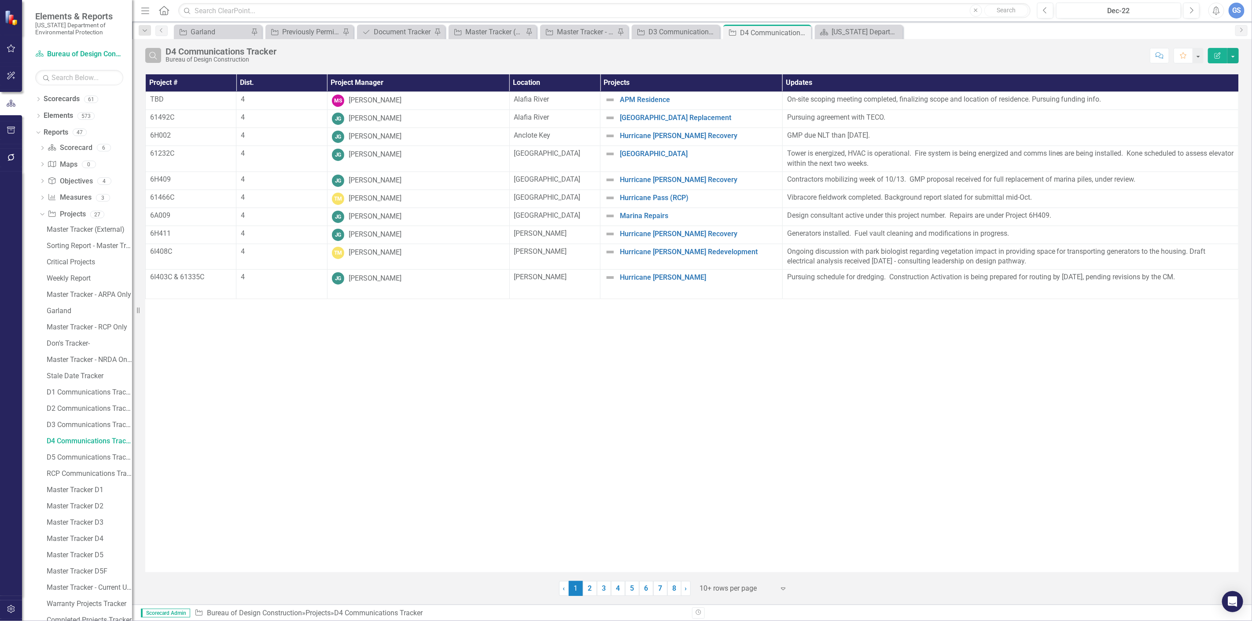
click at [156, 53] on icon "Search" at bounding box center [153, 55] width 10 height 8
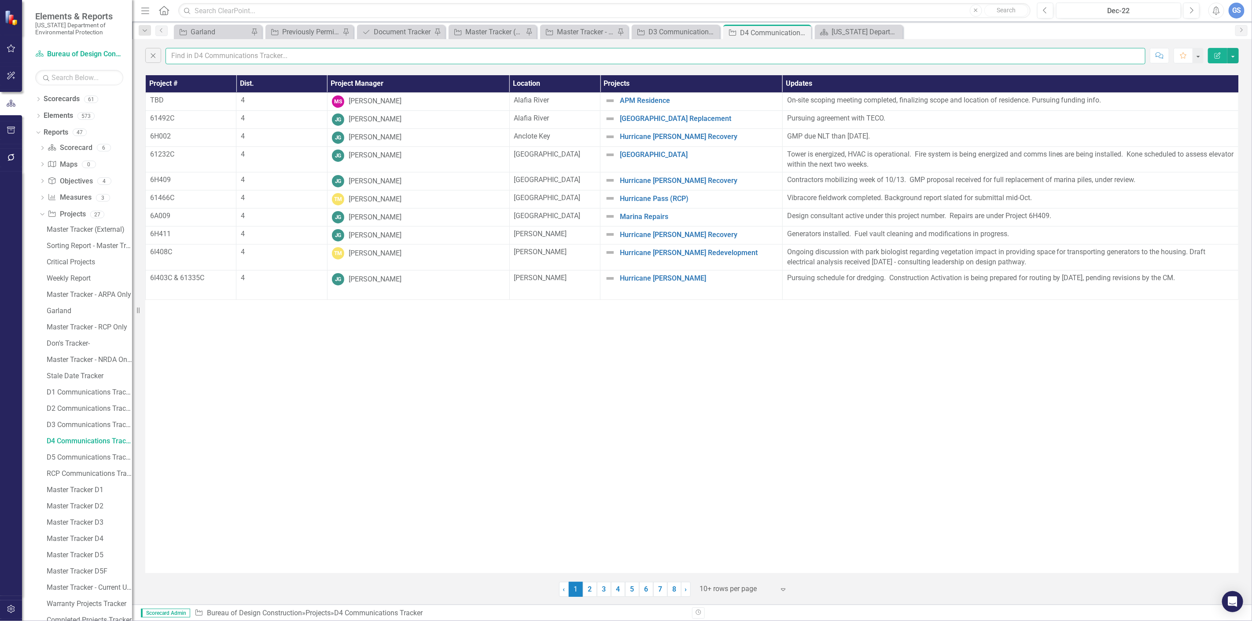
click at [179, 55] on input "text" at bounding box center [655, 56] width 980 height 16
type input "garland"
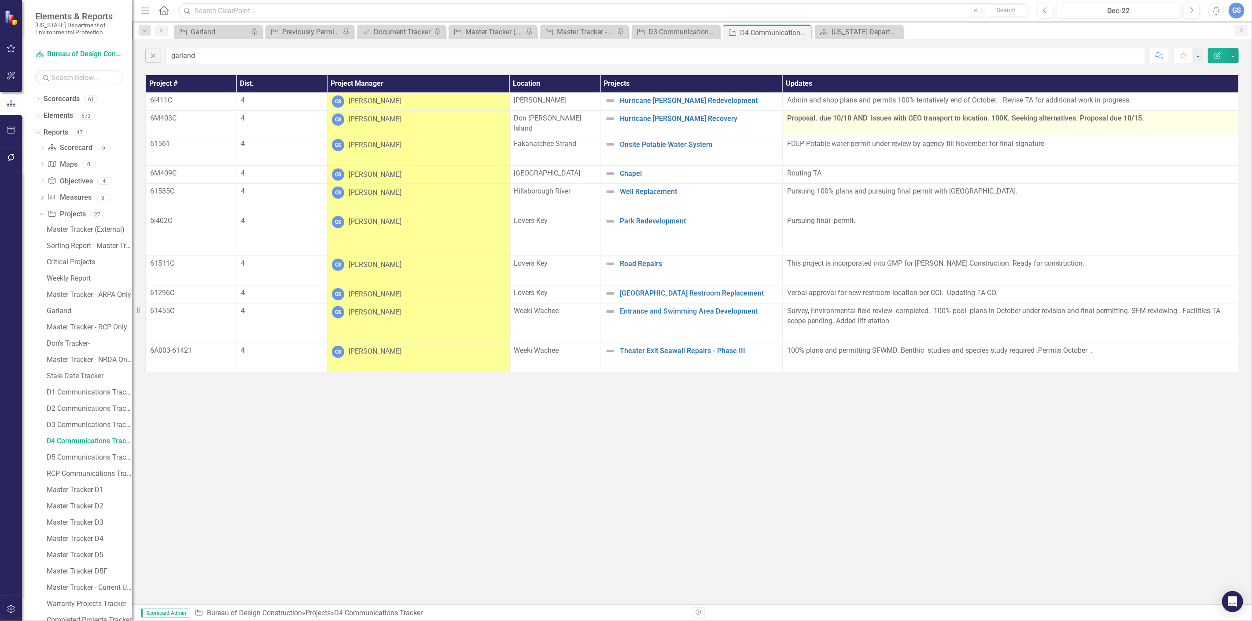
click at [1144, 118] on strong "Proposal. due 10/18 AND Issues with GEO transport to location. 100K. Seeking al…" at bounding box center [965, 118] width 357 height 8
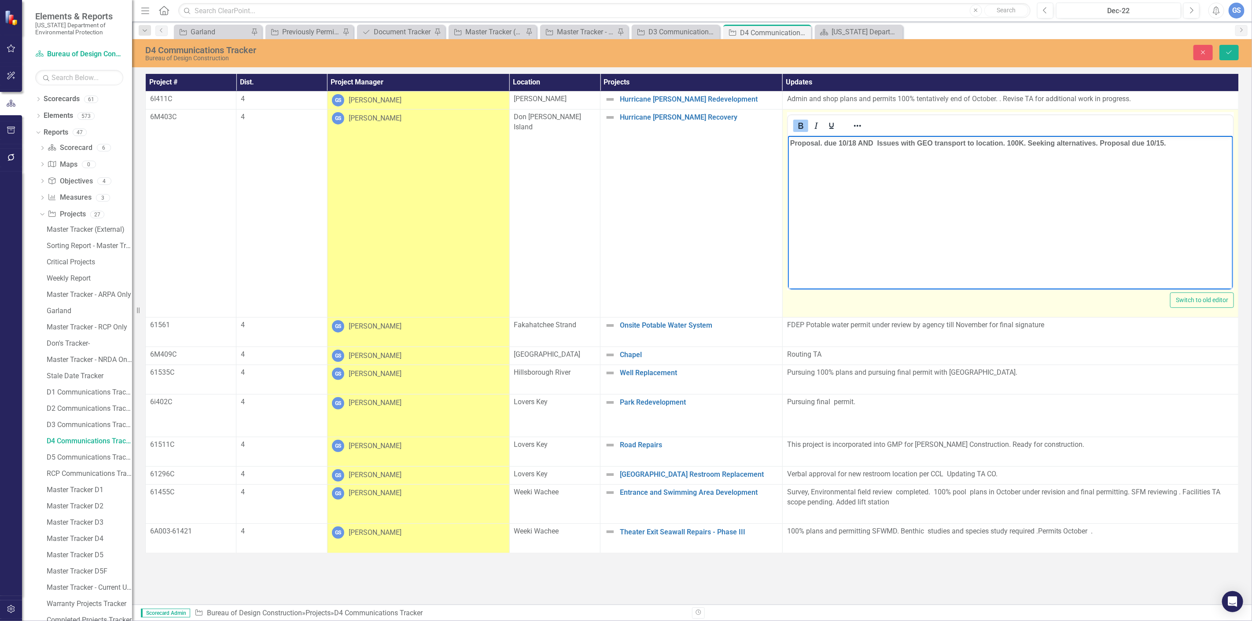
drag, startPoint x: 1169, startPoint y: 142, endPoint x: 1098, endPoint y: 142, distance: 70.9
click at [1098, 142] on strong "Proposal. due 10/18 AND Issues with GEO transport to location. 100K. Seeking al…" at bounding box center [977, 143] width 376 height 7
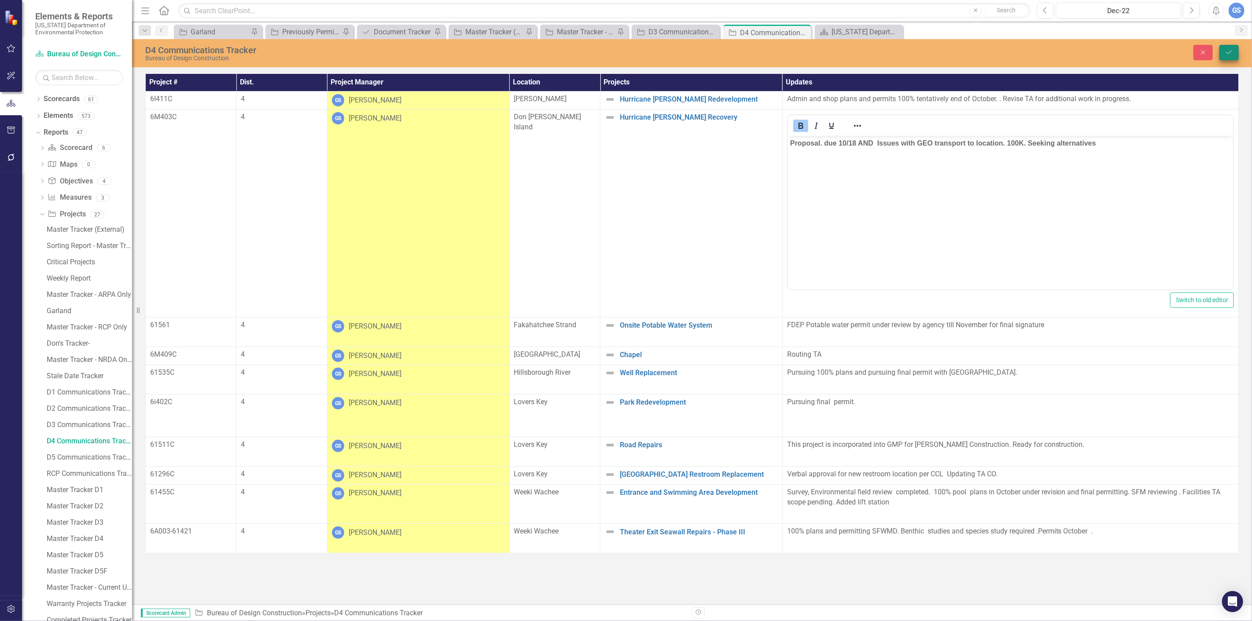
click at [1225, 51] on icon "Save" at bounding box center [1229, 52] width 8 height 6
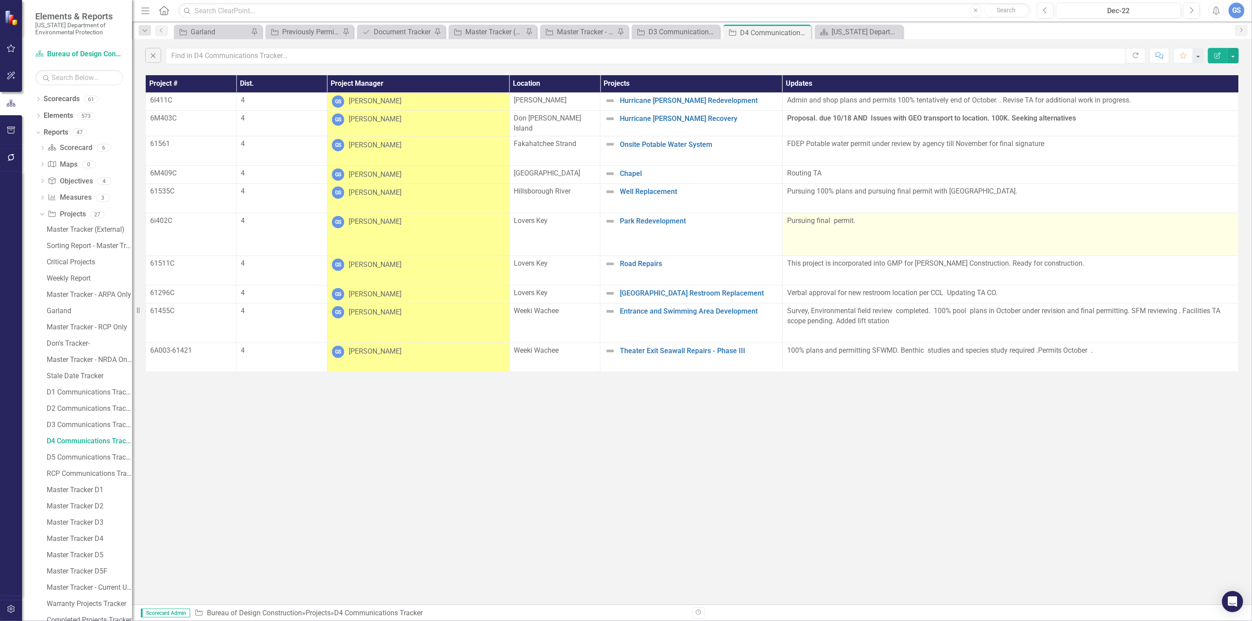
click at [860, 216] on p "Pursuing final permit." at bounding box center [1010, 222] width 447 height 12
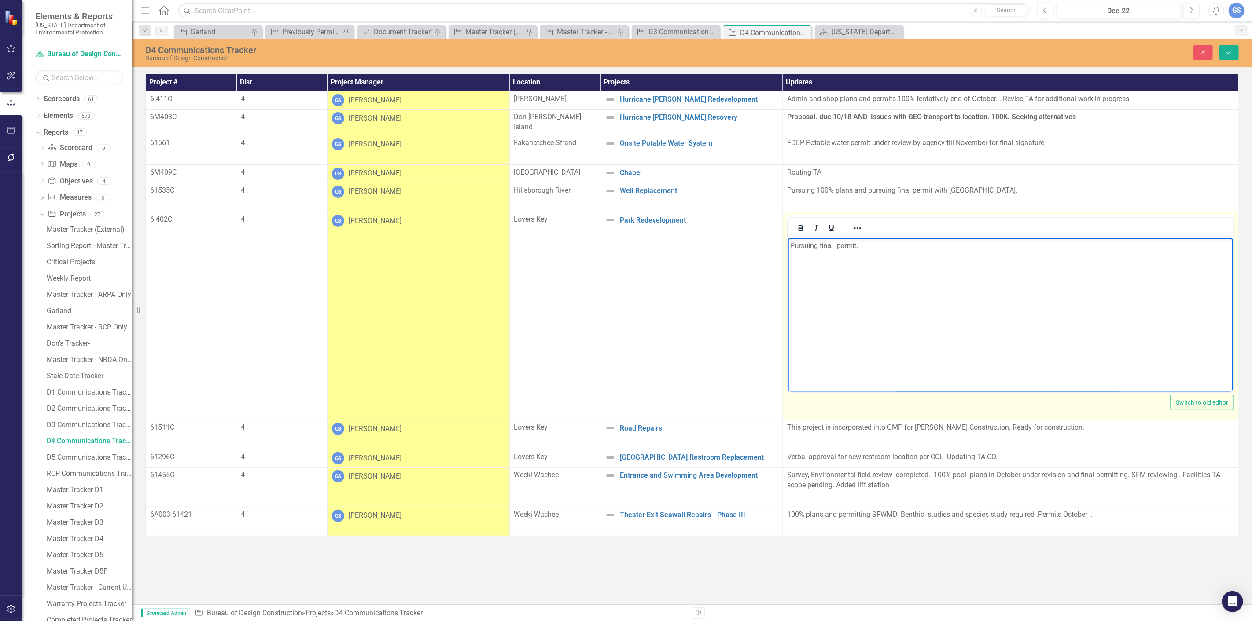
click at [865, 246] on p "Pursuing final permit." at bounding box center [1009, 246] width 441 height 11
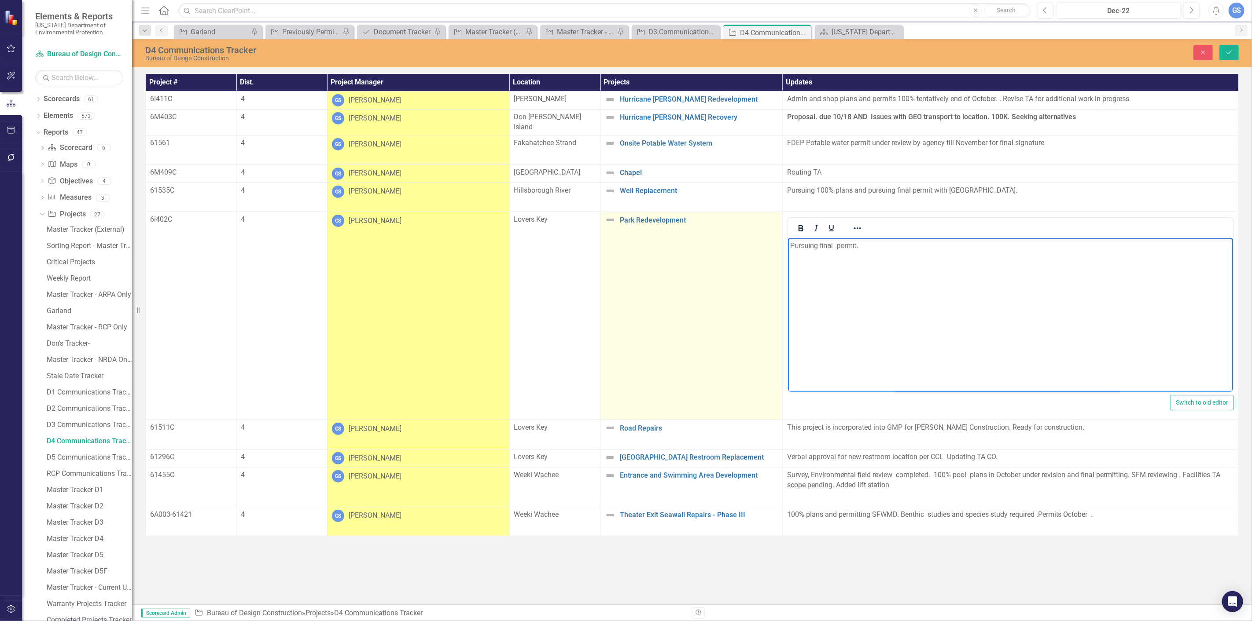
click at [627, 295] on td "Park Redevelopment Edit Edit Project Link Open Element" at bounding box center [691, 316] width 182 height 208
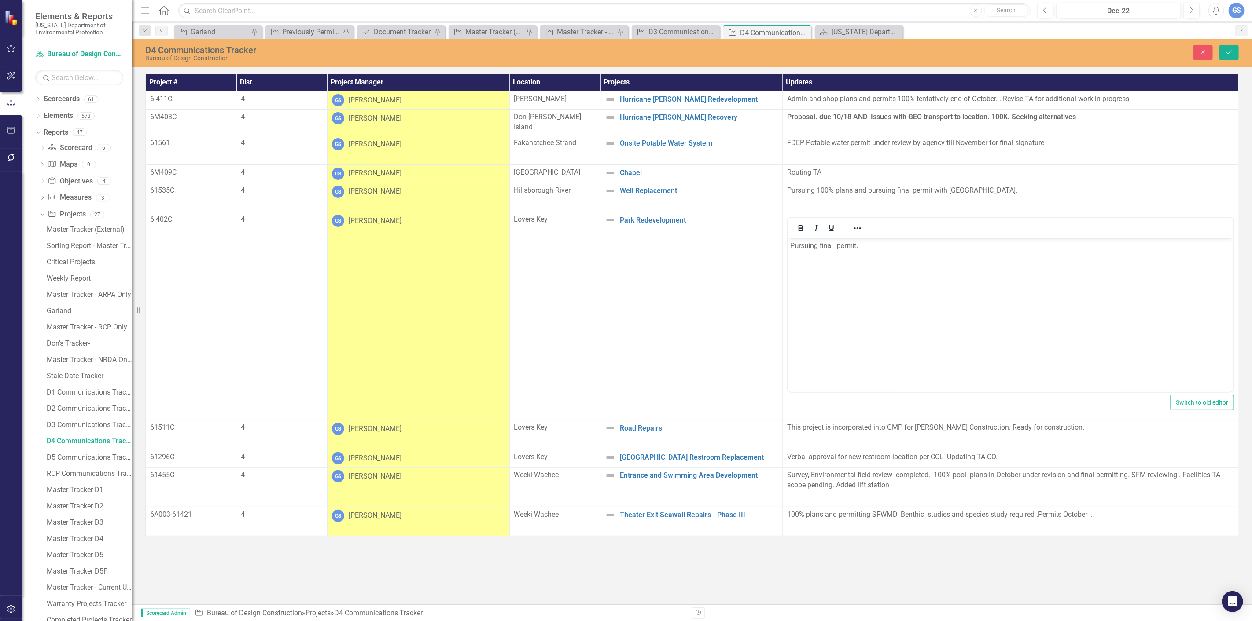
click at [1043, 561] on div "D4 Communications Tracker Bureau of Design Construction Close Save Project # Di…" at bounding box center [692, 322] width 1120 height 566
click at [1227, 45] on button "Save" at bounding box center [1228, 52] width 19 height 15
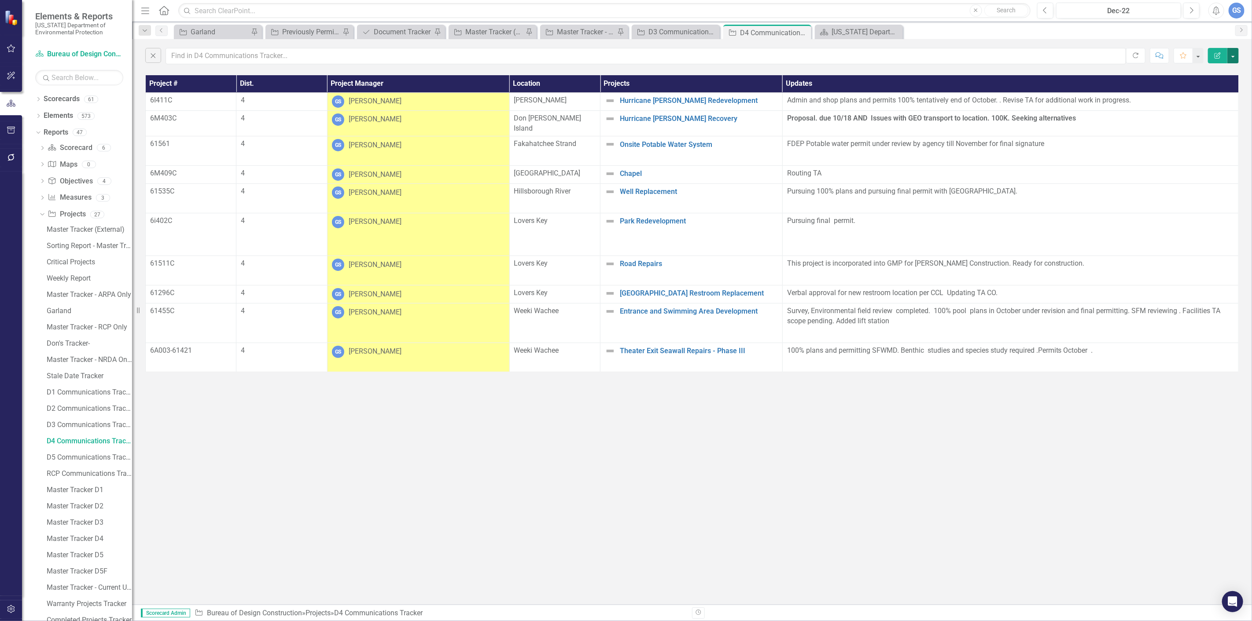
click at [1232, 54] on button "button" at bounding box center [1232, 55] width 11 height 15
click at [1202, 84] on link "PDF Export to PDF" at bounding box center [1203, 89] width 70 height 16
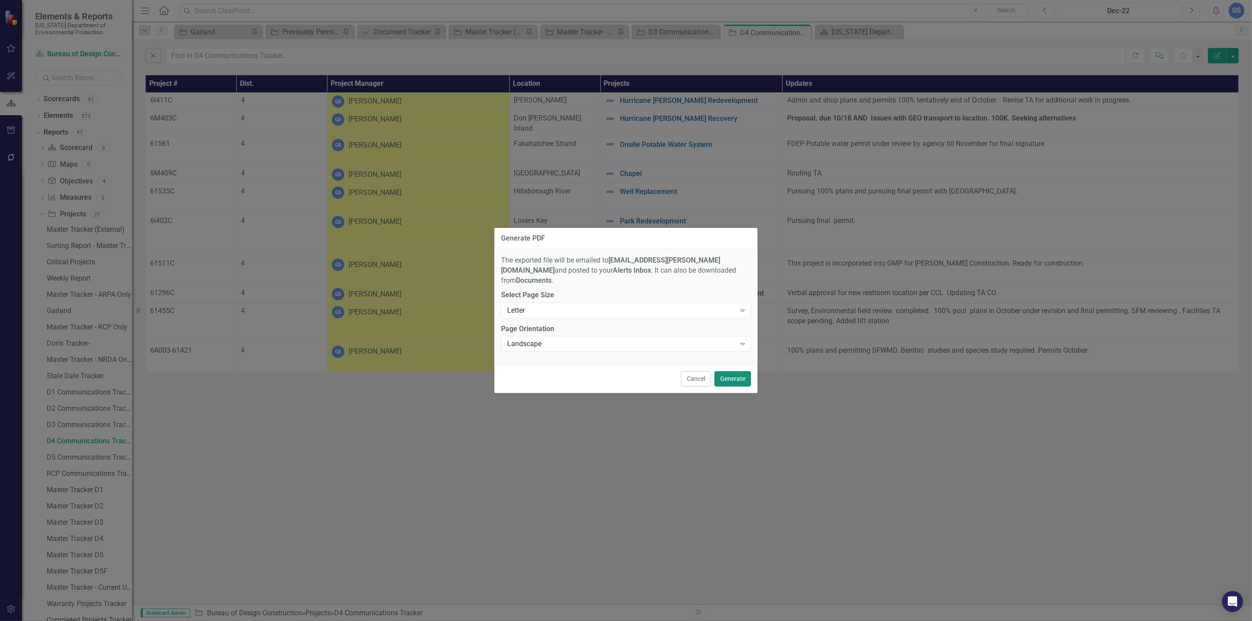
click at [732, 372] on button "Generate" at bounding box center [732, 378] width 37 height 15
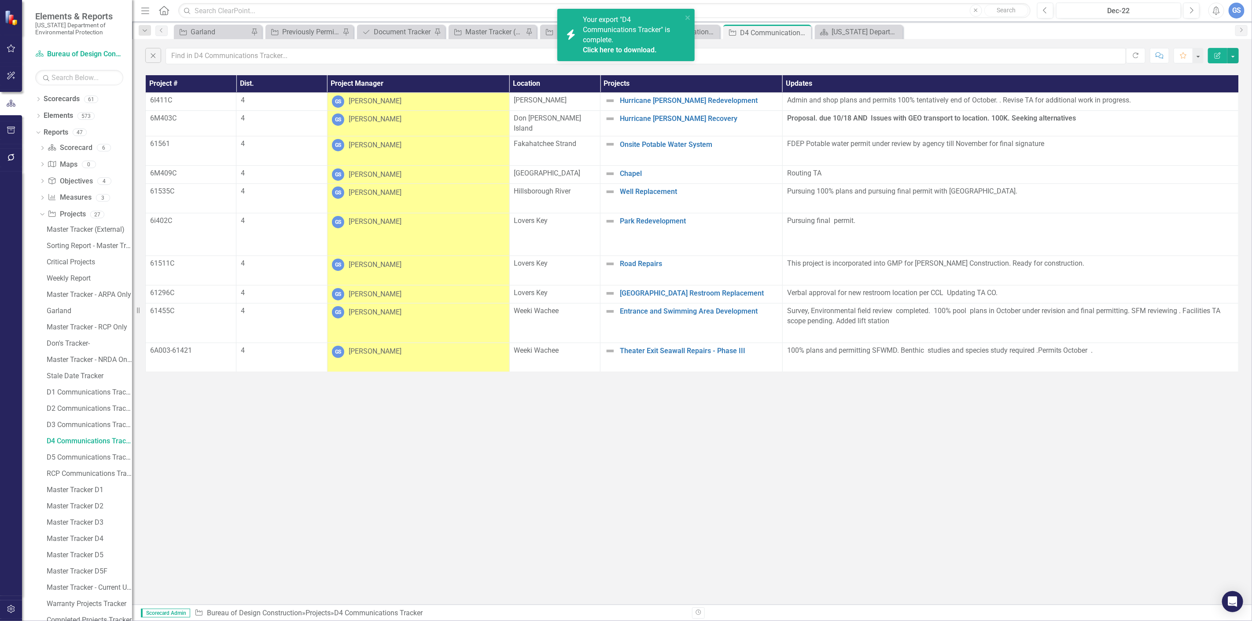
drag, startPoint x: 621, startPoint y: 38, endPoint x: 792, endPoint y: 2, distance: 174.9
click at [682, 25] on div "Your export "D4 Communications Tracker" is complete. Click here to download." at bounding box center [632, 35] width 99 height 40
click at [1229, 53] on button "button" at bounding box center [1232, 55] width 11 height 15
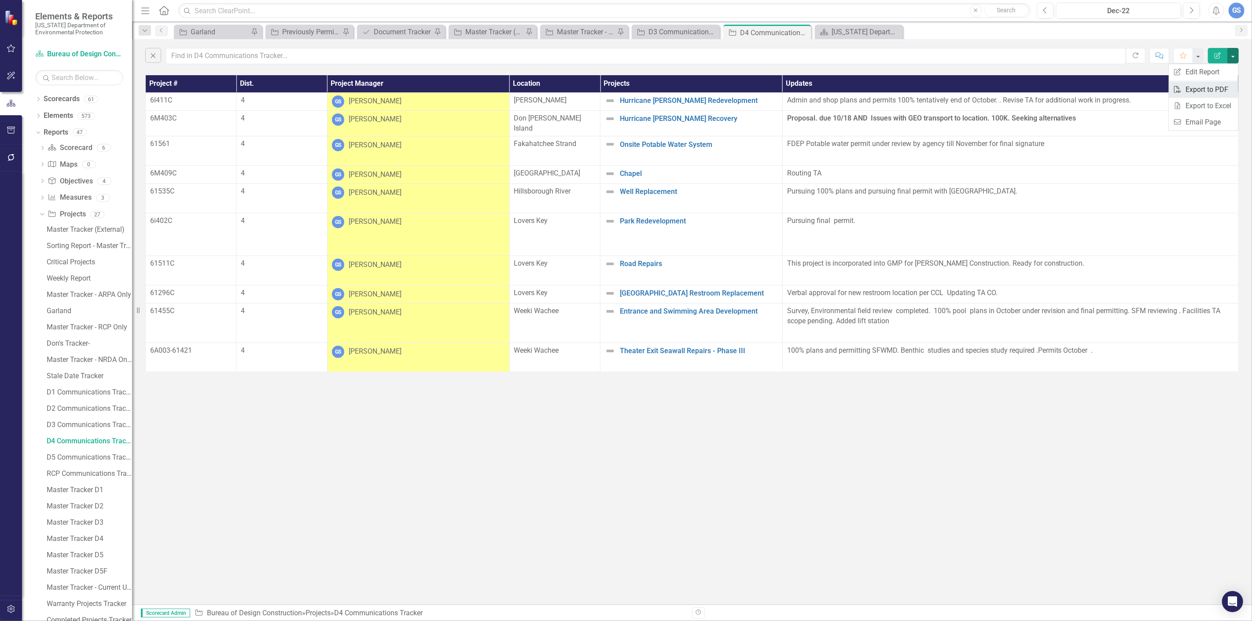
click at [1200, 86] on link "PDF Export to PDF" at bounding box center [1203, 89] width 70 height 16
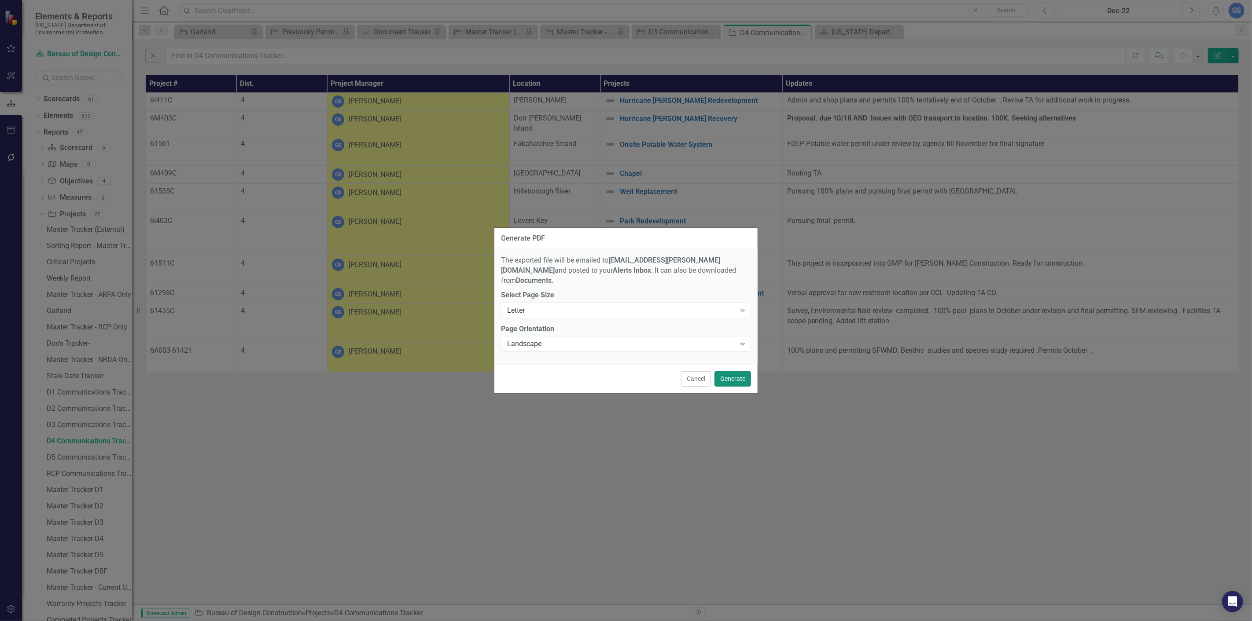
click at [723, 371] on button "Generate" at bounding box center [732, 378] width 37 height 15
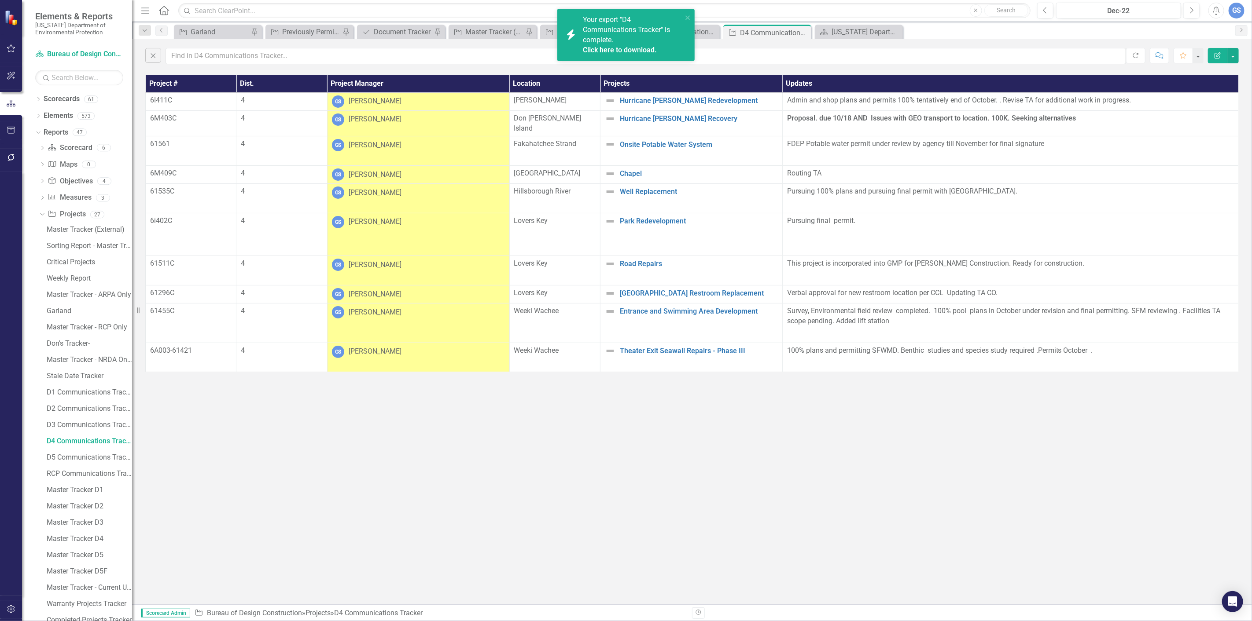
click at [619, 45] on div "Click here to download." at bounding box center [631, 50] width 97 height 10
click at [618, 46] on link "Click here to download." at bounding box center [620, 50] width 74 height 8
click at [71, 468] on link "RCP Communications Tracker" at bounding box center [88, 474] width 88 height 14
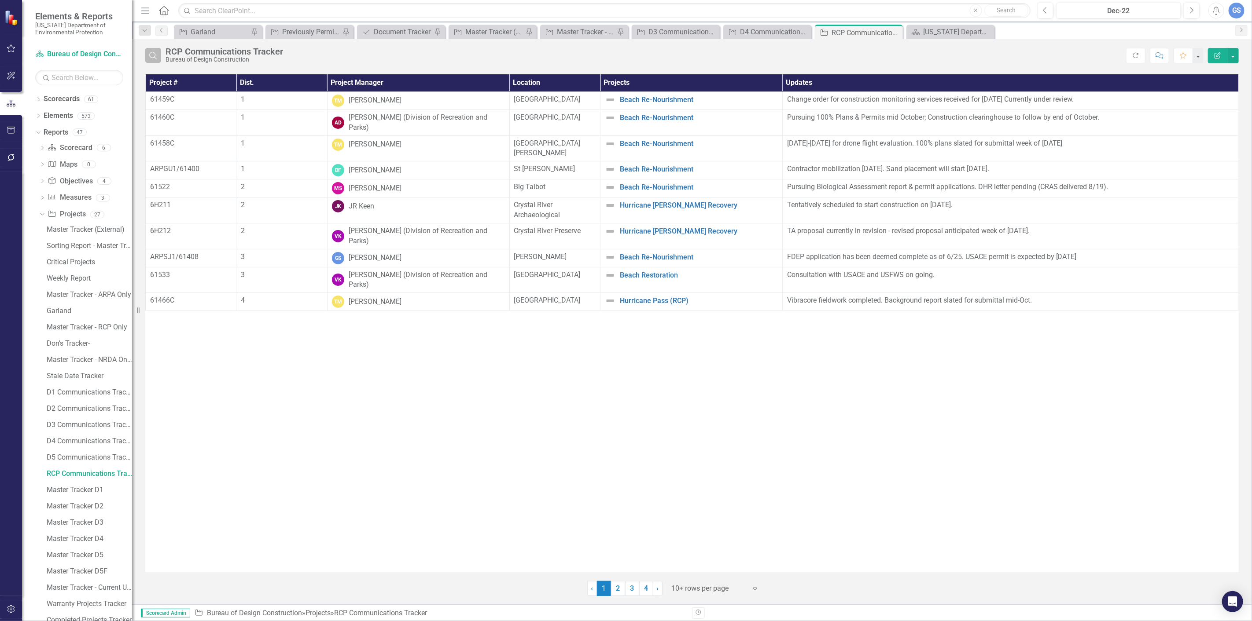
click at [154, 51] on icon "Search" at bounding box center [153, 55] width 10 height 8
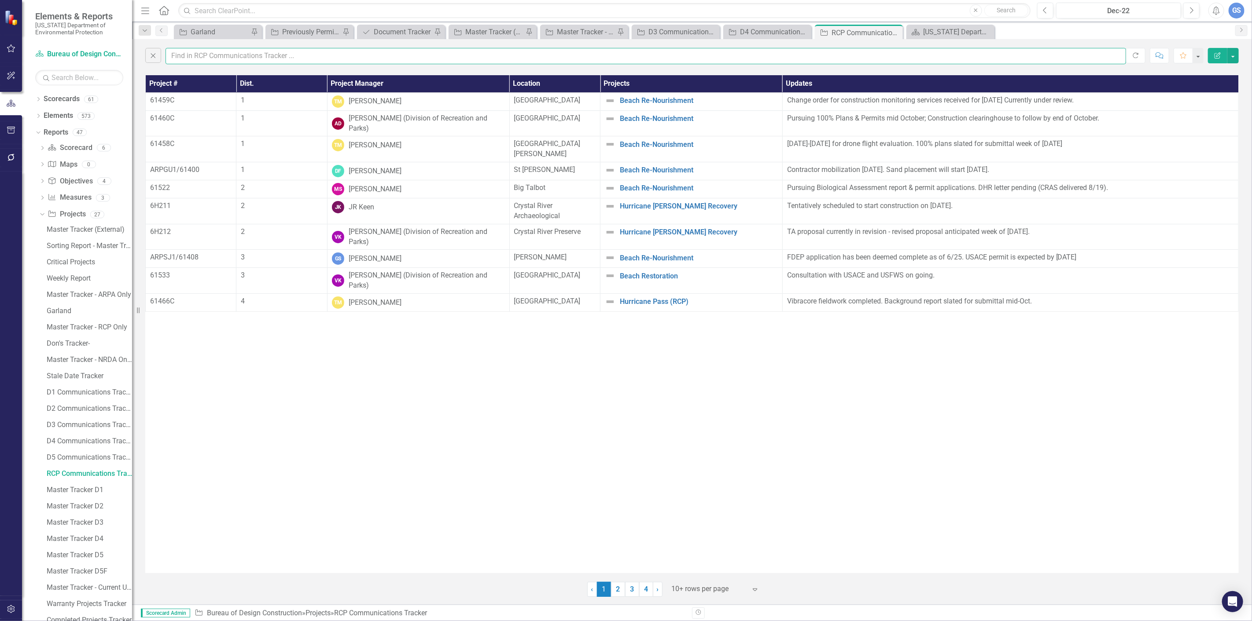
click at [195, 54] on input "text" at bounding box center [645, 56] width 960 height 16
type input "garland"
